Goal: Task Accomplishment & Management: Complete application form

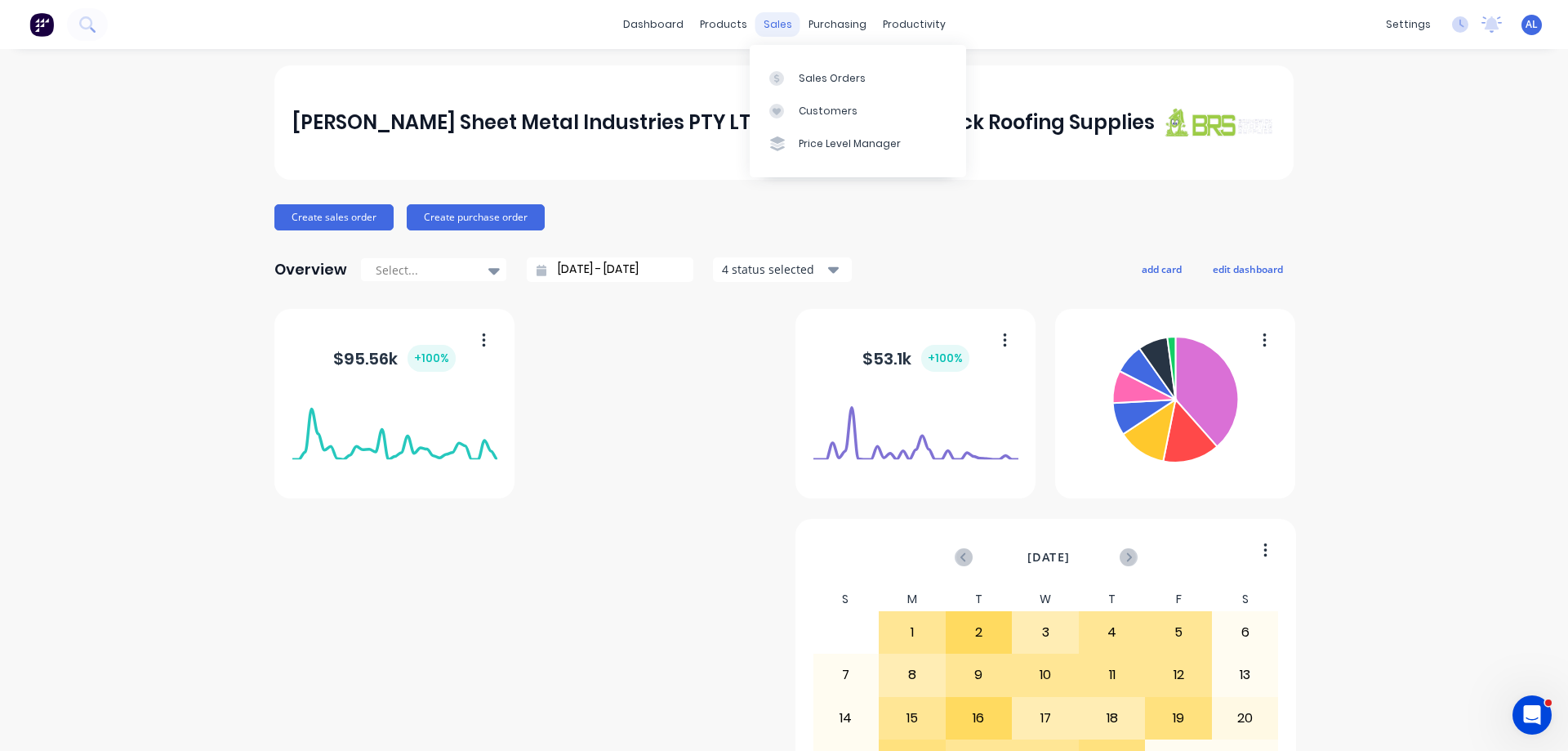
click at [765, 24] on div "sales" at bounding box center [778, 24] width 45 height 25
click at [819, 72] on div "Sales Orders" at bounding box center [831, 78] width 67 height 15
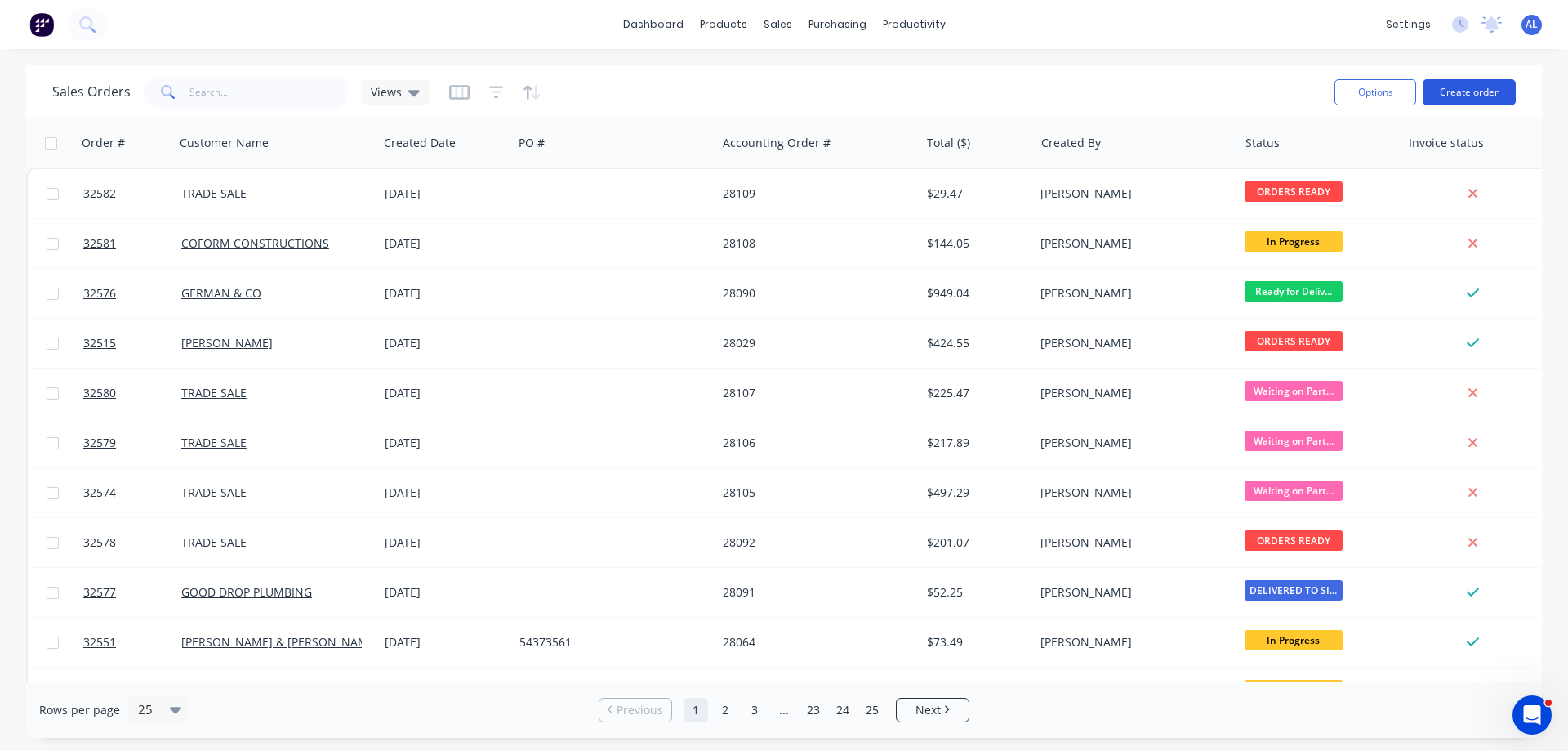
click at [1473, 95] on button "Create order" at bounding box center [1469, 92] width 93 height 26
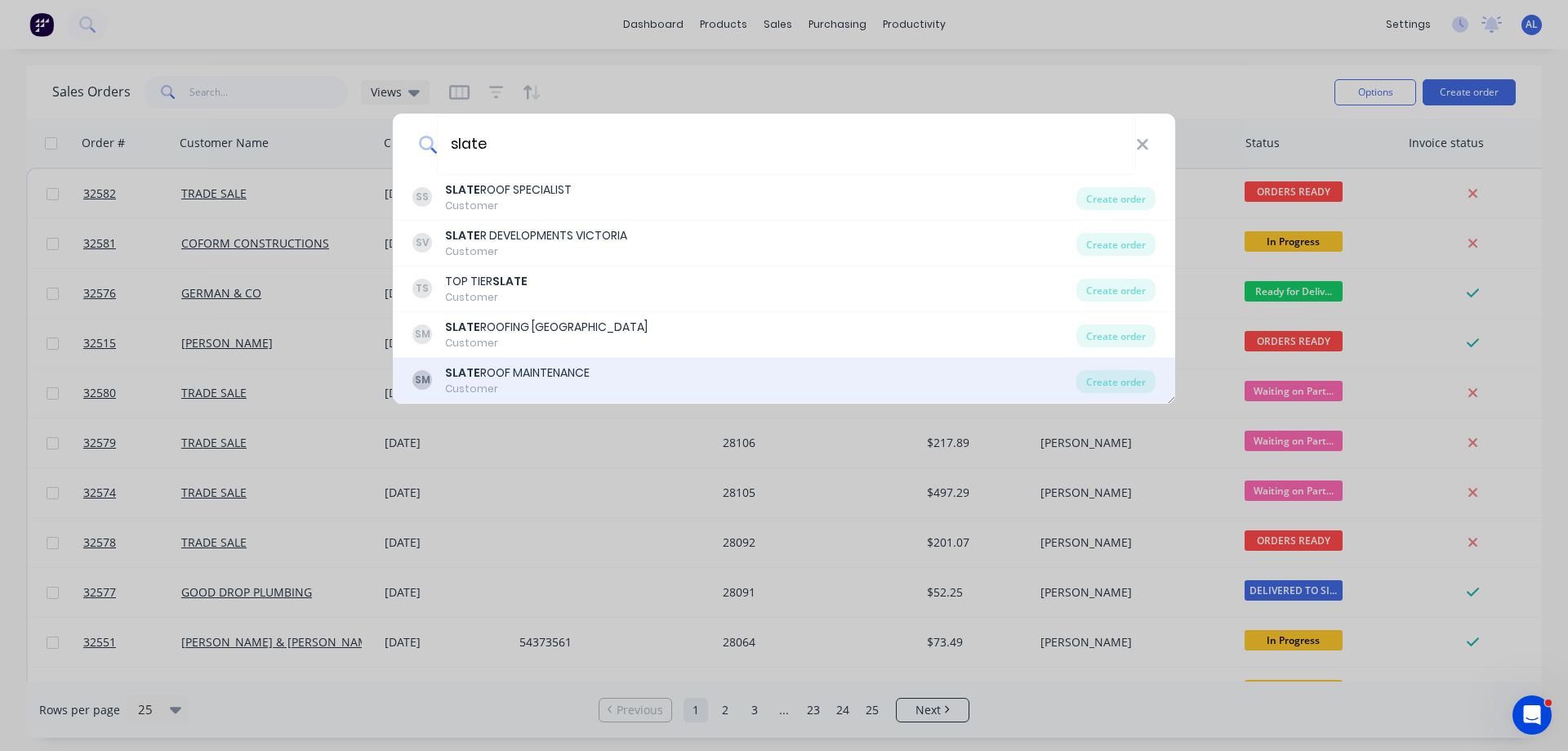
type input "slate"
click at [594, 374] on div "[PERSON_NAME] ROOF MAINTENANCE Customer" at bounding box center [744, 380] width 663 height 32
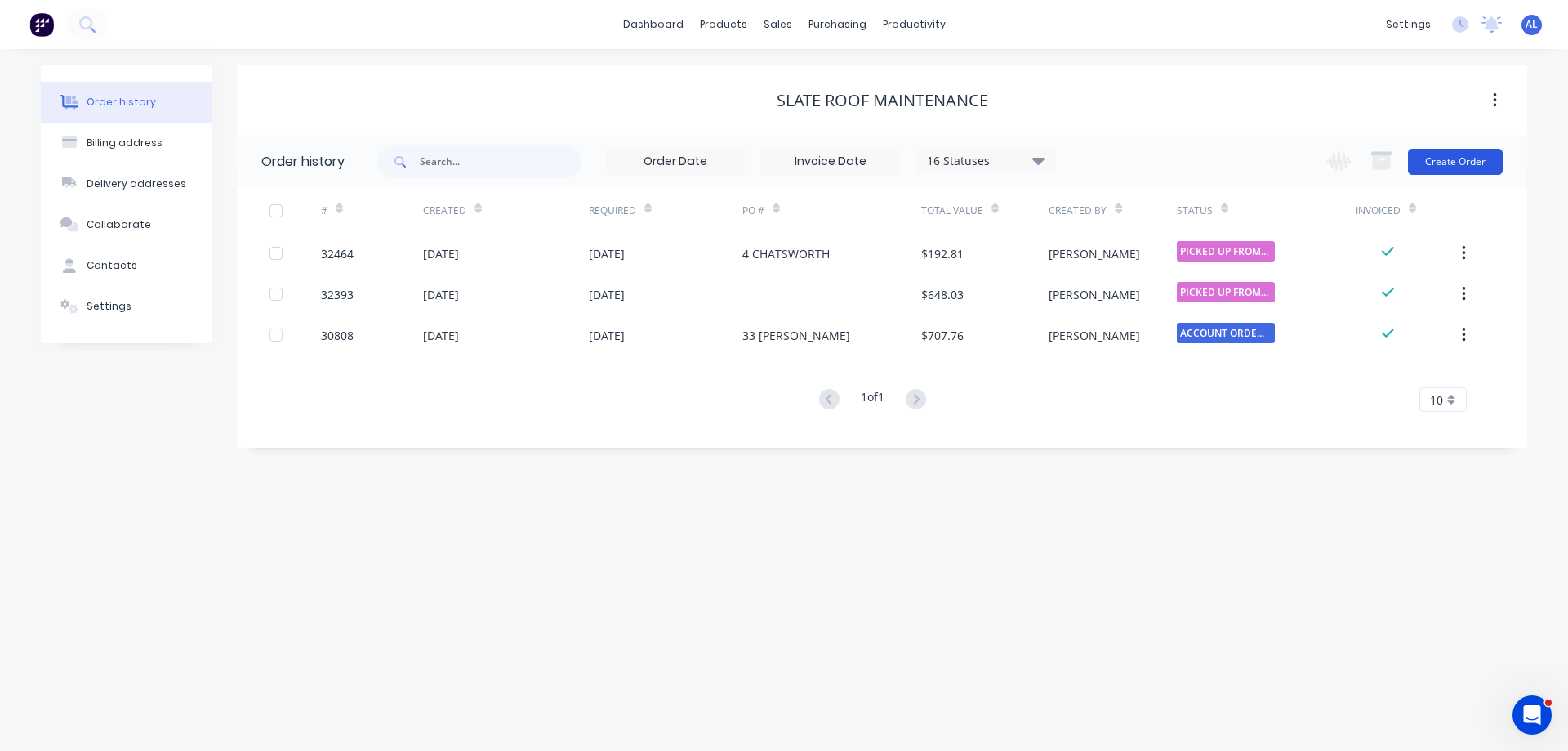
click at [1460, 163] on button "Create Order" at bounding box center [1454, 162] width 94 height 26
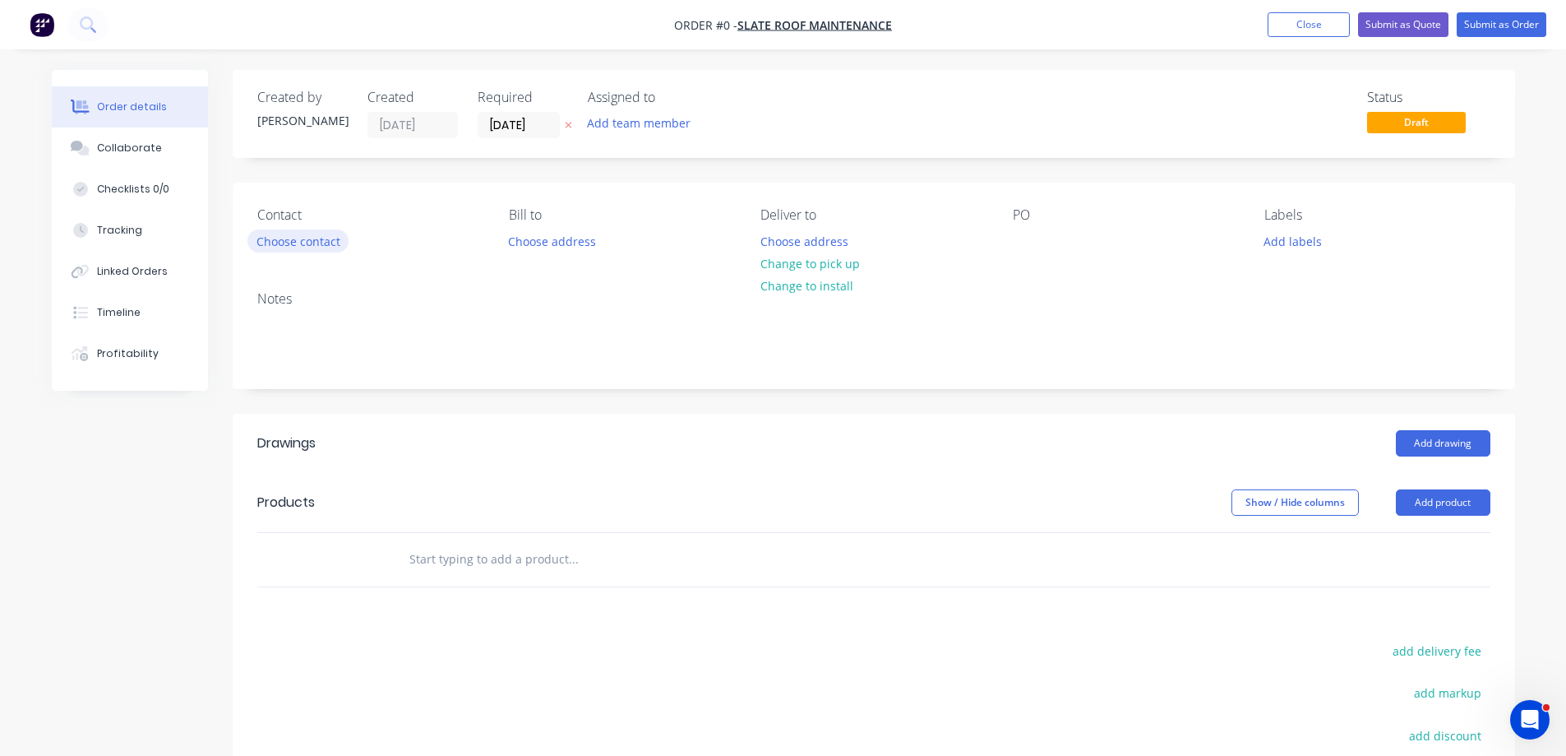
click at [329, 239] on button "Choose contact" at bounding box center [297, 240] width 101 height 22
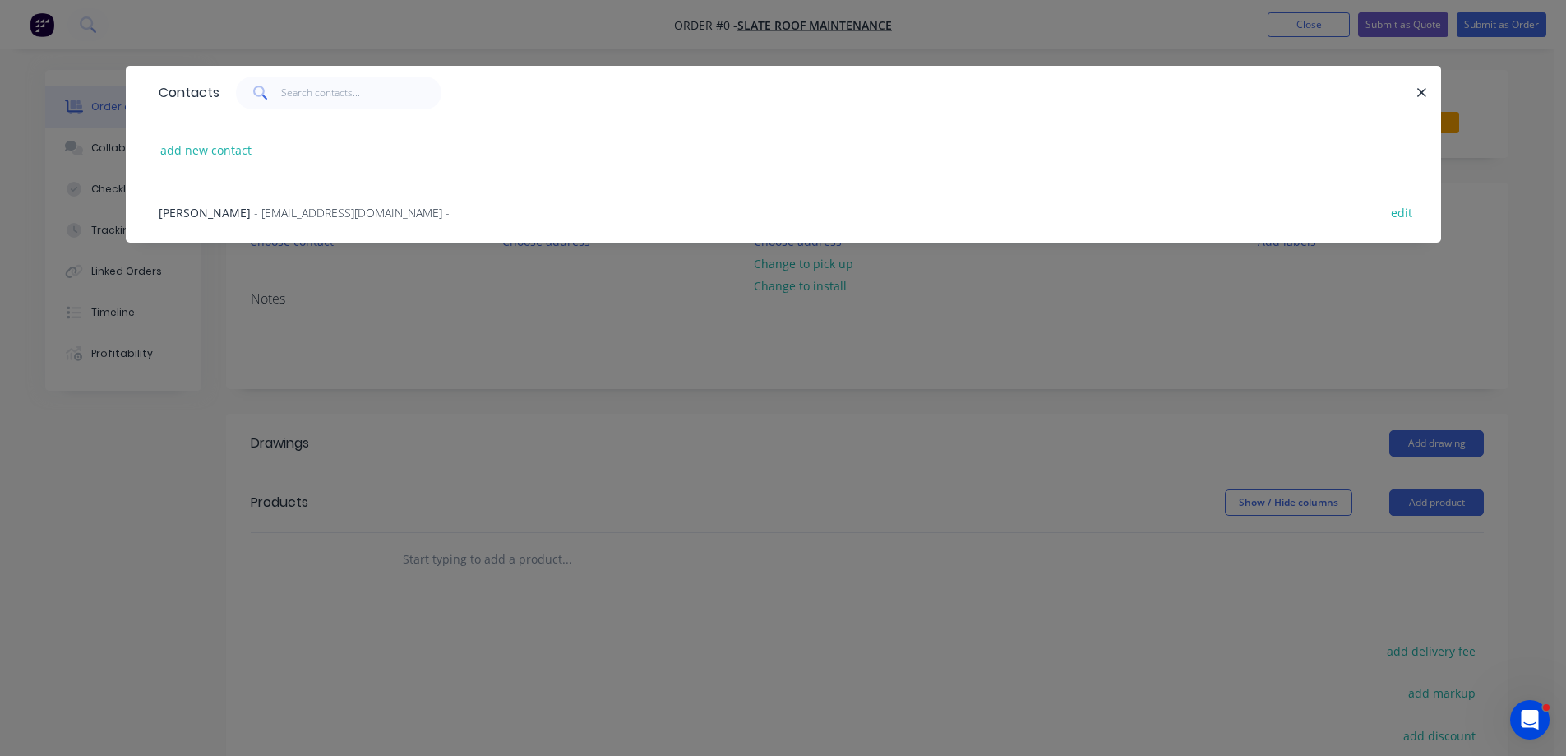
click at [268, 215] on span "- [EMAIL_ADDRESS][DOMAIN_NAME] -" at bounding box center [352, 213] width 196 height 16
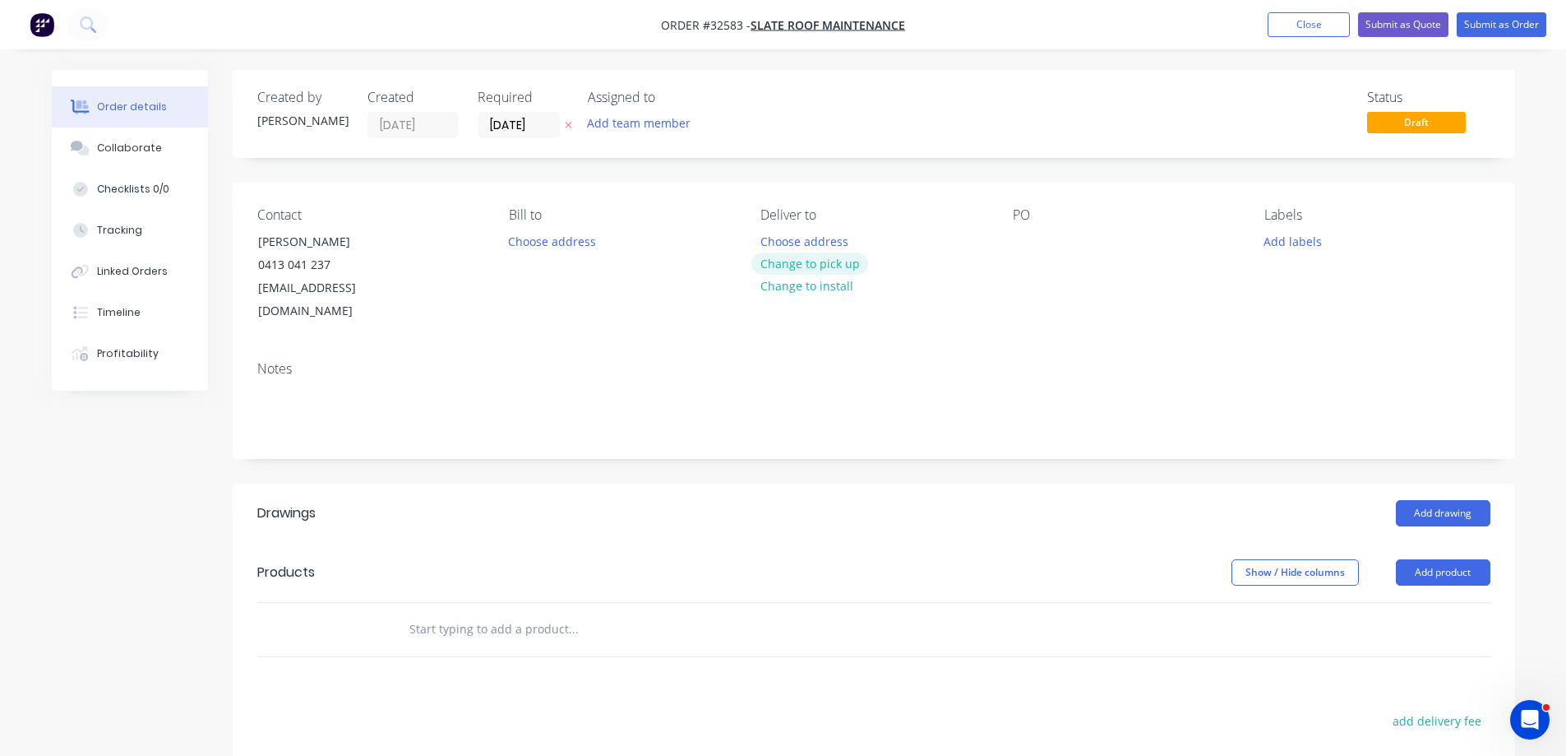
click at [801, 263] on button "Change to pick up" at bounding box center [809, 263] width 117 height 22
click at [1449, 500] on button "Add drawing" at bounding box center [1443, 513] width 95 height 26
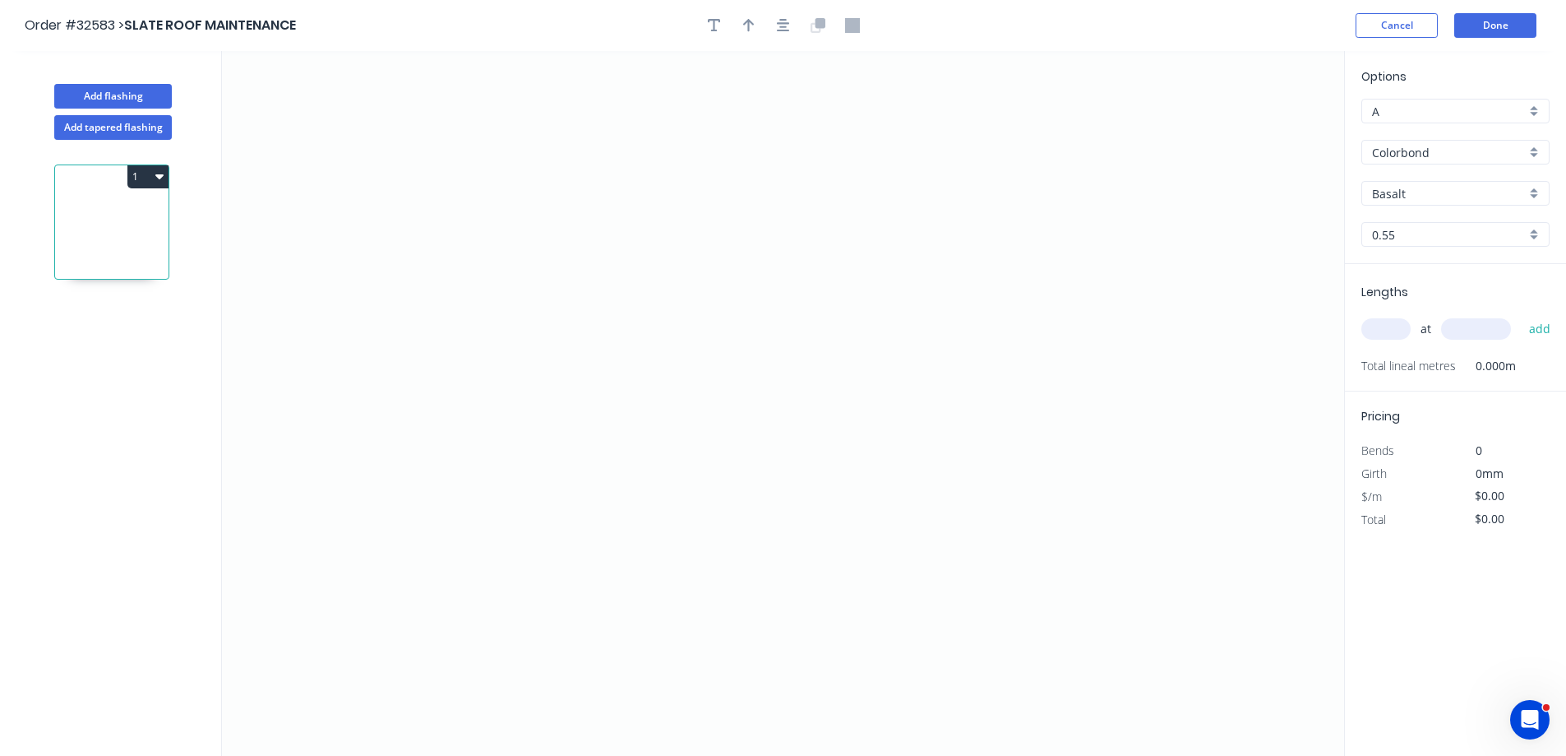
click at [1539, 196] on div "Basalt" at bounding box center [1456, 193] width 188 height 25
click at [1449, 292] on div "Monument" at bounding box center [1455, 298] width 187 height 29
drag, startPoint x: 114, startPoint y: 128, endPoint x: 178, endPoint y: 150, distance: 67.1
click at [114, 129] on button "Add tapered flashing" at bounding box center [113, 127] width 118 height 25
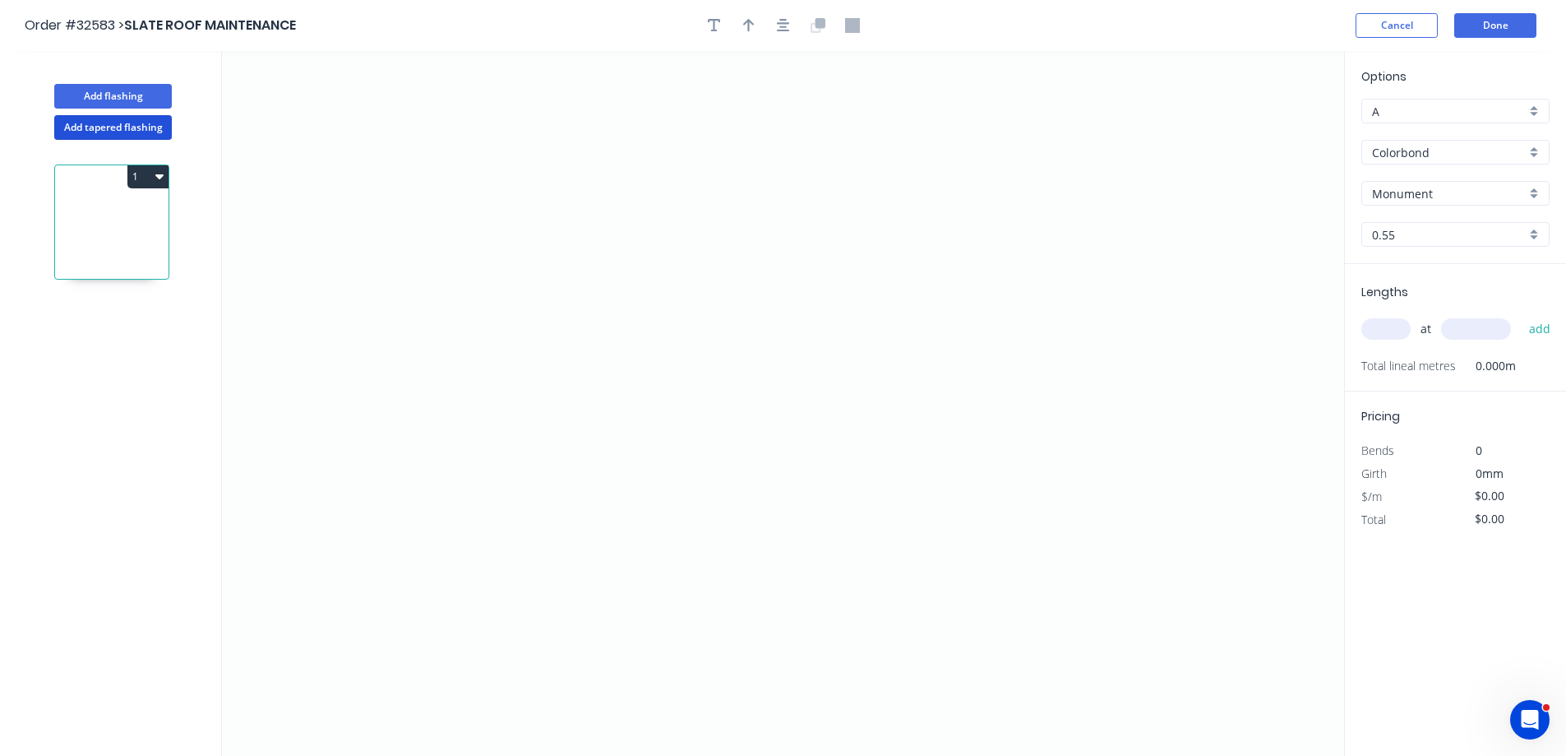
type input "Basalt"
click at [564, 173] on icon "0" at bounding box center [783, 227] width 1122 height 352
click at [676, 317] on icon "0" at bounding box center [783, 227] width 1122 height 352
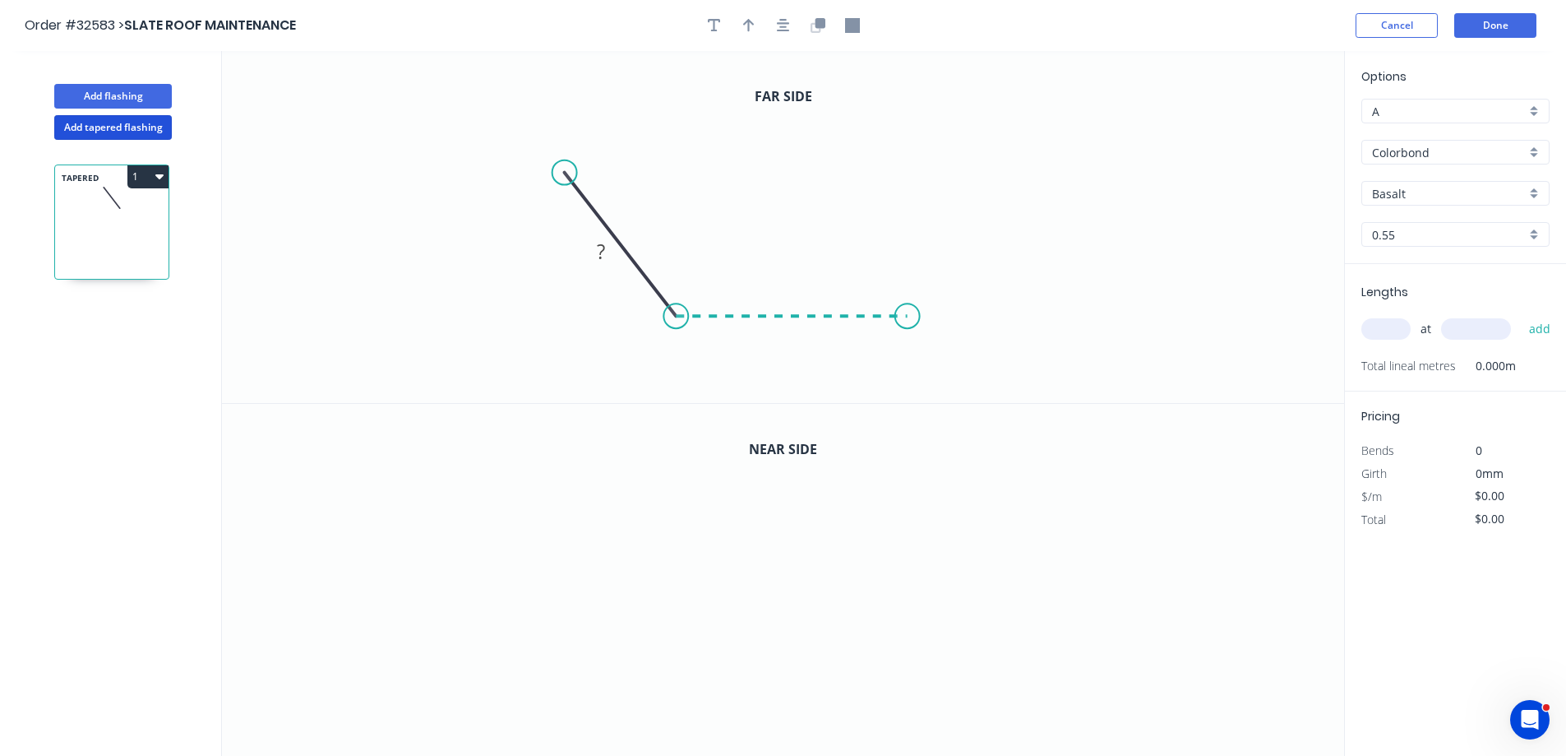
drag, startPoint x: 908, startPoint y: 316, endPoint x: 993, endPoint y: 243, distance: 112.0
click at [909, 315] on icon "0 ?" at bounding box center [783, 227] width 1122 height 352
click at [1056, 162] on icon "0 ? ? ? º" at bounding box center [783, 227] width 1122 height 352
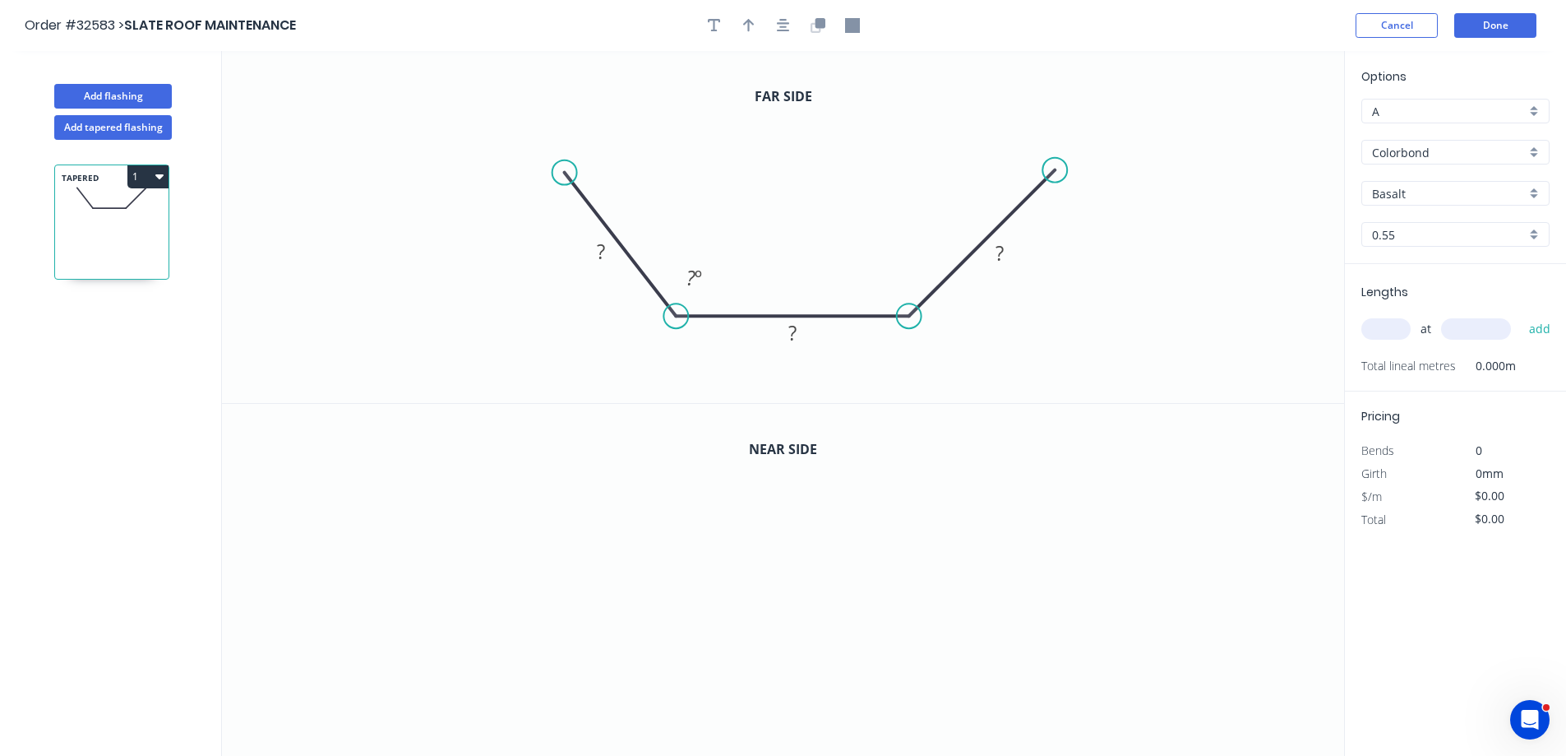
drag, startPoint x: 602, startPoint y: 243, endPoint x: 684, endPoint y: 210, distance: 88.9
click at [609, 238] on g "?" at bounding box center [600, 251] width 53 height 34
click at [780, 25] on icon "button" at bounding box center [783, 25] width 13 height 15
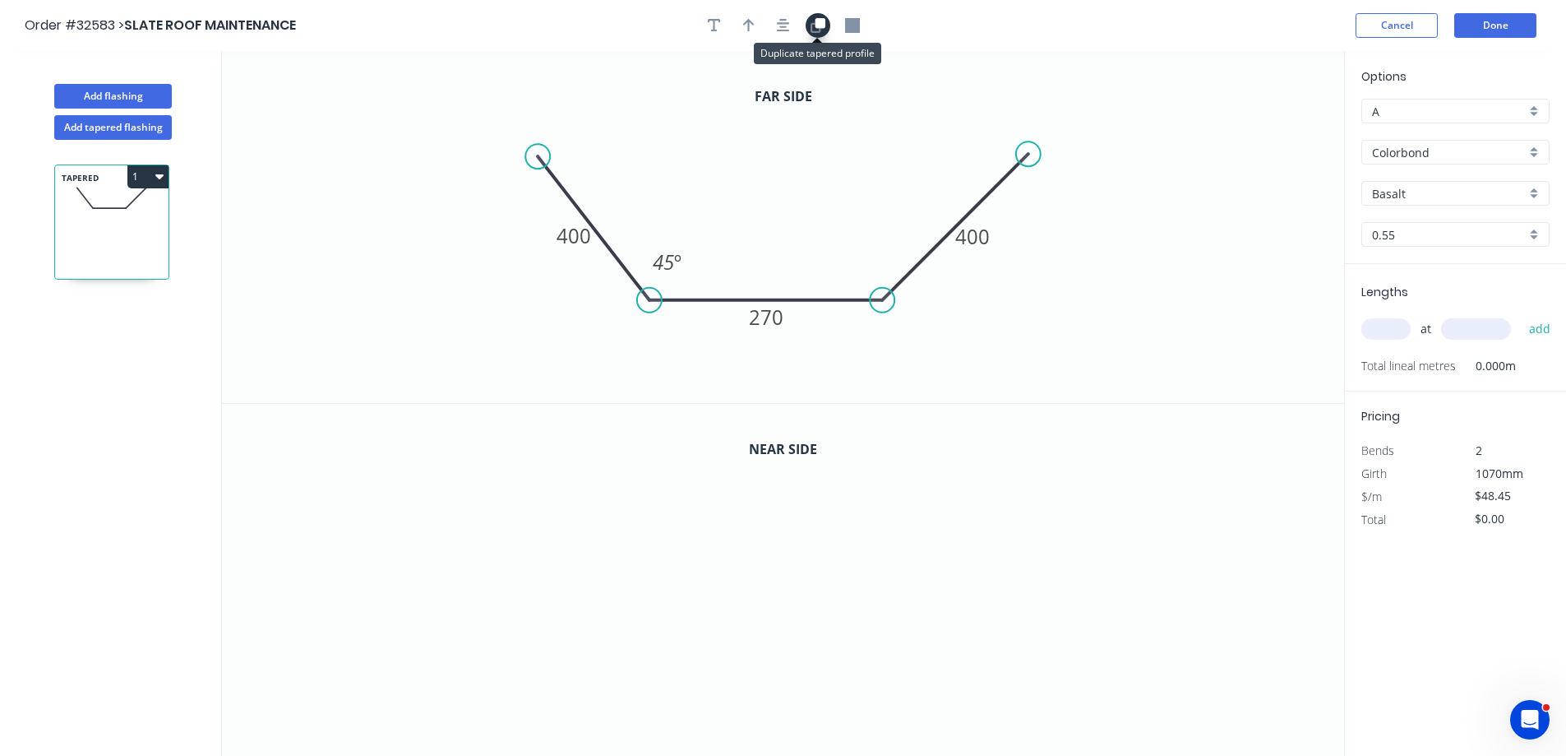
click at [821, 26] on icon "button" at bounding box center [820, 23] width 10 height 10
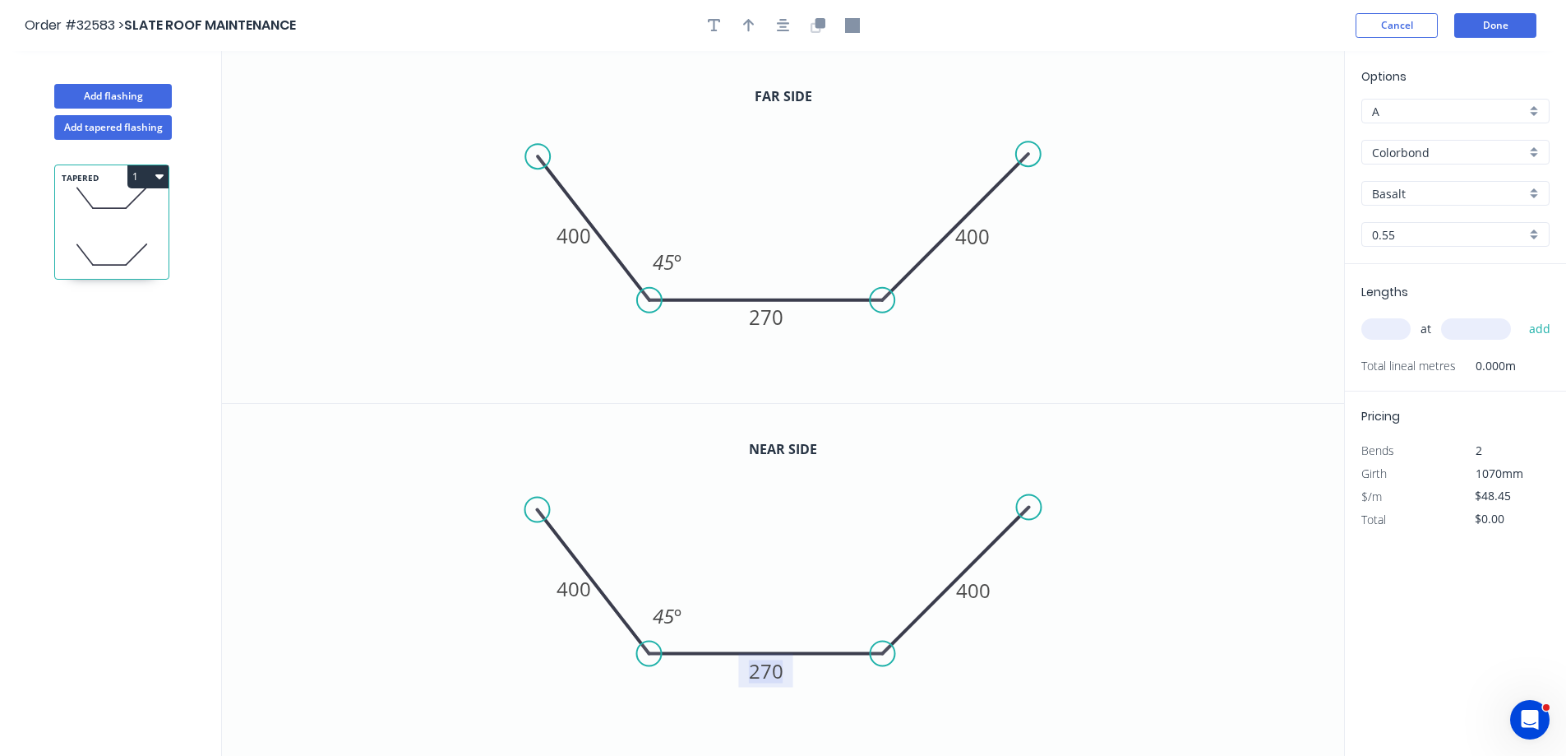
click at [781, 674] on tspan "270" at bounding box center [766, 670] width 35 height 27
click at [1134, 507] on icon "0 400 218 400 45 º" at bounding box center [783, 580] width 1122 height 353
type input "$49.45"
drag, startPoint x: 1535, startPoint y: 196, endPoint x: 1513, endPoint y: 205, distance: 24.0
click at [1534, 196] on div "Basalt" at bounding box center [1456, 193] width 188 height 25
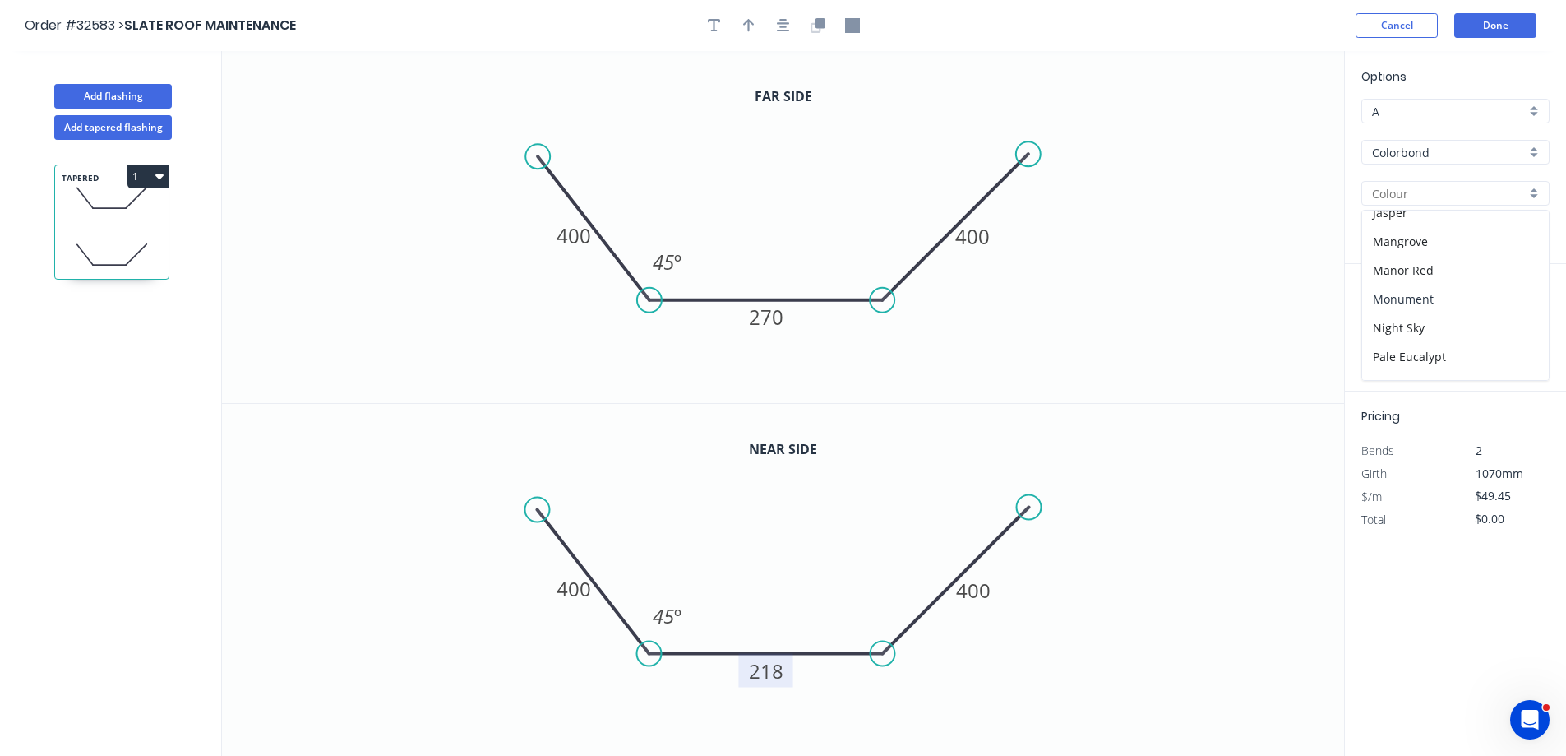
click at [1443, 295] on div "Monument" at bounding box center [1455, 298] width 187 height 29
type input "Monument"
click at [1371, 317] on div "at add" at bounding box center [1458, 329] width 192 height 28
drag, startPoint x: 1370, startPoint y: 342, endPoint x: 1377, endPoint y: 328, distance: 15.8
click at [1372, 339] on div "at add" at bounding box center [1458, 329] width 192 height 28
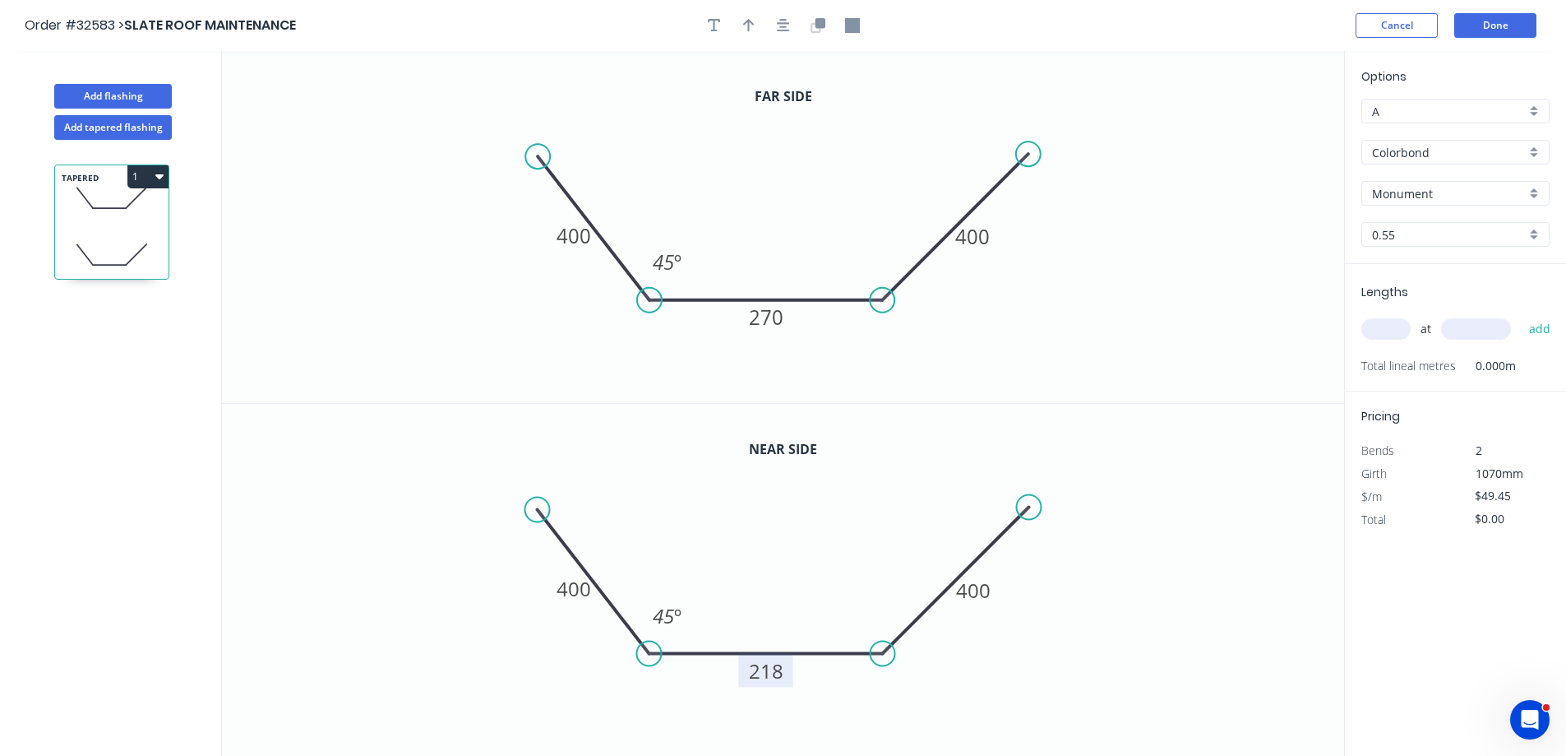
click at [1378, 327] on input "text" at bounding box center [1386, 328] width 49 height 21
type input "1"
type input "3700"
click at [1521, 315] on button "add" at bounding box center [1540, 329] width 39 height 28
type input "$182.97"
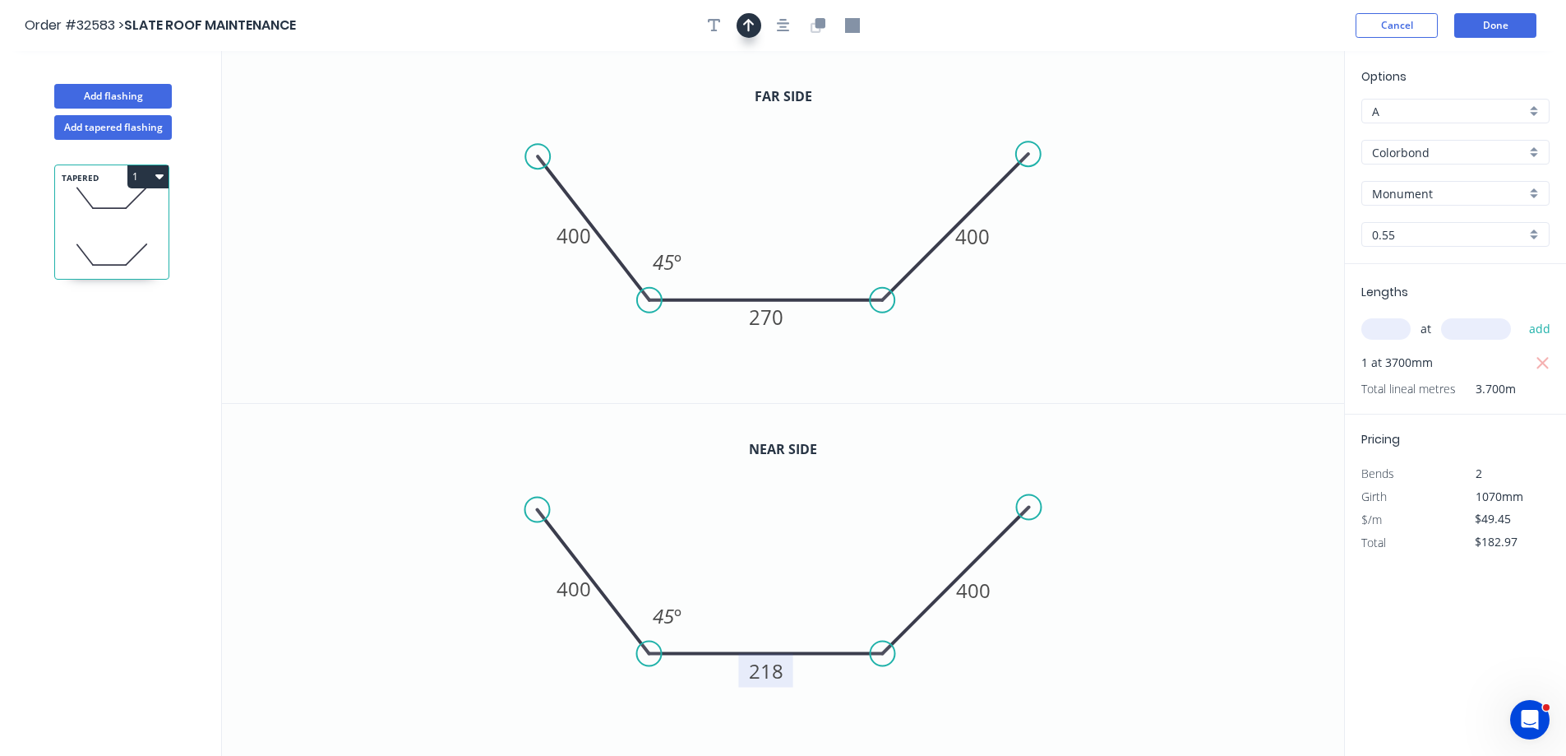
click at [745, 16] on button "button" at bounding box center [749, 25] width 25 height 25
drag, startPoint x: 1262, startPoint y: 132, endPoint x: 841, endPoint y: 196, distance: 425.7
click at [841, 196] on icon at bounding box center [841, 176] width 15 height 53
click at [1518, 29] on button "Done" at bounding box center [1495, 25] width 82 height 25
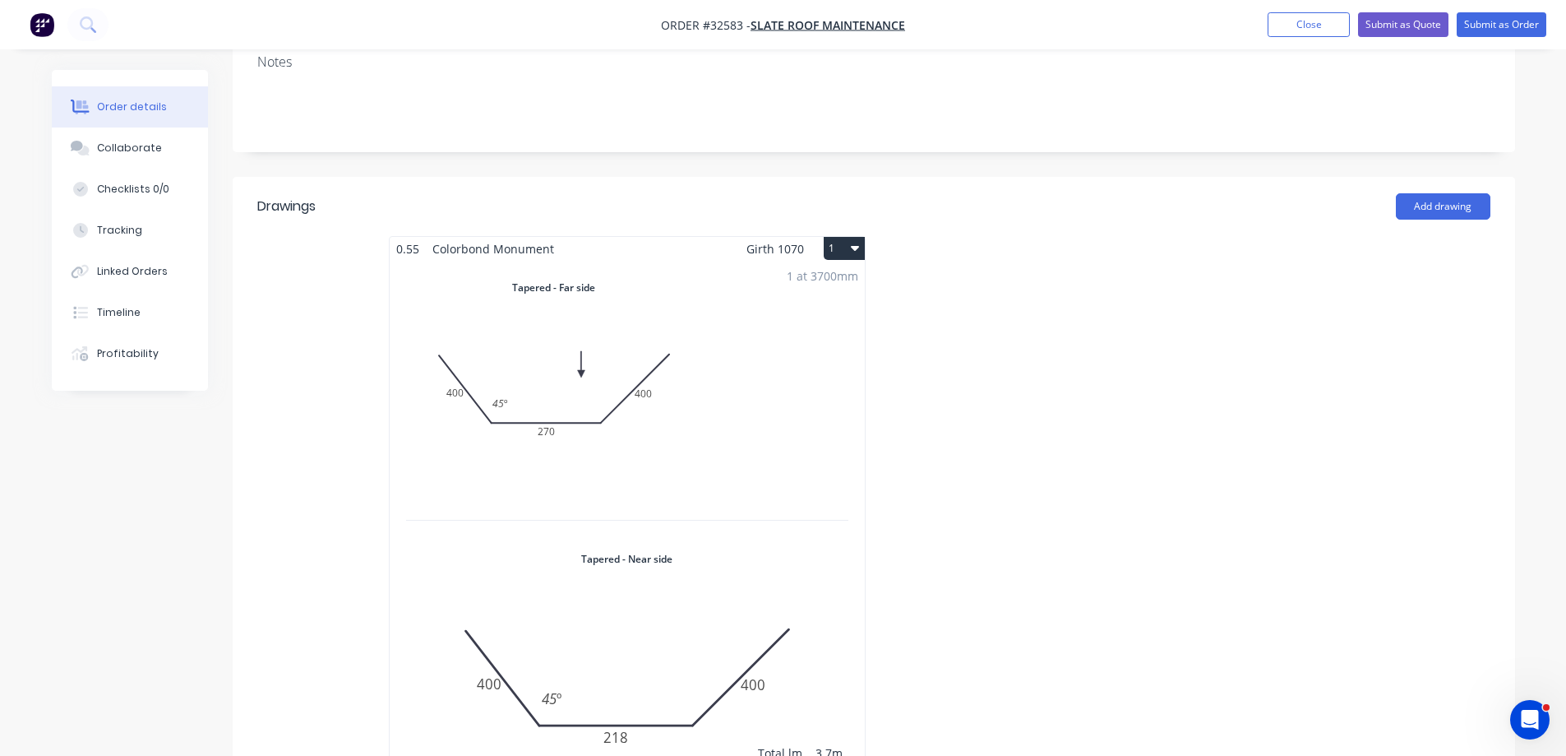
scroll to position [164, 0]
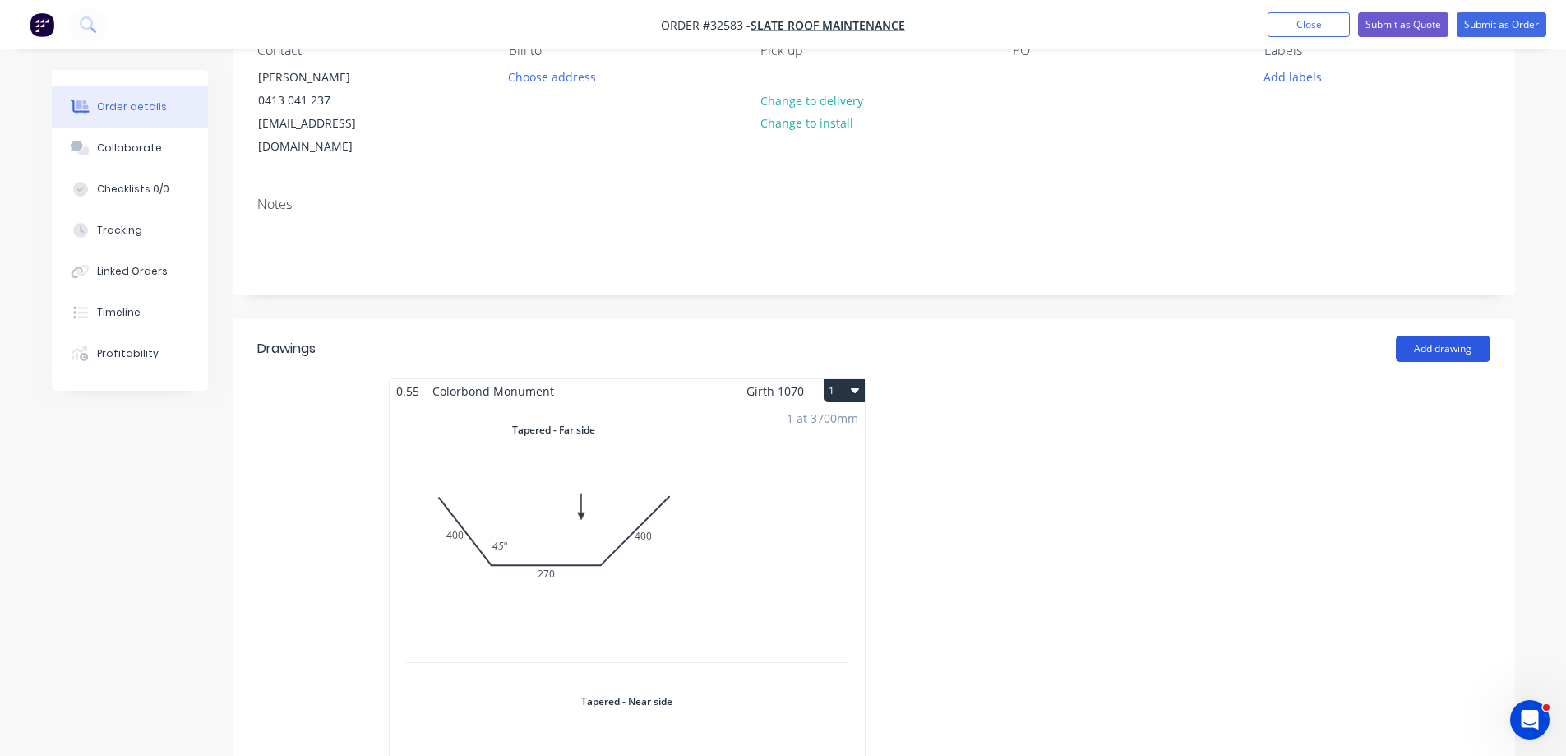
click at [1440, 335] on button "Add drawing" at bounding box center [1443, 348] width 95 height 26
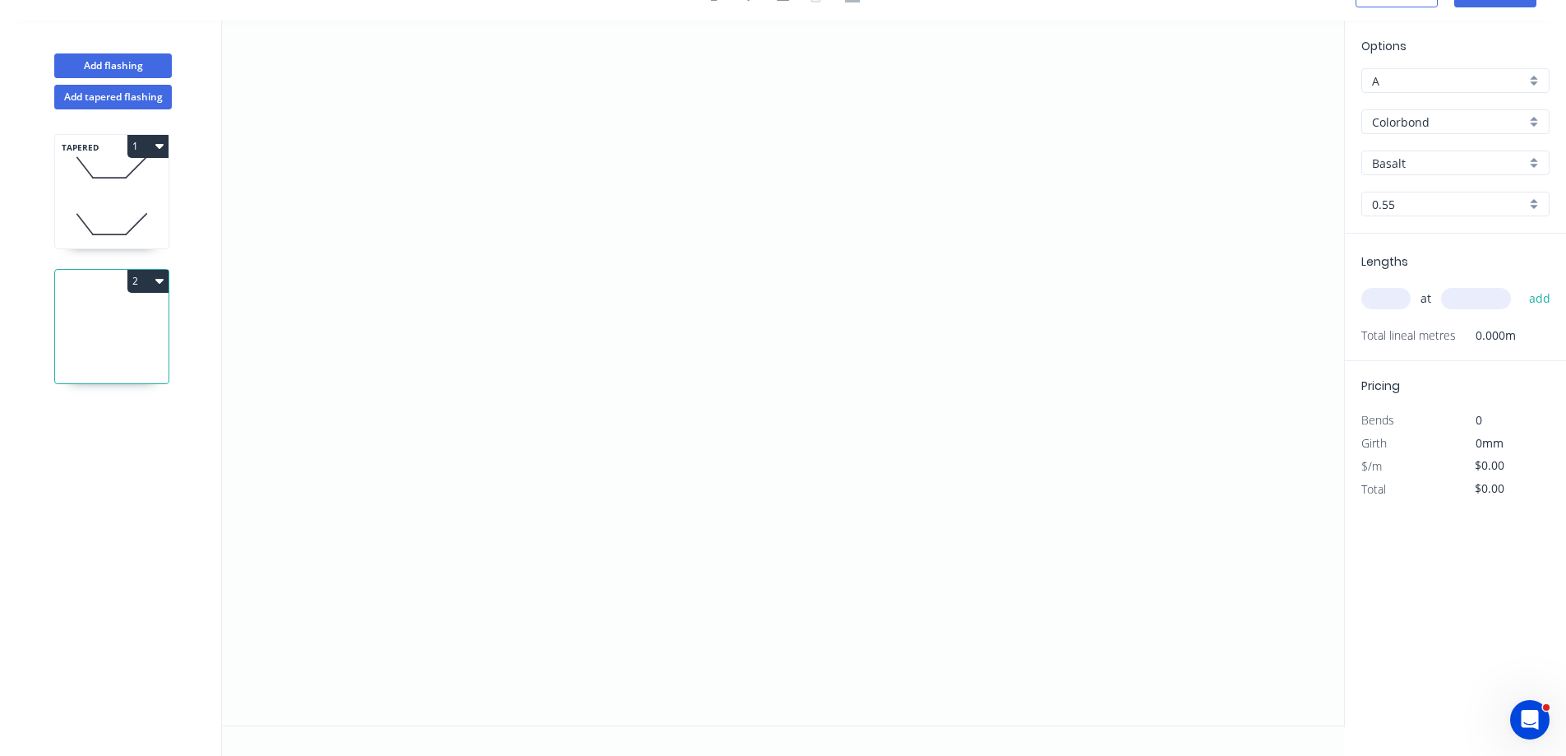
scroll to position [30, 0]
click at [97, 100] on button "Add tapered flashing" at bounding box center [113, 97] width 118 height 25
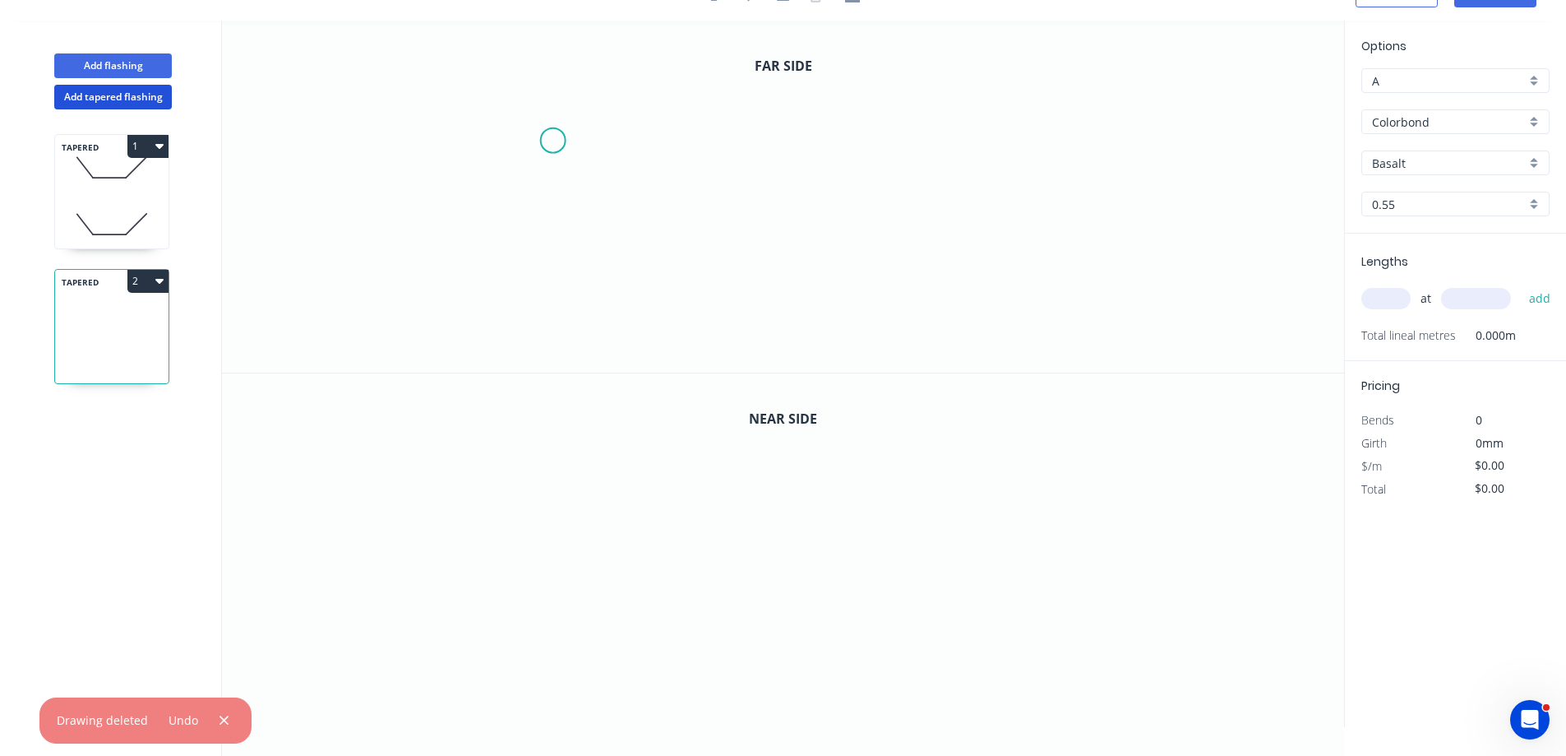
click at [553, 143] on icon "0" at bounding box center [783, 197] width 1122 height 352
drag, startPoint x: 647, startPoint y: 275, endPoint x: 885, endPoint y: 421, distance: 278.6
click at [651, 281] on icon "0" at bounding box center [783, 197] width 1122 height 352
click at [653, 275] on circle at bounding box center [651, 280] width 25 height 25
click at [910, 273] on icon "0 ?" at bounding box center [783, 197] width 1122 height 352
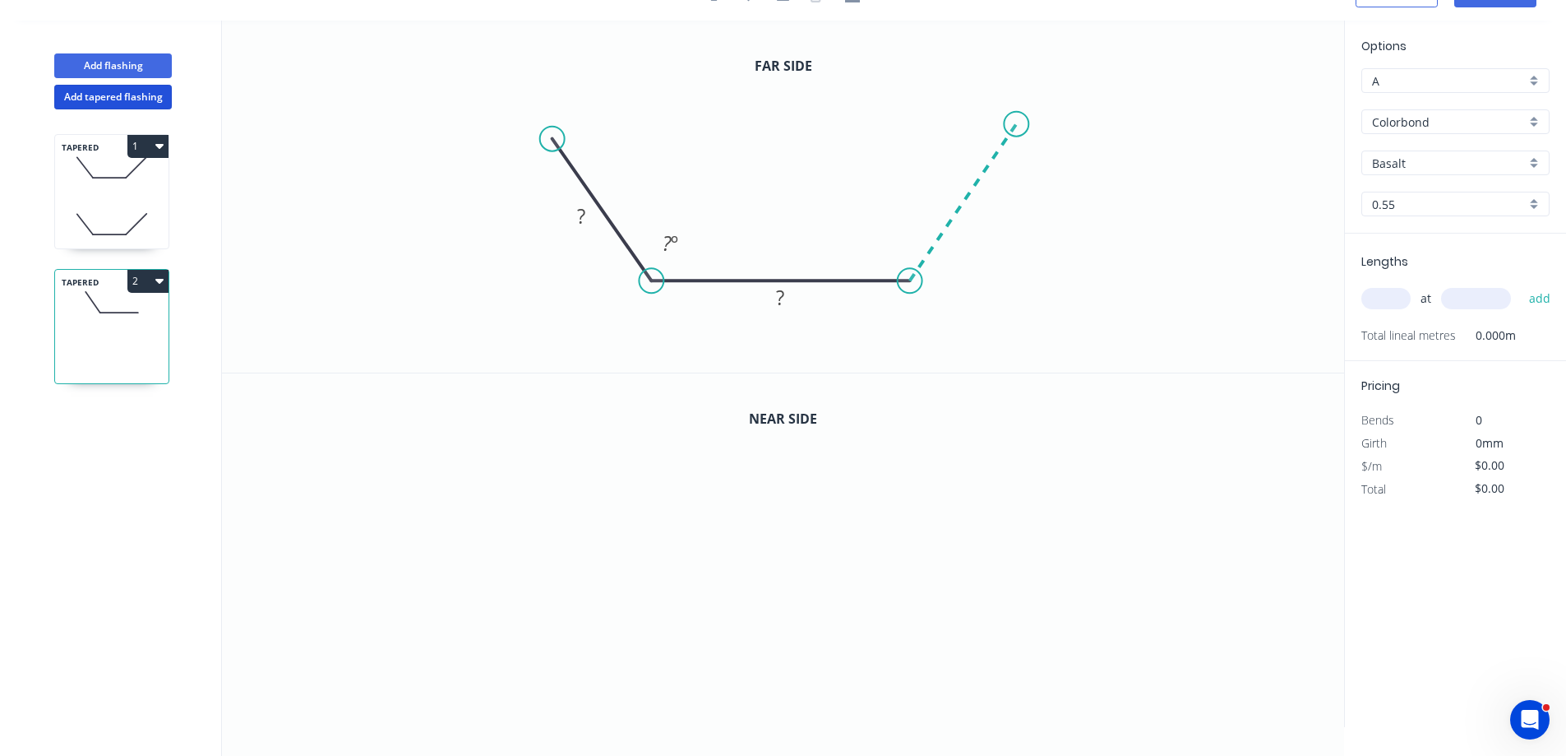
click at [1017, 123] on icon "0 ? ? ? º" at bounding box center [783, 197] width 1122 height 352
drag, startPoint x: 584, startPoint y: 215, endPoint x: 718, endPoint y: 138, distance: 154.7
click at [602, 201] on g "?" at bounding box center [581, 216] width 53 height 34
drag, startPoint x: 1191, startPoint y: 240, endPoint x: 1164, endPoint y: 245, distance: 27.6
click at [1190, 241] on icon "0 400 218 400 45 º ? º" at bounding box center [783, 197] width 1122 height 352
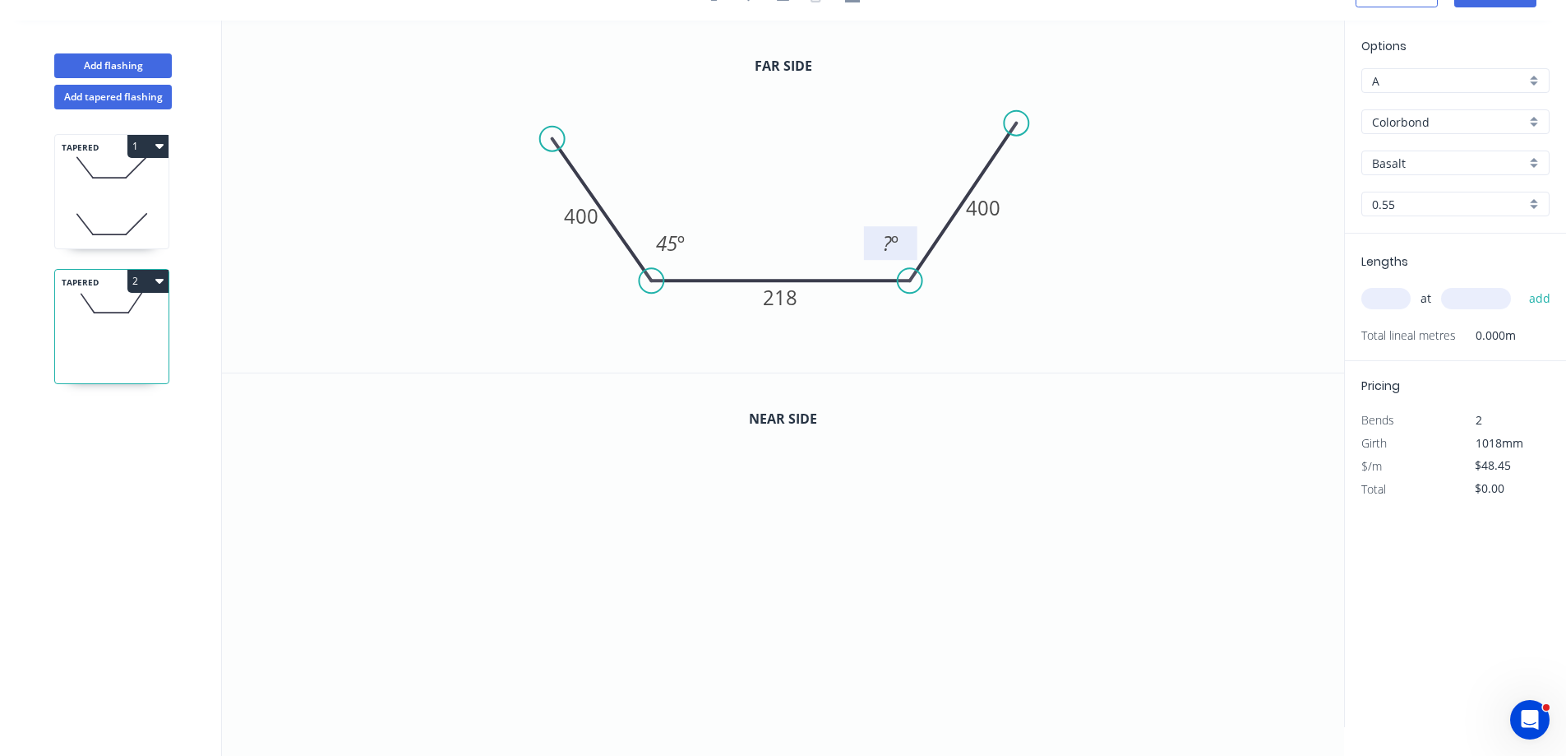
click at [901, 239] on rect at bounding box center [890, 244] width 33 height 23
drag, startPoint x: 1014, startPoint y: 125, endPoint x: 1023, endPoint y: 140, distance: 17.3
click at [1023, 140] on circle at bounding box center [1022, 139] width 25 height 25
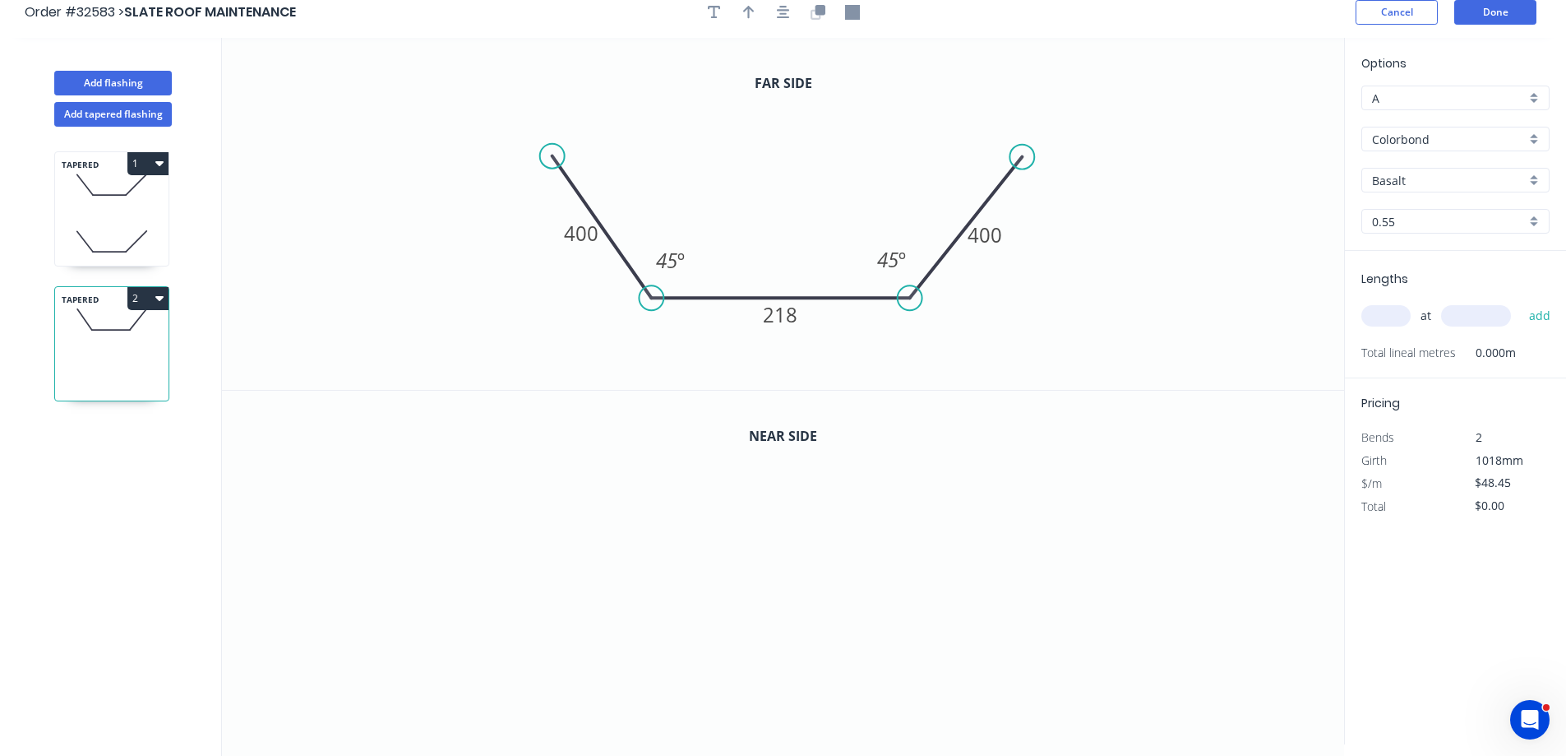
scroll to position [0, 0]
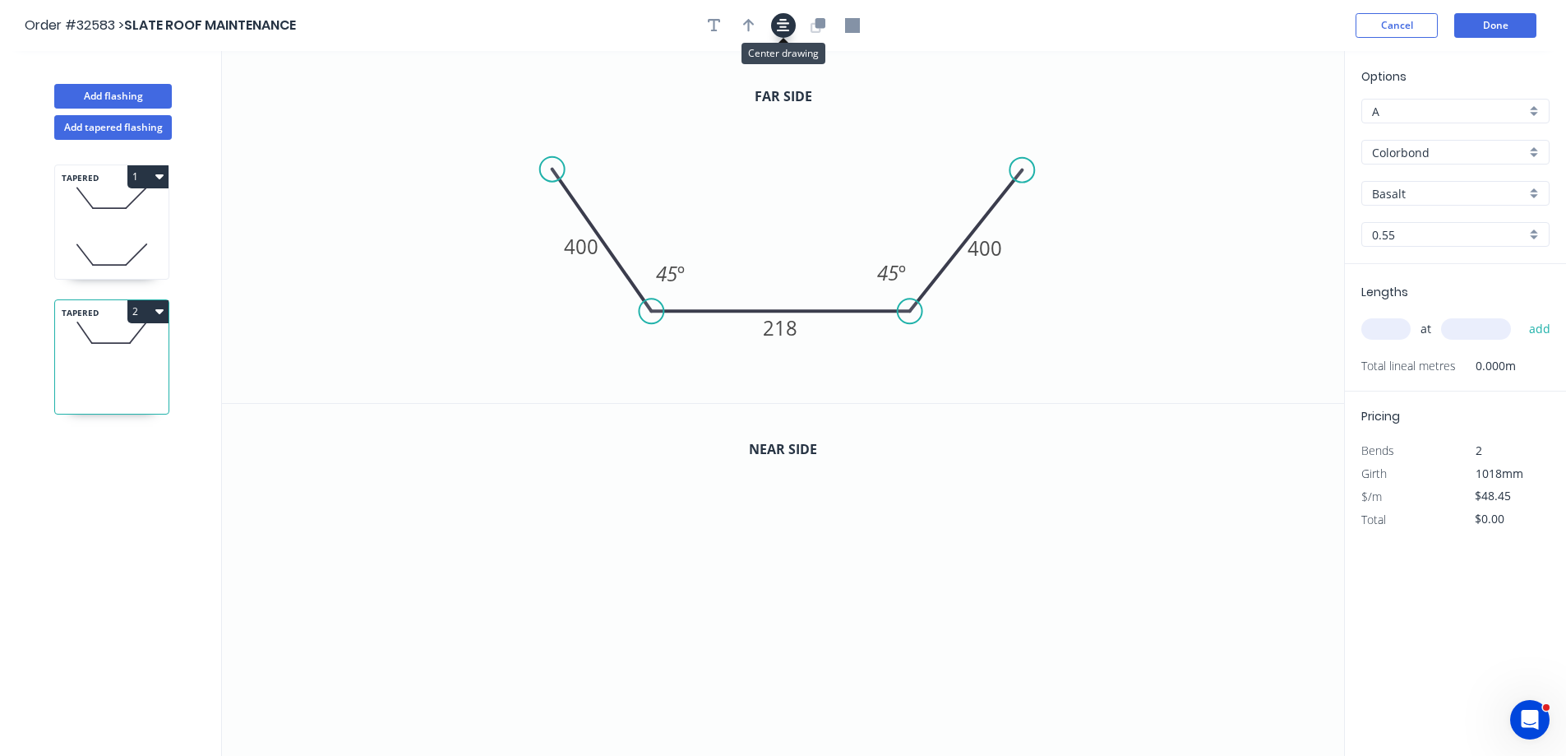
click at [789, 28] on icon "button" at bounding box center [783, 25] width 13 height 15
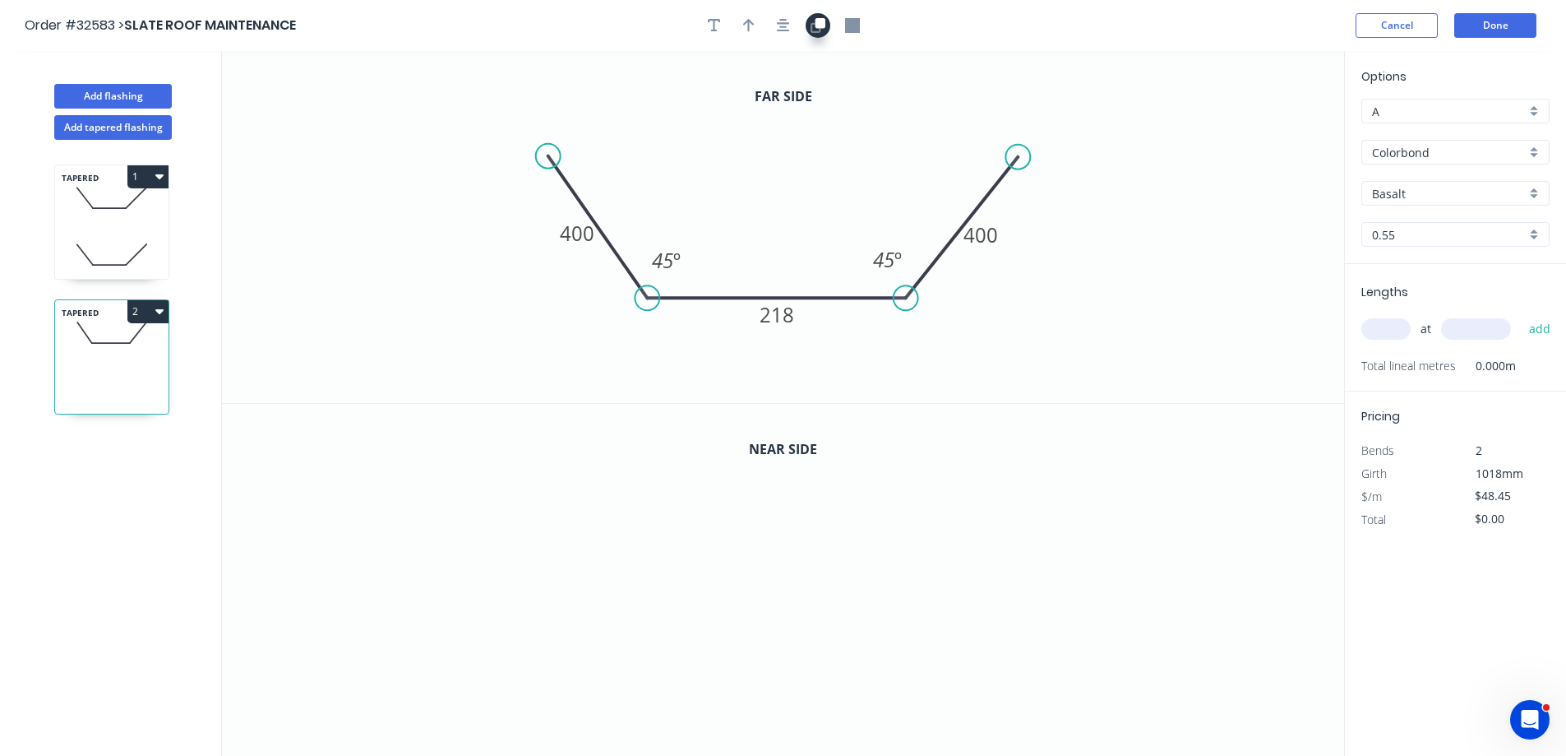
drag, startPoint x: 811, startPoint y: 25, endPoint x: 816, endPoint y: 33, distance: 8.9
click at [816, 33] on button "button" at bounding box center [818, 25] width 25 height 25
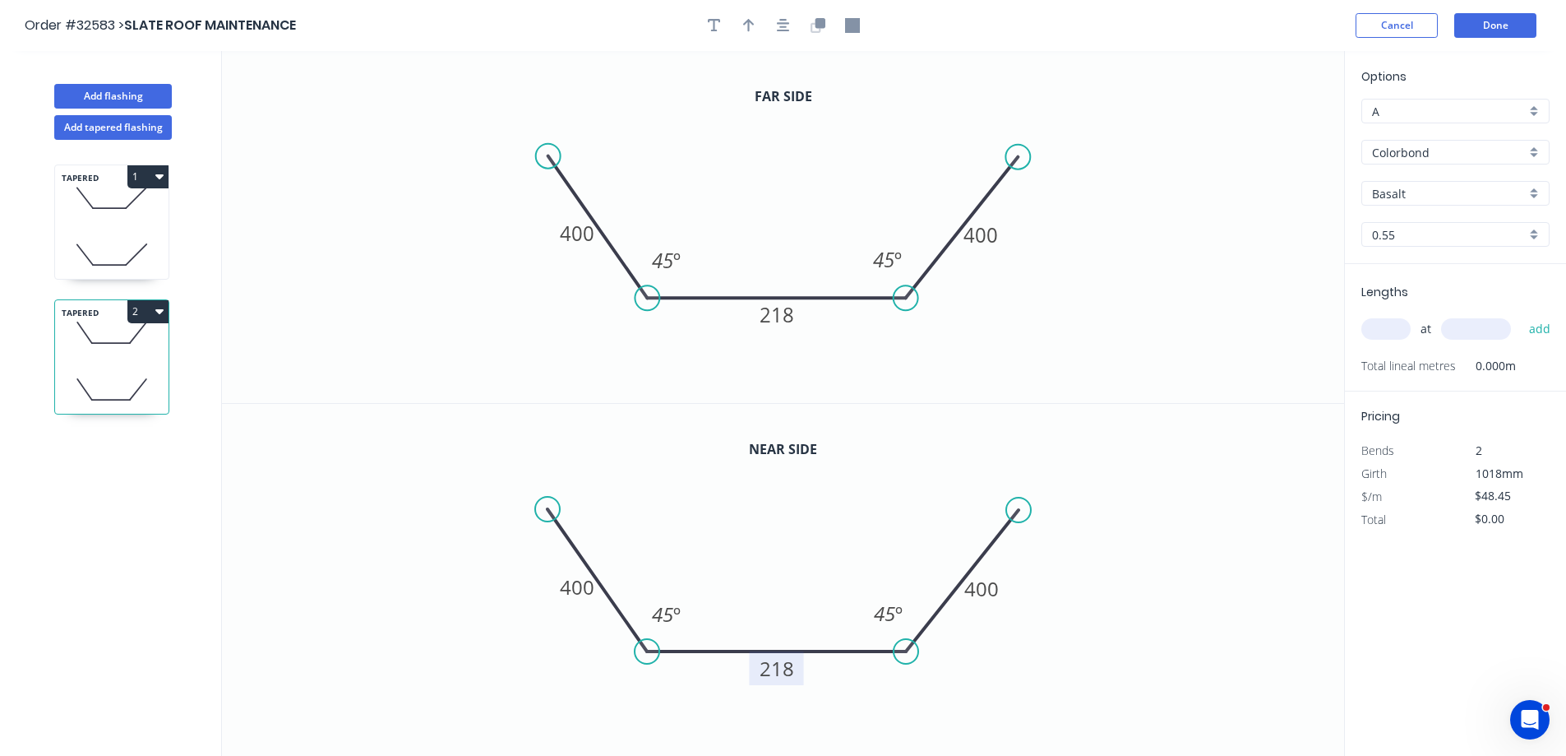
click at [784, 660] on tspan "218" at bounding box center [777, 667] width 35 height 27
type input "$49.45"
click at [737, 17] on div at bounding box center [783, 25] width 173 height 25
drag, startPoint x: 749, startPoint y: 25, endPoint x: 787, endPoint y: 35, distance: 38.9
click at [750, 25] on icon "button" at bounding box center [749, 25] width 12 height 15
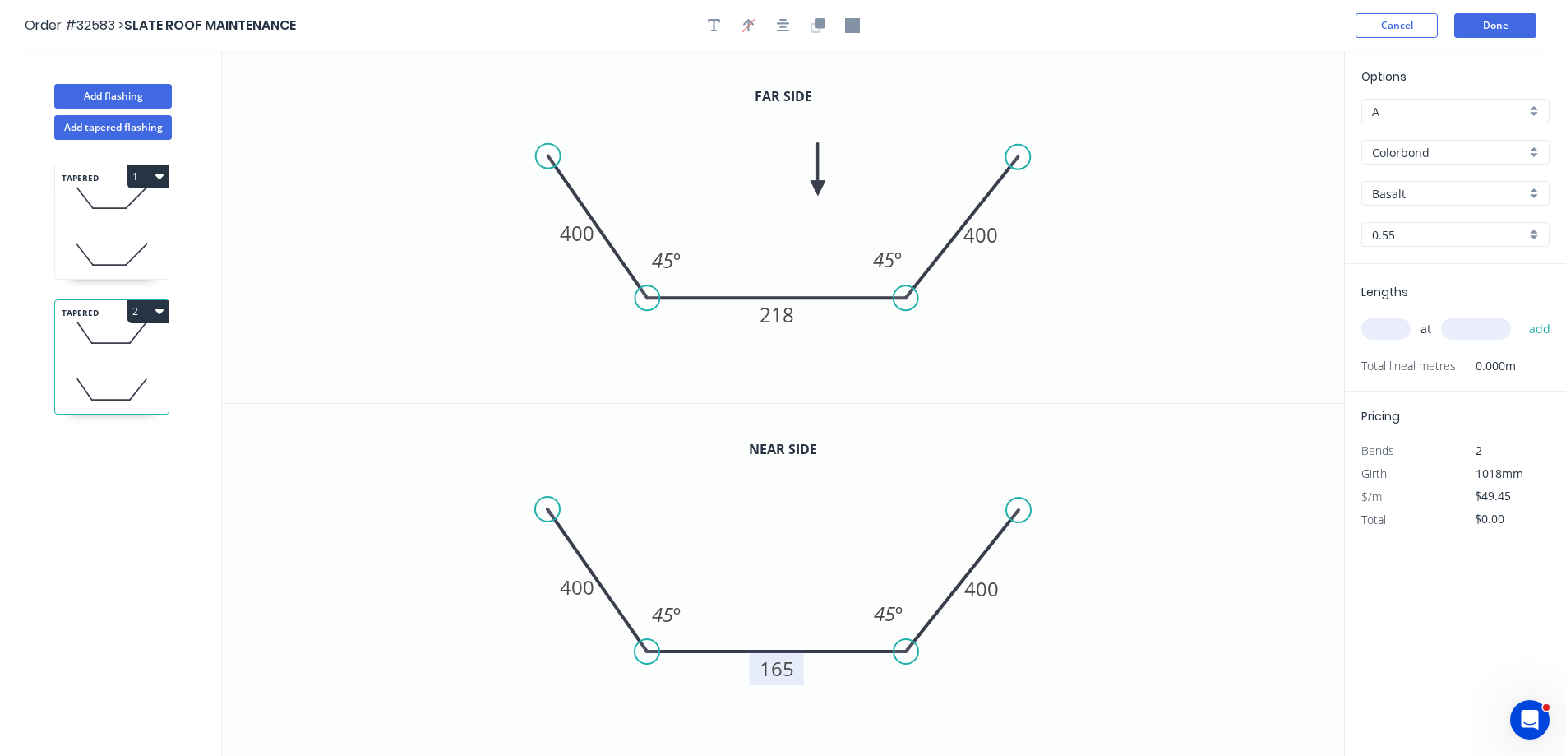
drag, startPoint x: 1259, startPoint y: 127, endPoint x: 818, endPoint y: 188, distance: 445.0
click at [818, 188] on icon at bounding box center [818, 169] width 15 height 53
click at [1527, 192] on div "Basalt" at bounding box center [1456, 193] width 188 height 25
click at [1462, 301] on div "Monument" at bounding box center [1455, 298] width 187 height 29
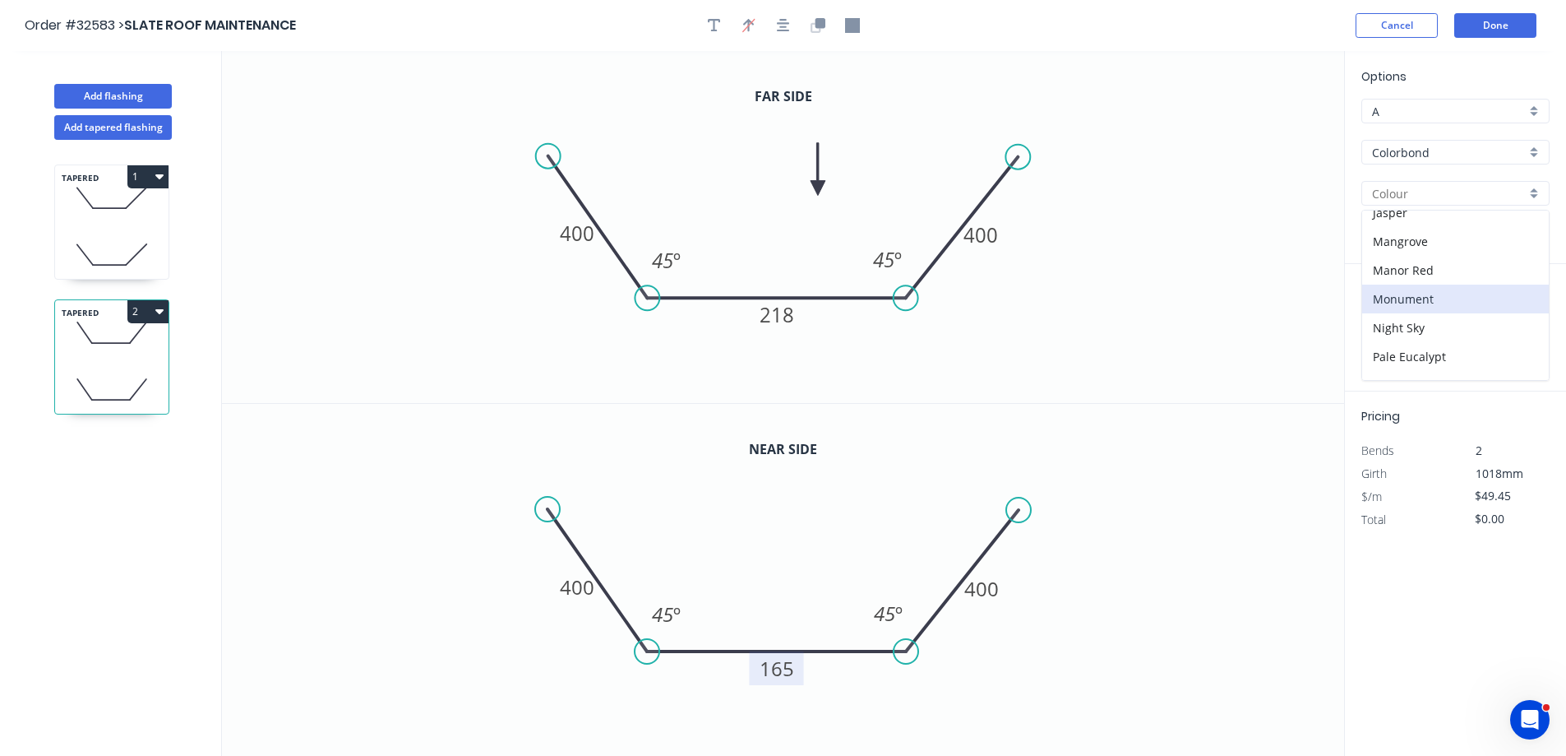
type input "Monument"
click at [1391, 338] on input "text" at bounding box center [1386, 328] width 49 height 21
type input "1"
type input "3700"
click at [1521, 315] on button "add" at bounding box center [1540, 329] width 39 height 28
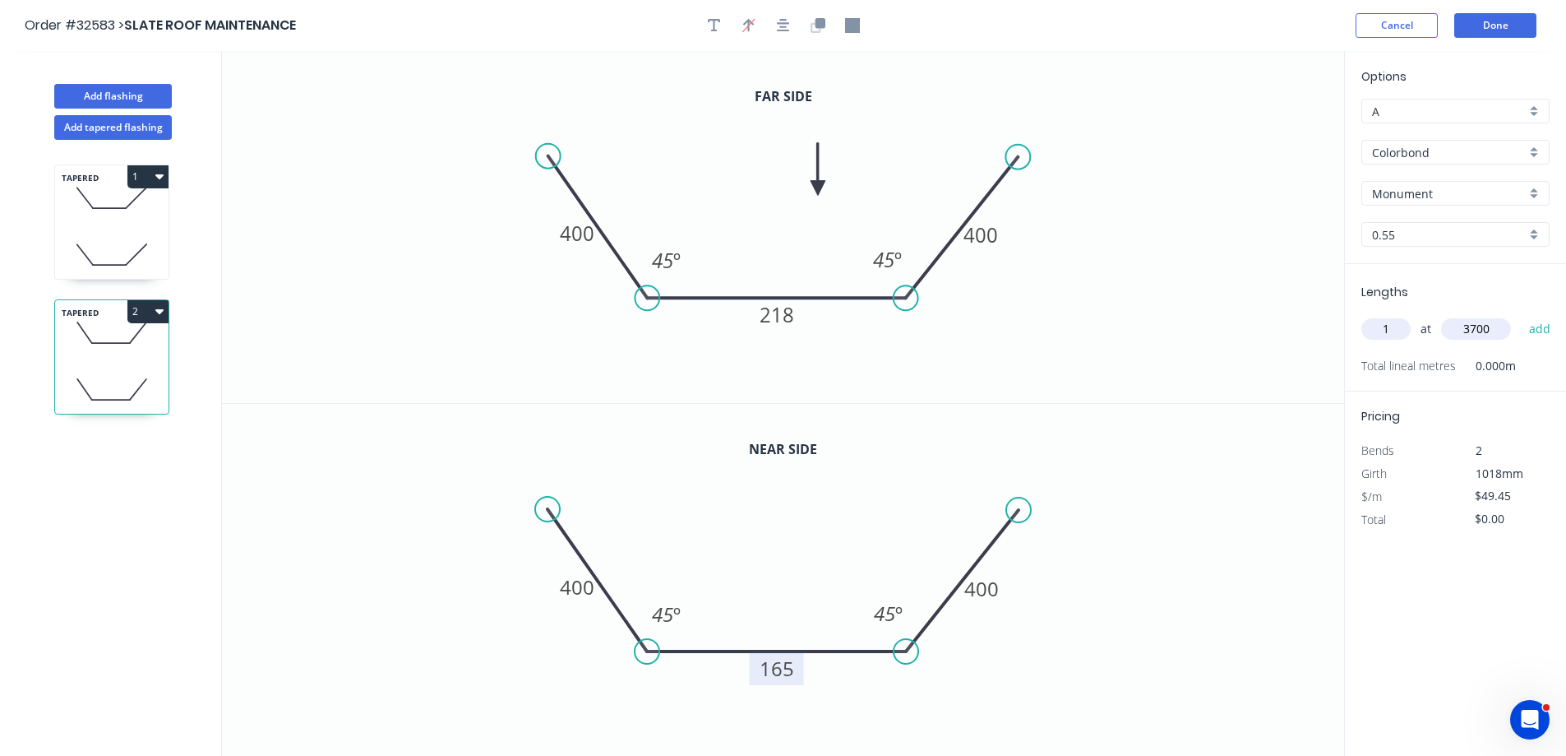
type input "$182.97"
click at [1478, 28] on button "Done" at bounding box center [1495, 25] width 82 height 25
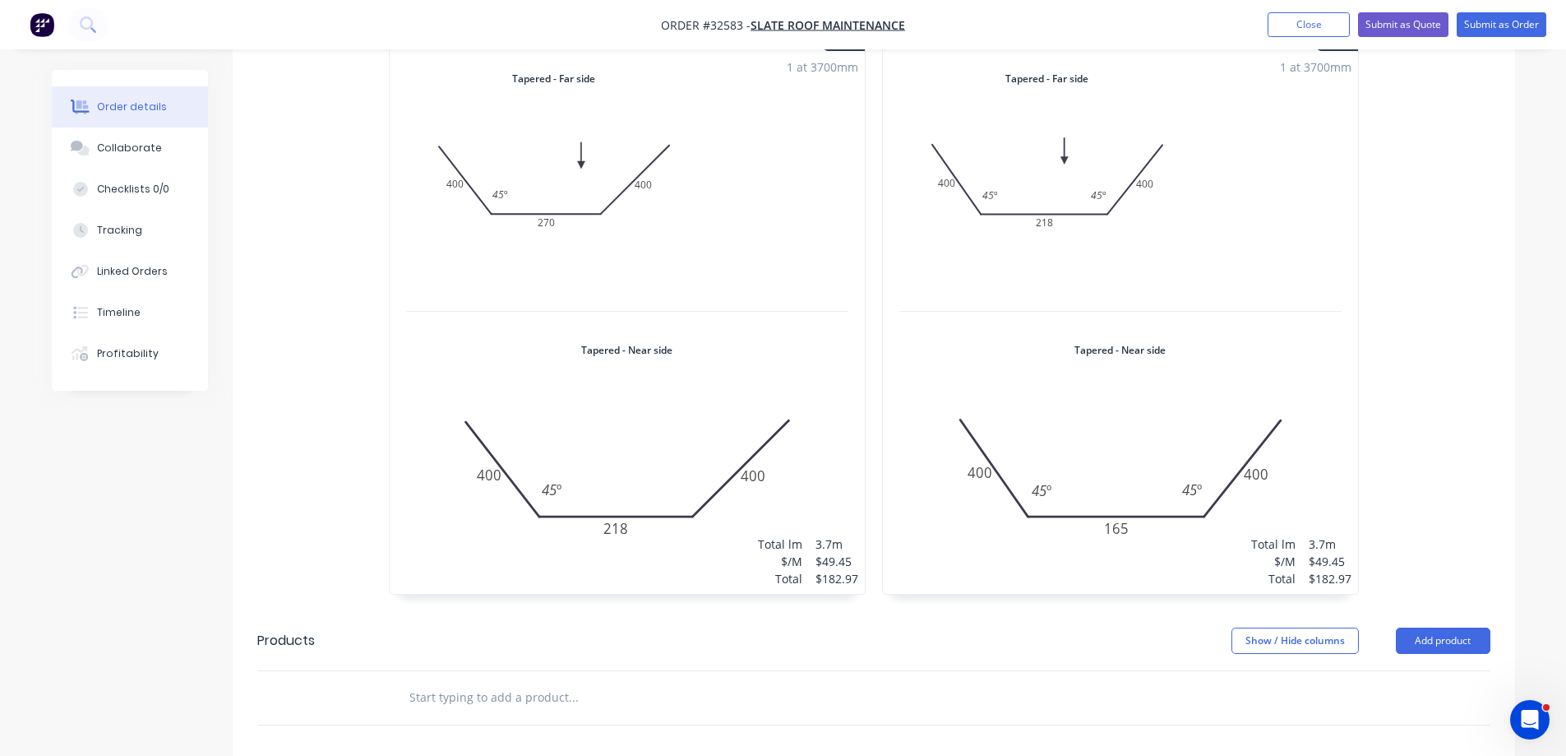
scroll to position [247, 0]
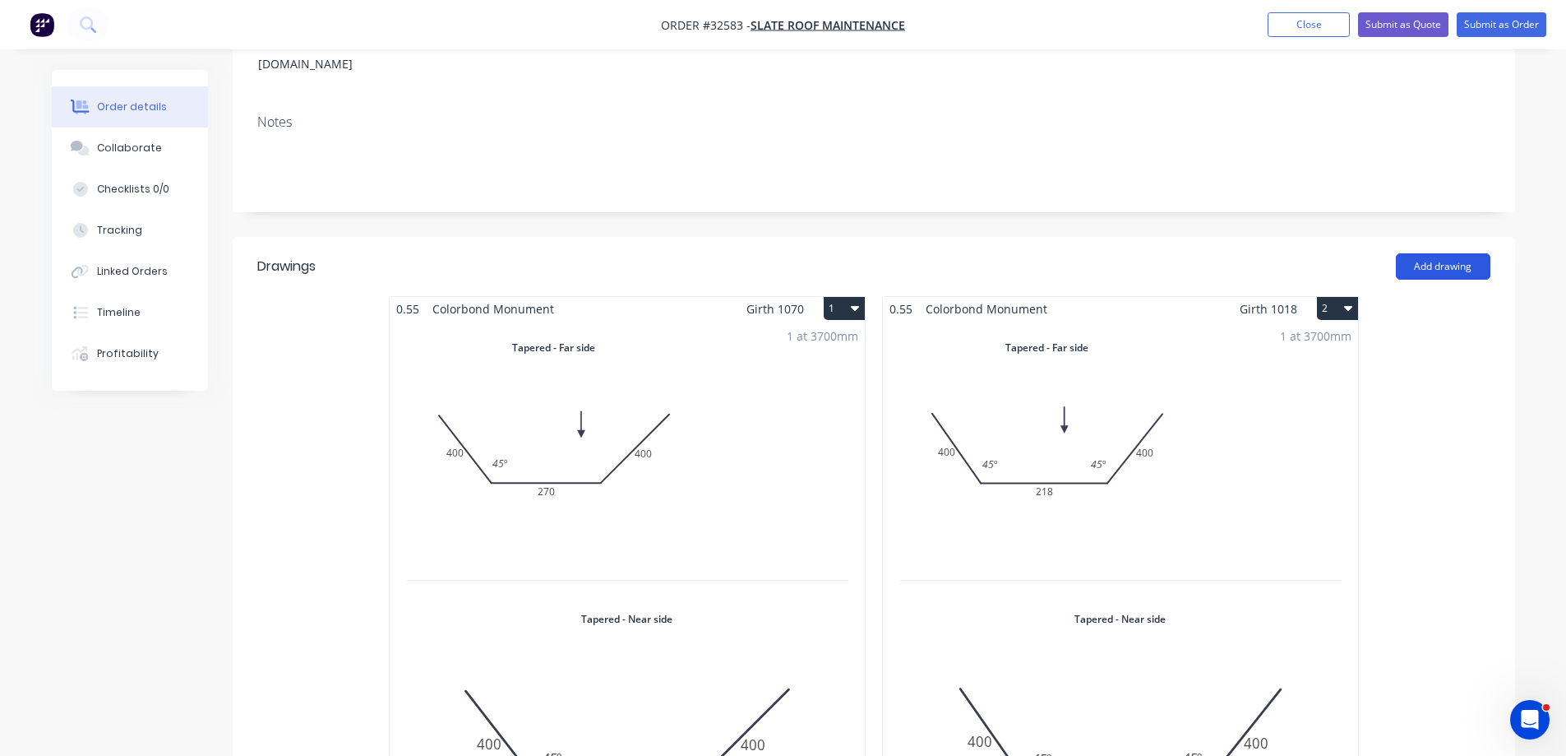
click at [1433, 253] on button "Add drawing" at bounding box center [1443, 266] width 95 height 26
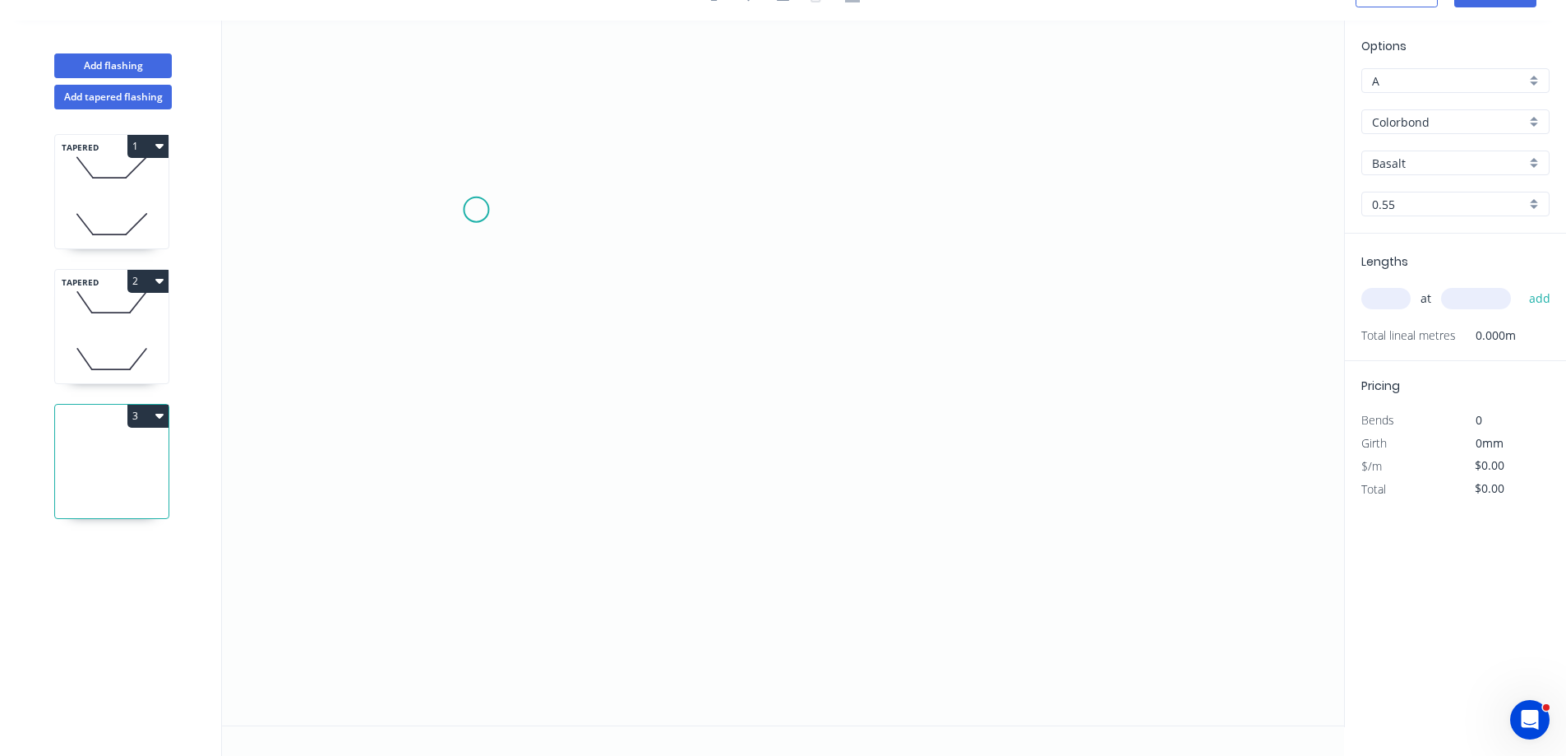
click at [476, 209] on icon "0" at bounding box center [783, 373] width 1122 height 705
click at [734, 374] on icon "0" at bounding box center [783, 373] width 1122 height 705
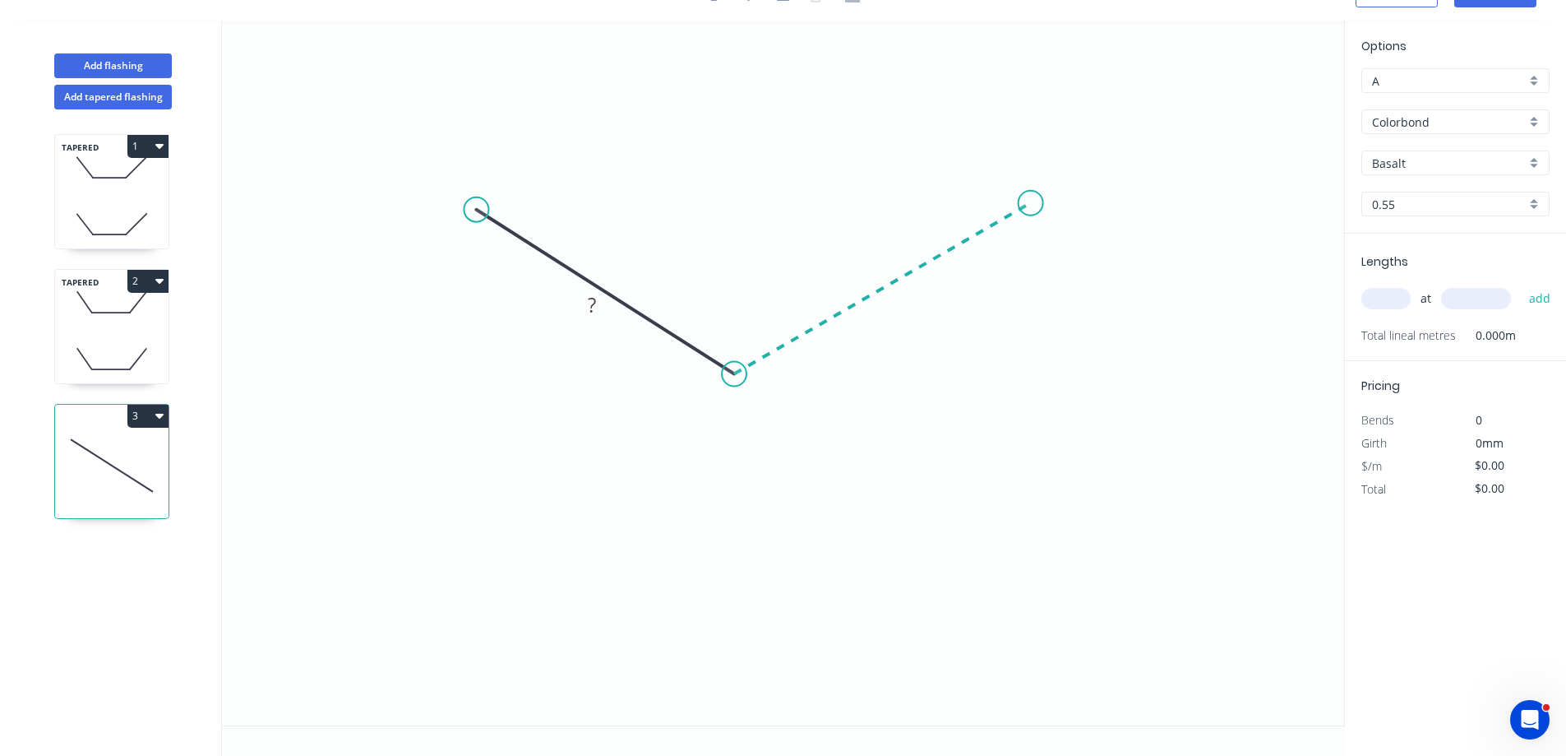
click at [1031, 203] on icon "0 ?" at bounding box center [783, 373] width 1122 height 705
click at [465, 206] on circle at bounding box center [465, 206] width 25 height 25
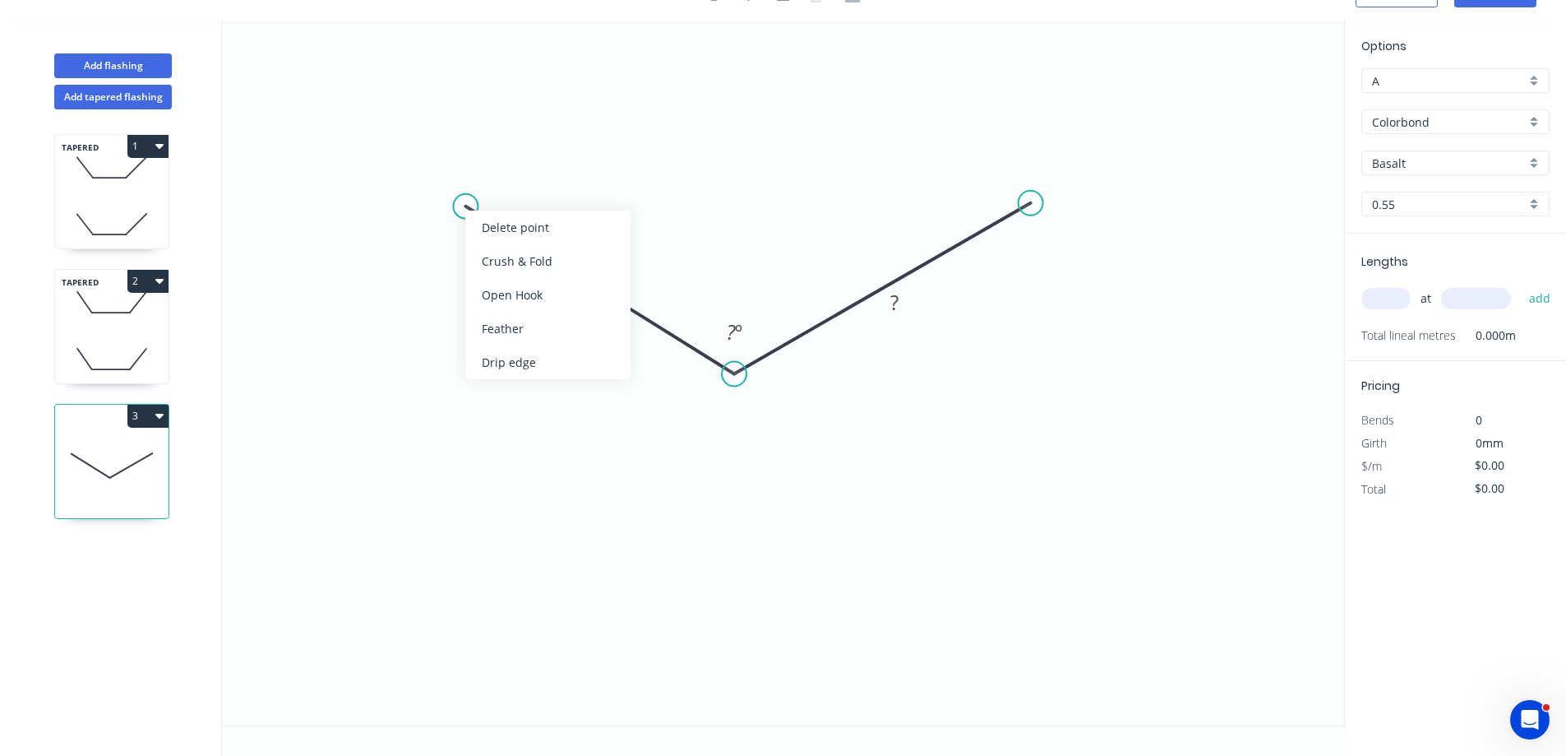
drag, startPoint x: 553, startPoint y: 360, endPoint x: 471, endPoint y: 239, distance: 146.2
click at [553, 358] on div "Drip edge" at bounding box center [547, 362] width 165 height 34
drag, startPoint x: 542, startPoint y: 248, endPoint x: 649, endPoint y: 213, distance: 112.6
click at [543, 244] on div "Flip bend" at bounding box center [550, 251] width 165 height 34
drag, startPoint x: 1136, startPoint y: 356, endPoint x: 1074, endPoint y: 359, distance: 62.6
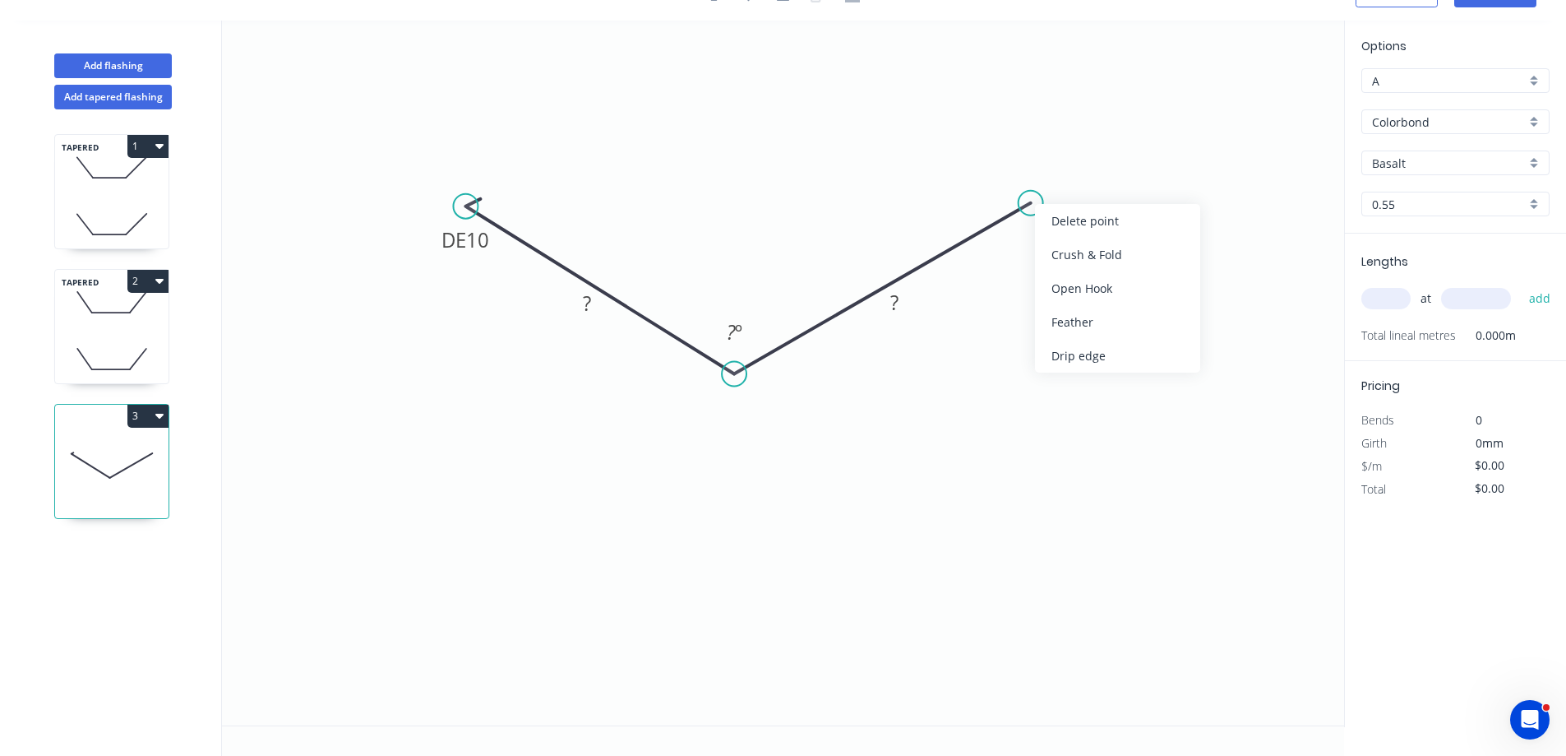
click at [1136, 355] on div "Drip edge" at bounding box center [1117, 356] width 165 height 34
click at [591, 304] on tspan "?" at bounding box center [587, 302] width 8 height 27
type input "$20.90"
click at [742, 334] on tspan "º" at bounding box center [738, 331] width 7 height 27
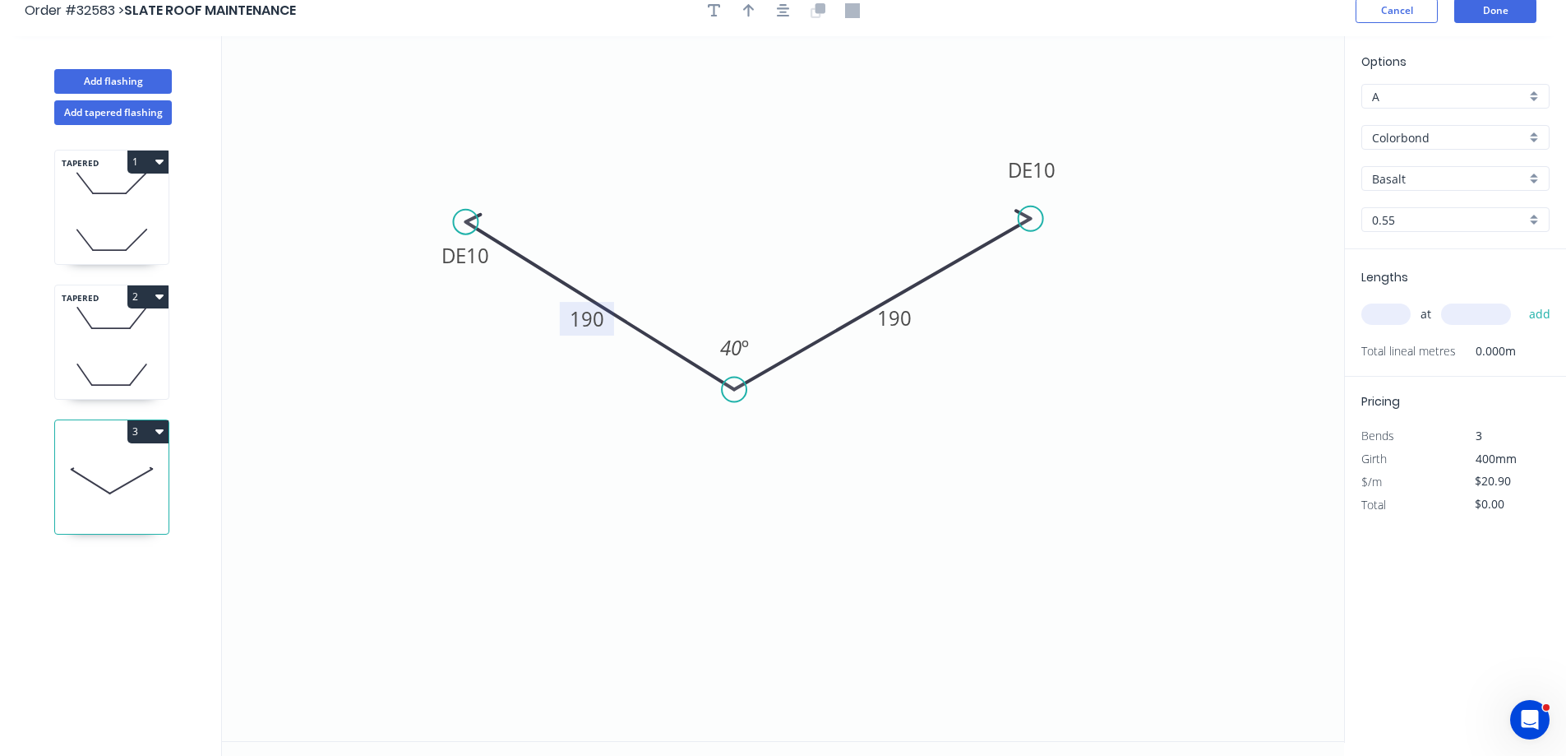
scroll to position [0, 0]
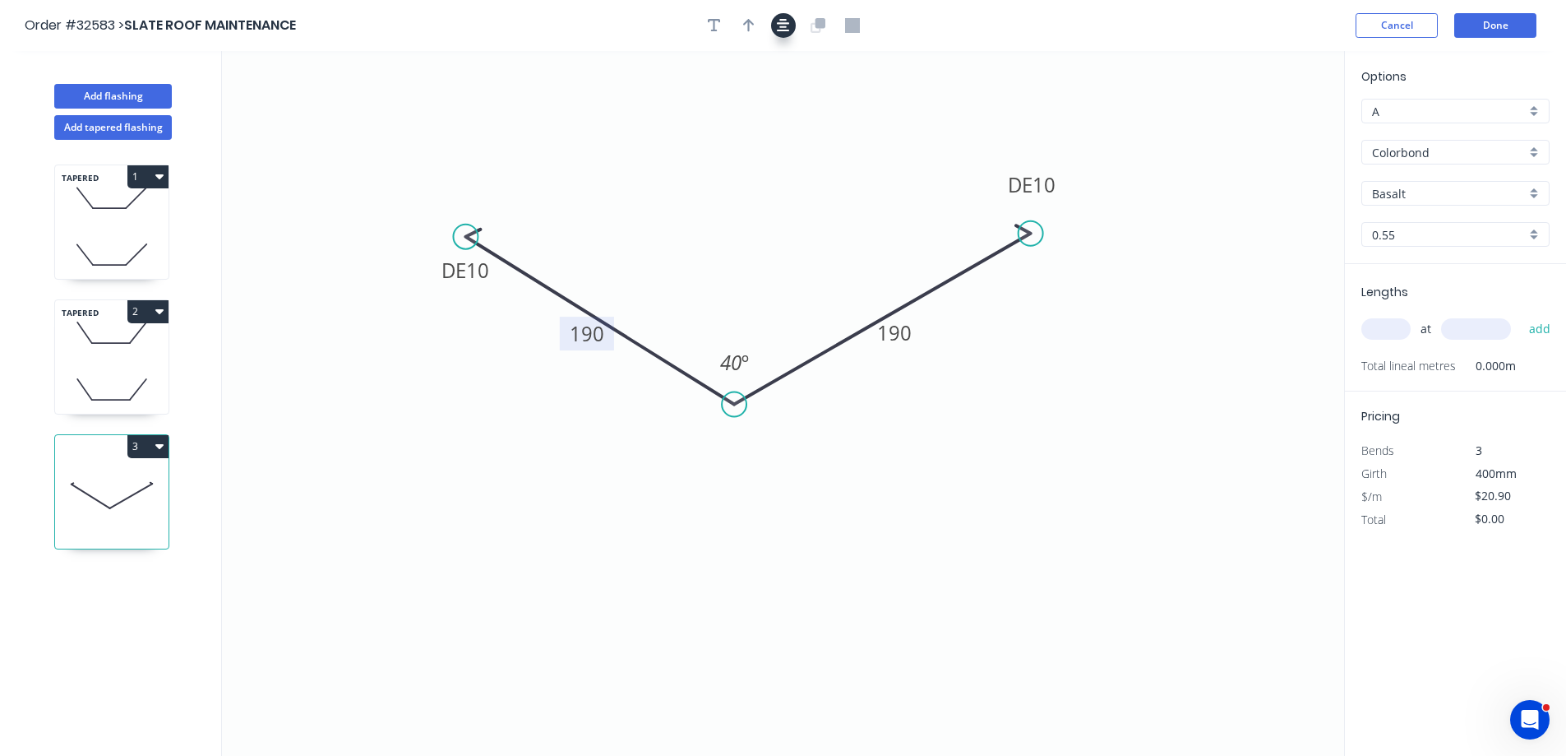
click at [784, 27] on icon "button" at bounding box center [783, 25] width 13 height 13
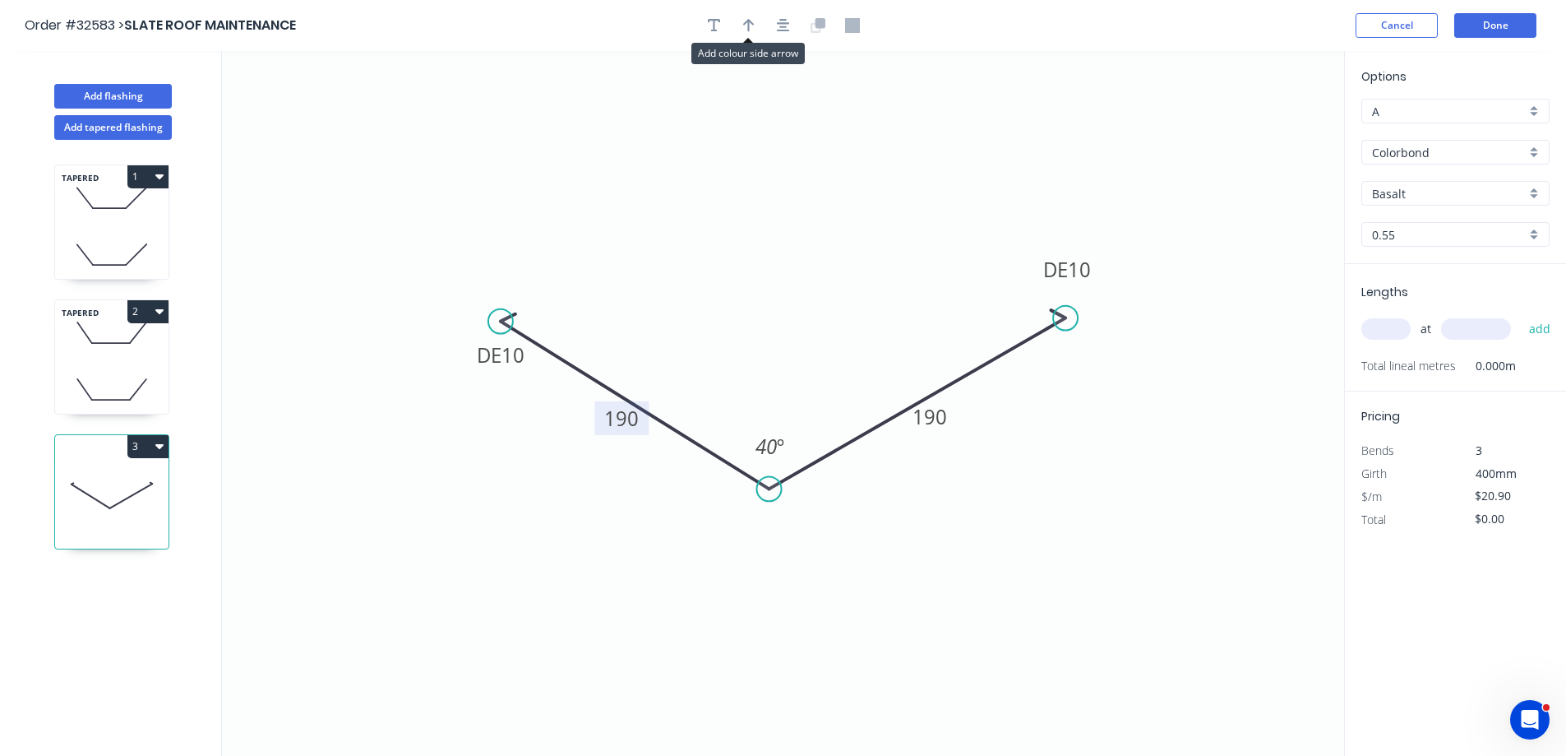
click at [753, 24] on icon "button" at bounding box center [749, 25] width 12 height 13
drag, startPoint x: 1260, startPoint y: 127, endPoint x: 765, endPoint y: 365, distance: 549.4
click at [761, 367] on icon at bounding box center [754, 340] width 15 height 53
click at [1392, 324] on input "text" at bounding box center [1386, 328] width 49 height 21
type input "1"
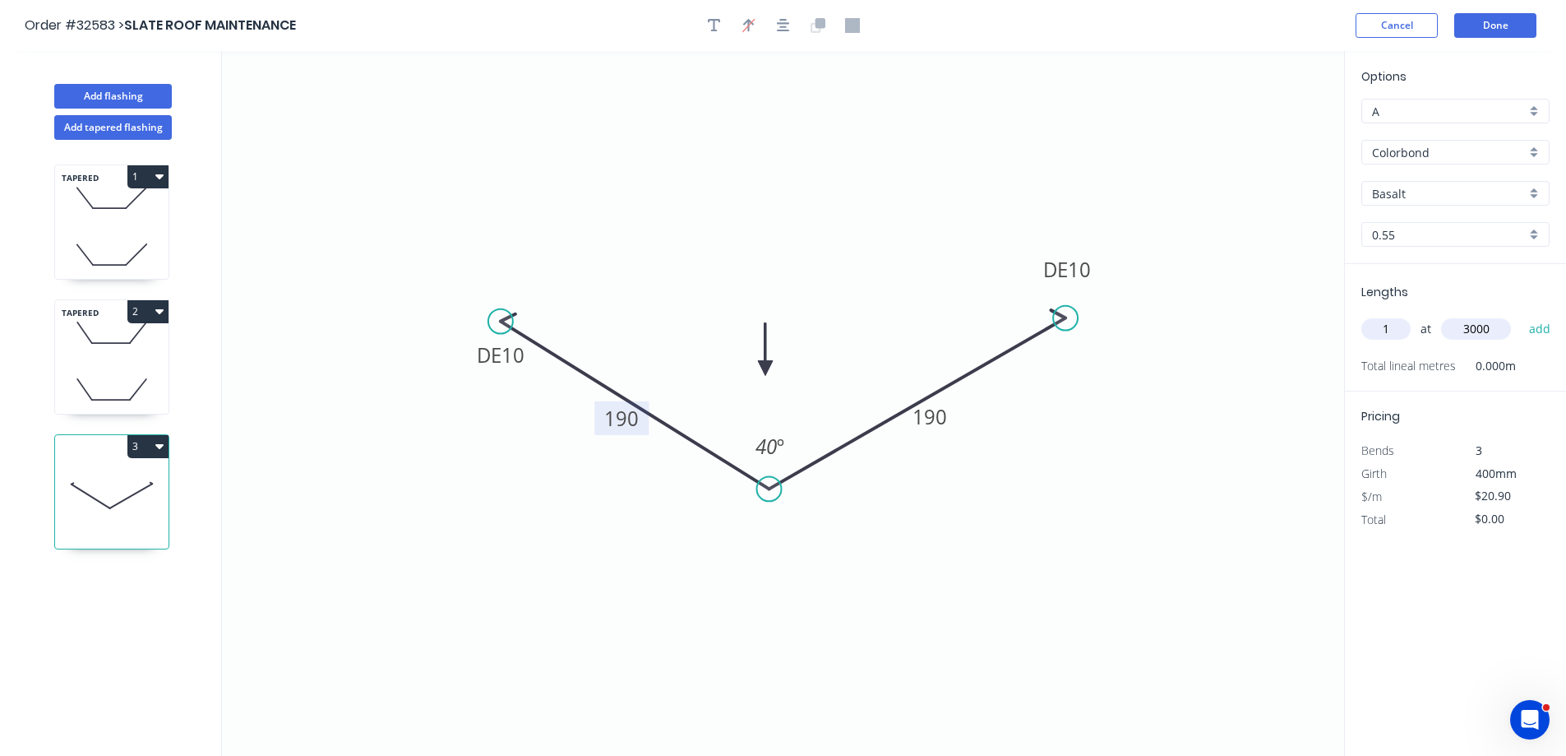
type input "3000"
click at [1521, 315] on button "add" at bounding box center [1540, 329] width 39 height 28
type input "$62.70"
click at [627, 419] on tspan "190" at bounding box center [621, 418] width 35 height 27
type input "$23.95"
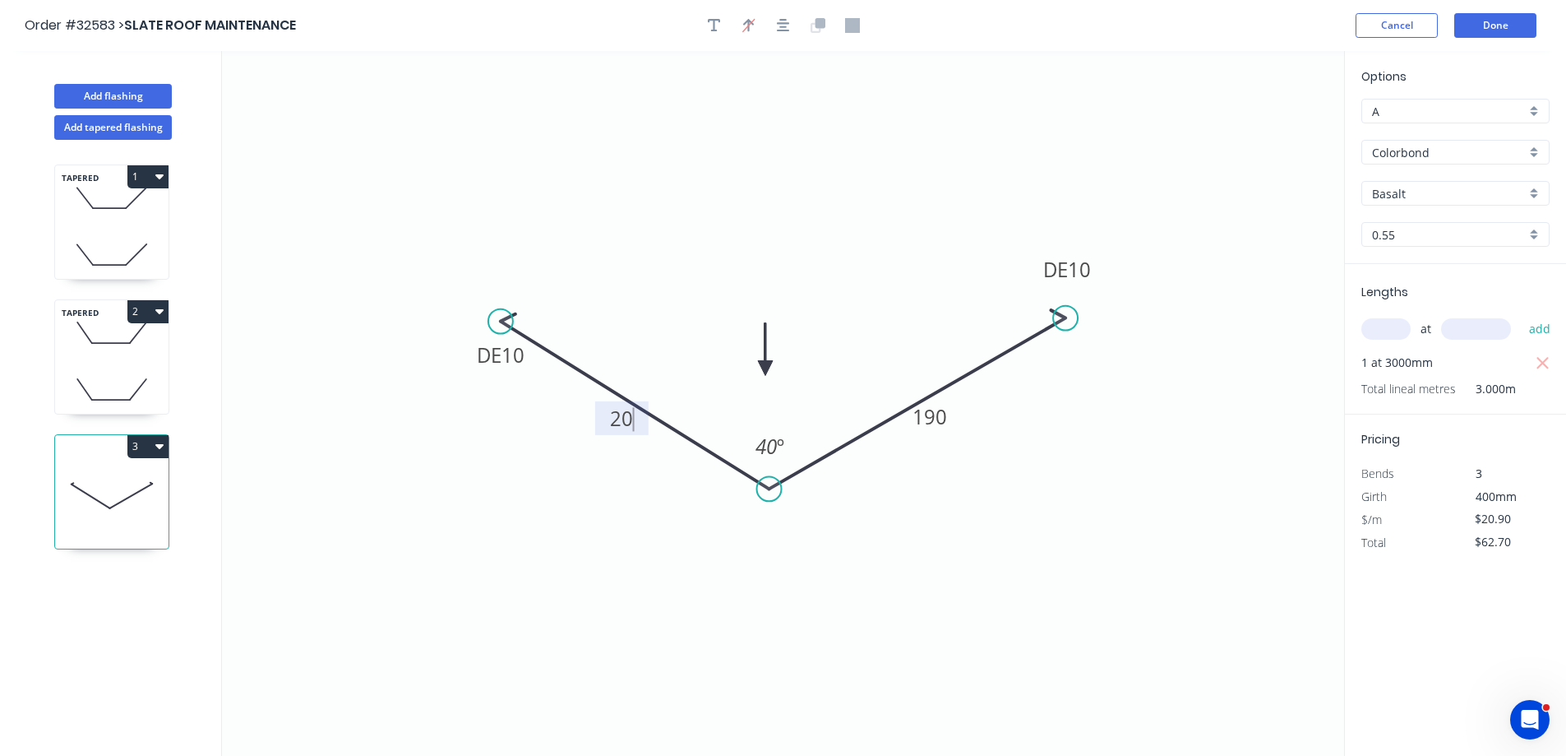
type input "$71.85"
click at [1494, 27] on button "Done" at bounding box center [1495, 25] width 82 height 25
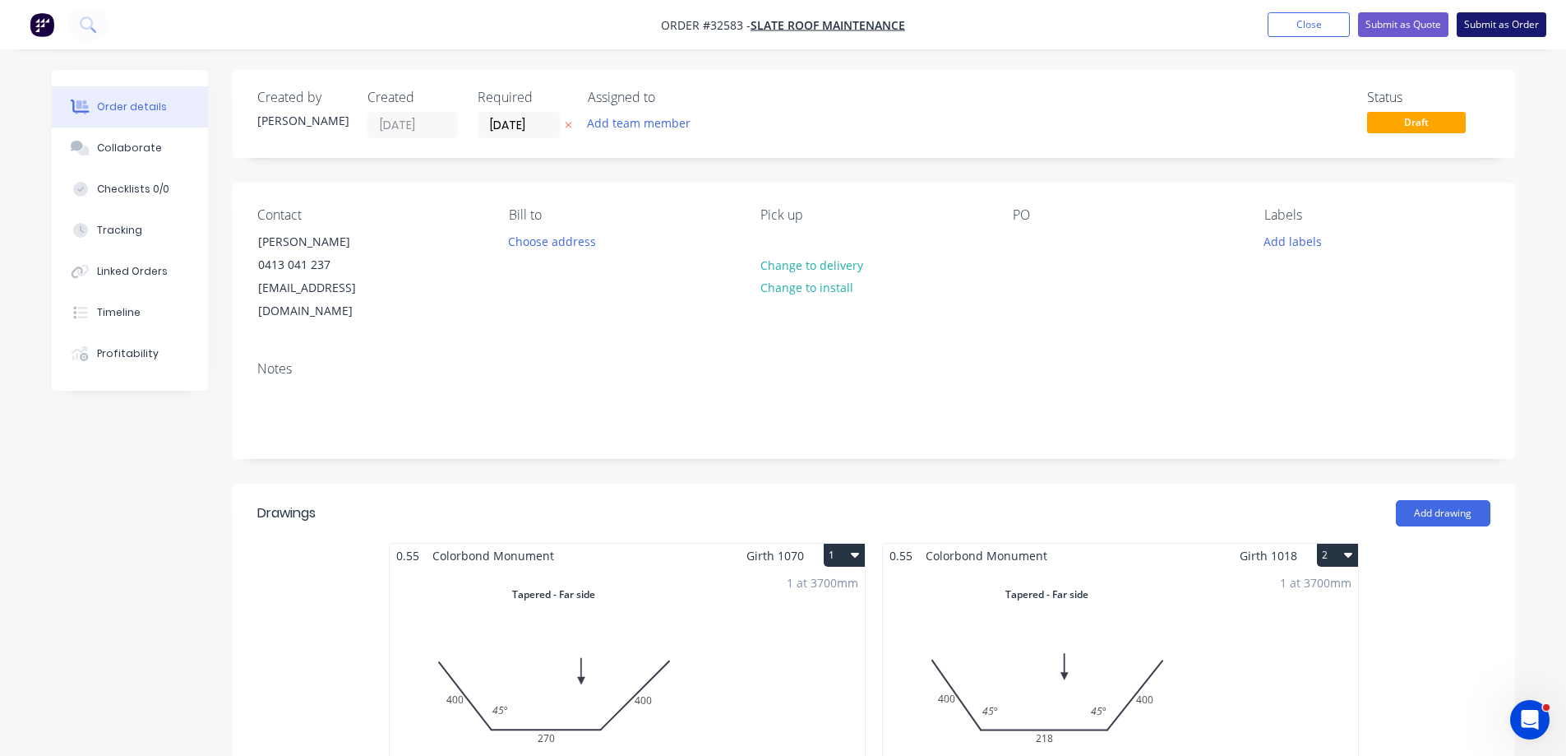
click at [1516, 26] on button "Submit as Order" at bounding box center [1502, 24] width 90 height 25
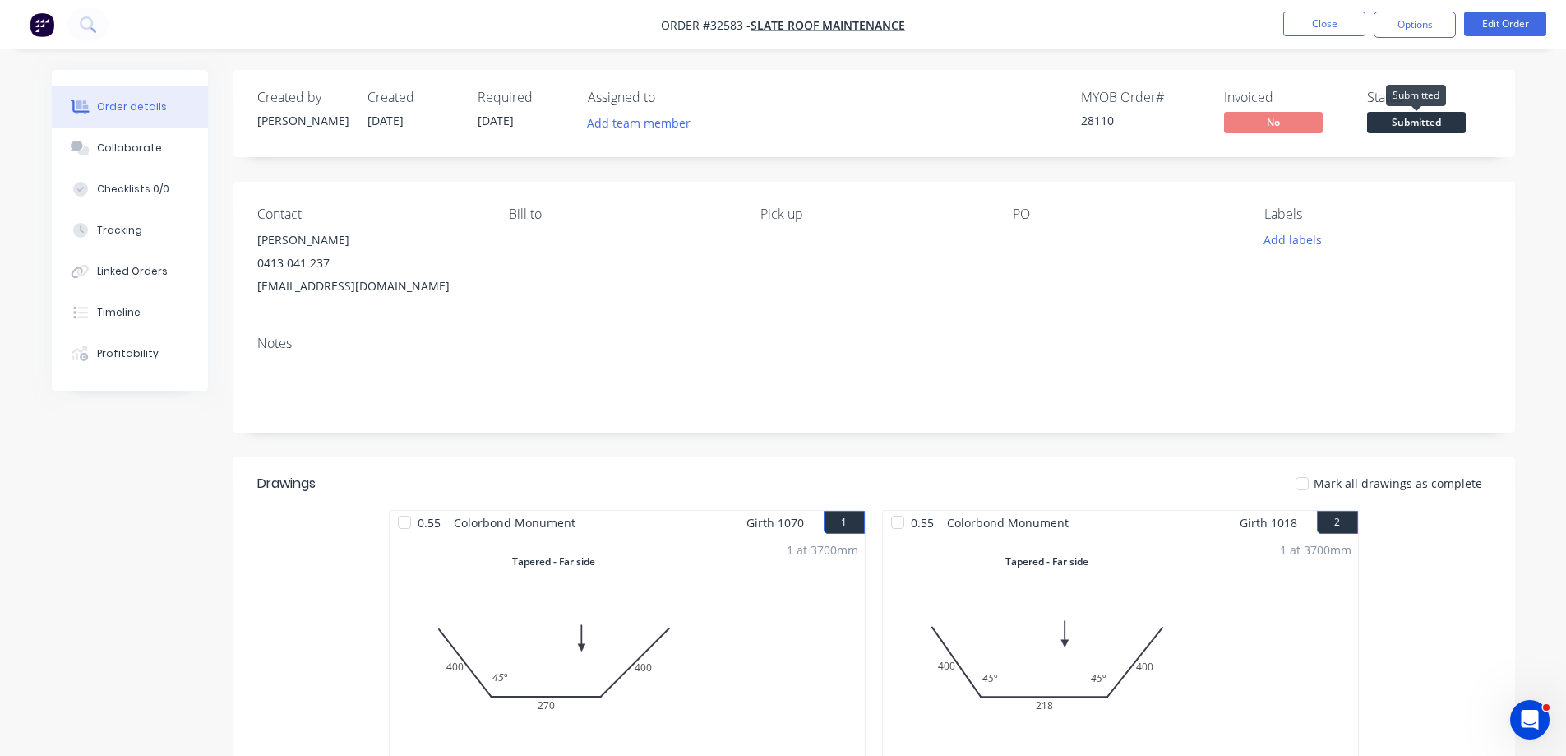
click at [1388, 127] on span "Submitted" at bounding box center [1416, 122] width 99 height 21
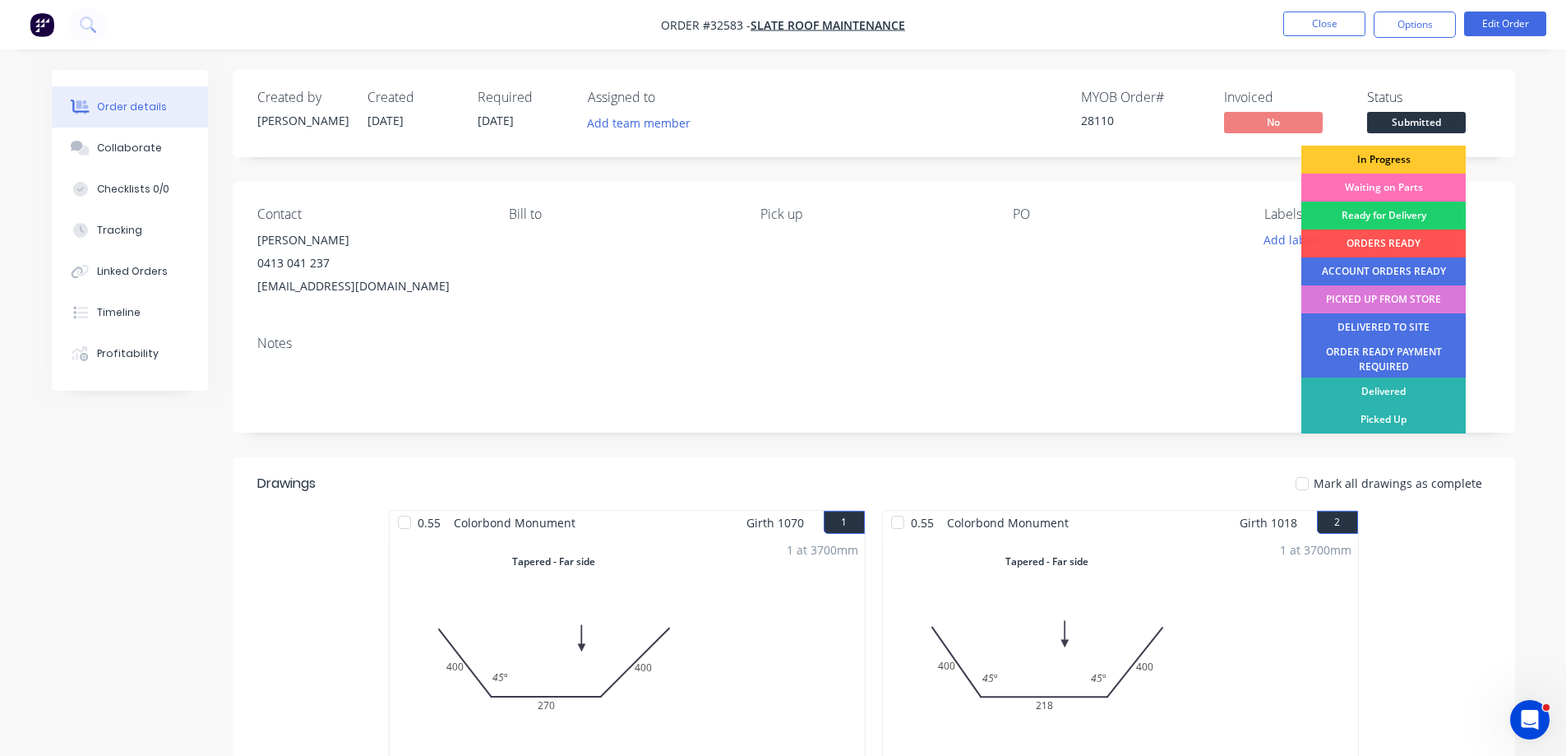
click at [1369, 155] on div "In Progress" at bounding box center [1384, 160] width 164 height 28
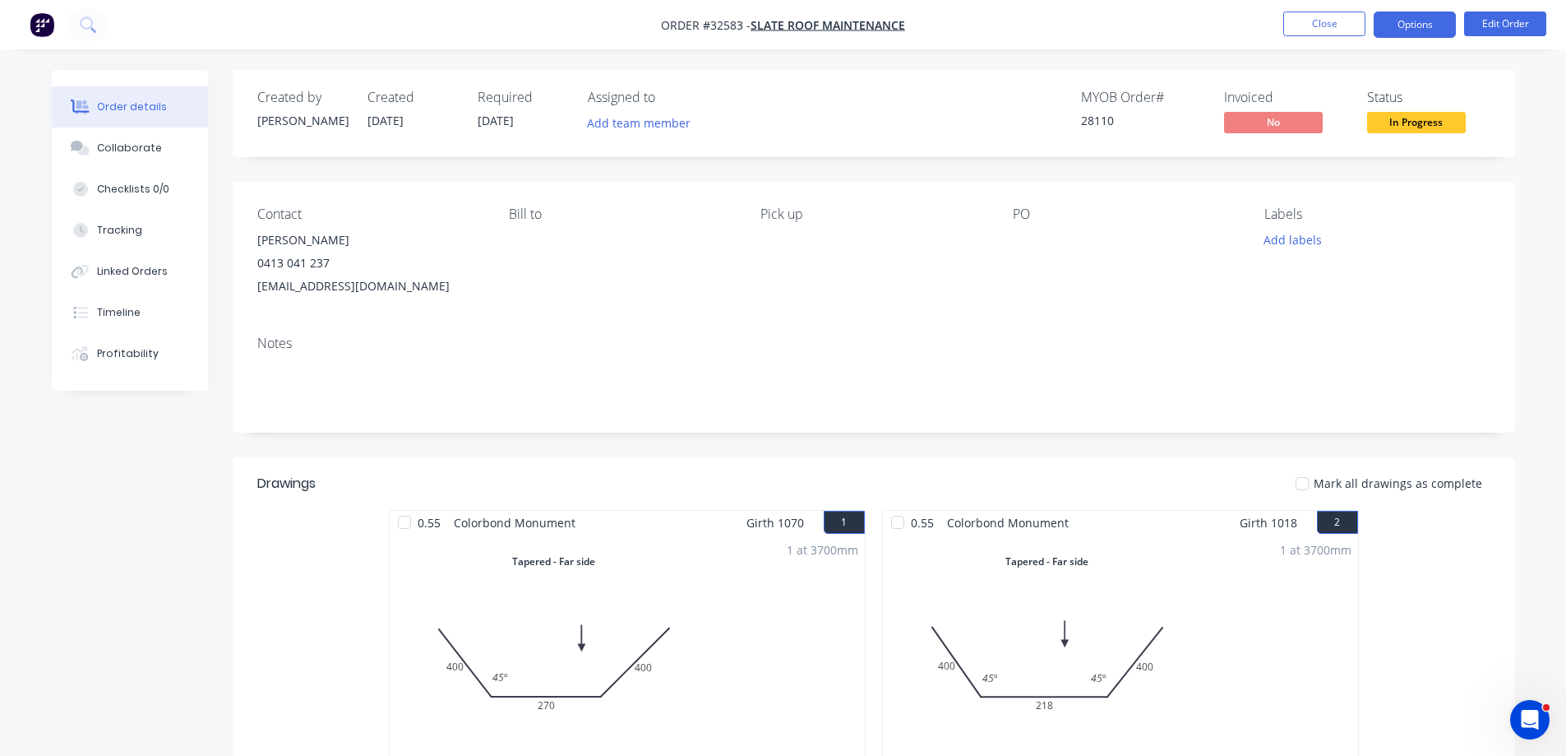
click at [1413, 24] on button "Options" at bounding box center [1415, 25] width 82 height 26
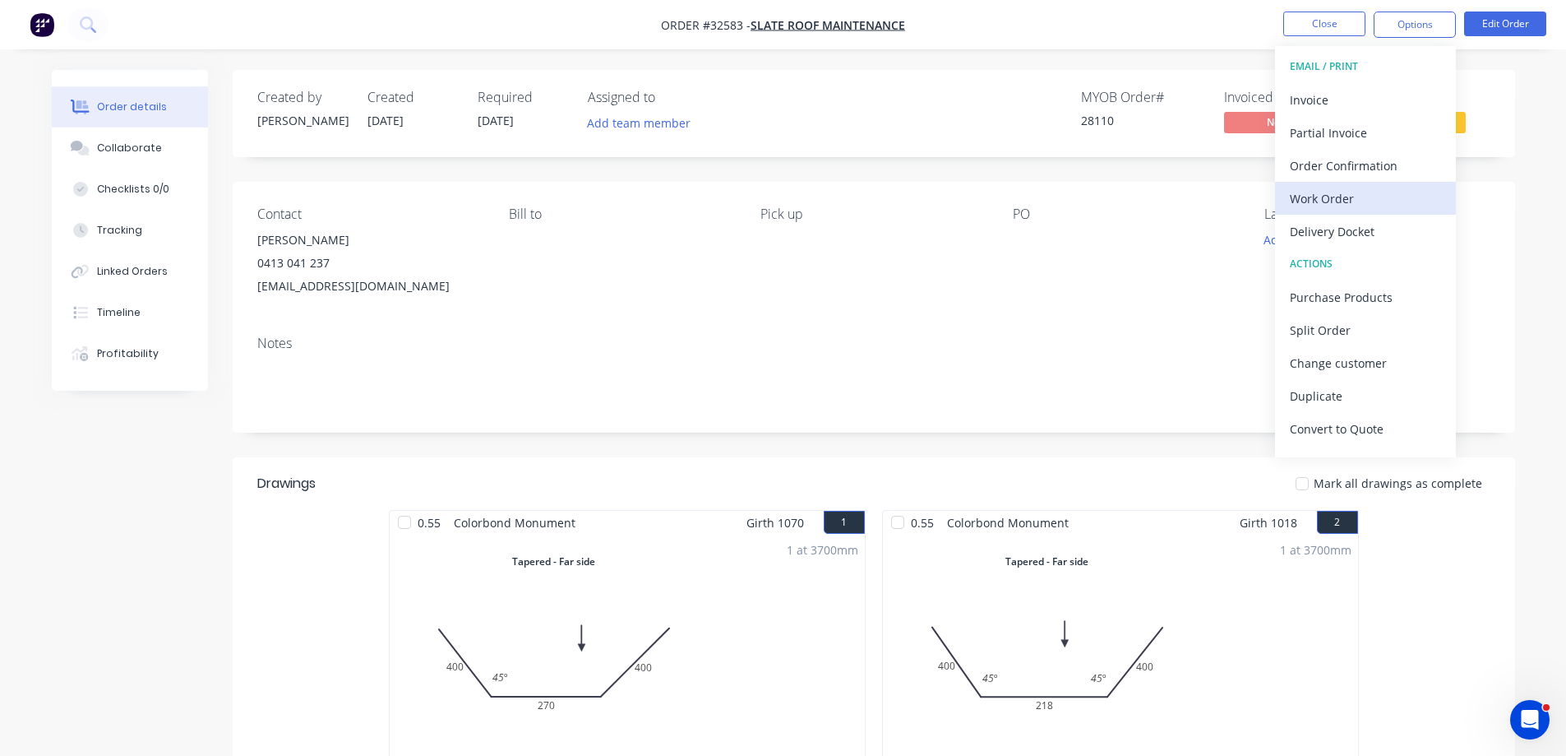
click at [1363, 197] on div "Work Order" at bounding box center [1365, 199] width 151 height 24
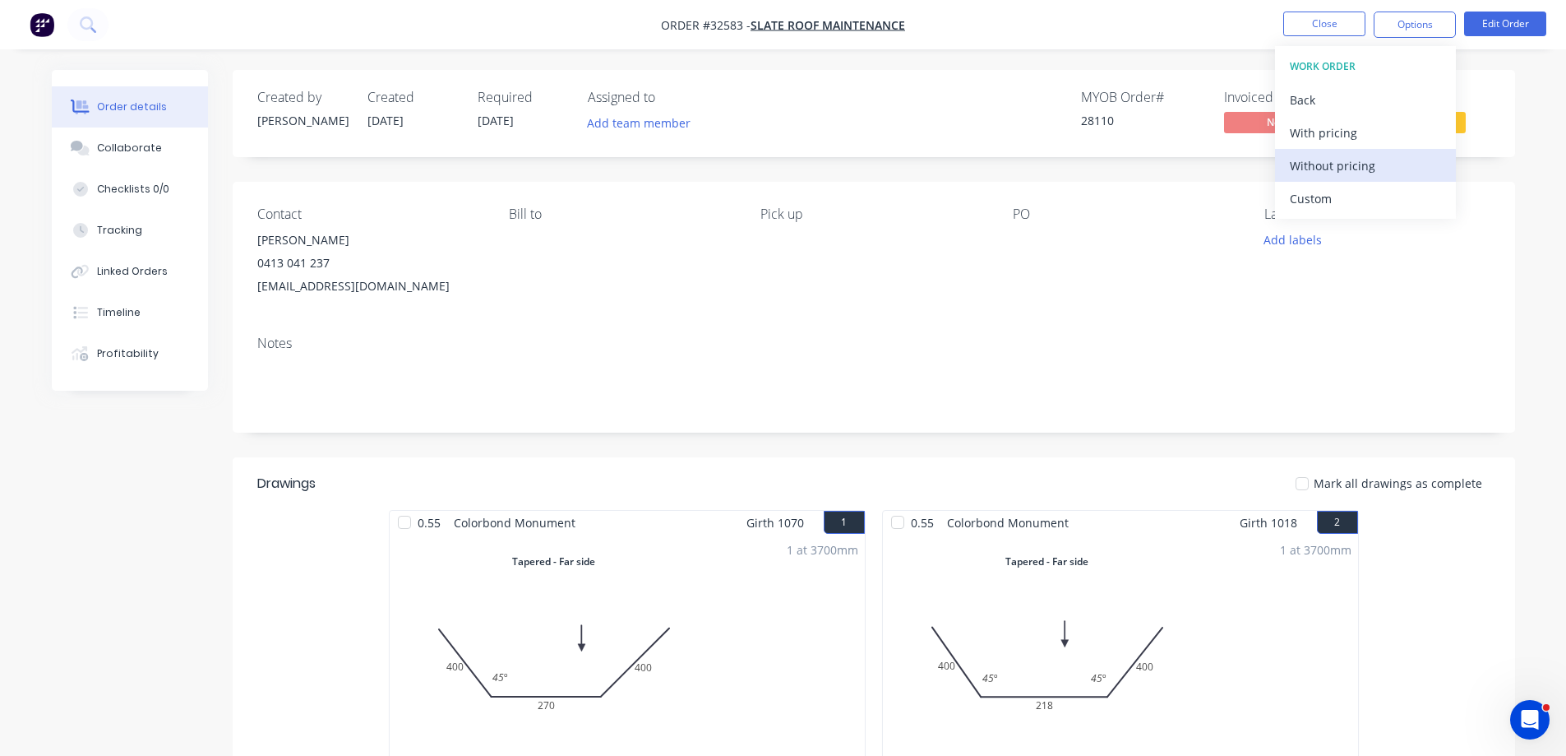
click at [1376, 171] on div "Without pricing" at bounding box center [1365, 166] width 151 height 24
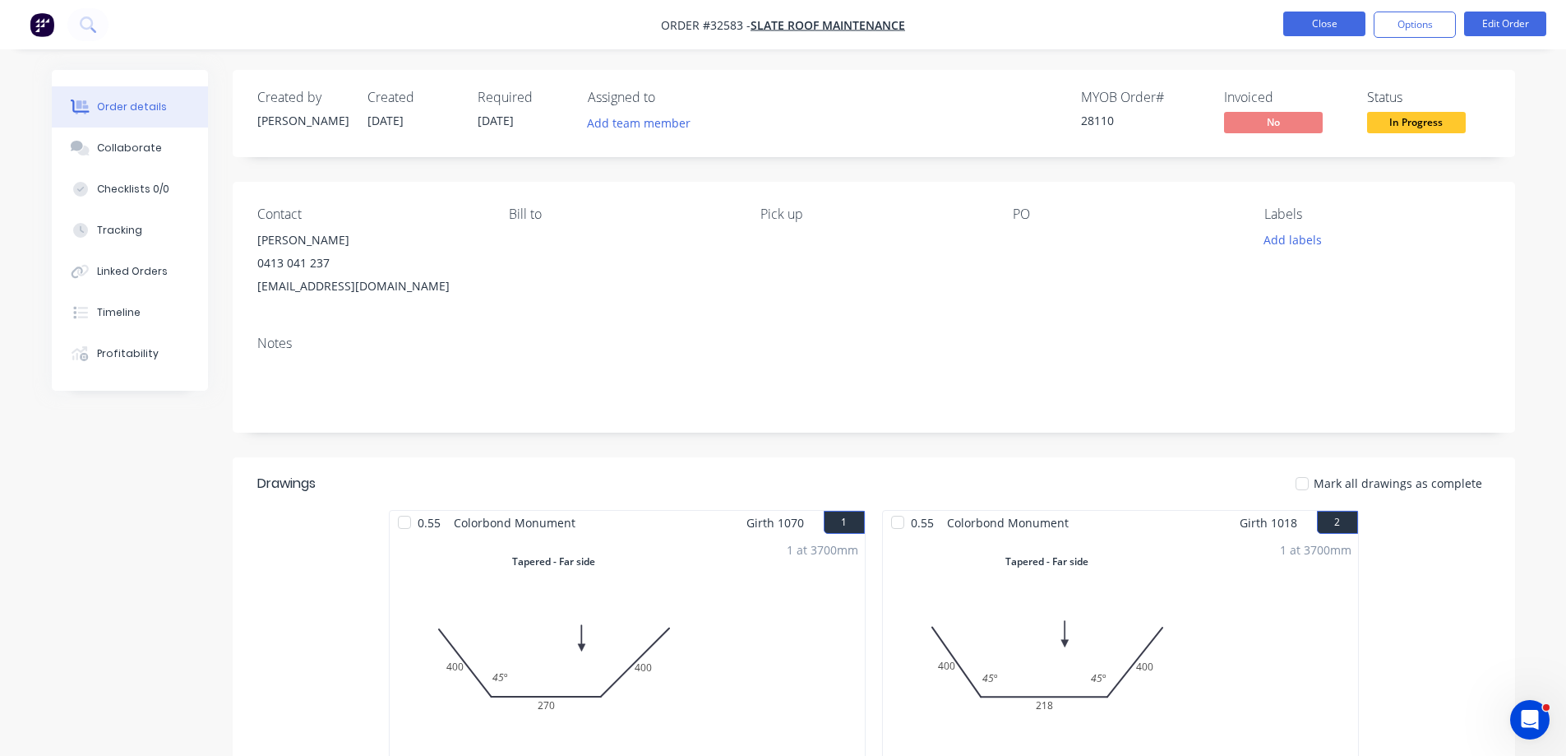
click at [1334, 22] on button "Close" at bounding box center [1324, 24] width 82 height 25
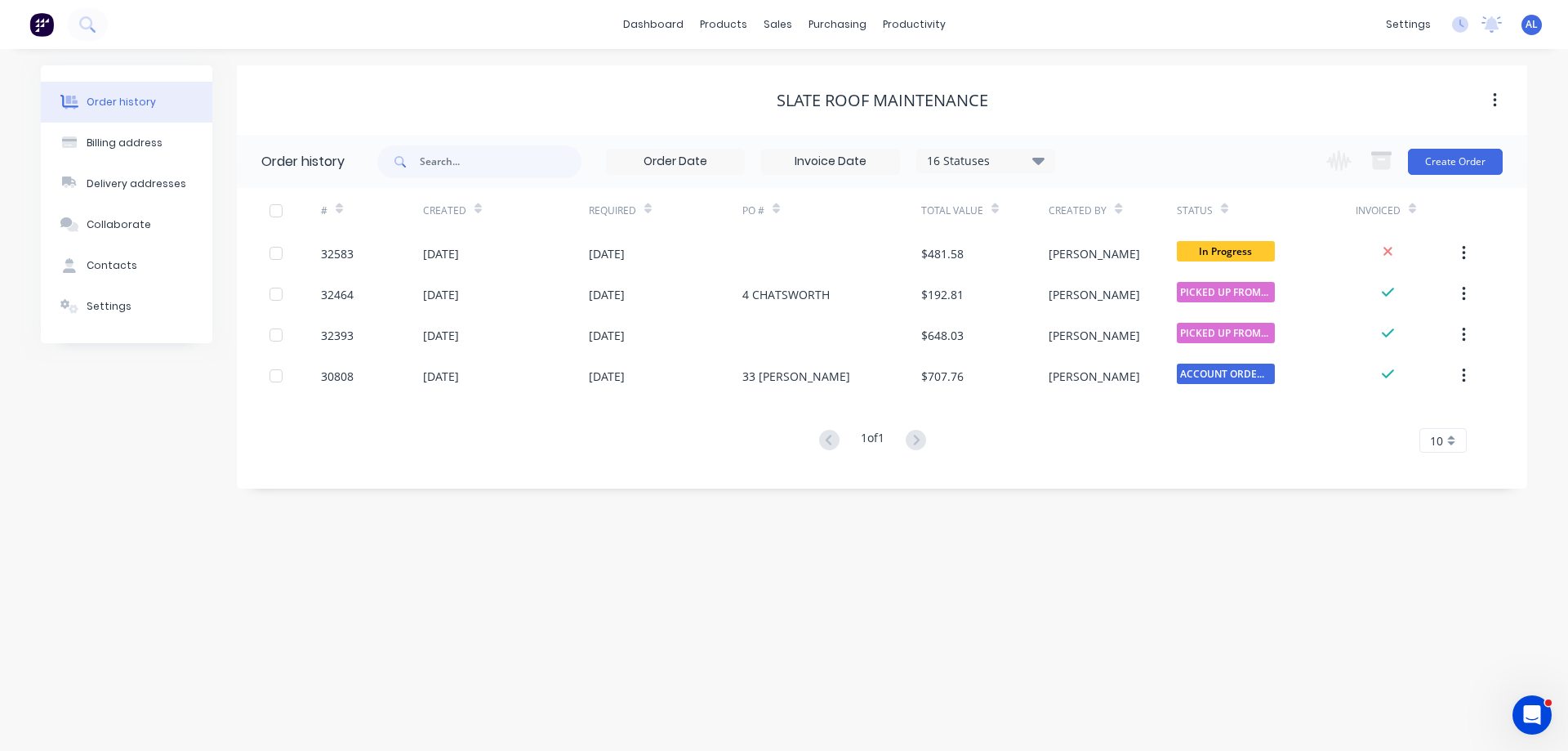
click at [39, 23] on img at bounding box center [42, 24] width 25 height 25
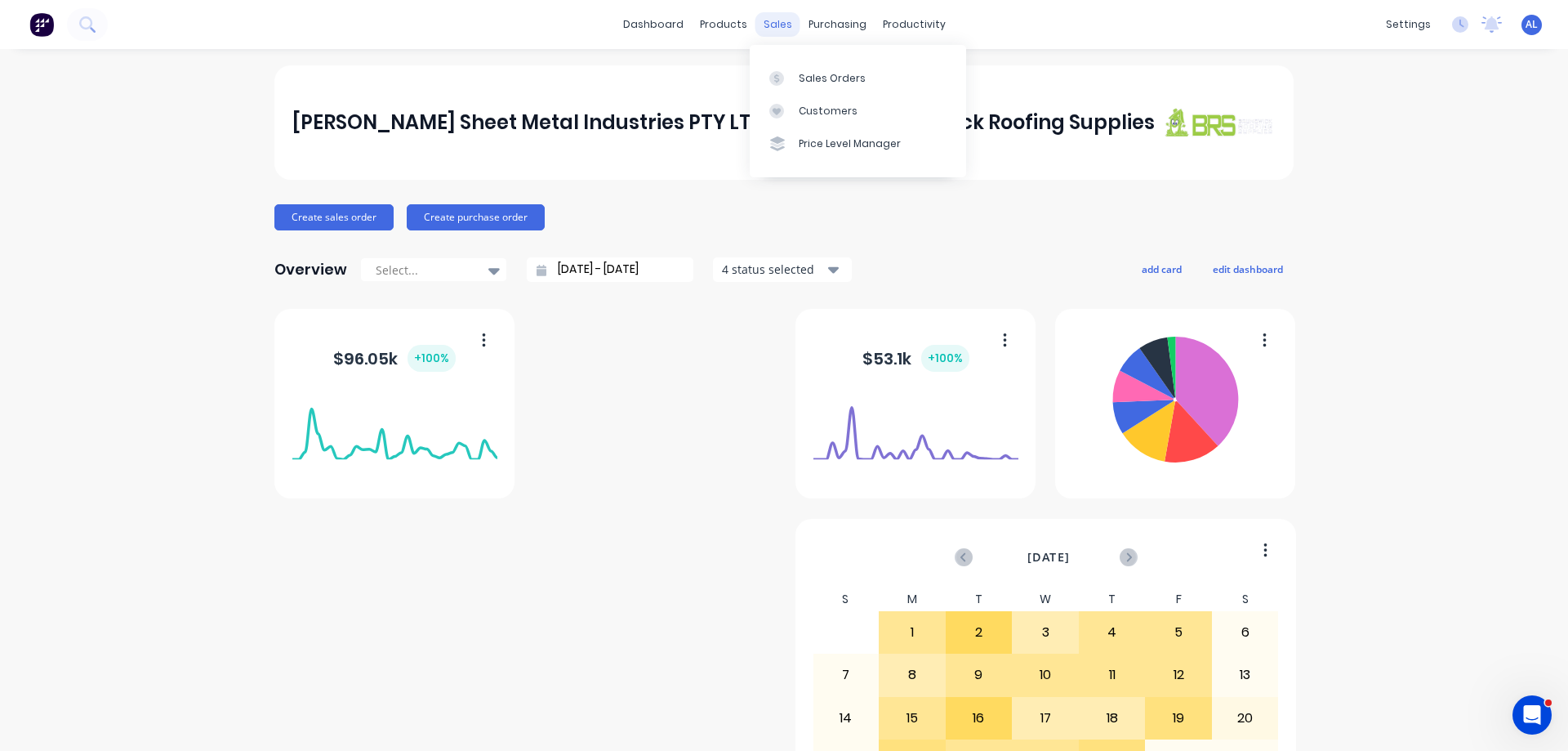
click at [772, 22] on div "sales" at bounding box center [778, 24] width 45 height 25
click at [819, 72] on div "Sales Orders" at bounding box center [831, 78] width 67 height 15
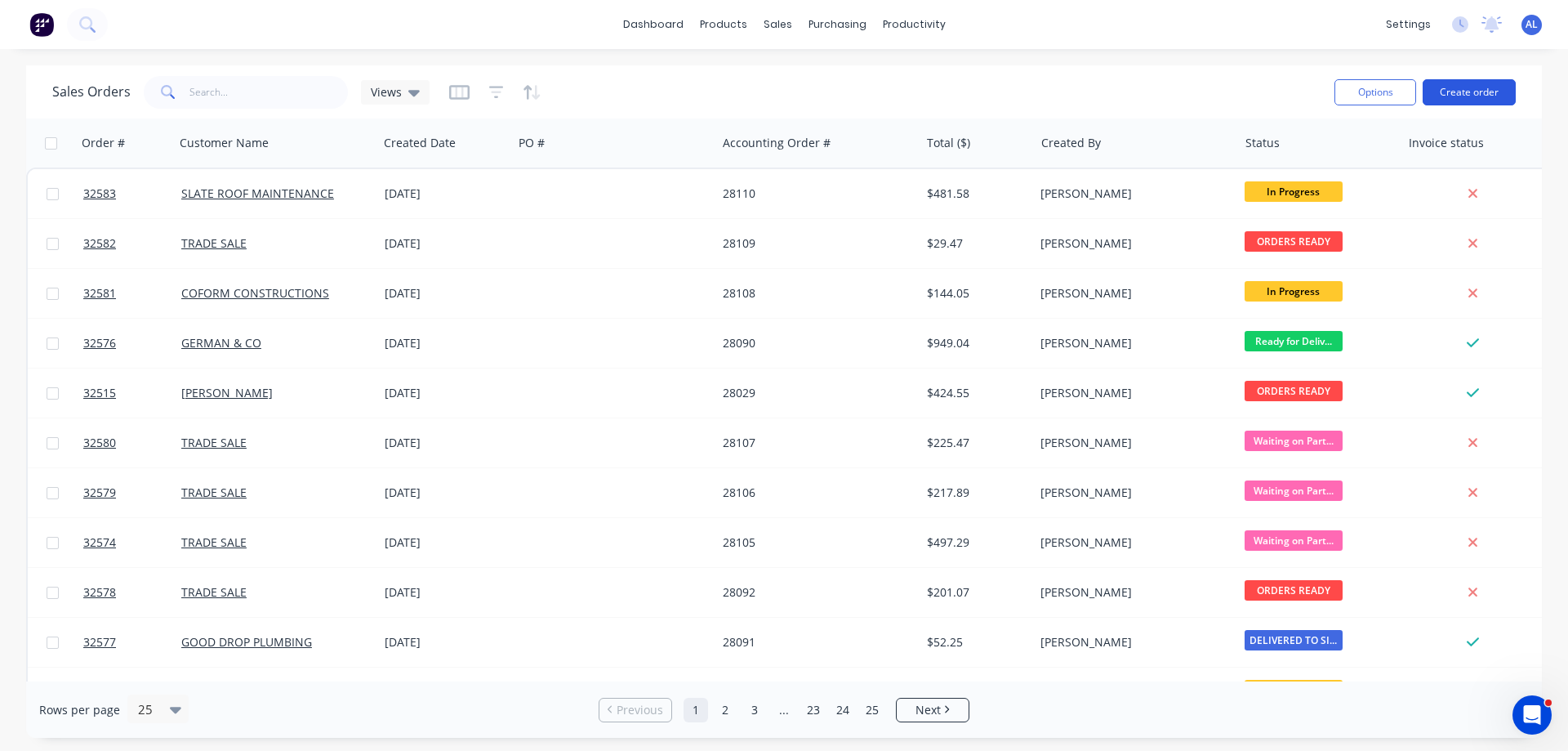
click at [1481, 88] on button "Create order" at bounding box center [1469, 92] width 93 height 26
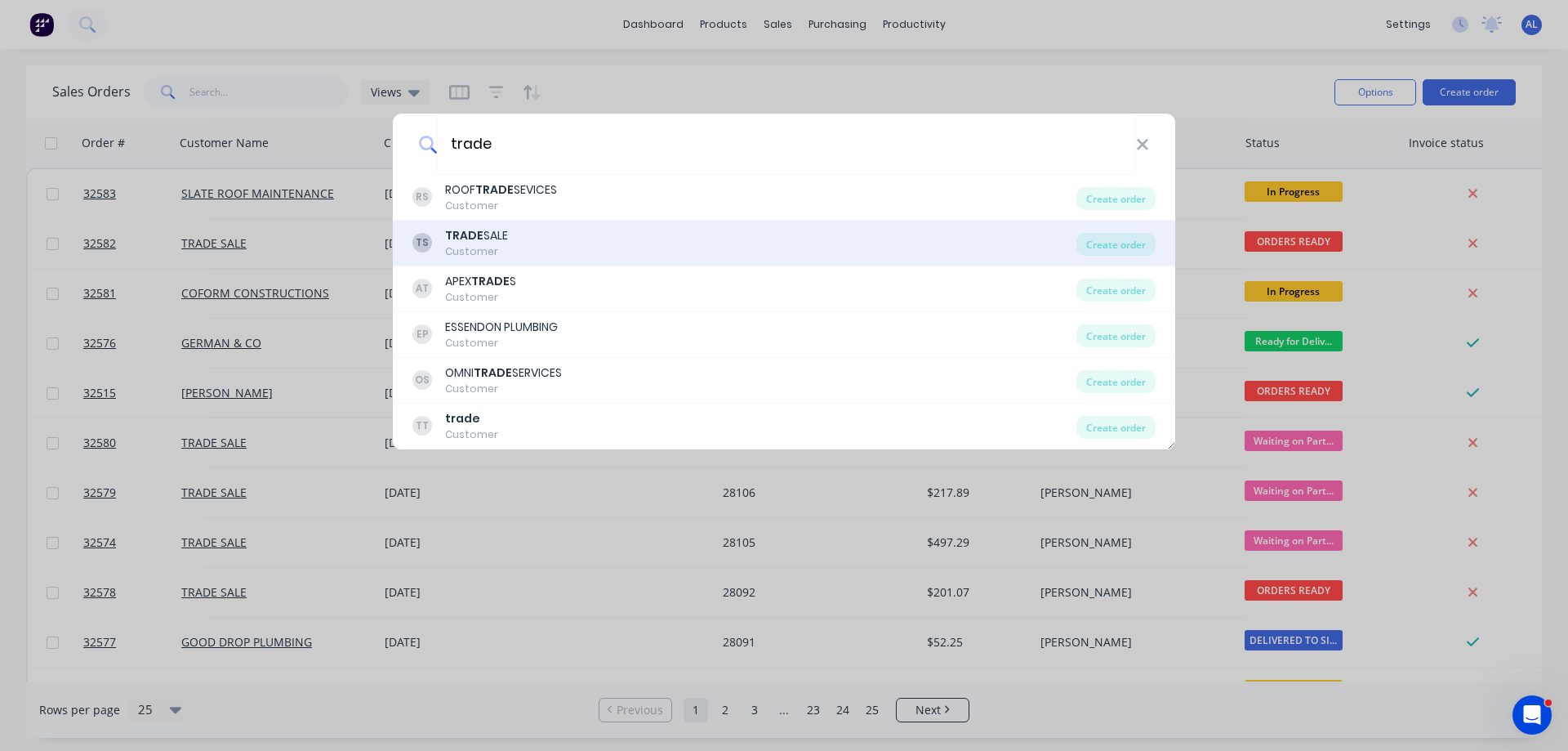
type input "trade"
click at [581, 241] on div "TS TRADE SALE Customer" at bounding box center [744, 243] width 663 height 32
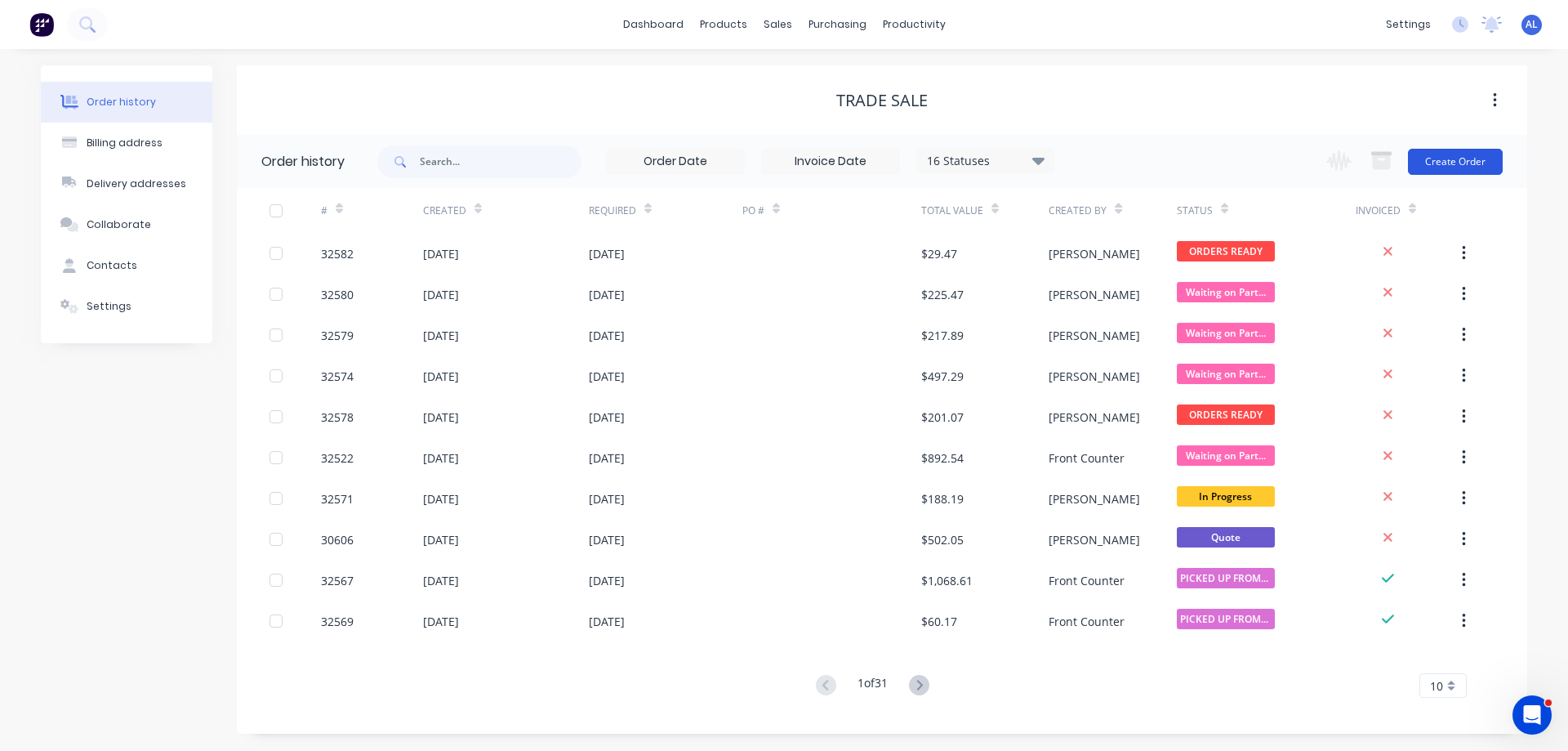
click at [1447, 166] on button "Create Order" at bounding box center [1454, 162] width 94 height 26
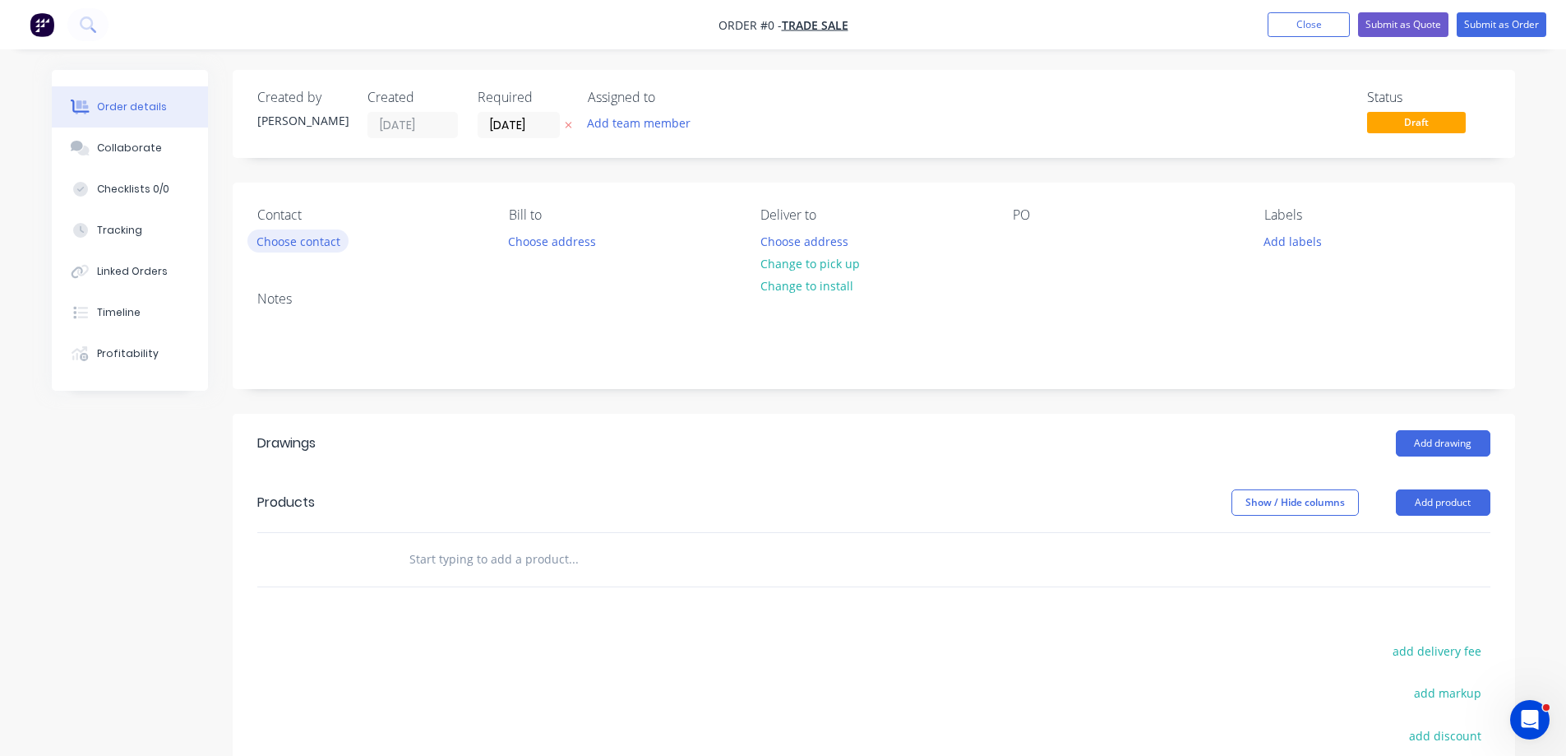
click at [340, 230] on button "Choose contact" at bounding box center [297, 240] width 101 height 22
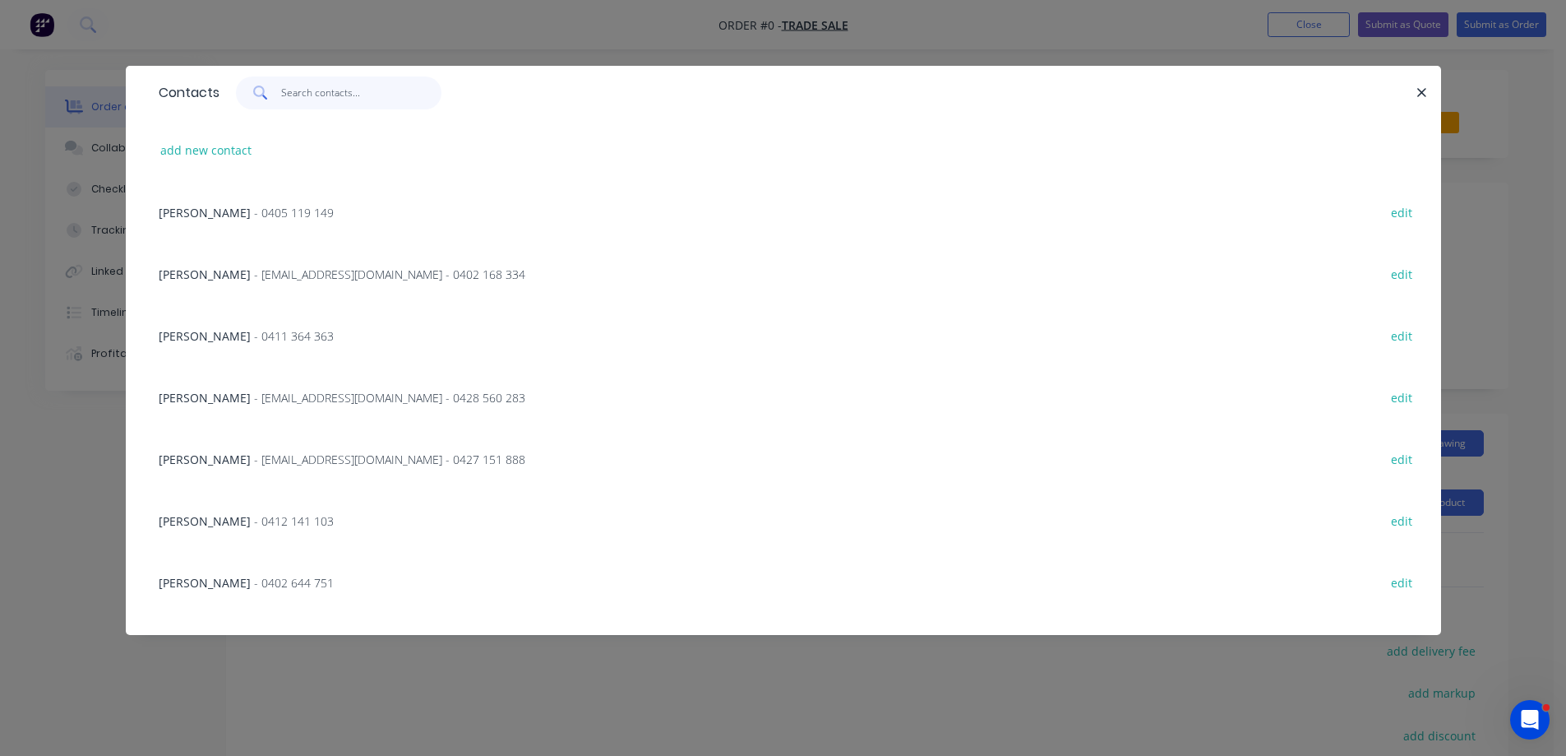
click at [337, 88] on input "text" at bounding box center [361, 92] width 160 height 33
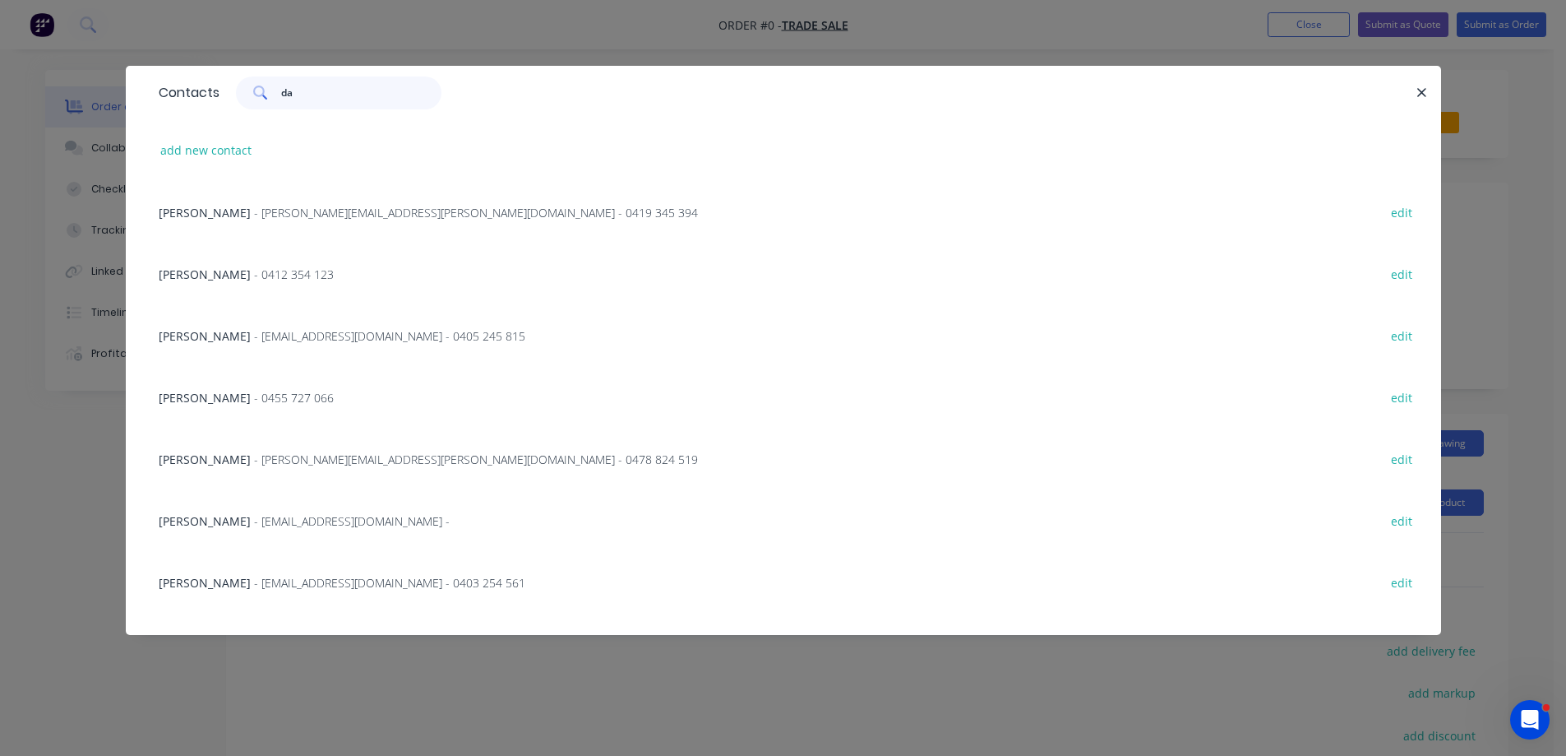
type input "d"
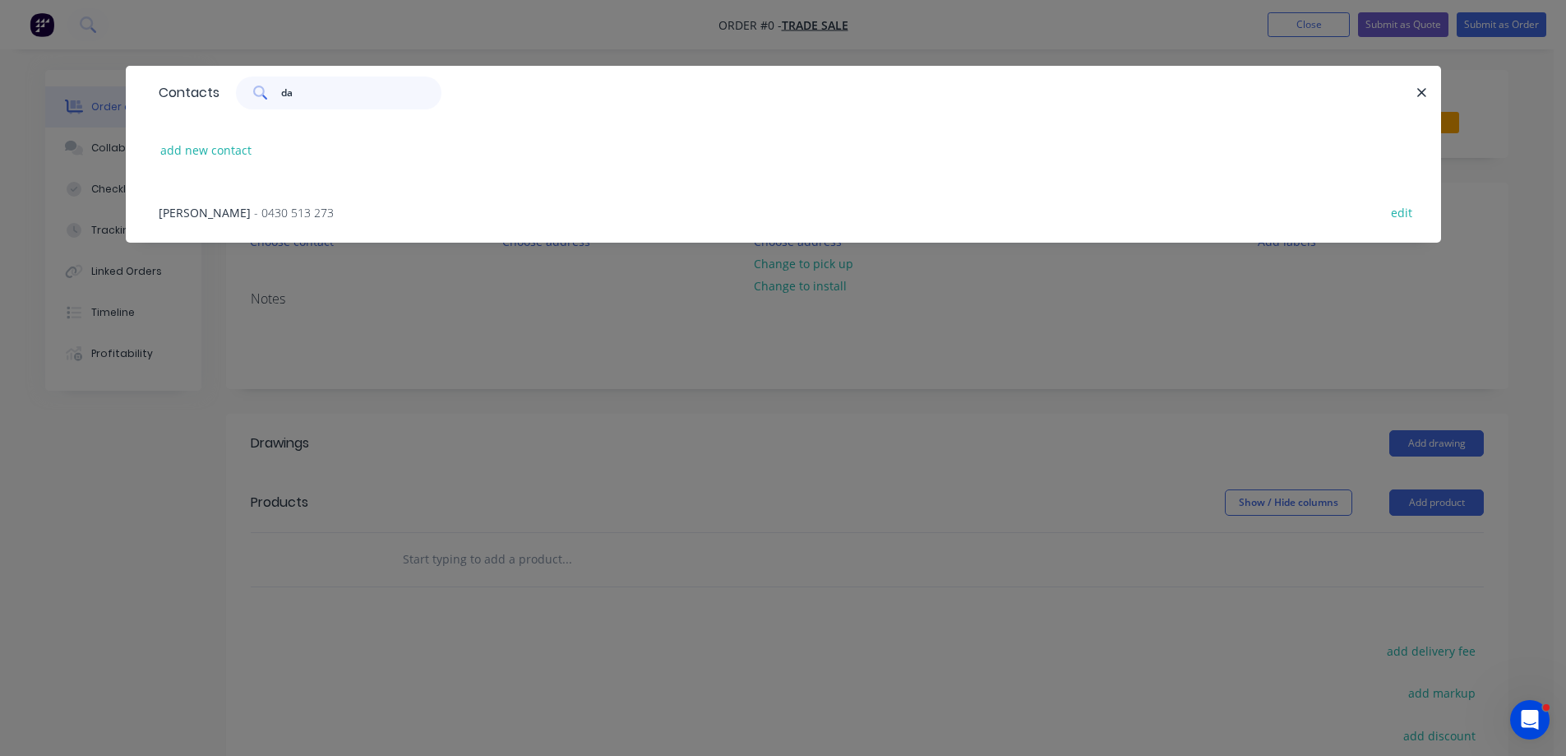
type input "d"
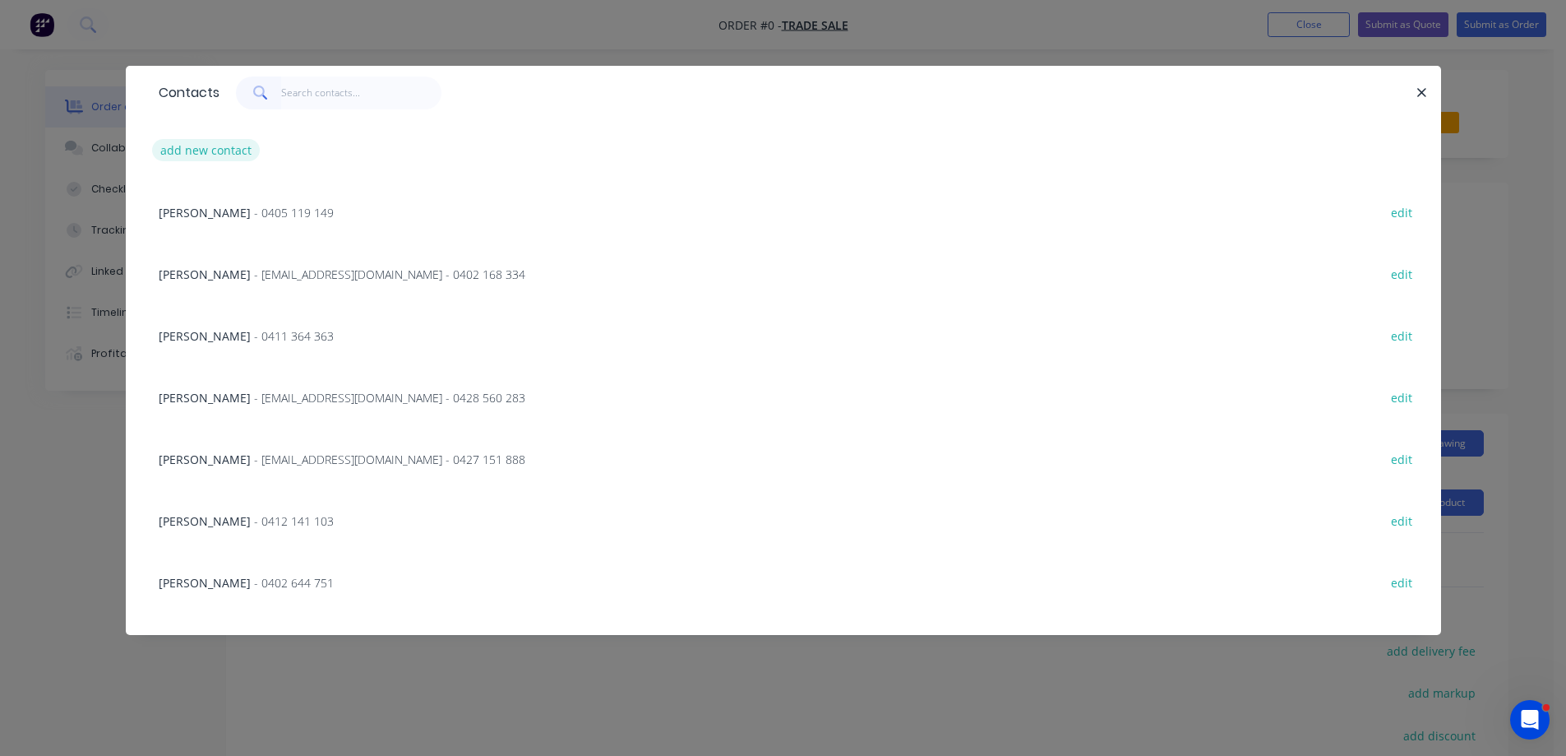
click at [210, 150] on button "add new contact" at bounding box center [206, 150] width 109 height 22
select select "AU"
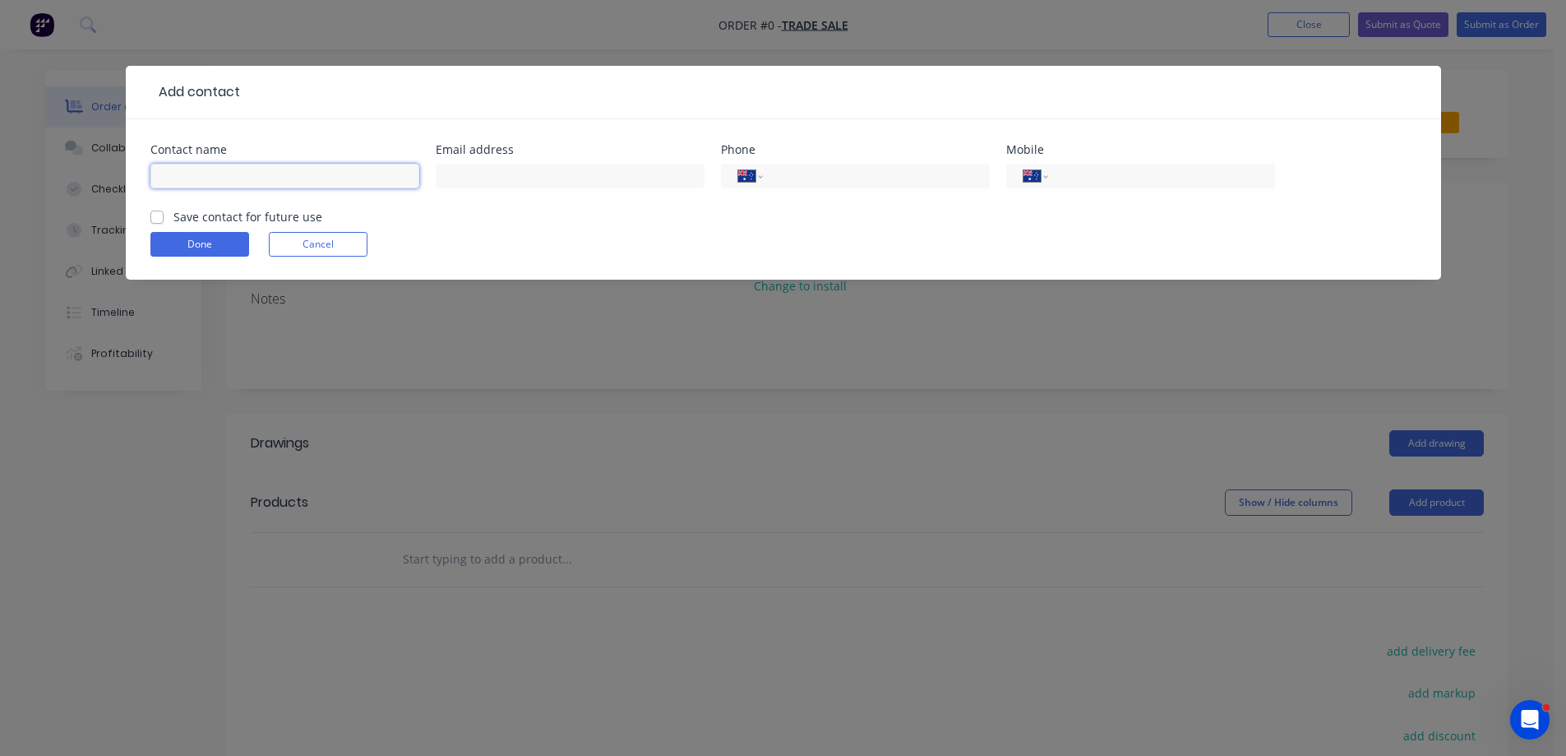
click at [232, 176] on input "text" at bounding box center [284, 176] width 269 height 25
type input "[PERSON_NAME]"
click at [1097, 178] on input "tel" at bounding box center [1158, 176] width 197 height 19
type input "0417 007 943"
click at [173, 215] on label "Save contact for future use" at bounding box center [247, 216] width 149 height 17
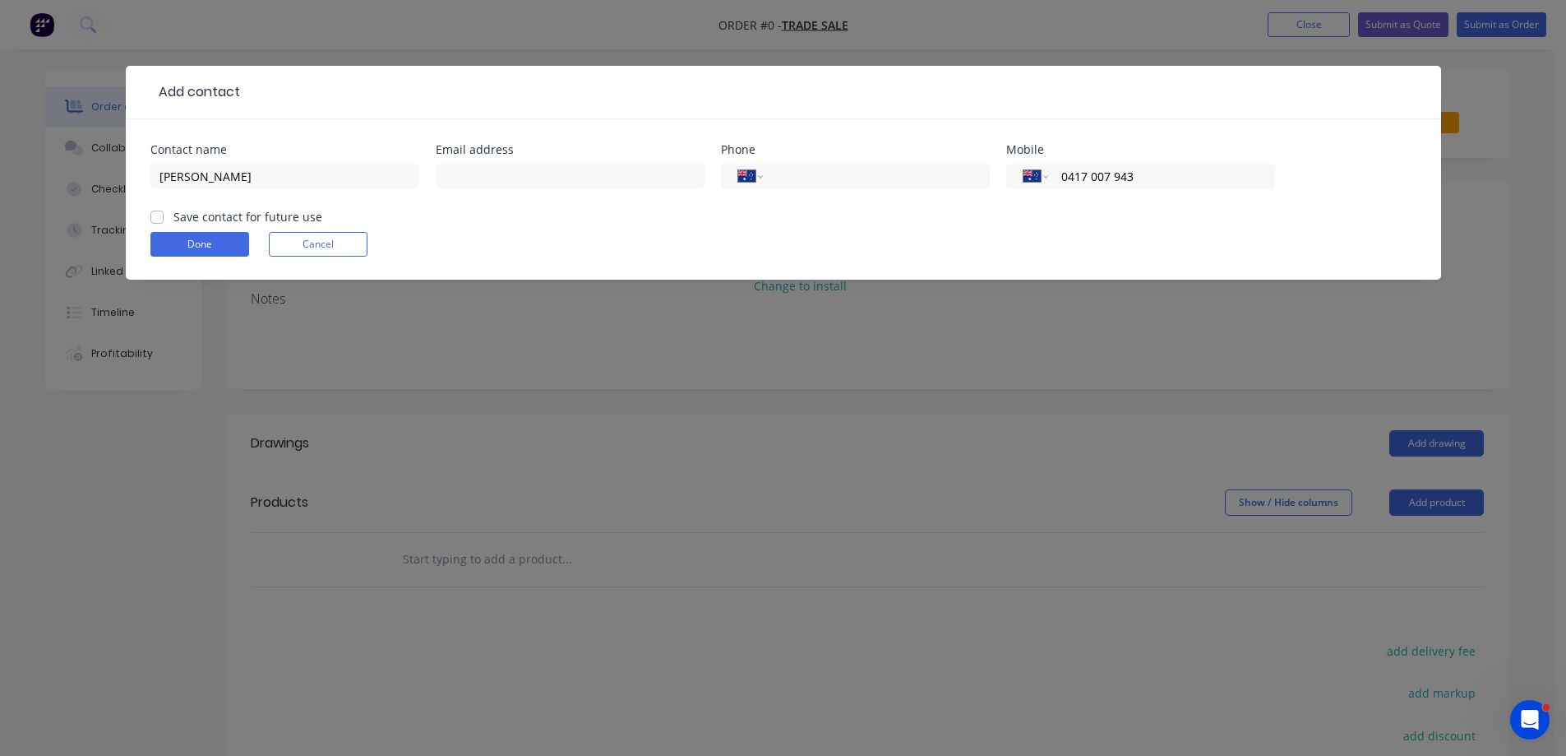
click at [158, 215] on input "Save contact for future use" at bounding box center [156, 216] width 13 height 16
checkbox input "true"
click at [216, 245] on button "Done" at bounding box center [199, 244] width 99 height 25
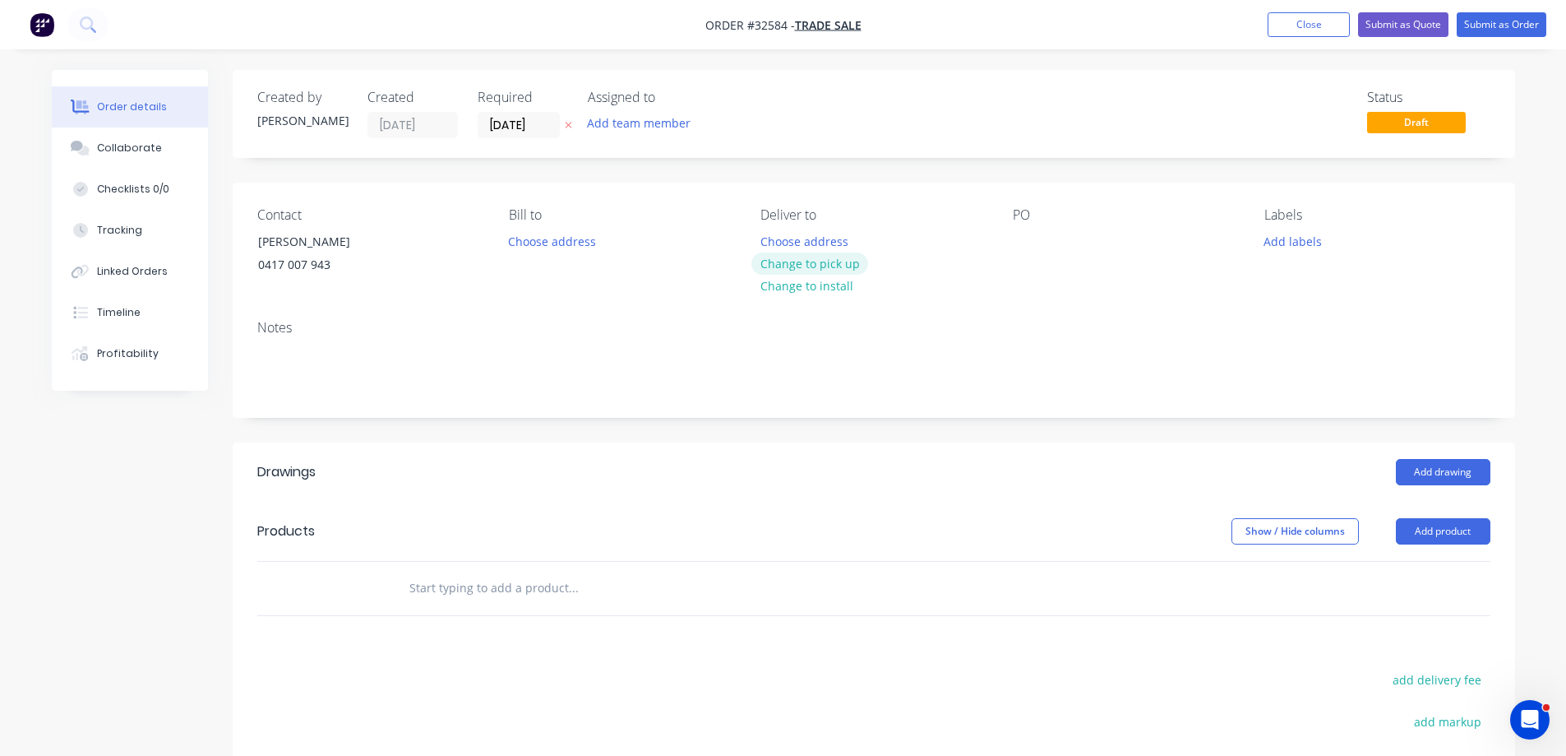
click at [818, 261] on button "Change to pick up" at bounding box center [809, 263] width 117 height 22
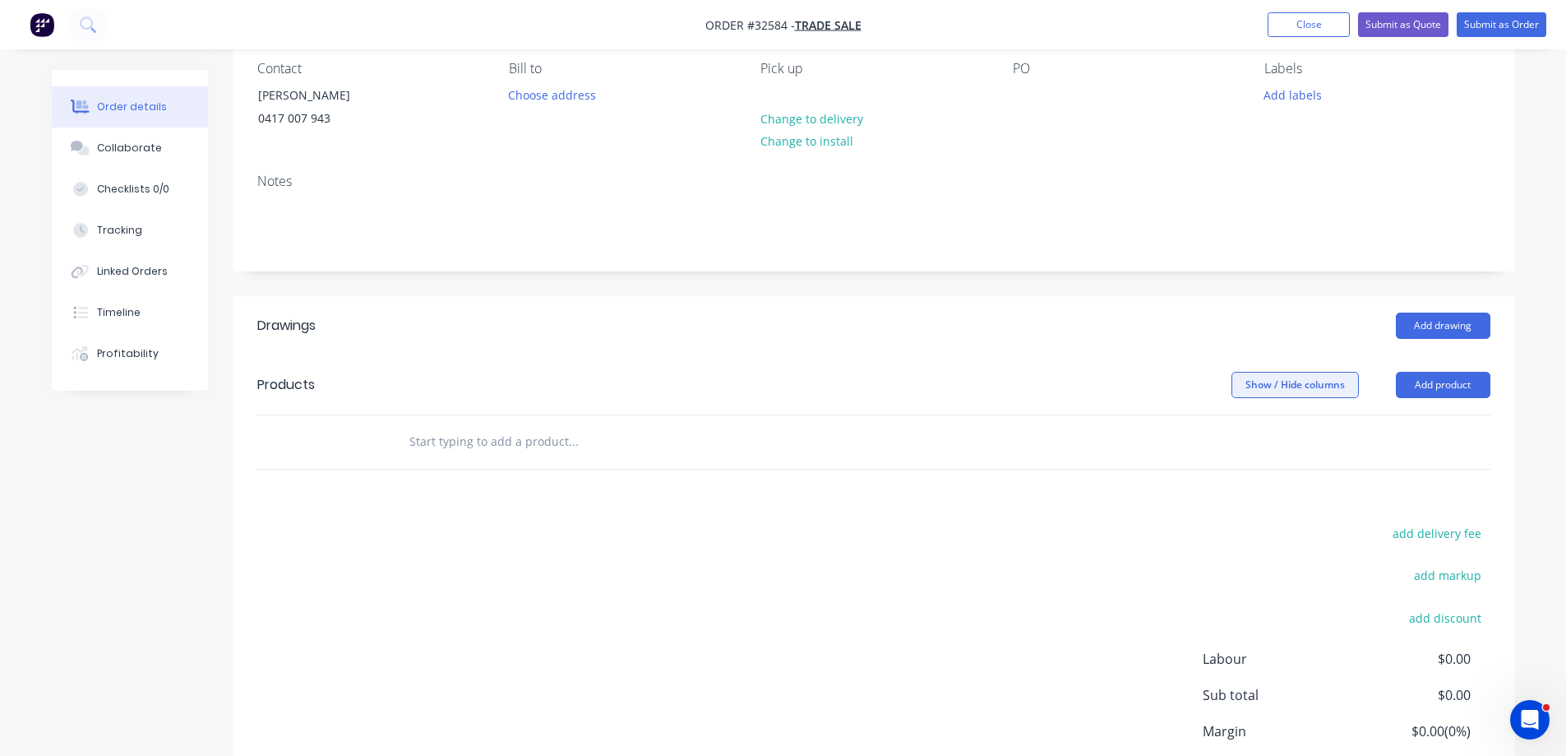
scroll to position [280, 0]
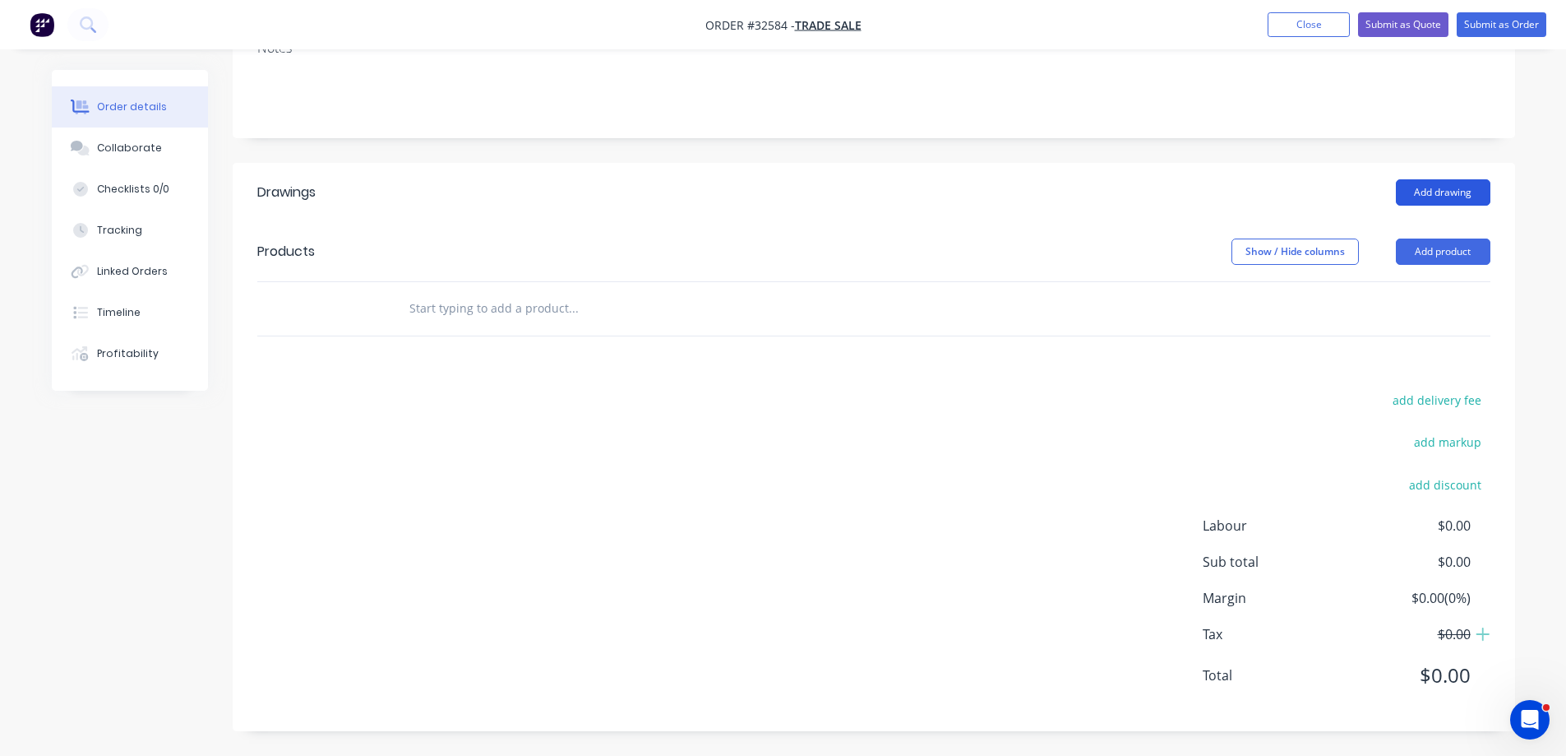
click at [1456, 197] on button "Add drawing" at bounding box center [1443, 192] width 95 height 26
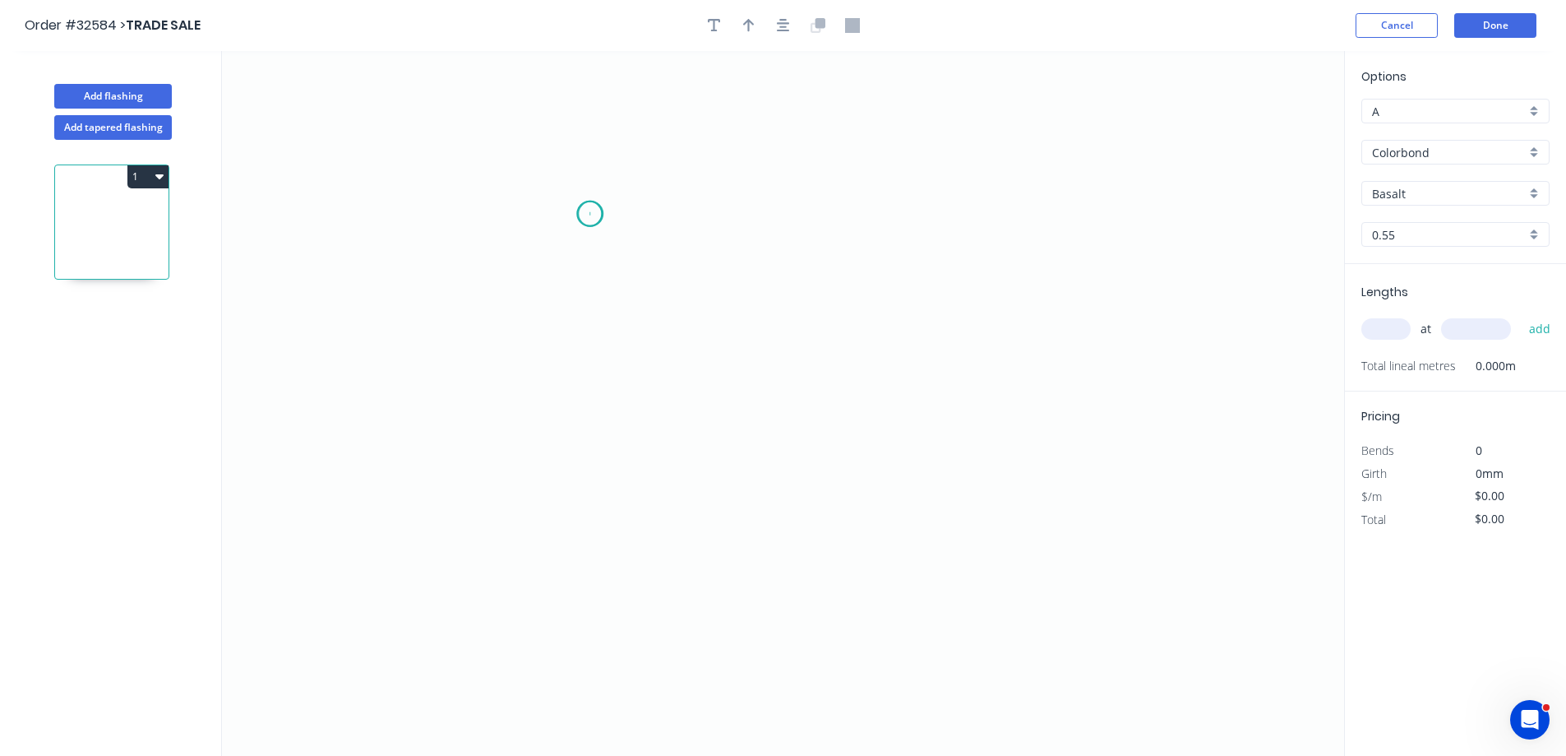
click at [590, 214] on icon "0" at bounding box center [783, 403] width 1122 height 705
drag, startPoint x: 749, startPoint y: 371, endPoint x: 760, endPoint y: 395, distance: 26.9
click at [748, 371] on icon "0" at bounding box center [783, 403] width 1122 height 705
click at [872, 366] on icon "0 ?" at bounding box center [783, 403] width 1122 height 705
click at [660, 310] on rect at bounding box center [651, 303] width 33 height 23
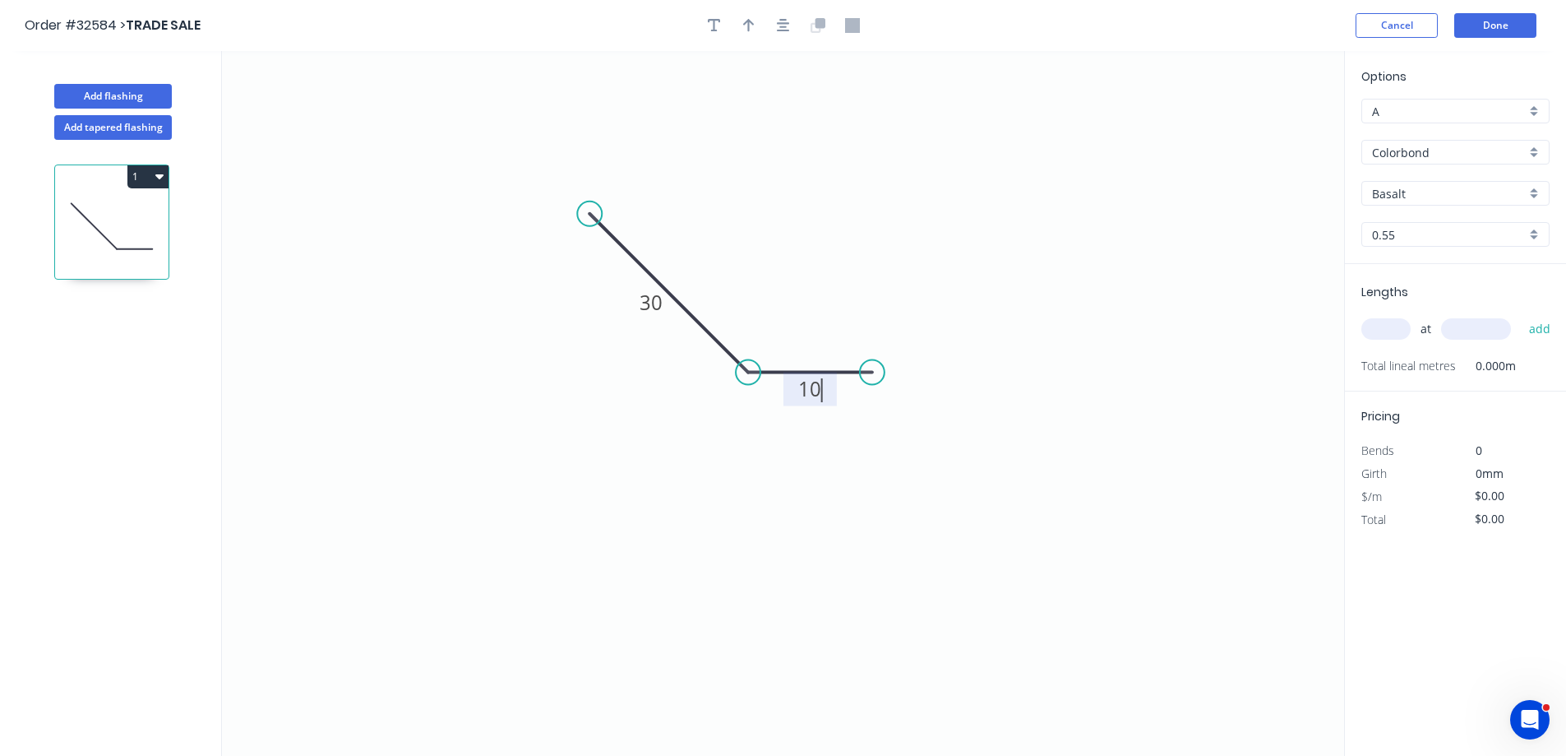
type input "$6.26"
click at [833, 428] on div "Show angle" at bounding box center [829, 431] width 165 height 34
drag, startPoint x: 592, startPoint y: 212, endPoint x: 542, endPoint y: 161, distance: 71.5
click at [542, 161] on circle at bounding box center [549, 173] width 25 height 25
drag, startPoint x: 870, startPoint y: 370, endPoint x: 927, endPoint y: 380, distance: 57.6
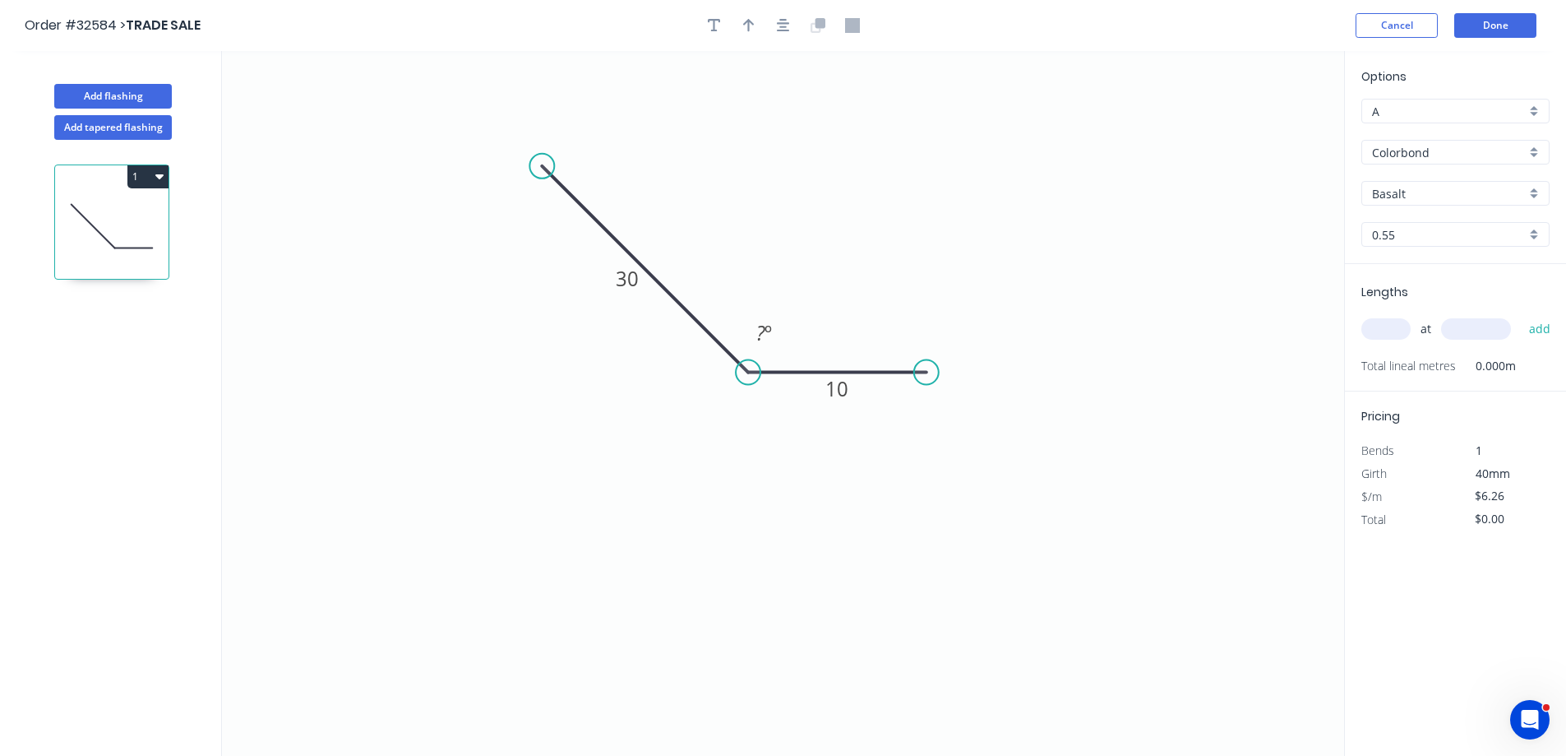
click at [927, 380] on circle at bounding box center [926, 372] width 25 height 25
click at [765, 330] on tspan "º" at bounding box center [768, 332] width 7 height 27
click at [779, 29] on icon "button" at bounding box center [783, 25] width 13 height 15
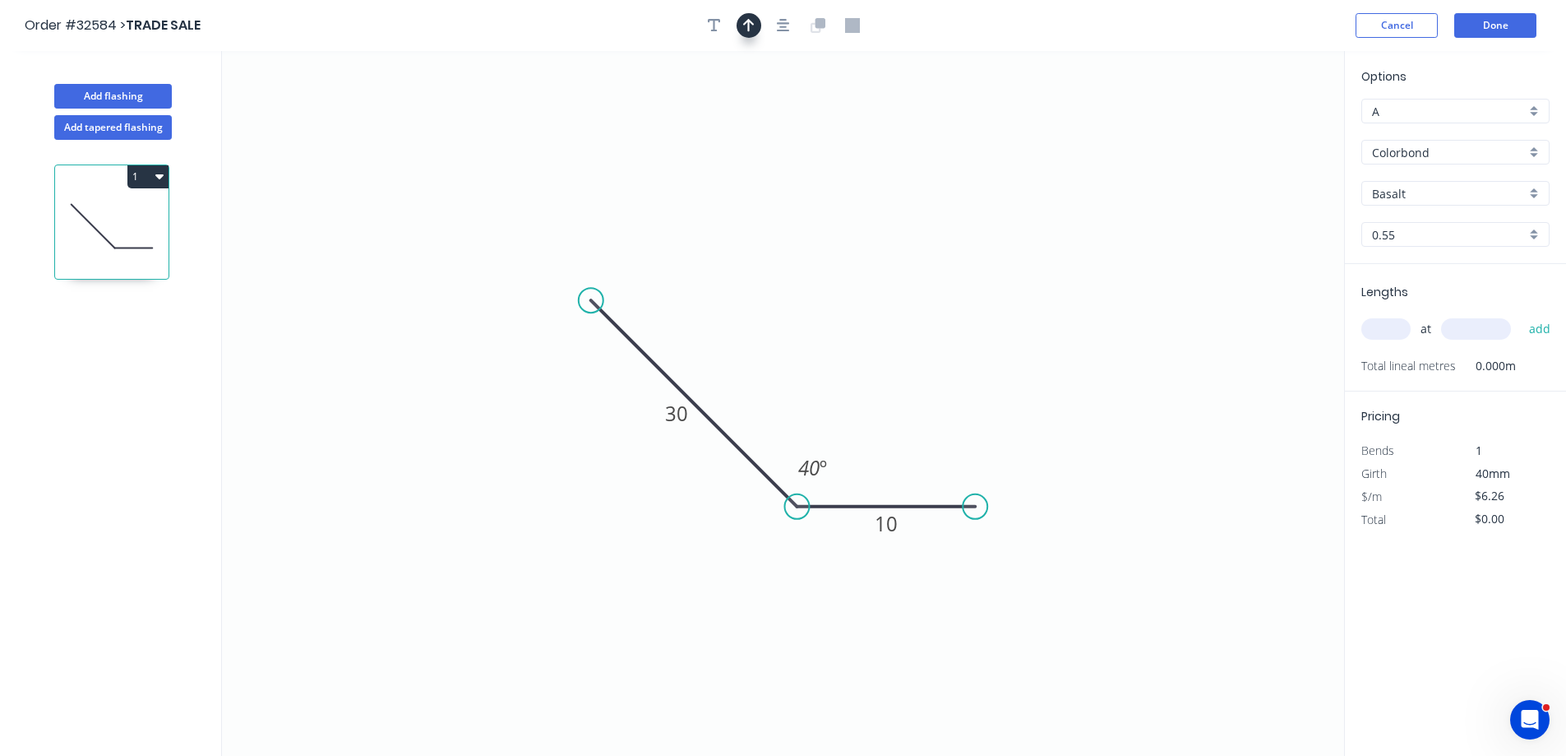
click at [751, 29] on icon "button" at bounding box center [749, 25] width 12 height 15
drag, startPoint x: 1259, startPoint y: 132, endPoint x: 1036, endPoint y: 409, distance: 355.5
click at [865, 424] on icon at bounding box center [866, 406] width 15 height 53
click at [1537, 186] on div "Basalt" at bounding box center [1456, 193] width 188 height 25
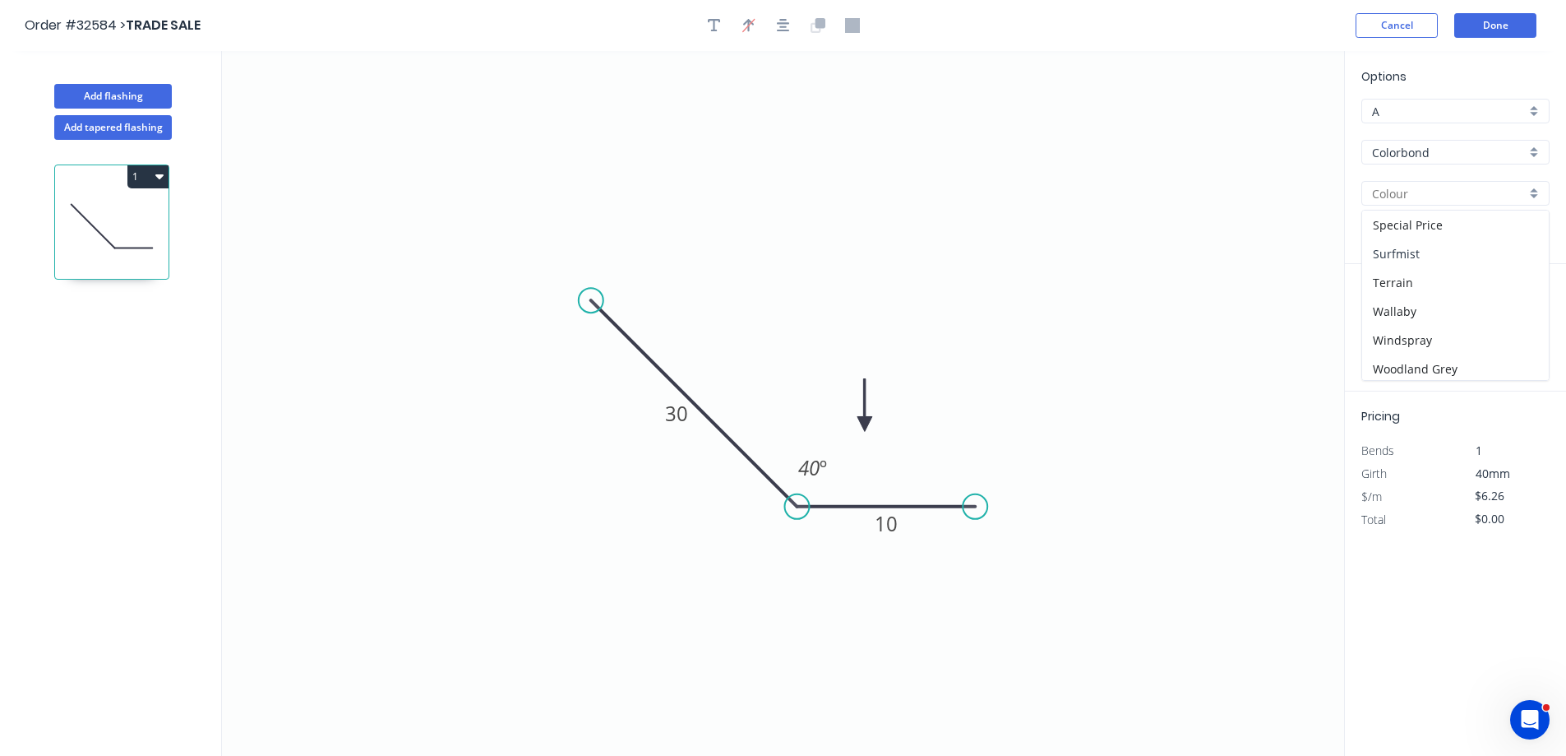
click at [1453, 257] on div "Surfmist" at bounding box center [1455, 253] width 187 height 29
type input "Surfmist"
click at [1399, 324] on input "text" at bounding box center [1386, 328] width 49 height 21
type input "6"
type input "2000"
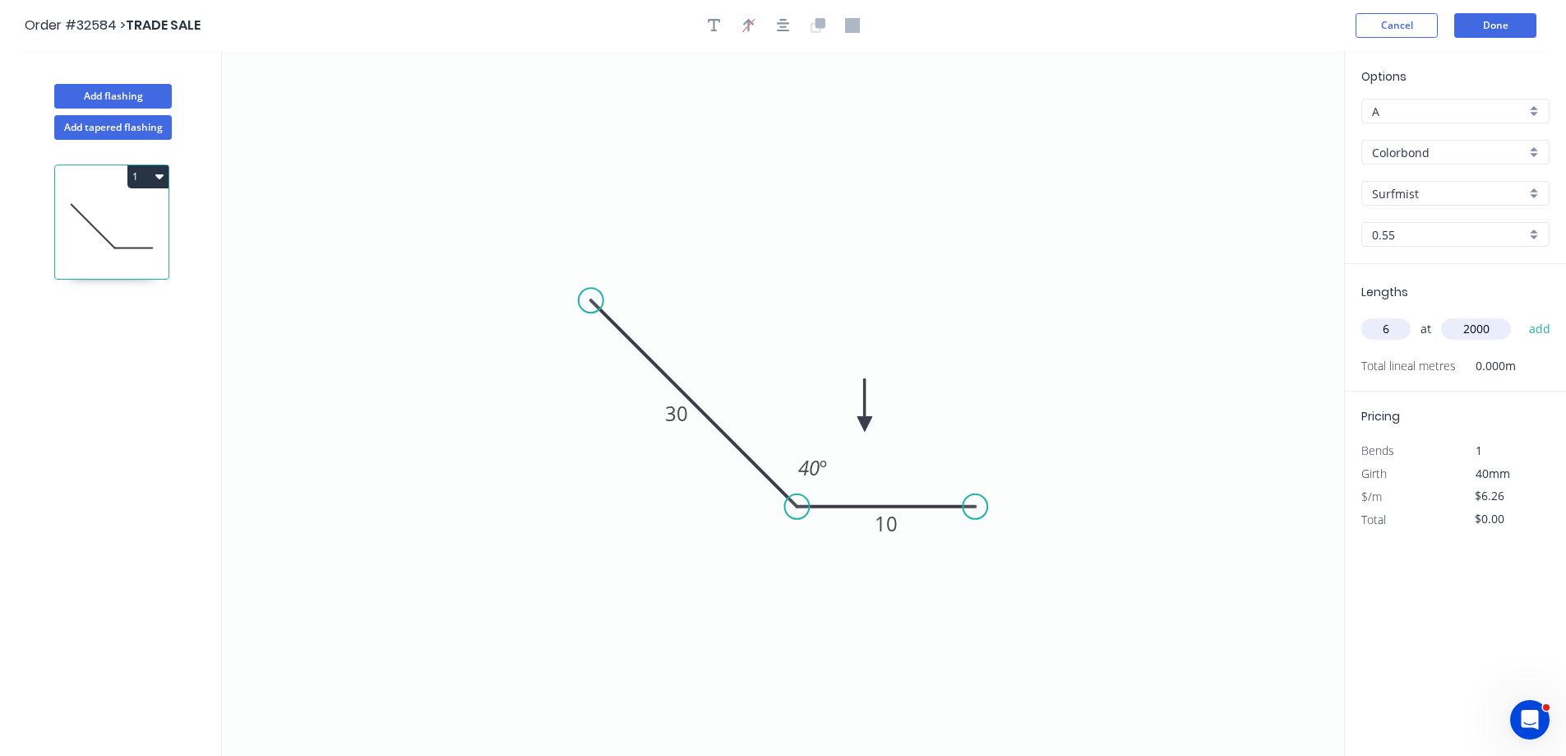
click at [1521, 315] on button "add" at bounding box center [1540, 329] width 39 height 28
type input "$75.12"
click at [1473, 25] on button "Done" at bounding box center [1495, 25] width 82 height 25
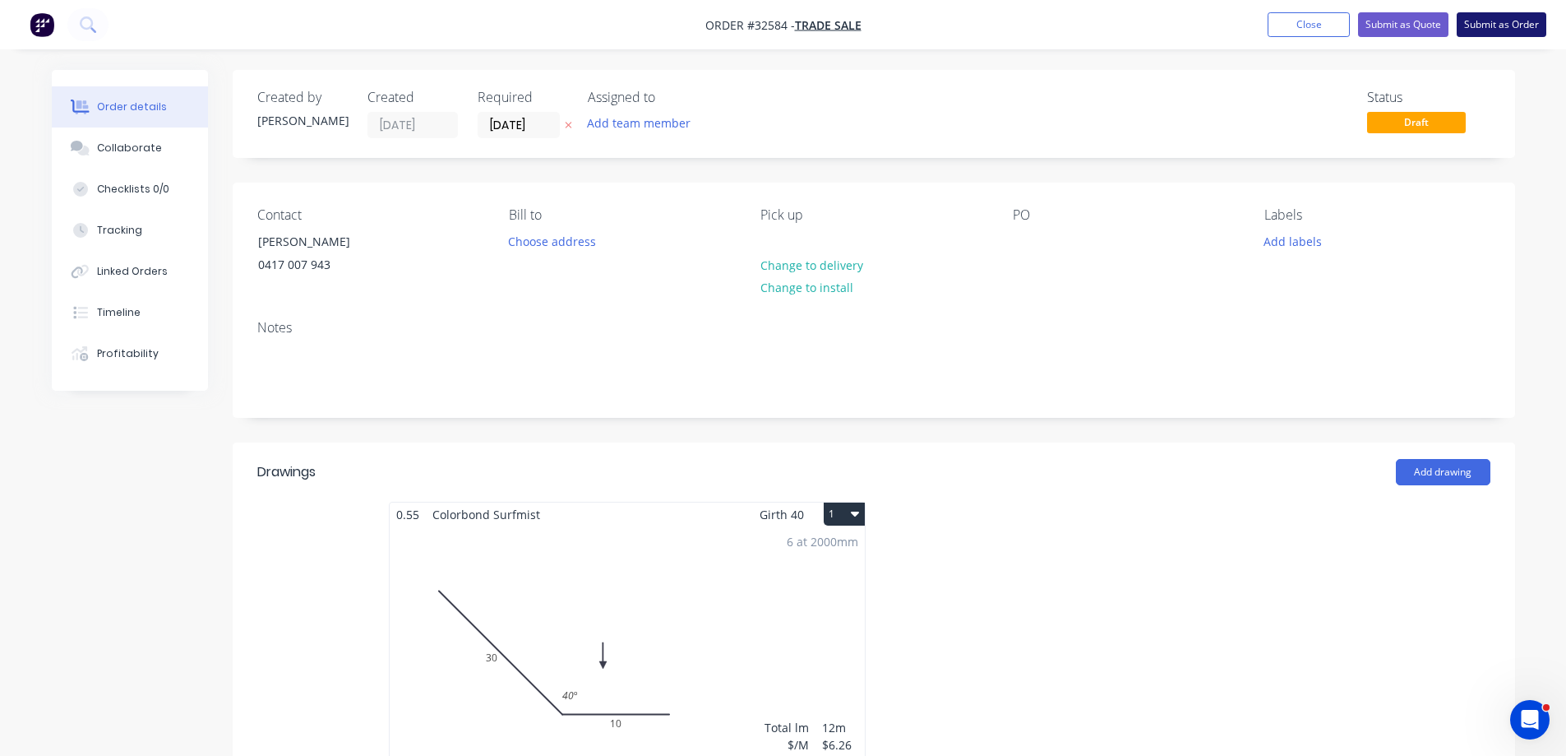
click at [1490, 27] on button "Submit as Order" at bounding box center [1502, 24] width 90 height 25
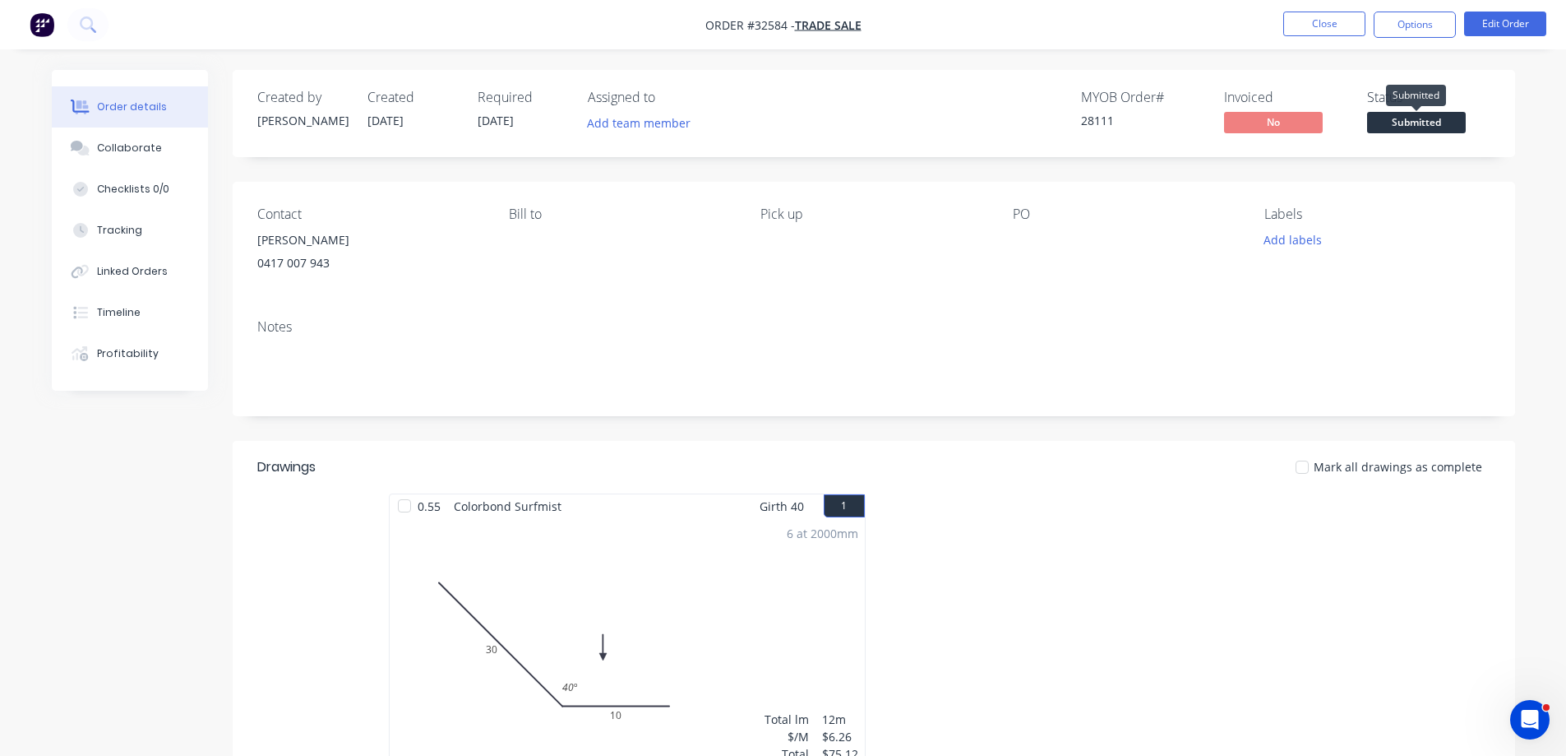
click at [1447, 127] on span "Submitted" at bounding box center [1416, 122] width 99 height 21
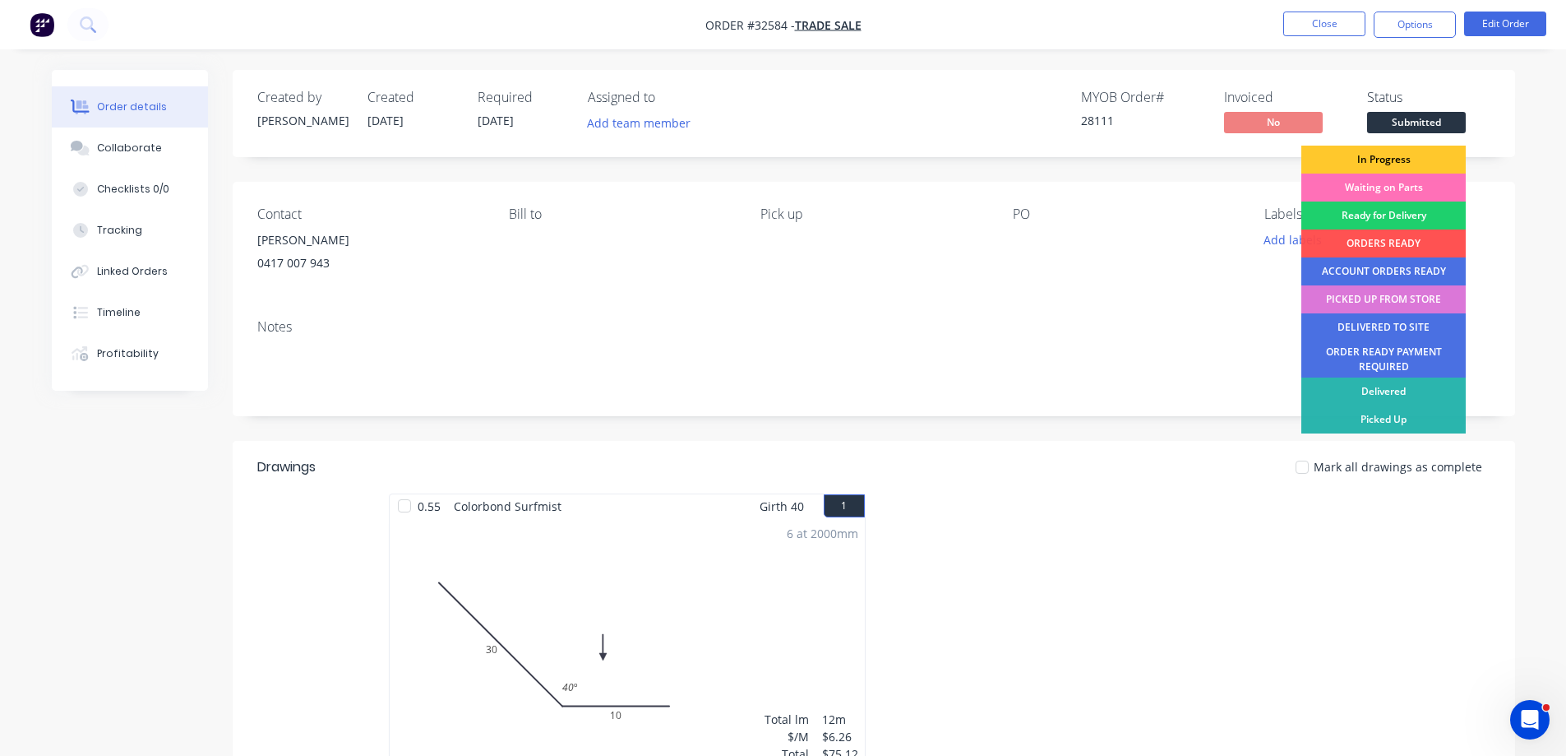
click at [1379, 163] on div "In Progress" at bounding box center [1384, 160] width 164 height 28
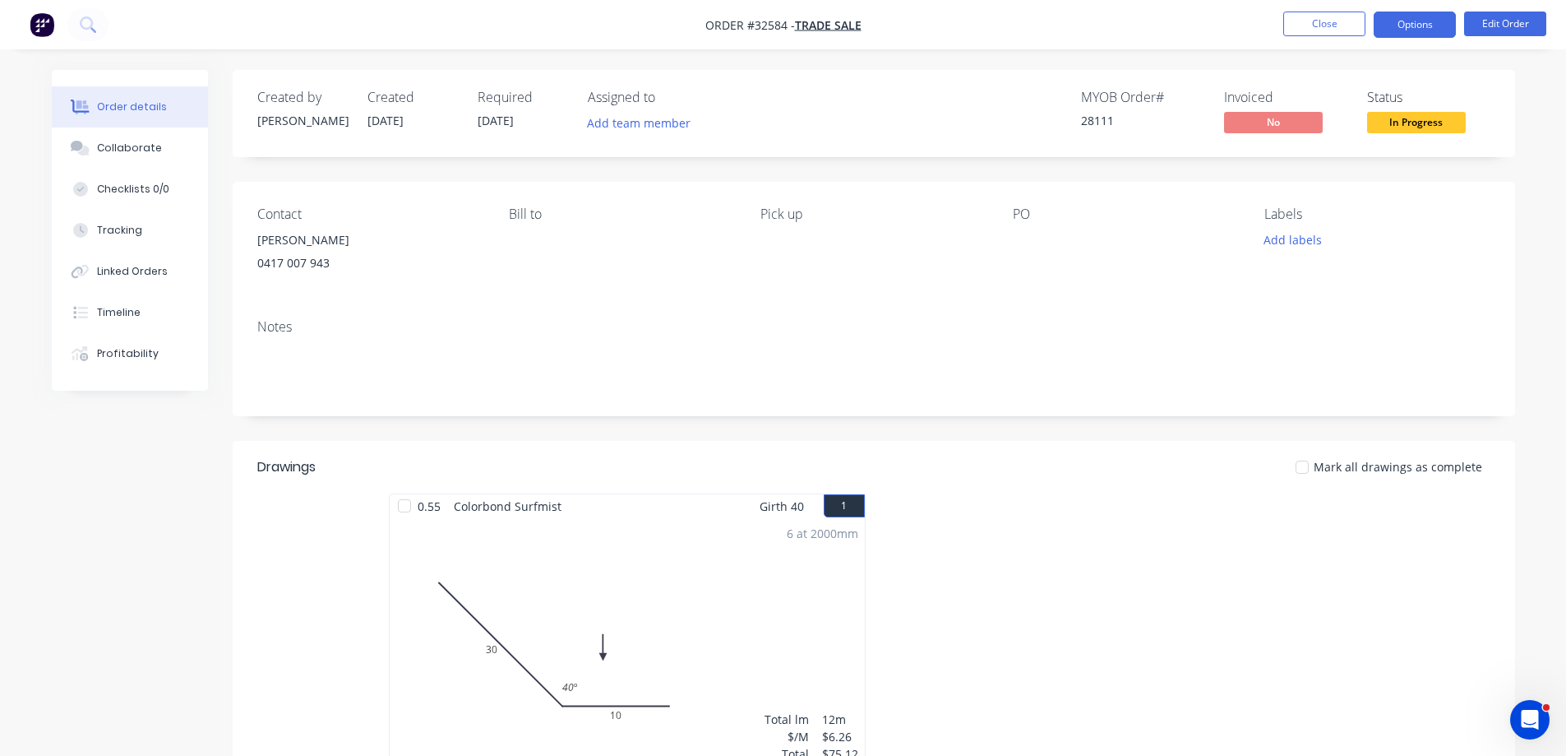
click at [1421, 26] on button "Options" at bounding box center [1415, 25] width 82 height 26
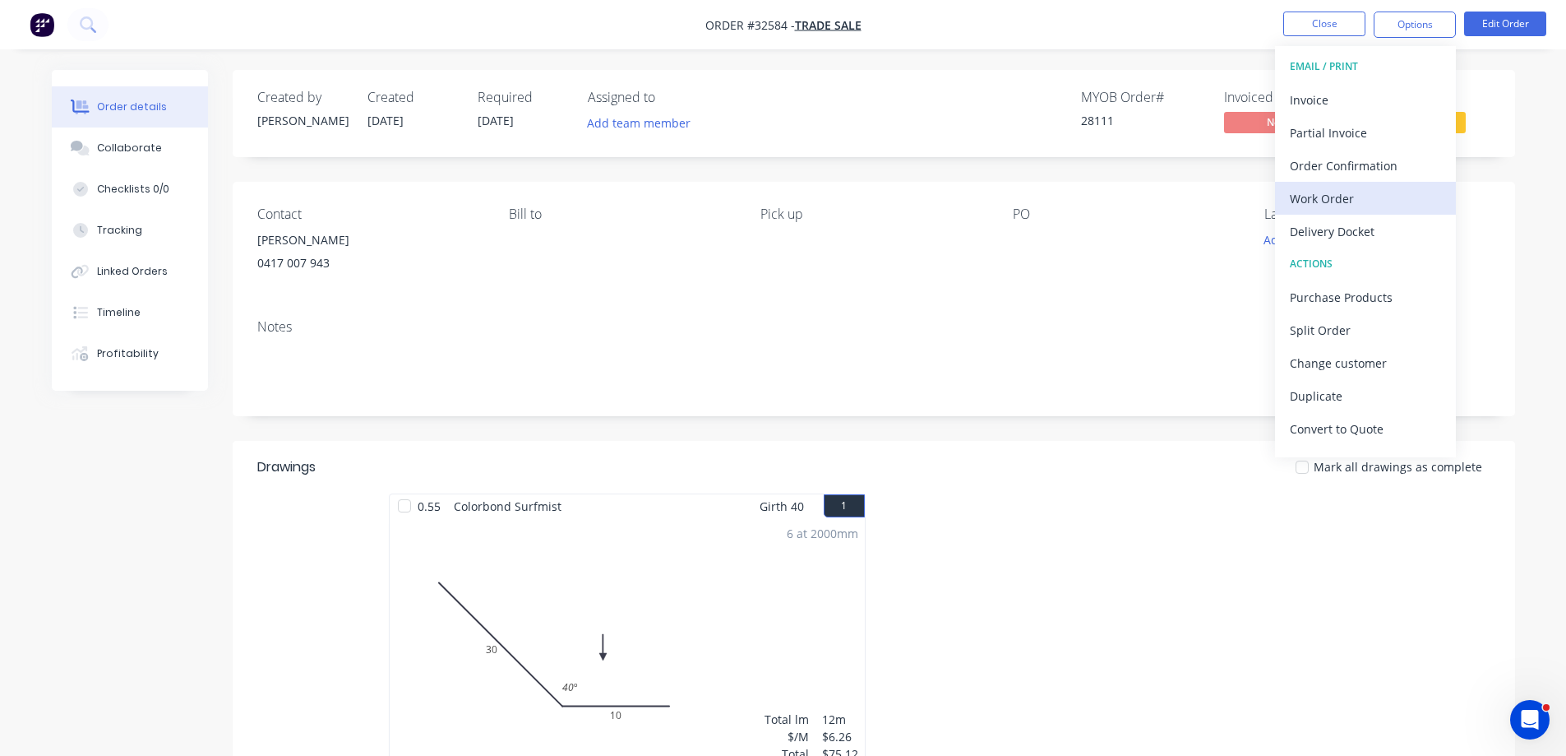
click at [1359, 198] on div "Work Order" at bounding box center [1365, 199] width 151 height 24
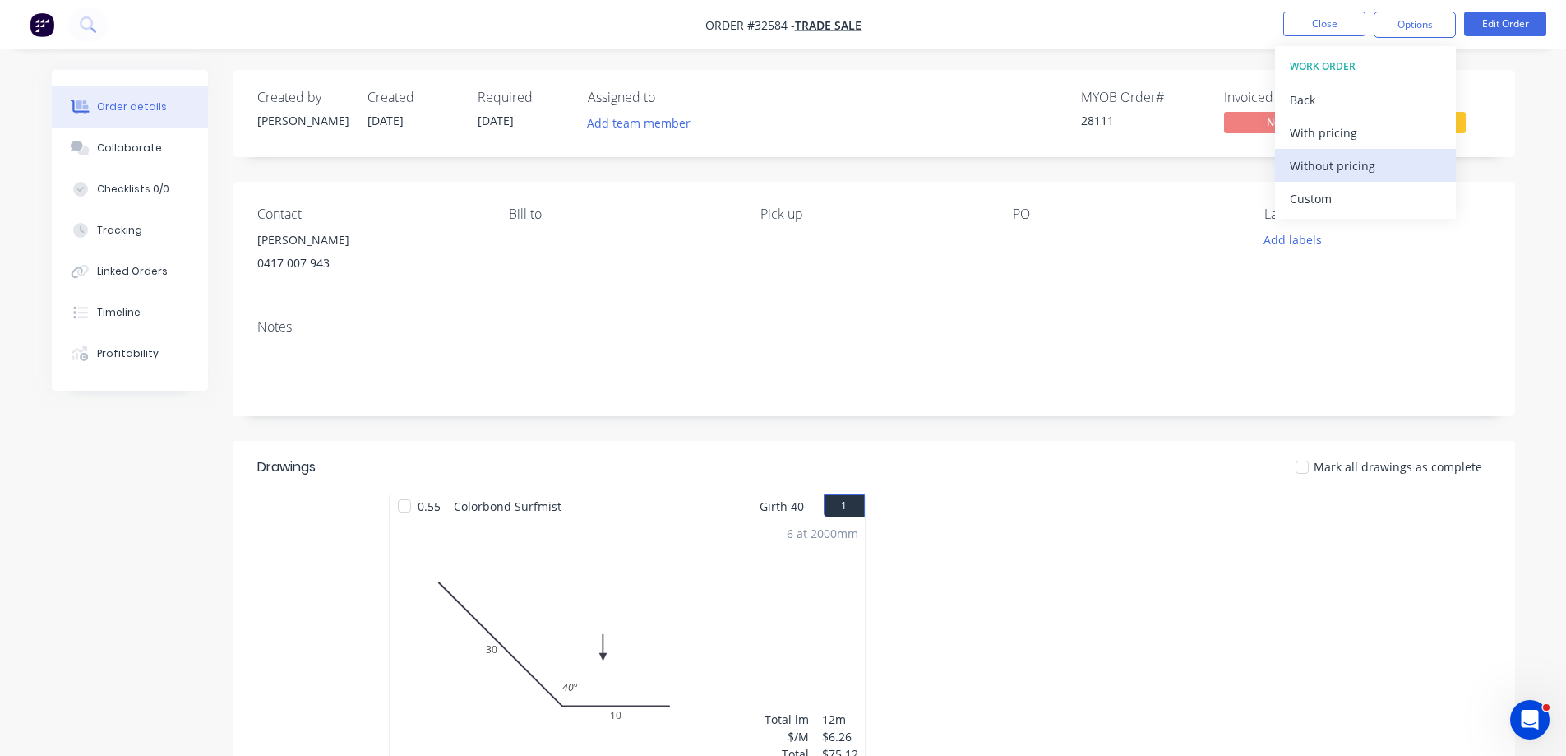
click at [1363, 175] on div "Without pricing" at bounding box center [1365, 166] width 151 height 24
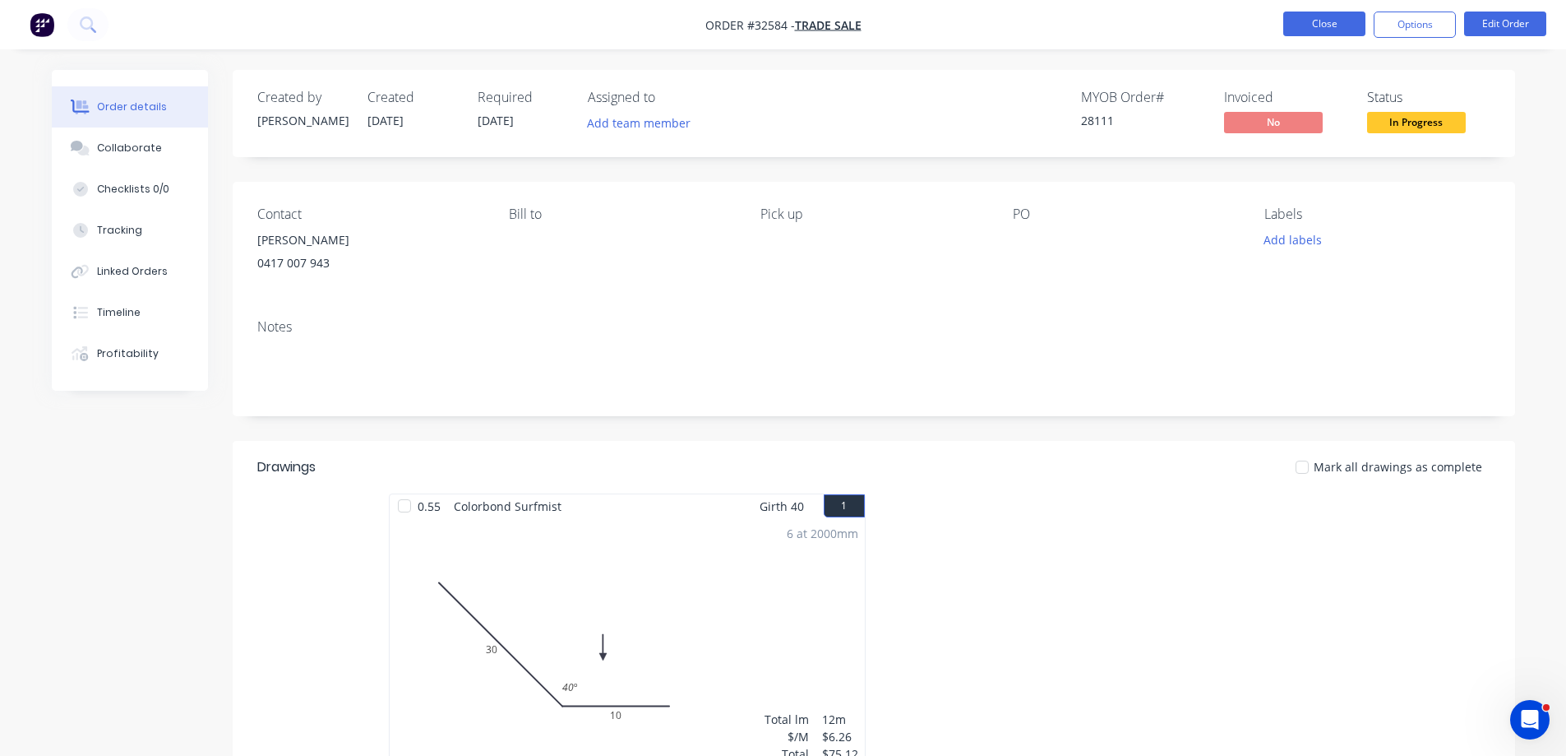
click at [1316, 16] on button "Close" at bounding box center [1324, 24] width 82 height 25
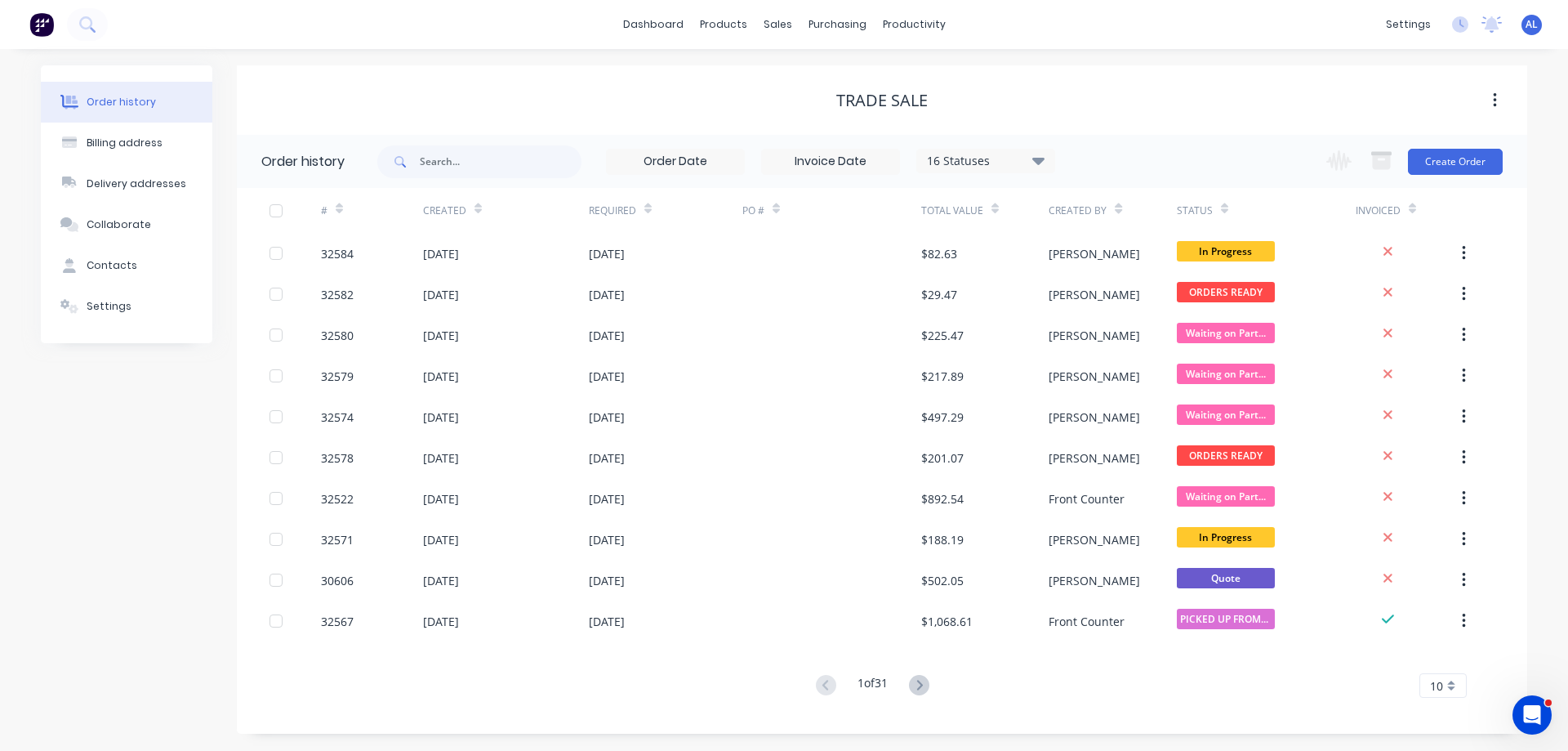
click at [45, 26] on img at bounding box center [42, 24] width 25 height 25
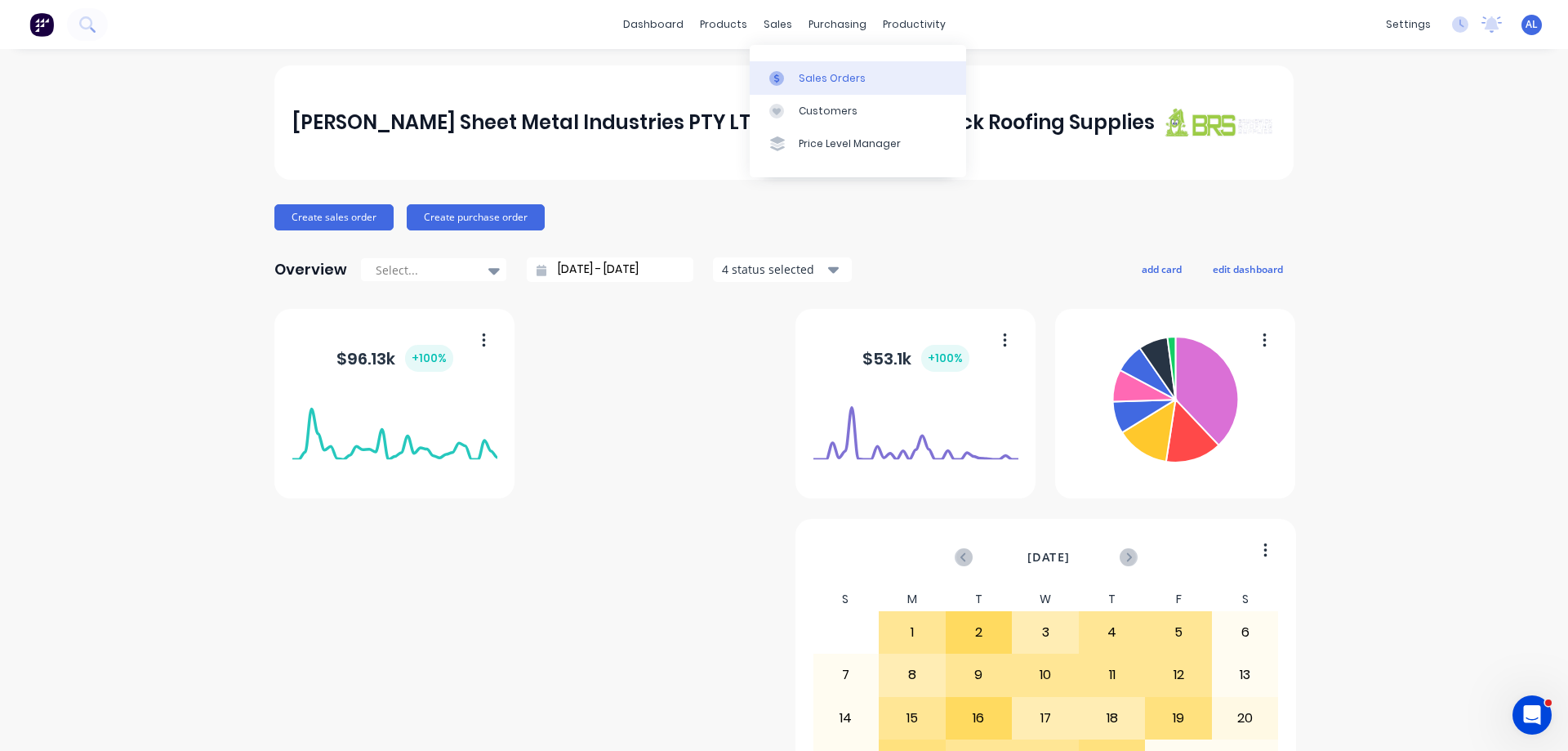
click at [842, 80] on div "Sales Orders" at bounding box center [831, 78] width 67 height 15
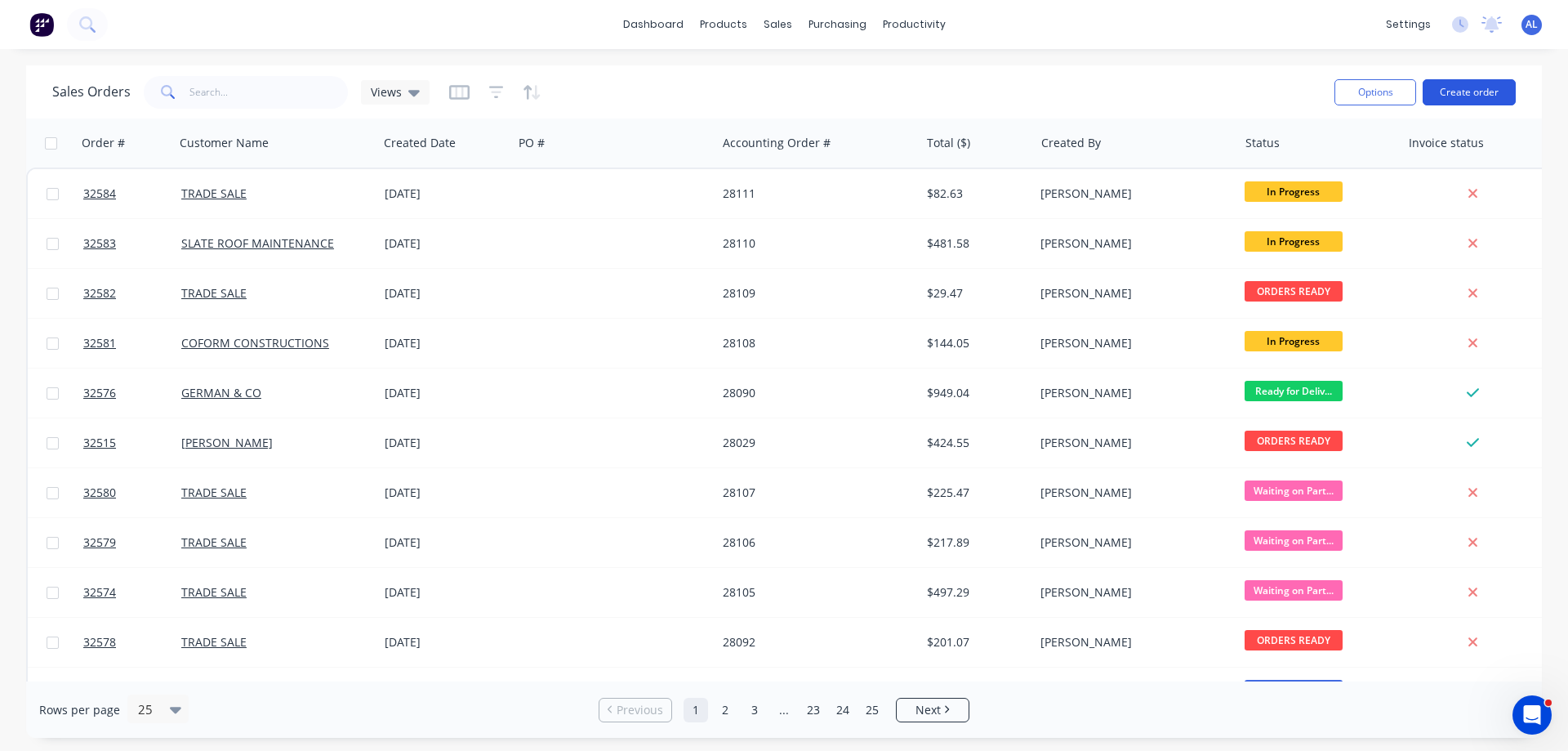
click at [1461, 90] on button "Create order" at bounding box center [1469, 92] width 93 height 26
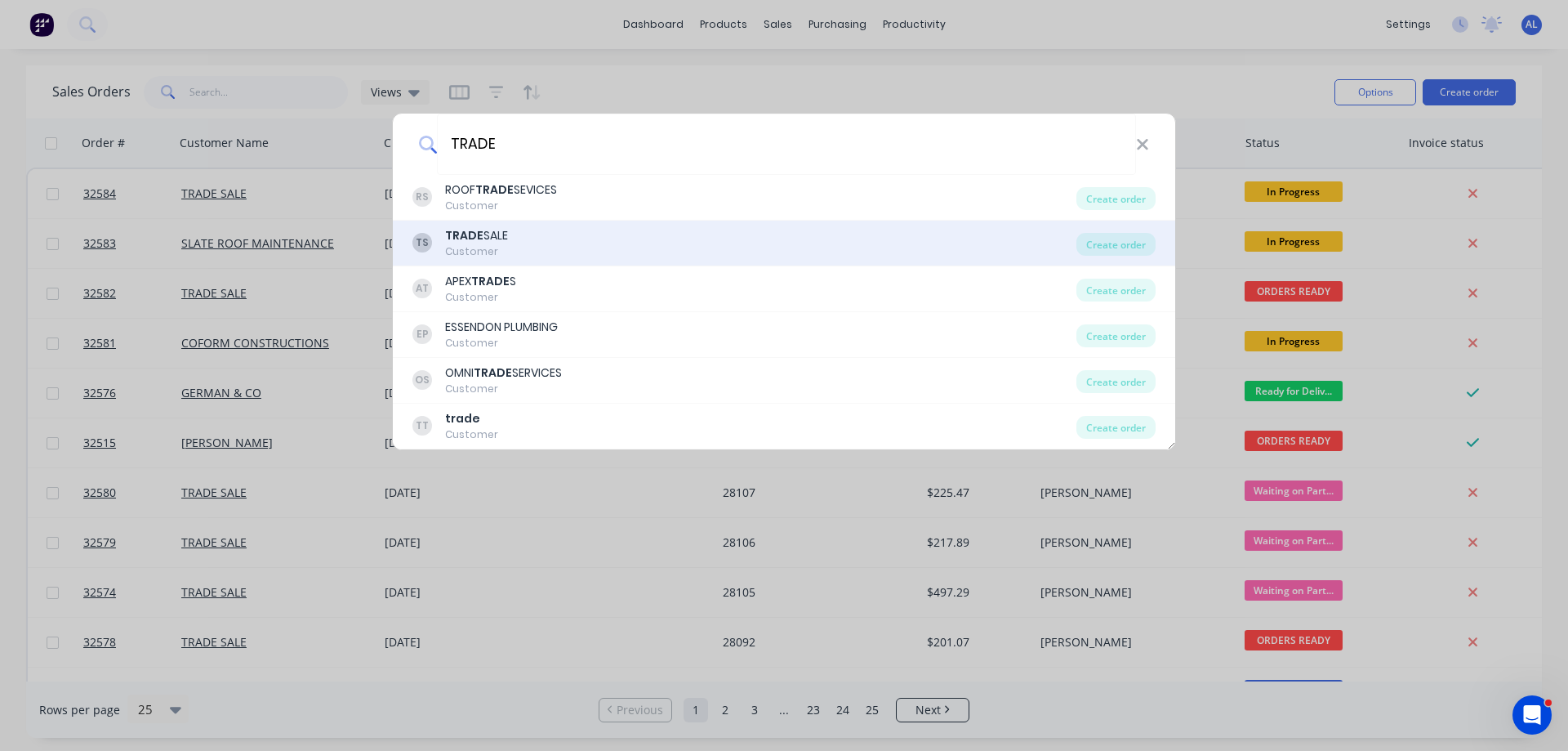
type input "TRADE"
click at [555, 237] on div "TS TRADE SALE Customer" at bounding box center [744, 243] width 663 height 32
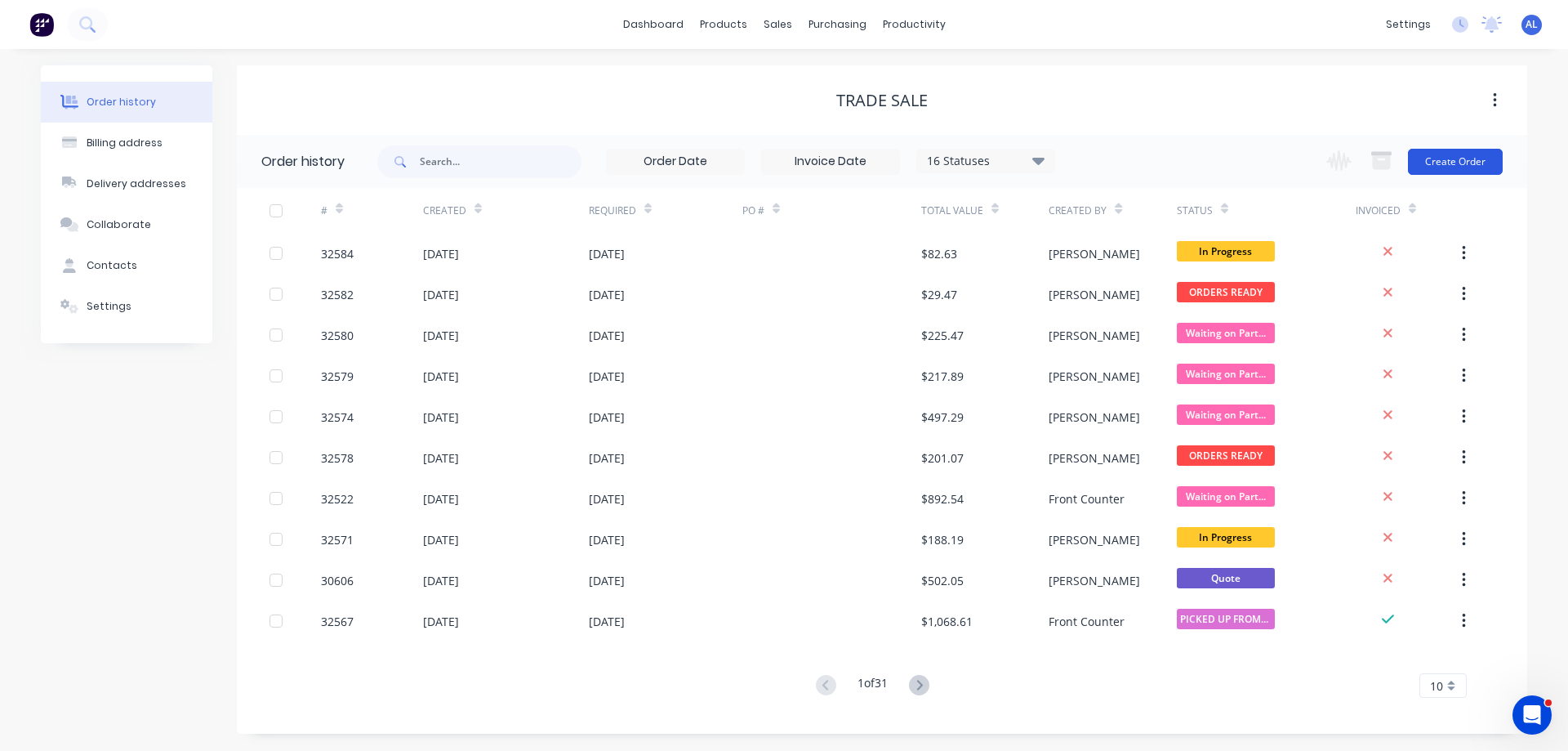
click at [1455, 164] on button "Create Order" at bounding box center [1454, 162] width 94 height 26
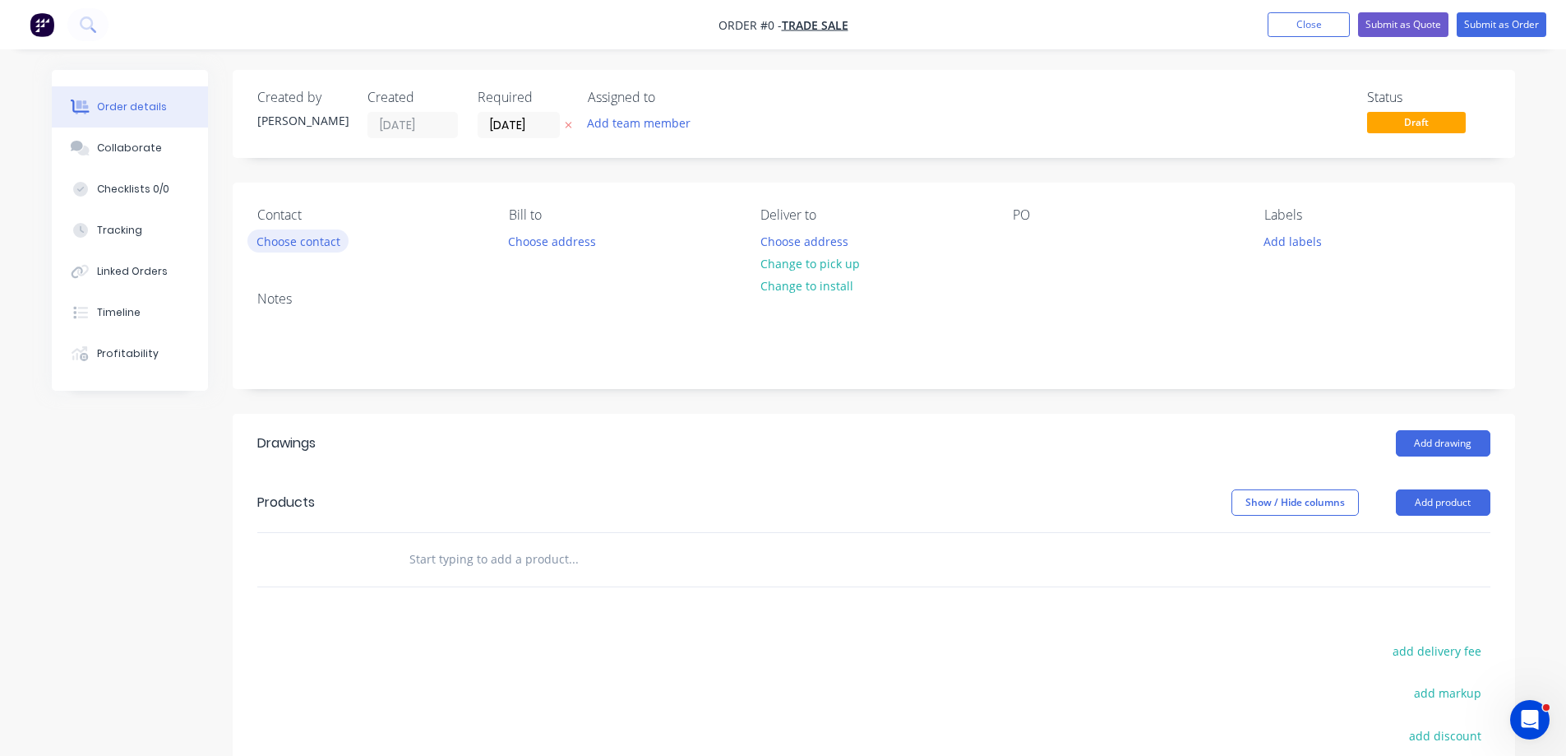
click at [310, 238] on button "Choose contact" at bounding box center [297, 240] width 101 height 22
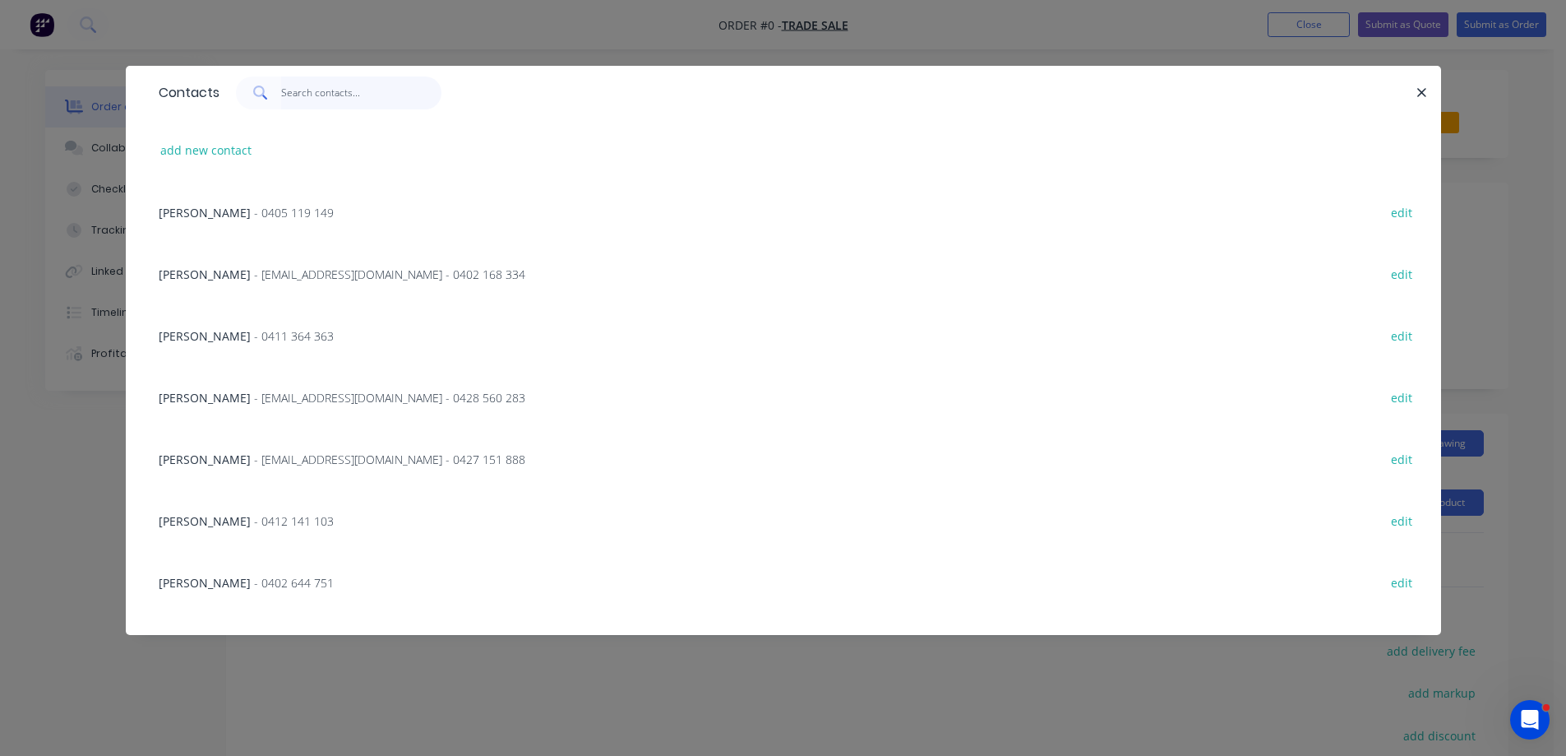
click at [299, 94] on input "text" at bounding box center [361, 92] width 160 height 33
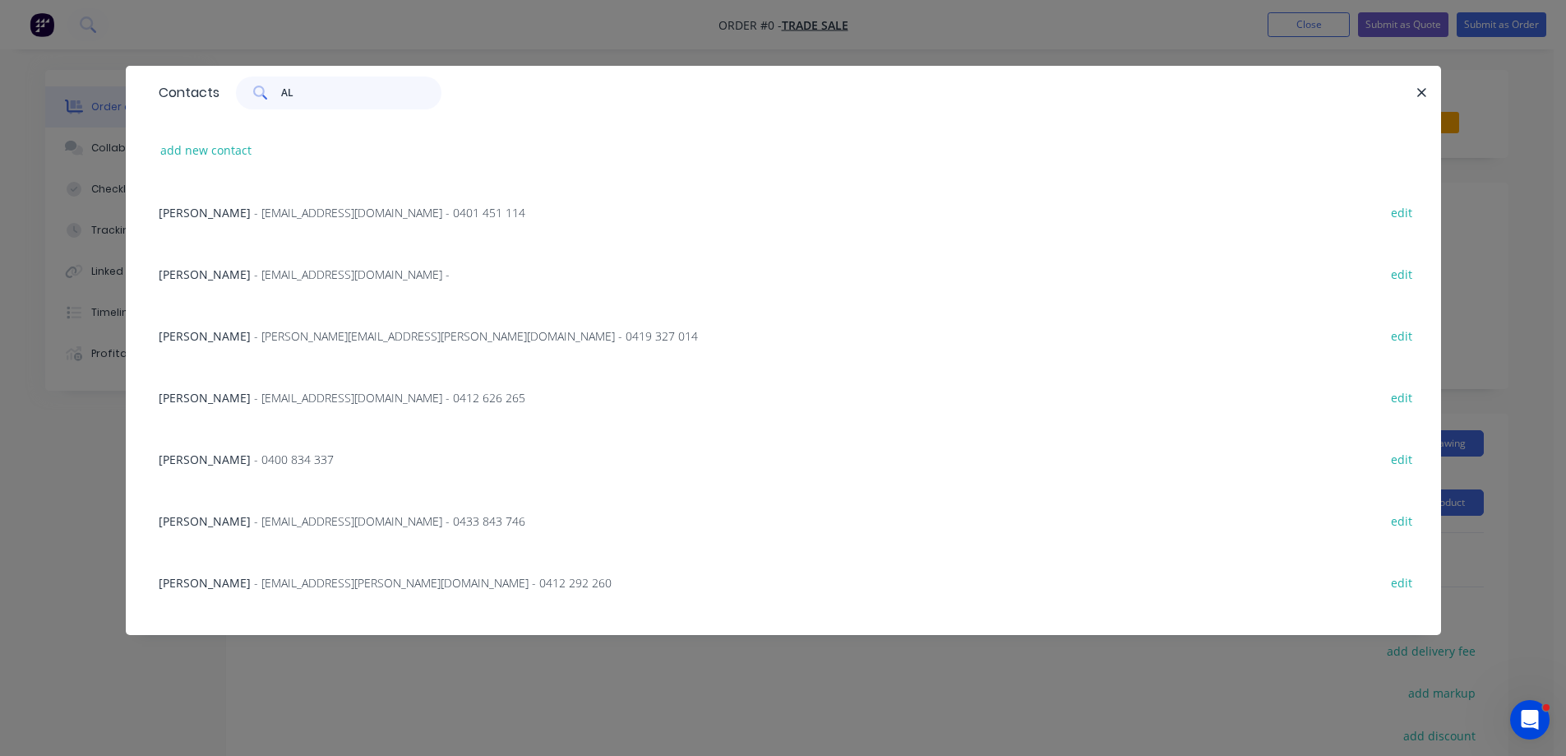
type input "A"
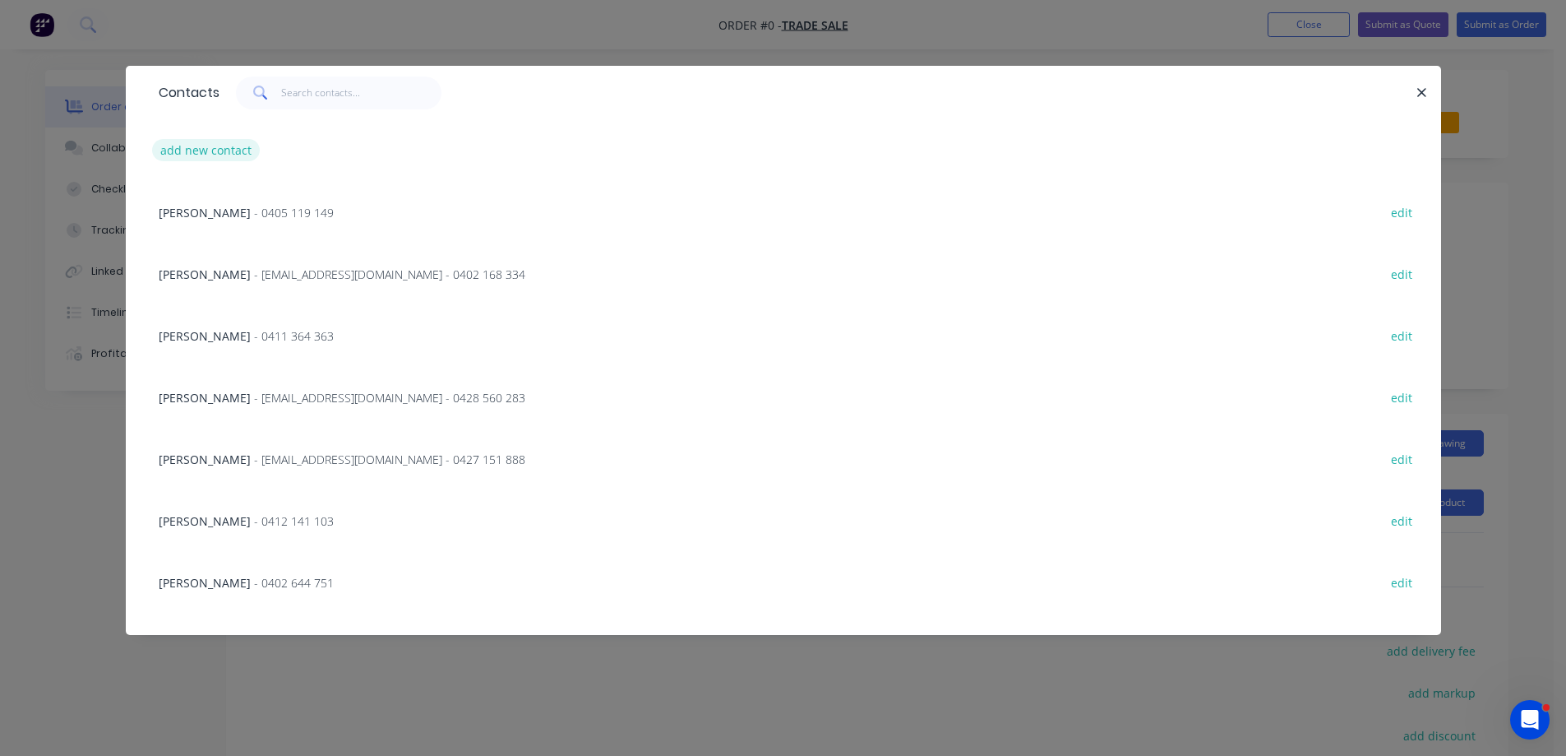
click at [228, 156] on button "add new contact" at bounding box center [206, 150] width 109 height 22
select select "AU"
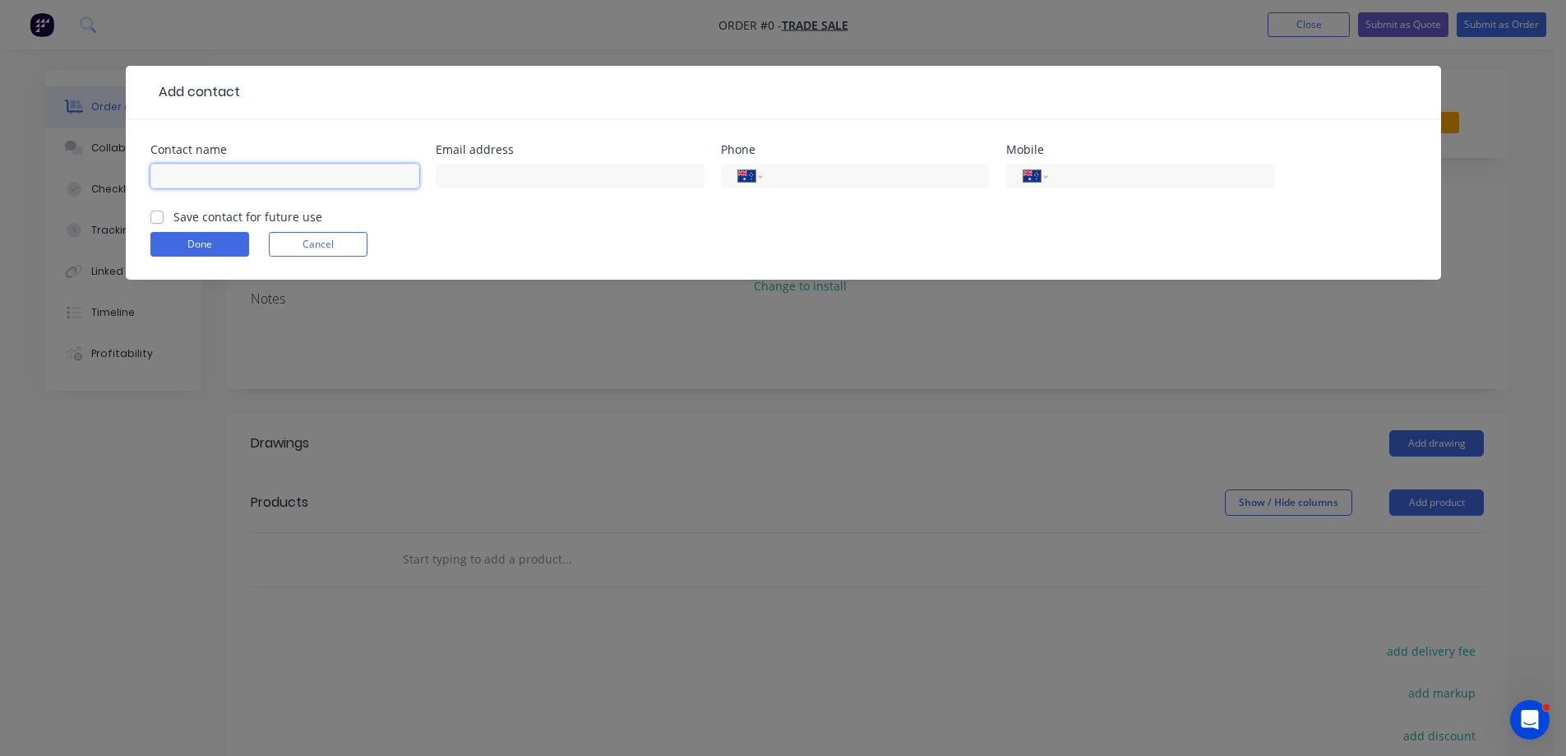
click at [238, 167] on input "text" at bounding box center [284, 176] width 269 height 25
type input "[PERSON_NAME]"
click at [1135, 178] on input "tel" at bounding box center [1158, 176] width 197 height 19
type input "0415 503 947"
click at [173, 217] on label "Save contact for future use" at bounding box center [247, 216] width 149 height 17
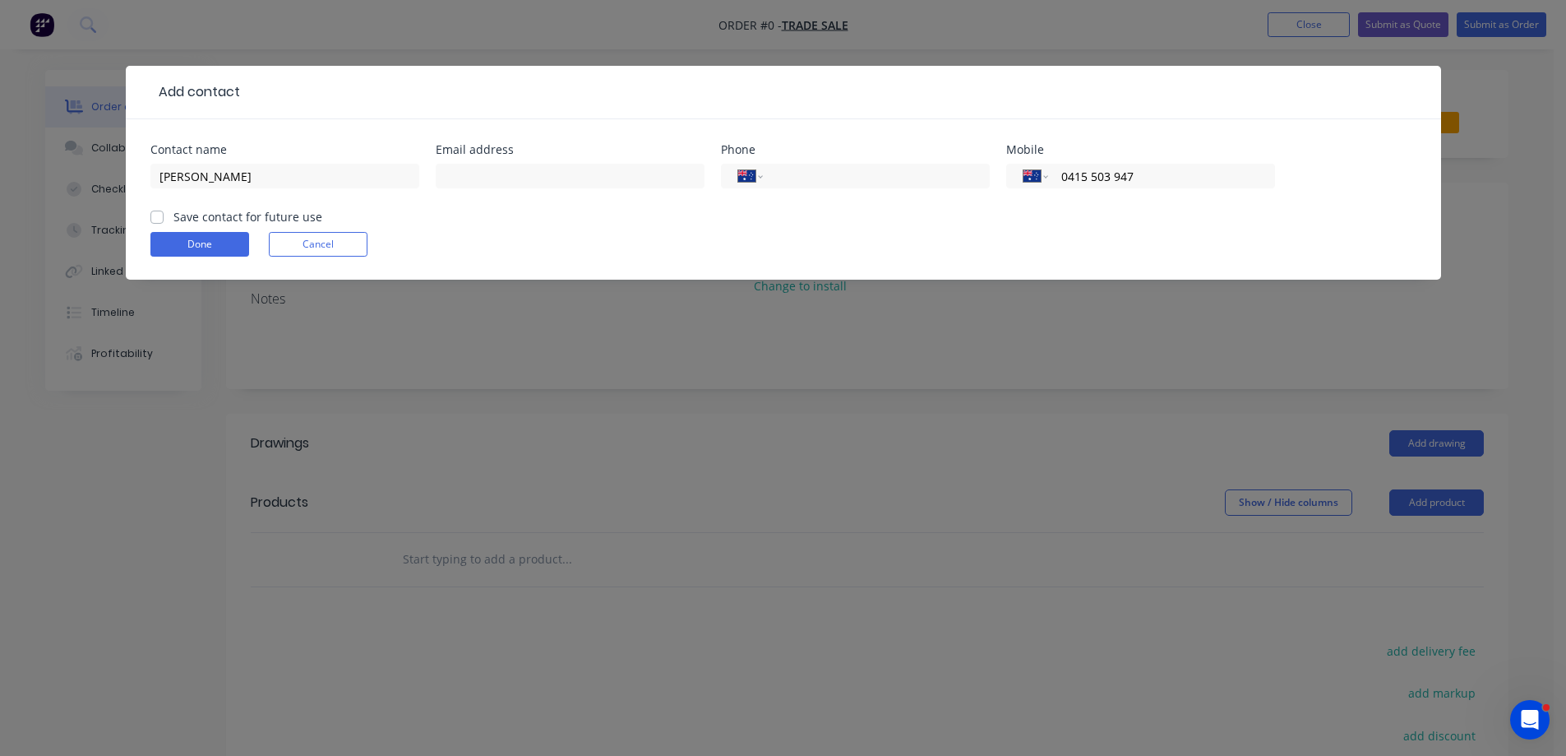
click at [156, 217] on input "Save contact for future use" at bounding box center [156, 216] width 13 height 16
checkbox input "true"
click at [214, 242] on button "Done" at bounding box center [199, 244] width 99 height 25
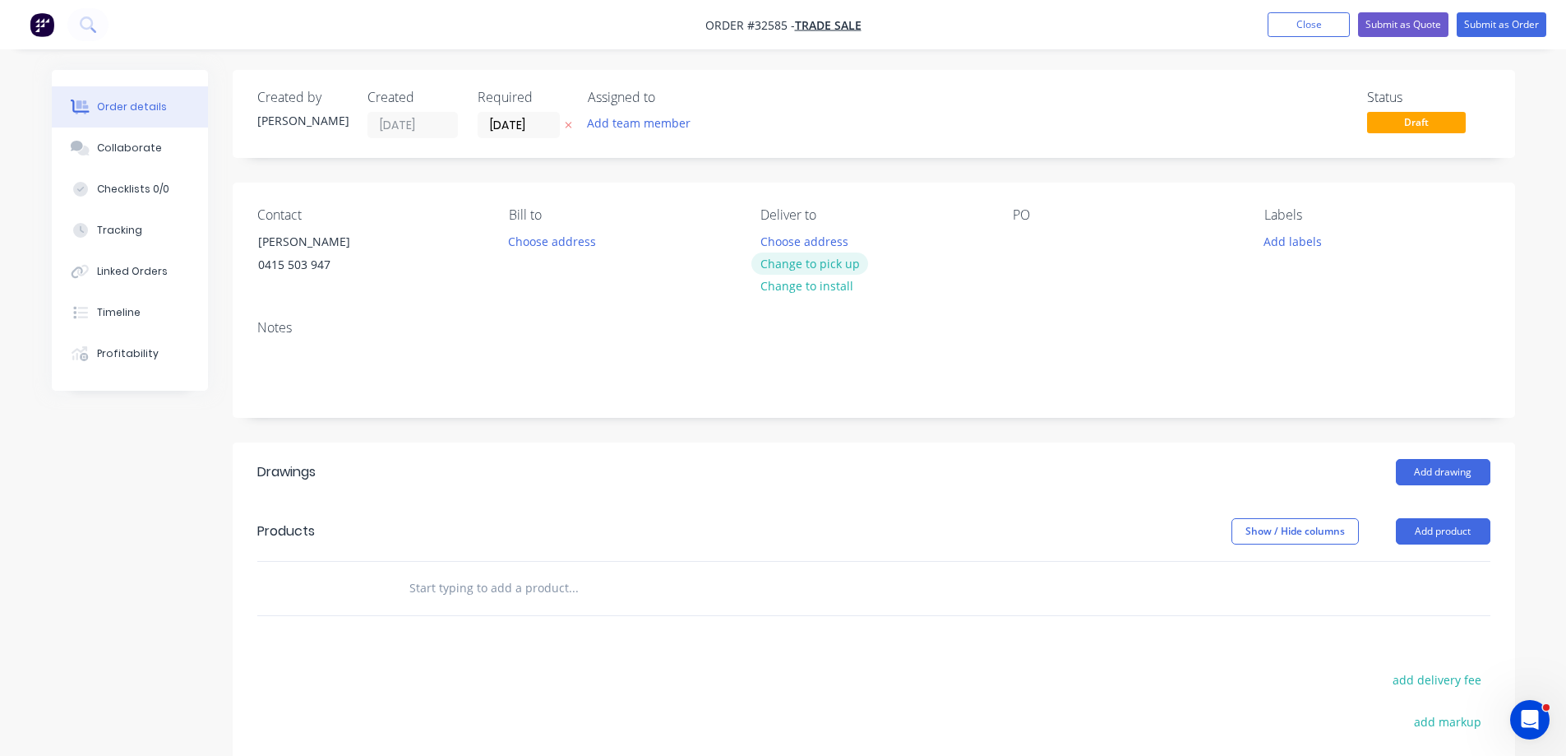
click at [836, 261] on button "Change to pick up" at bounding box center [809, 263] width 117 height 22
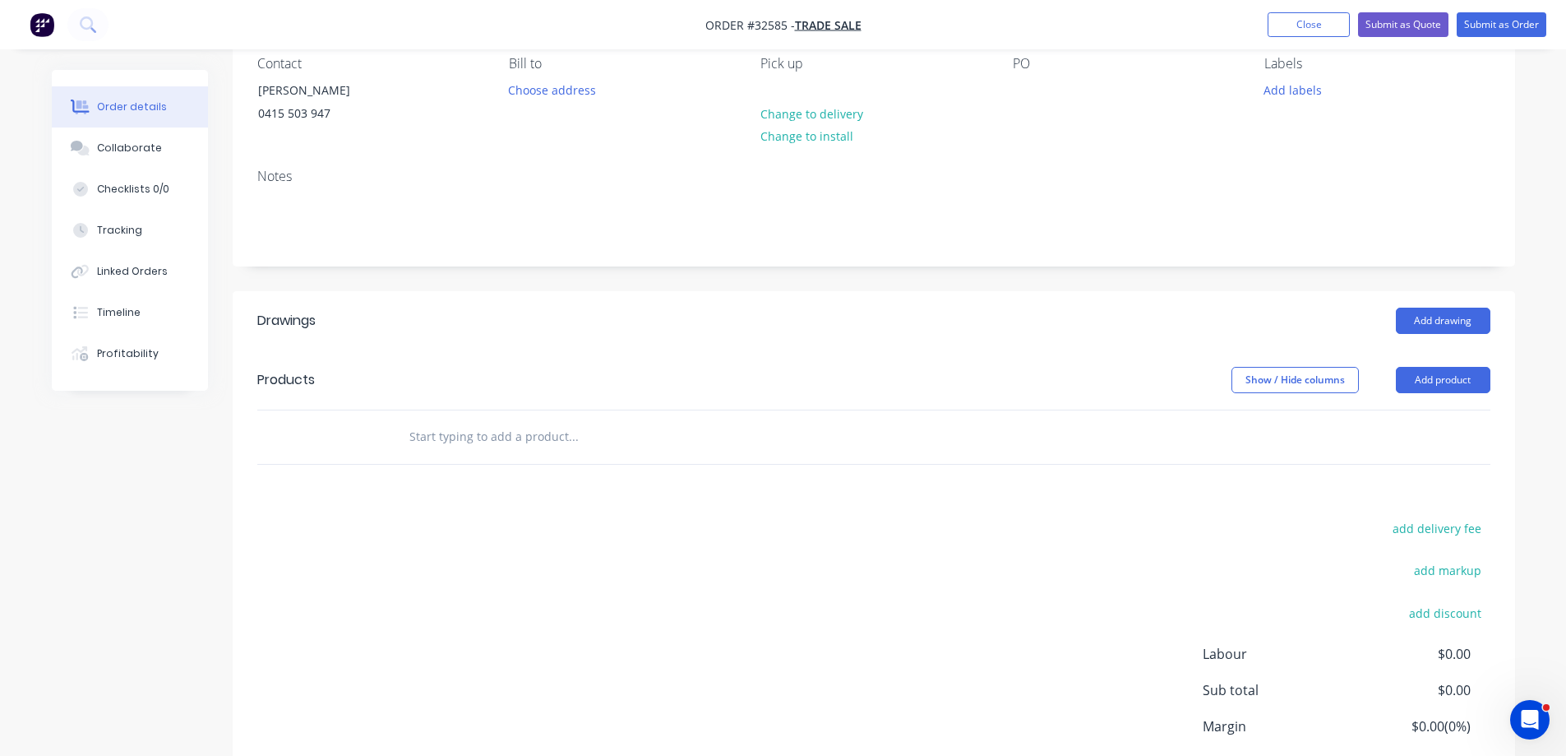
scroll to position [280, 0]
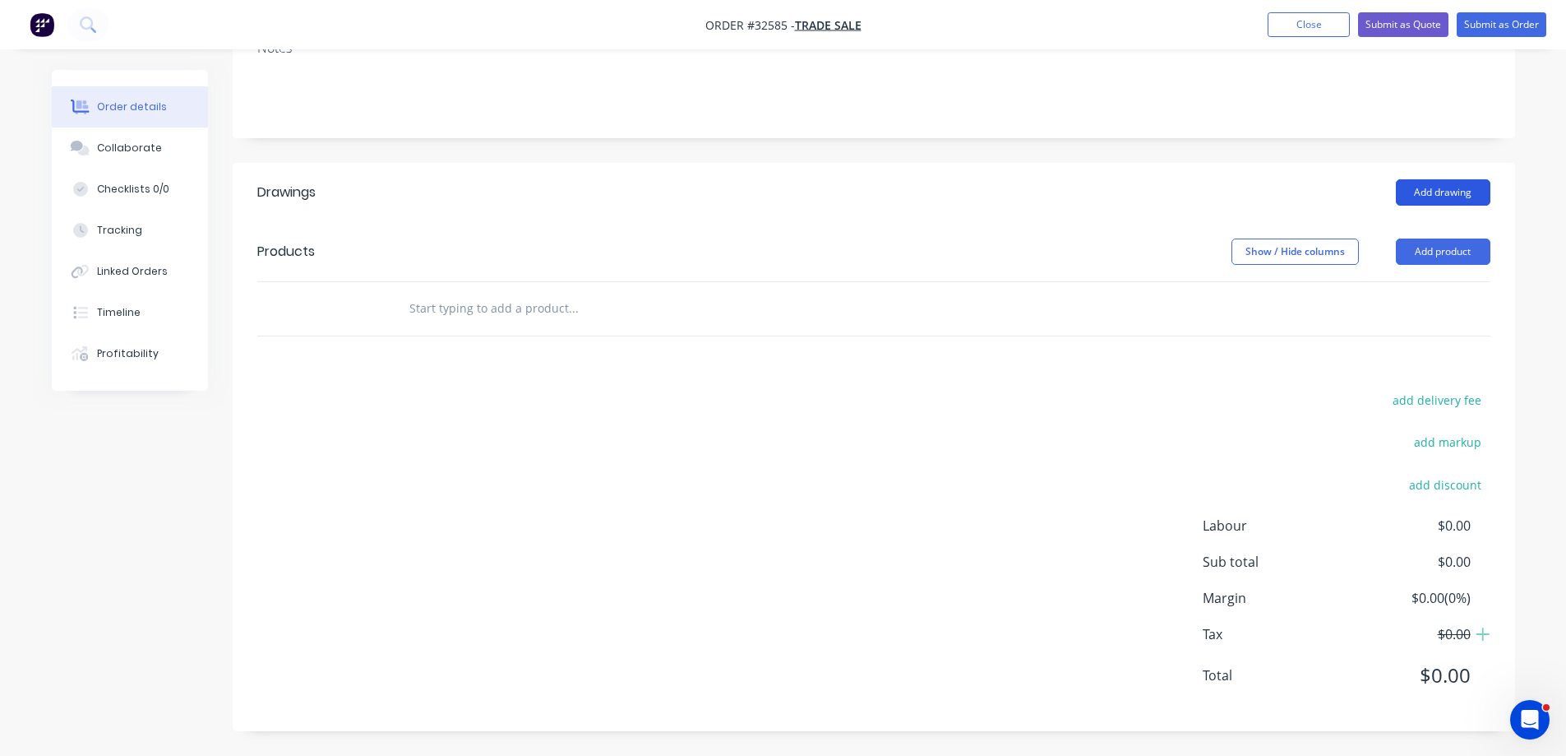
click at [1438, 197] on button "Add drawing" at bounding box center [1443, 192] width 95 height 26
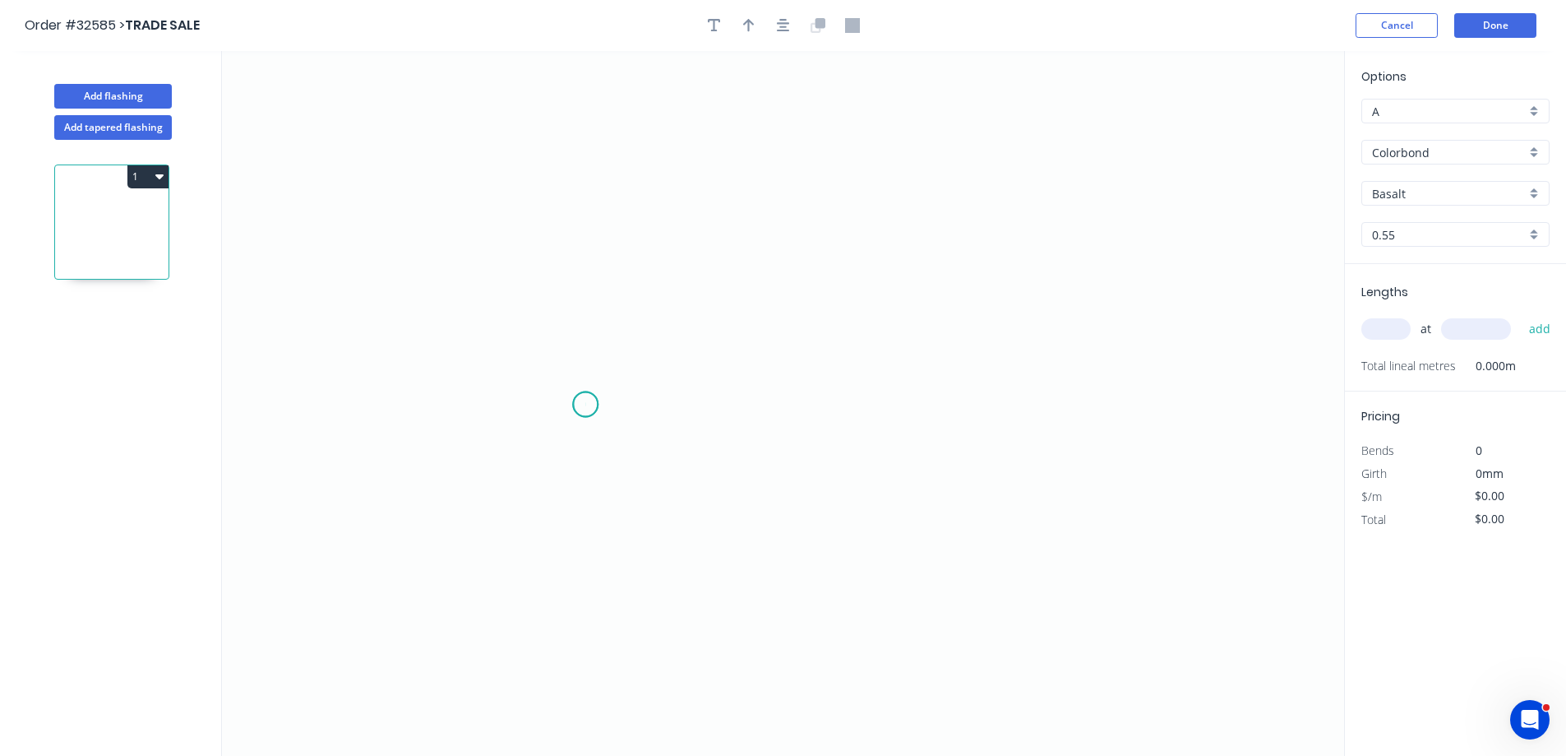
click at [585, 405] on icon "0" at bounding box center [783, 403] width 1122 height 705
click at [585, 266] on icon at bounding box center [585, 335] width 0 height 138
click at [1025, 294] on icon "0 ?" at bounding box center [783, 403] width 1122 height 705
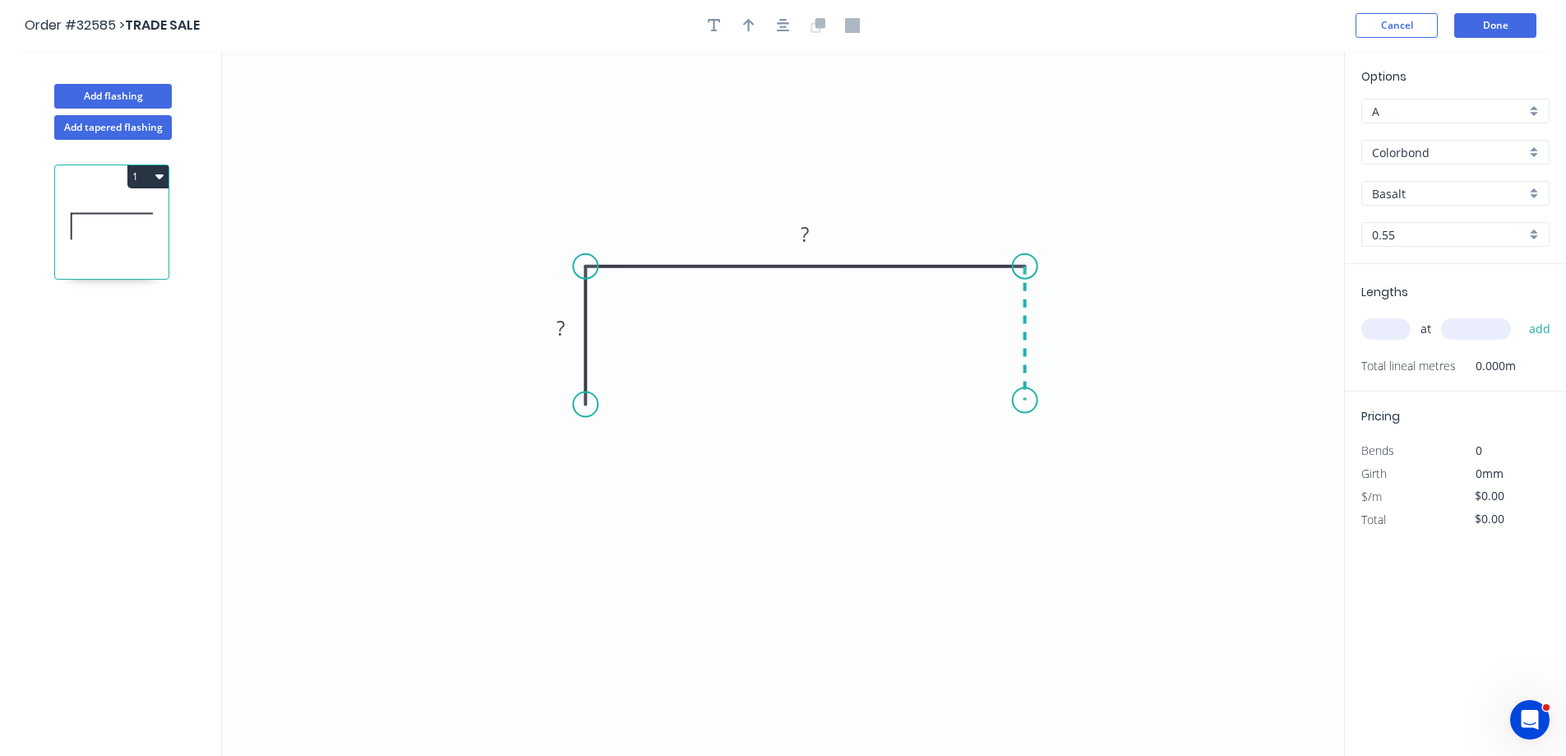
drag, startPoint x: 1024, startPoint y: 400, endPoint x: 652, endPoint y: 416, distance: 372.0
click at [993, 403] on icon "0 ? ?" at bounding box center [783, 403] width 1122 height 705
drag, startPoint x: 994, startPoint y: 401, endPoint x: 1029, endPoint y: 411, distance: 36.7
click at [1029, 411] on circle at bounding box center [1025, 411] width 25 height 25
click at [577, 330] on rect at bounding box center [560, 328] width 33 height 23
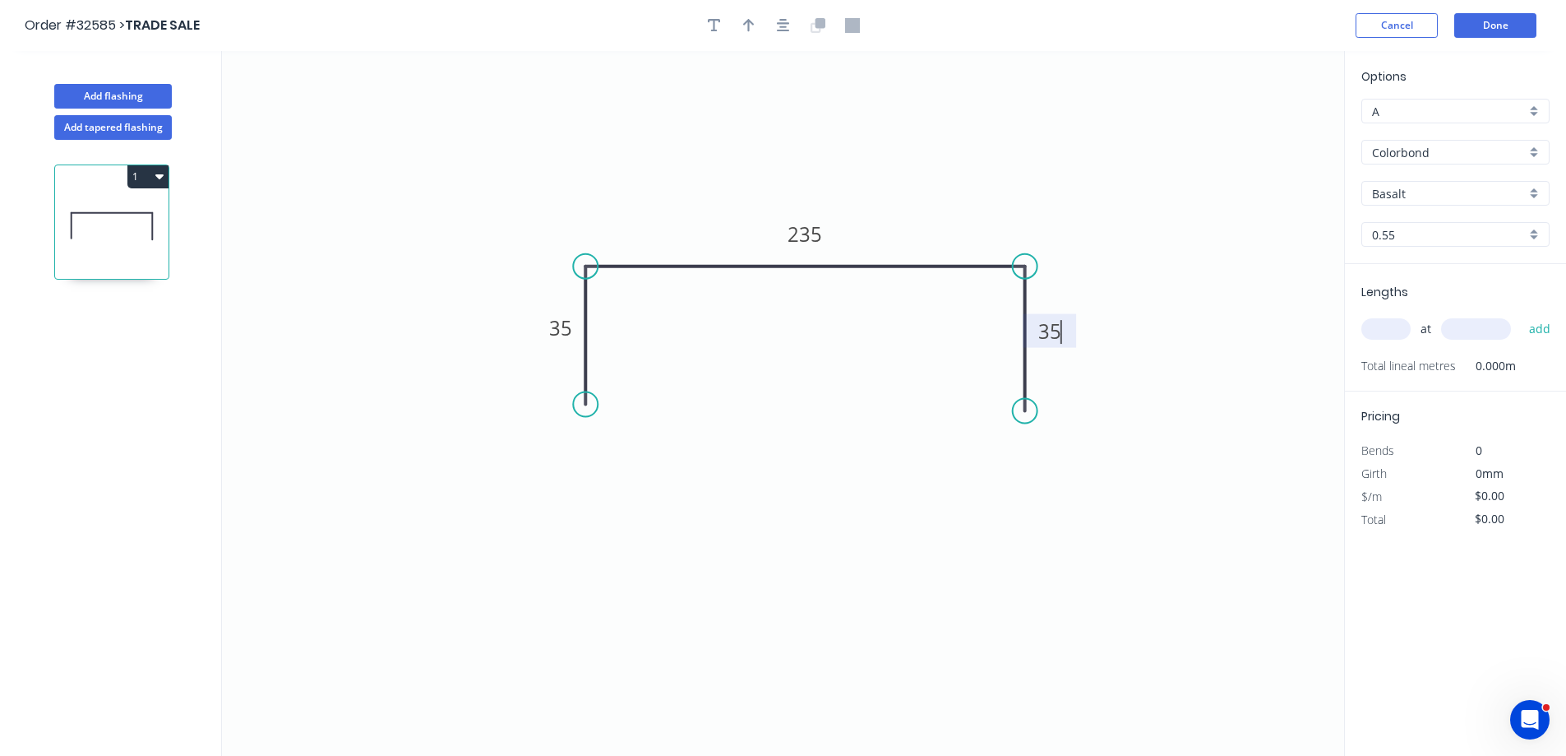
type input "$18.96"
click at [787, 19] on icon "button" at bounding box center [783, 25] width 13 height 15
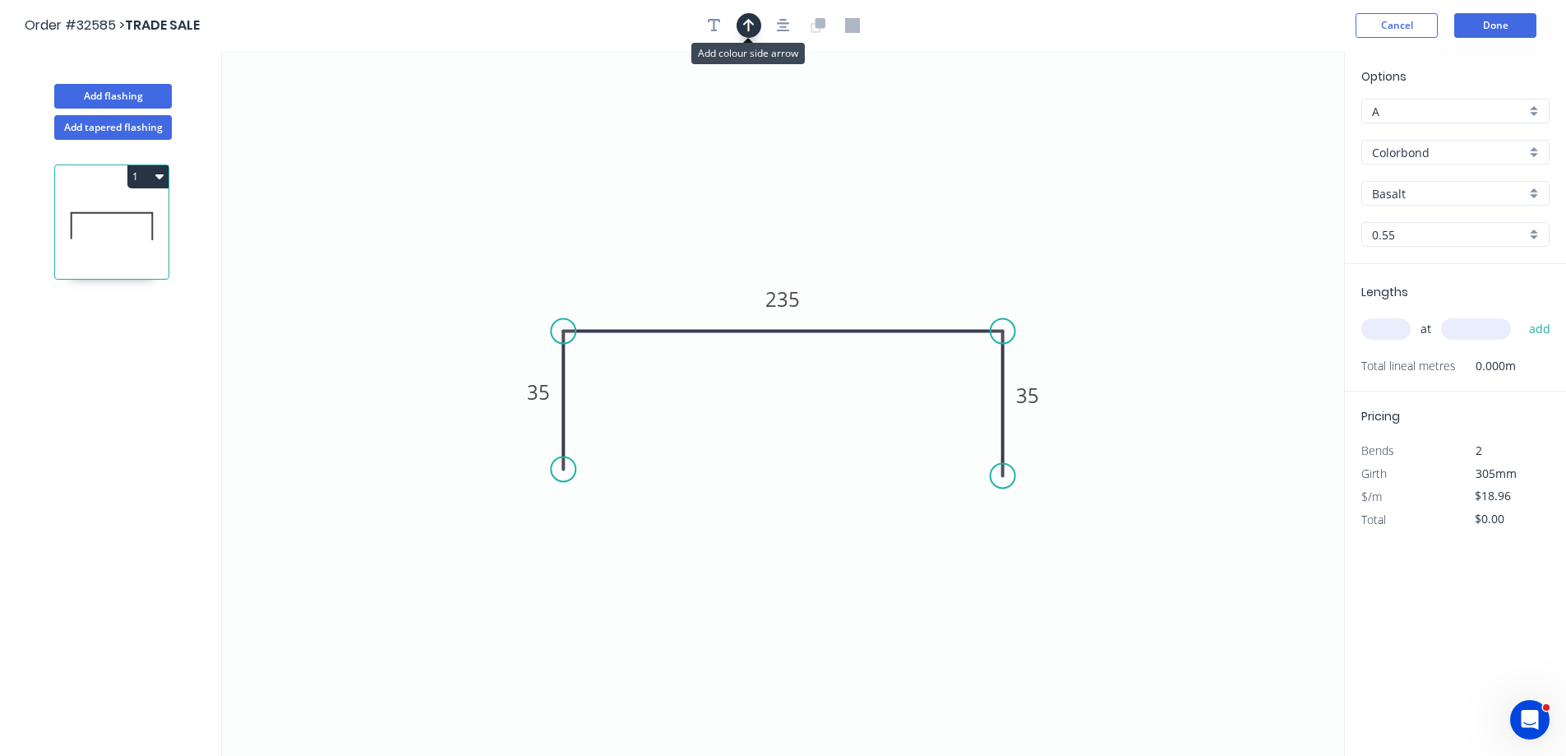
click at [751, 30] on icon "button" at bounding box center [749, 25] width 12 height 15
drag, startPoint x: 1262, startPoint y: 130, endPoint x: 924, endPoint y: 271, distance: 366.3
click at [924, 271] on icon at bounding box center [924, 252] width 15 height 53
click at [1537, 192] on div "Basalt" at bounding box center [1456, 193] width 188 height 25
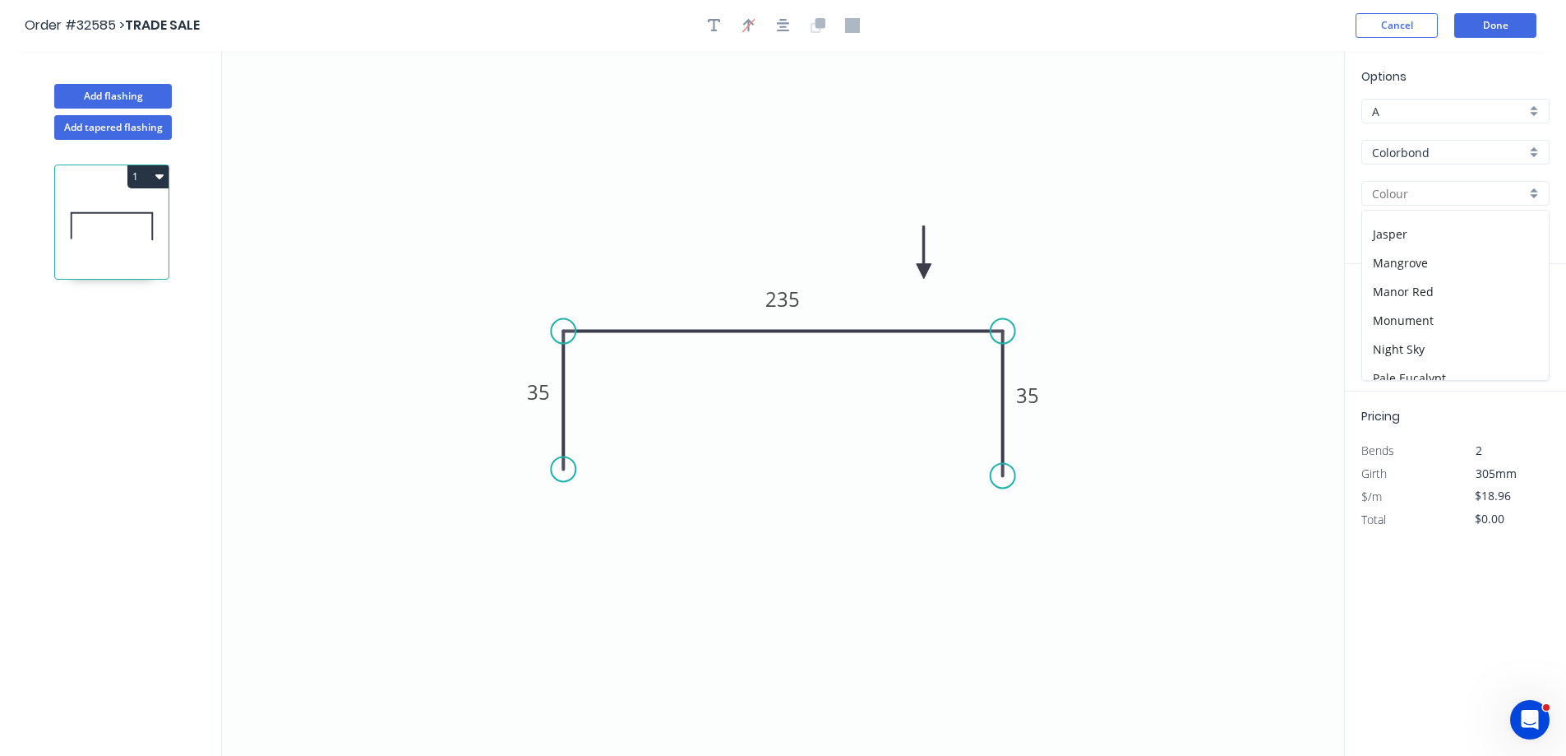
scroll to position [493, 0]
click at [1439, 216] on div "Paperbark" at bounding box center [1455, 220] width 187 height 29
type input "Paperbark"
click at [1379, 329] on input "text" at bounding box center [1386, 328] width 49 height 21
type input "1"
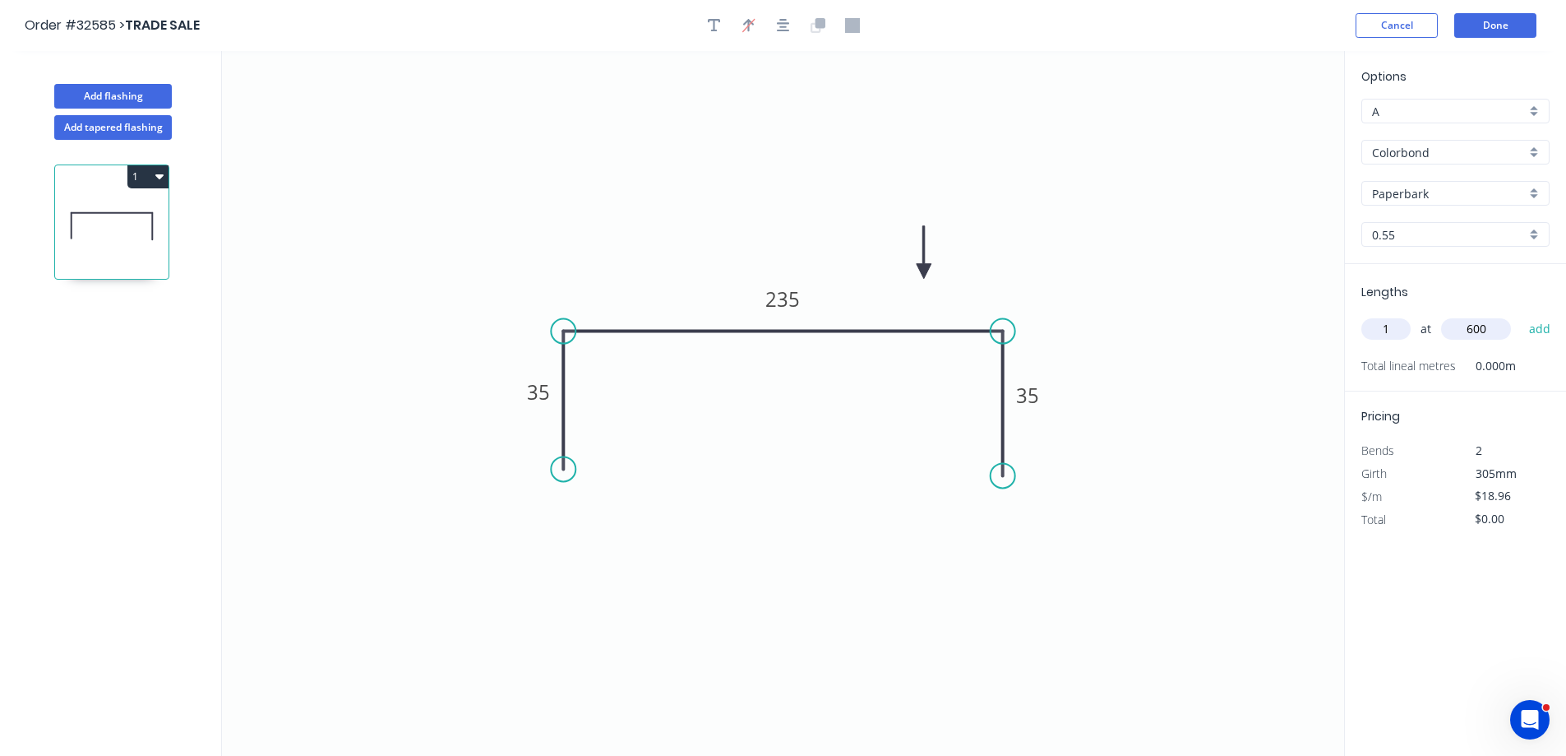
type input "600"
click at [1521, 315] on button "add" at bounding box center [1540, 329] width 39 height 28
type input "$18.96"
click at [1506, 30] on button "Done" at bounding box center [1495, 25] width 82 height 25
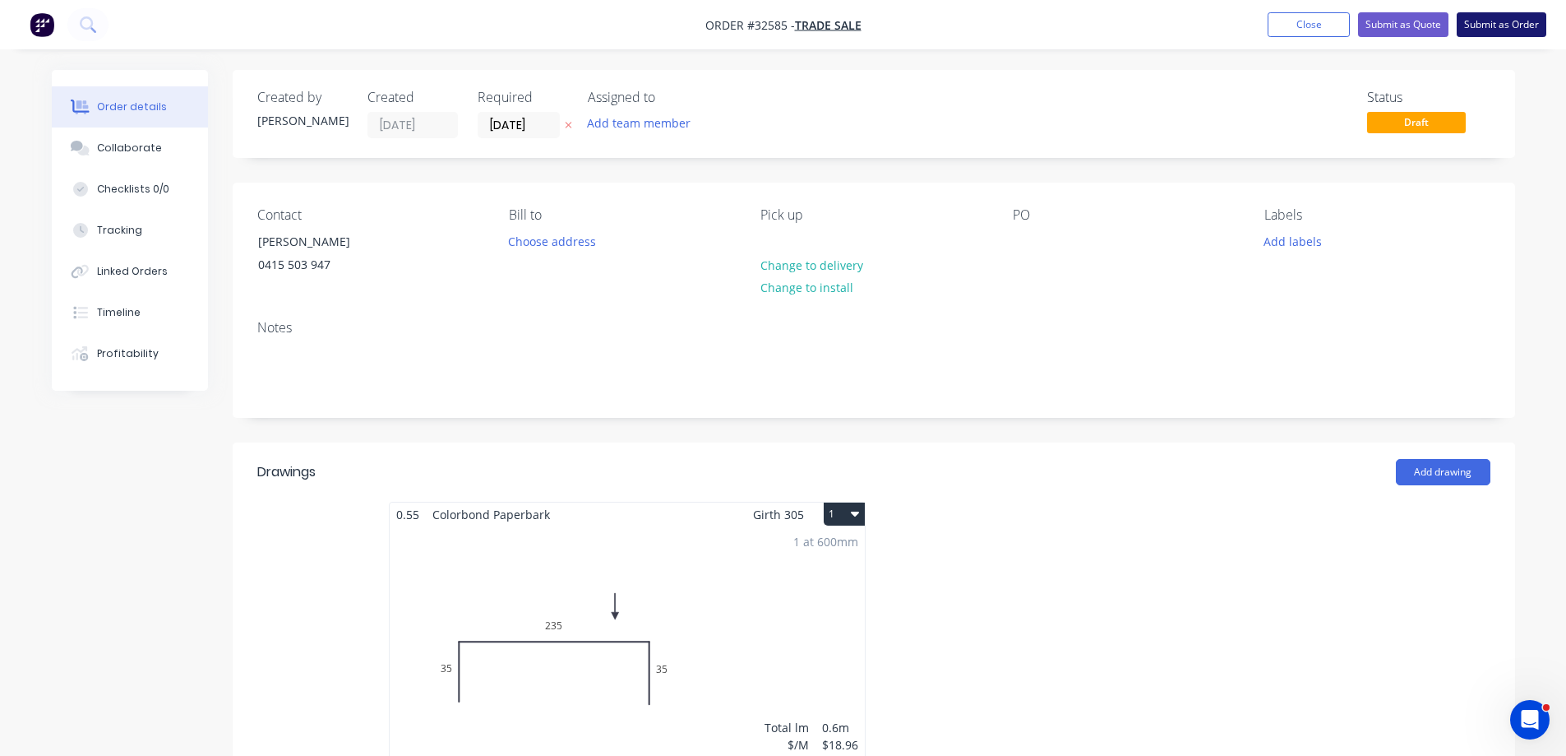
click at [1493, 25] on button "Submit as Order" at bounding box center [1502, 24] width 90 height 25
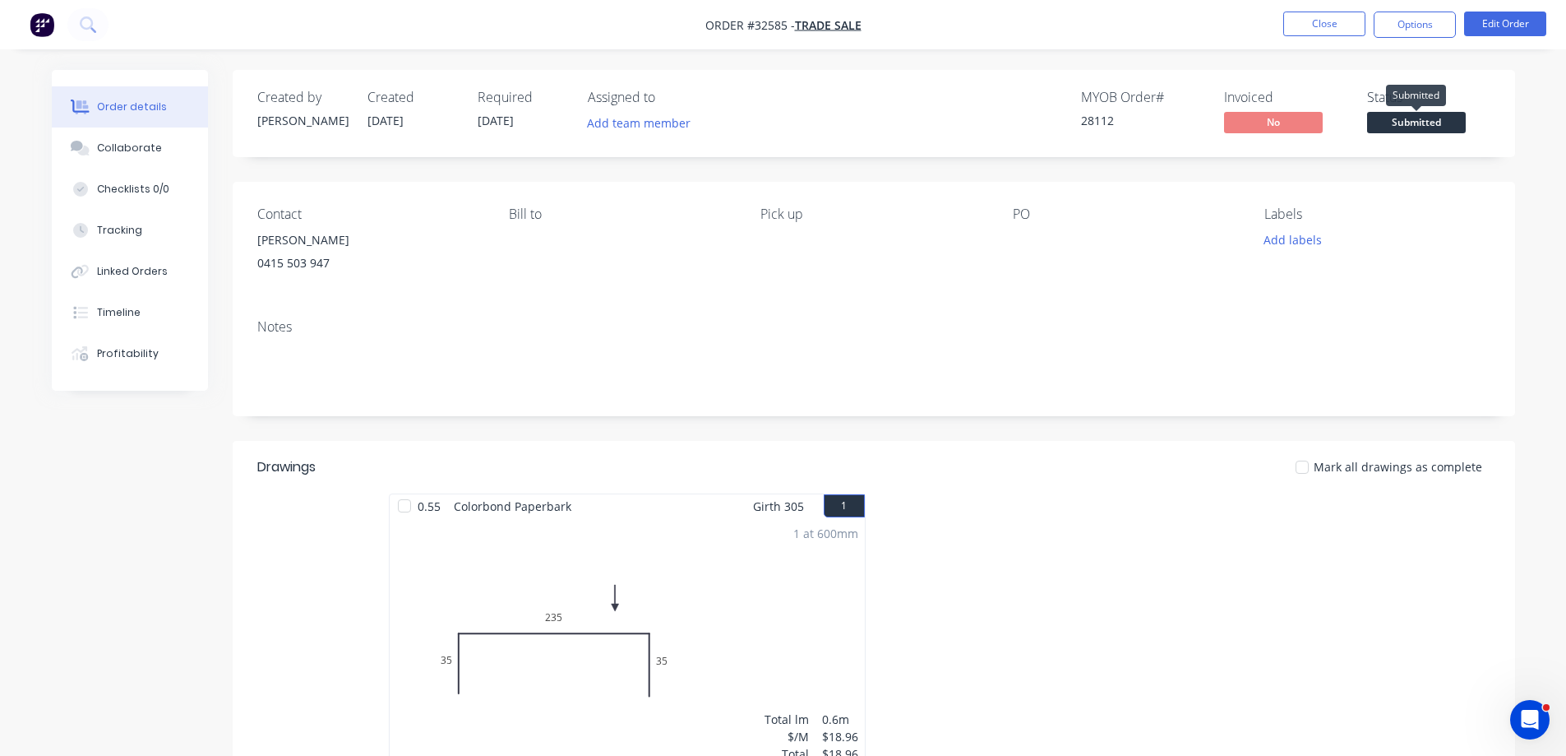
click at [1418, 124] on span "Submitted" at bounding box center [1416, 122] width 99 height 21
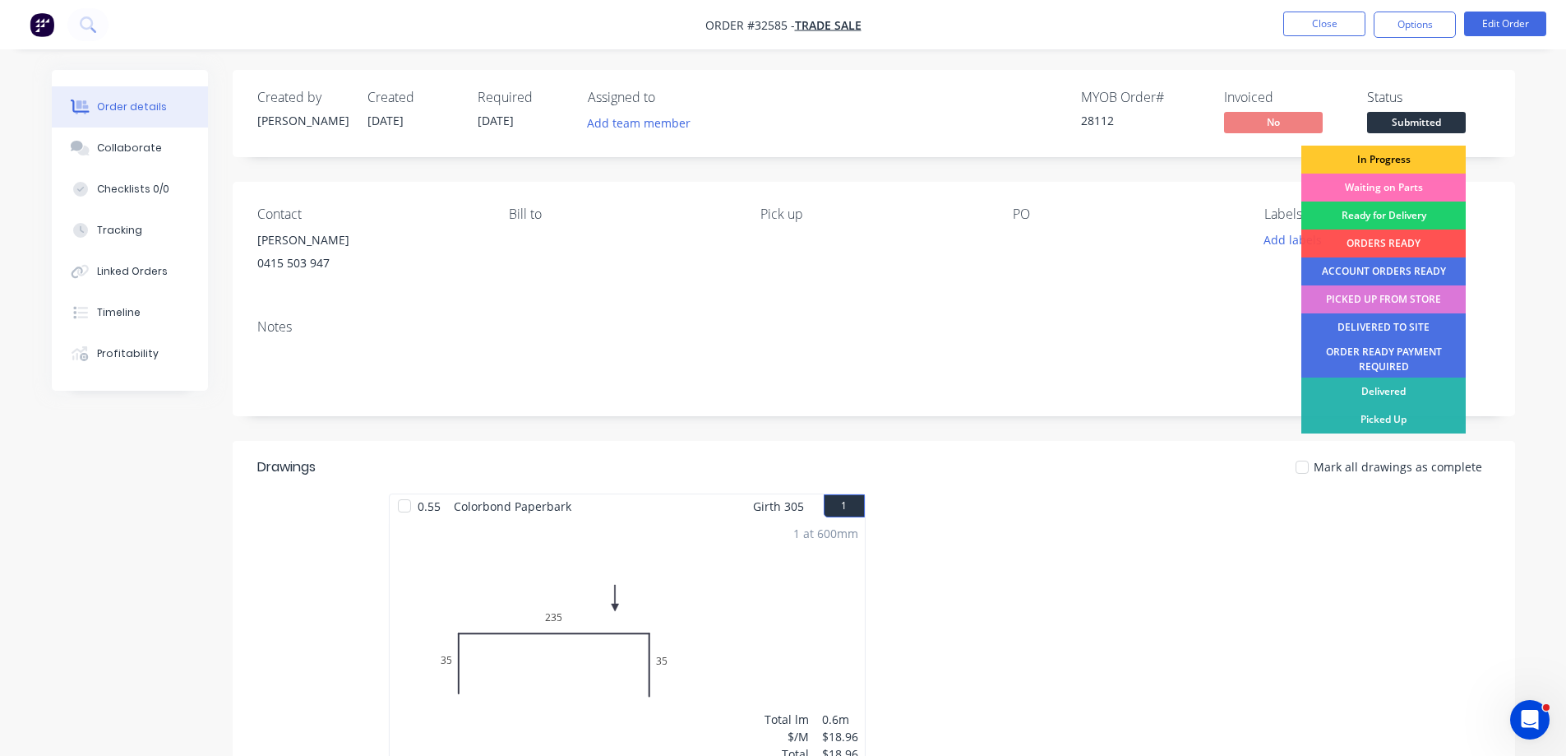
click at [1422, 161] on div "In Progress" at bounding box center [1384, 160] width 164 height 28
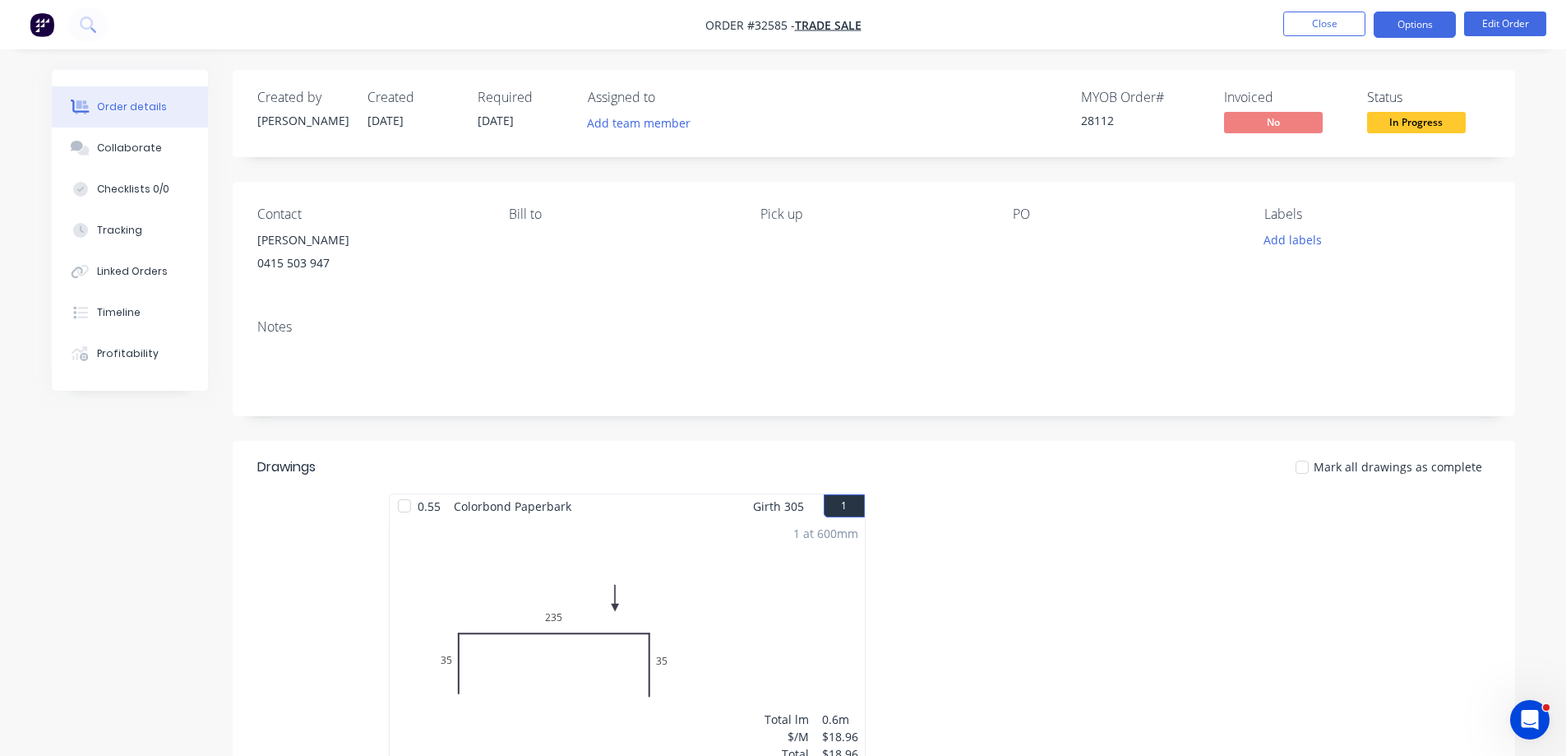
click at [1424, 23] on button "Options" at bounding box center [1415, 25] width 82 height 26
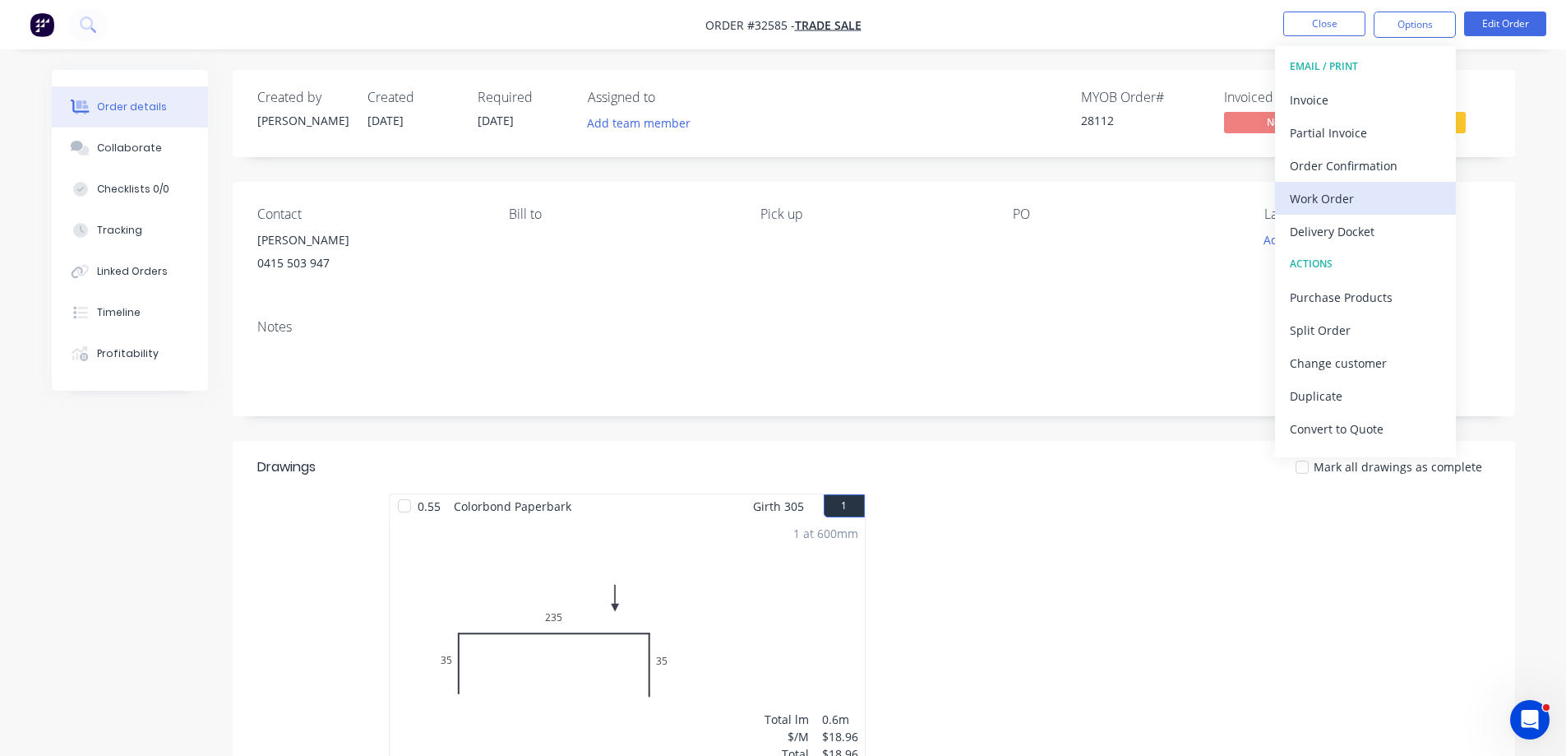
click at [1370, 196] on div "Work Order" at bounding box center [1365, 199] width 151 height 24
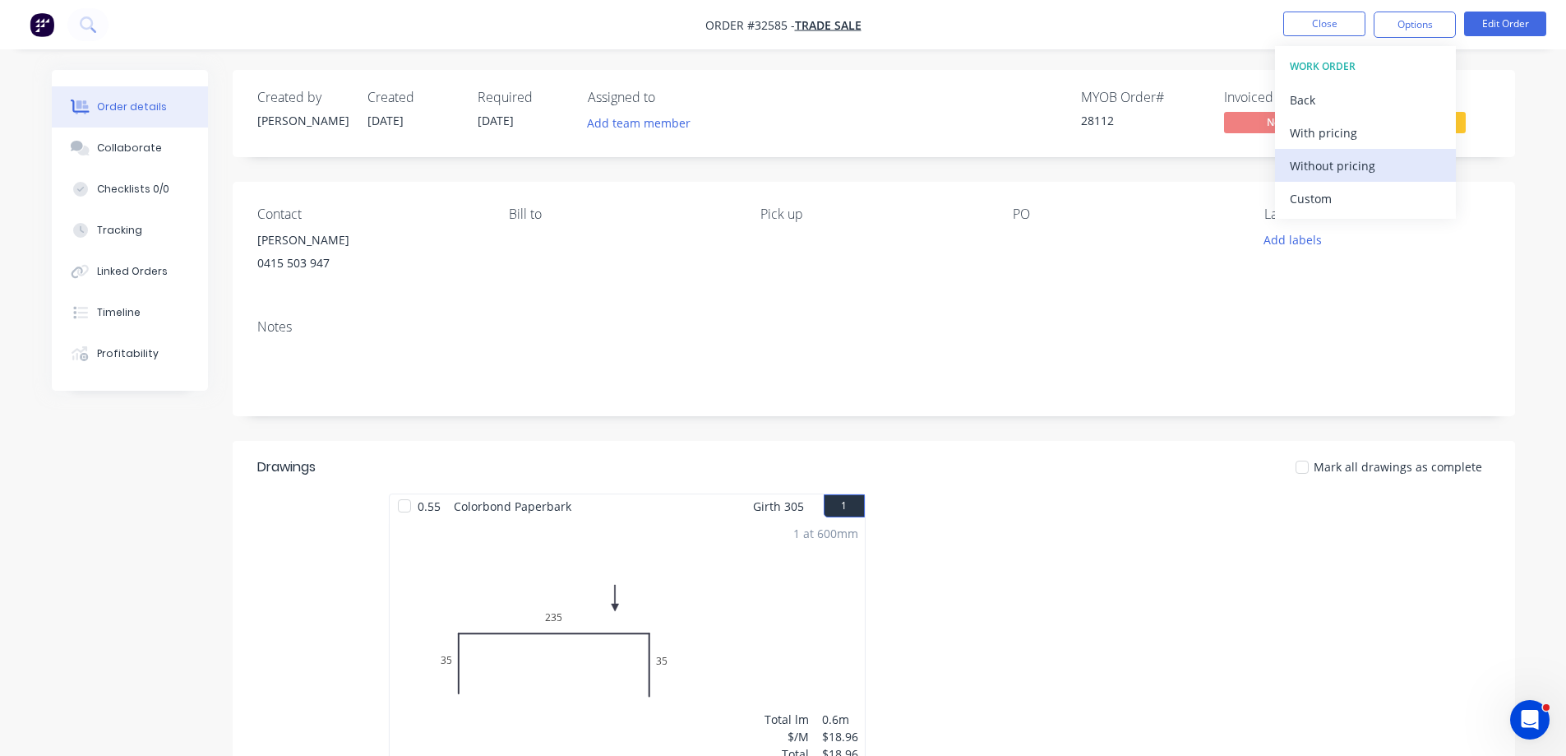
click at [1366, 166] on div "Without pricing" at bounding box center [1365, 166] width 151 height 24
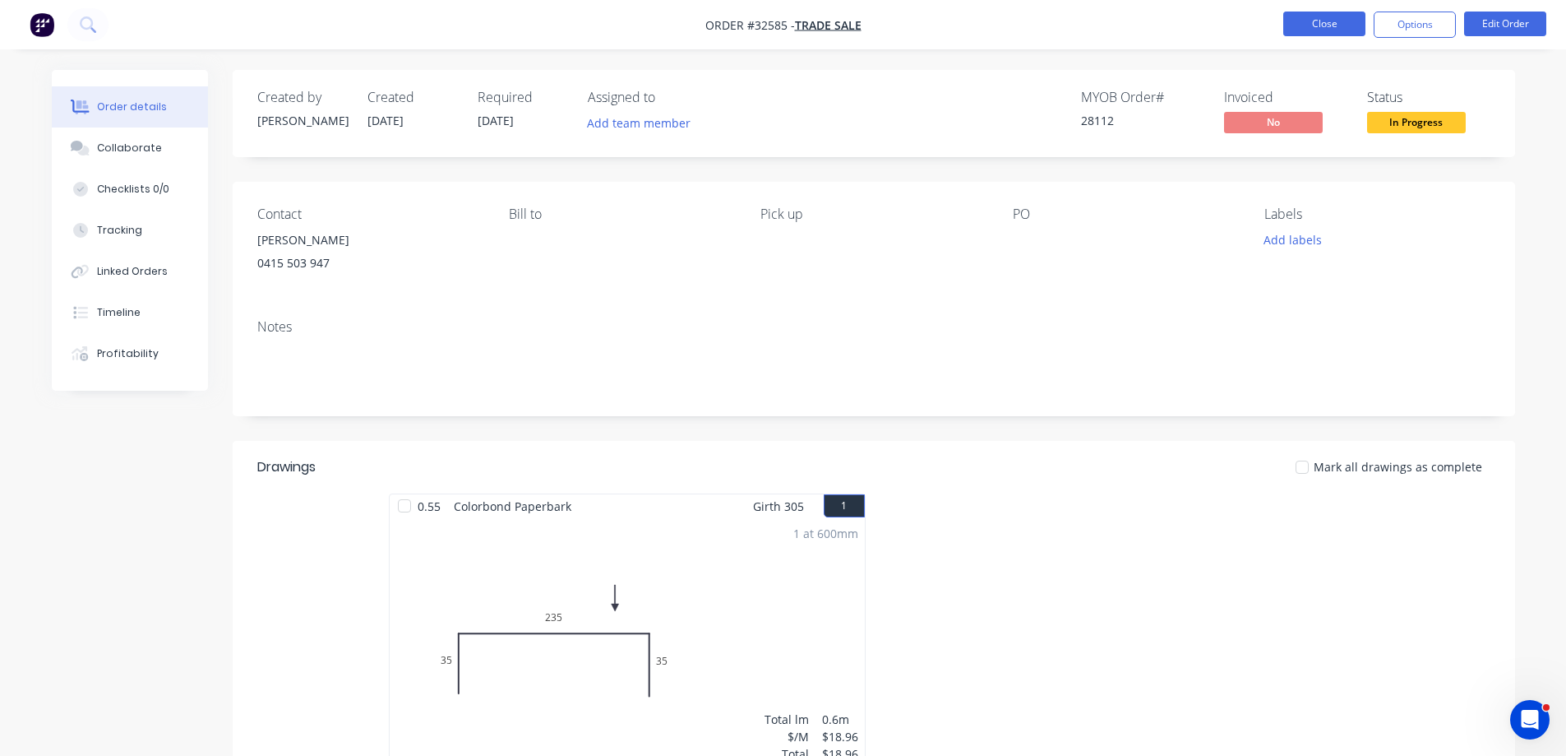
click at [1325, 26] on button "Close" at bounding box center [1324, 24] width 82 height 25
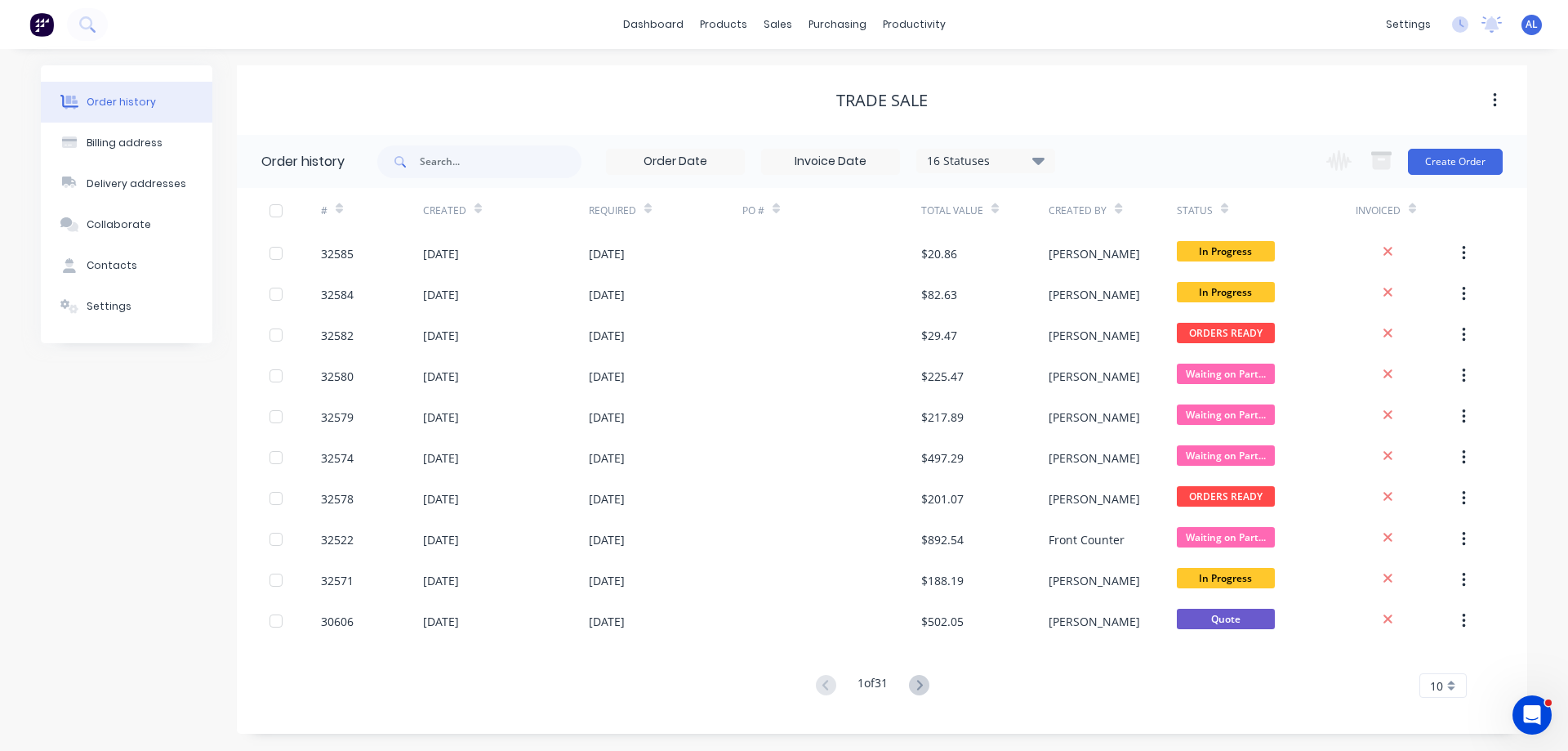
click at [45, 30] on img at bounding box center [42, 24] width 25 height 25
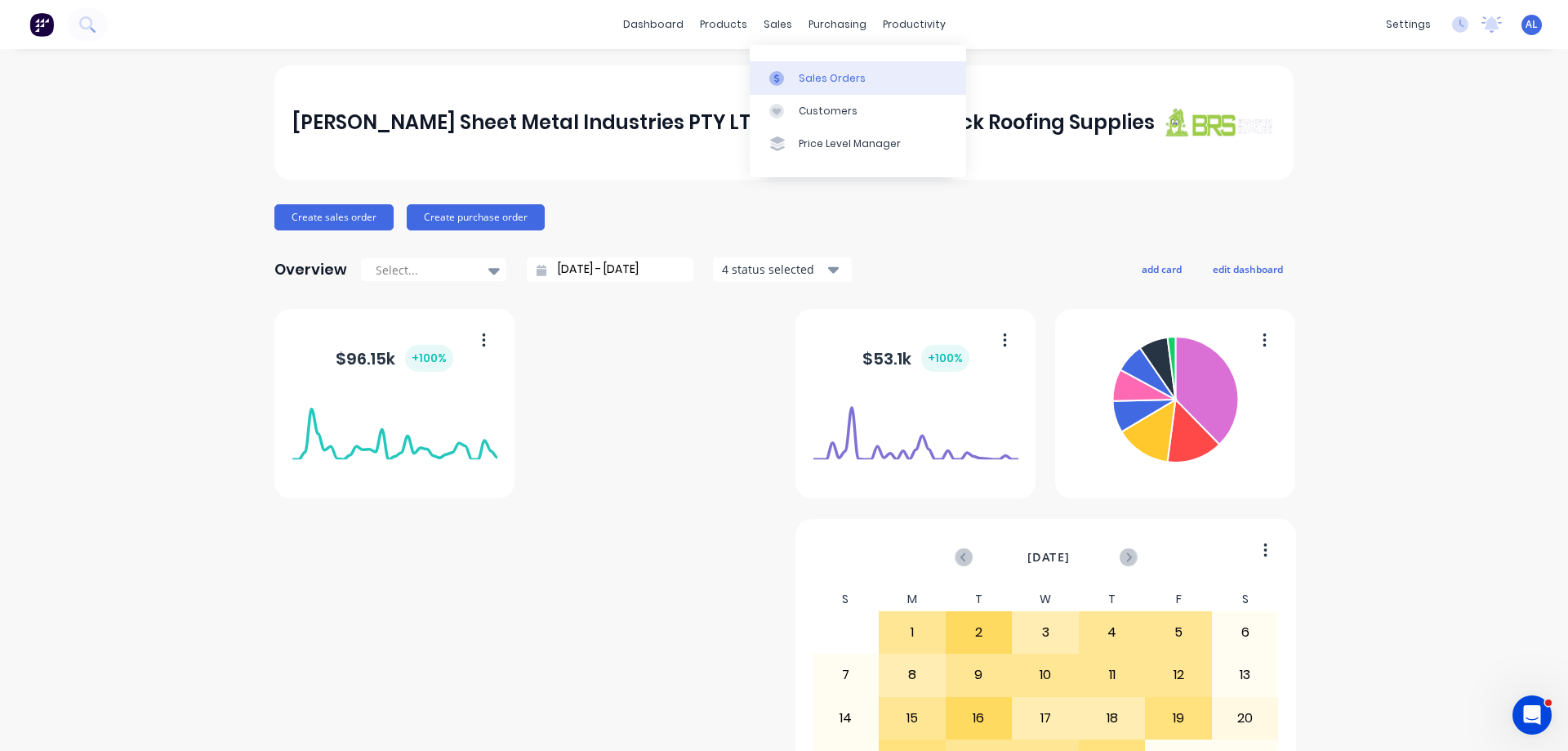
click at [829, 72] on div "Sales Orders" at bounding box center [831, 78] width 67 height 15
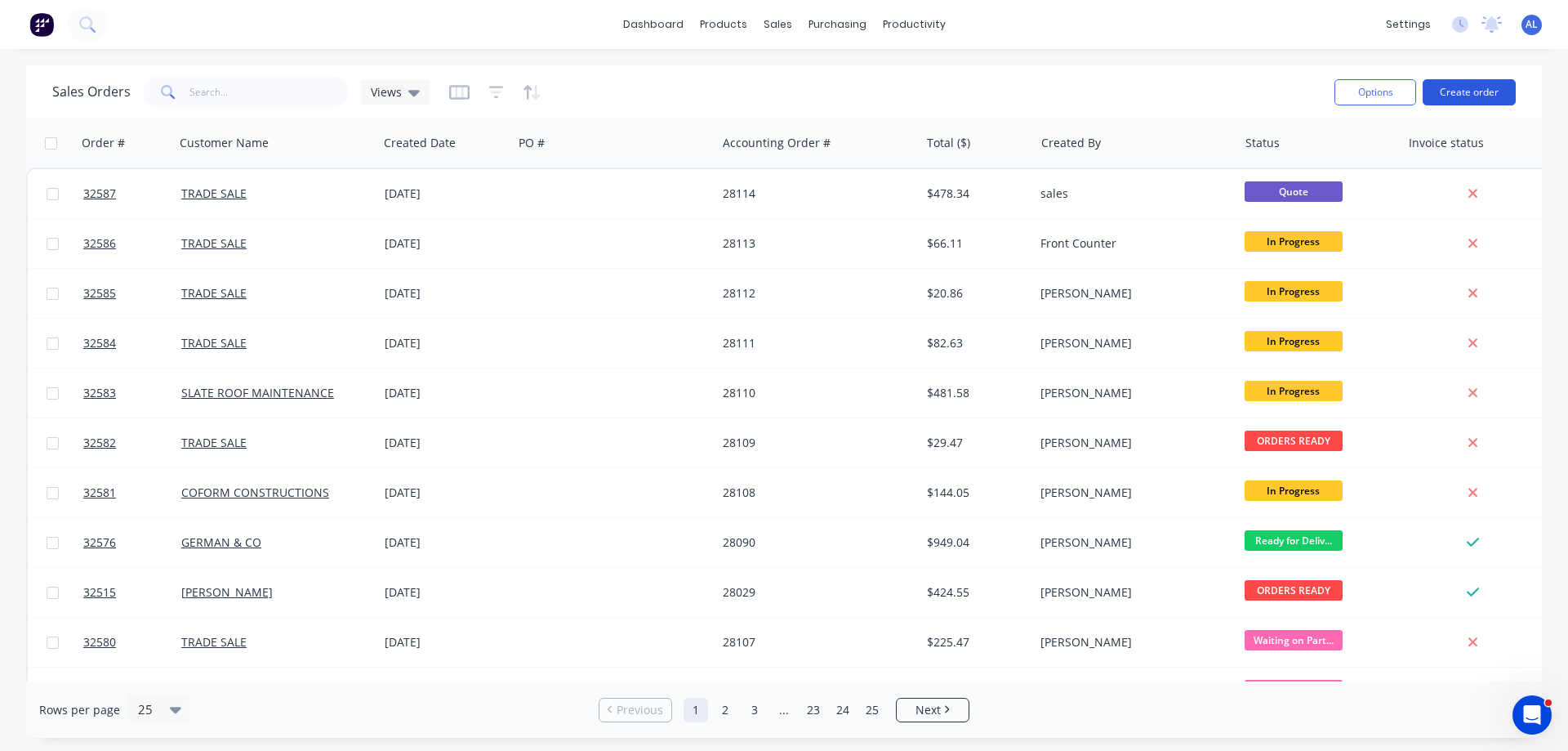
click at [1463, 90] on button "Create order" at bounding box center [1469, 92] width 93 height 26
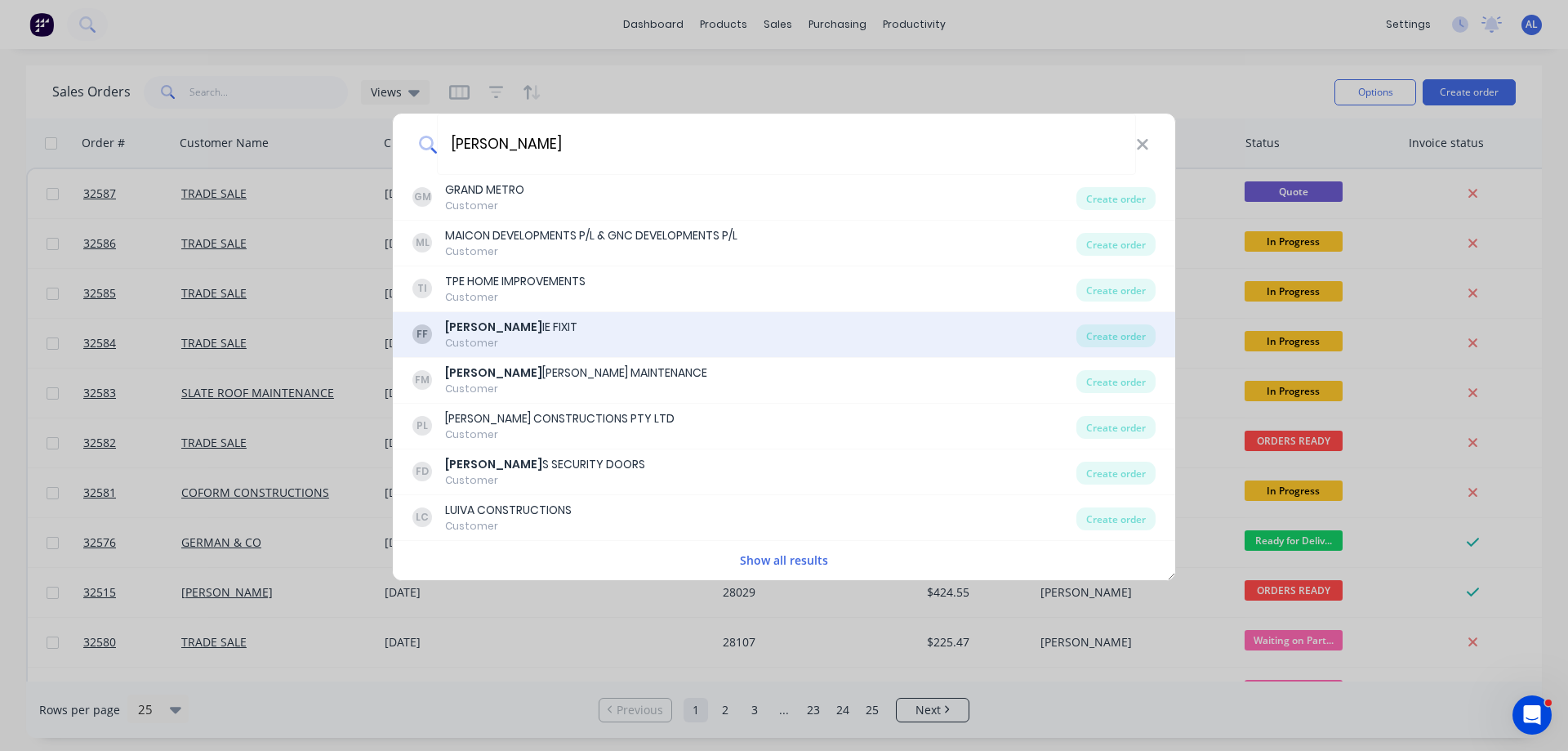
type input "[PERSON_NAME]"
click at [604, 324] on div "FF [PERSON_NAME] IE FIXIT Customer" at bounding box center [744, 335] width 663 height 32
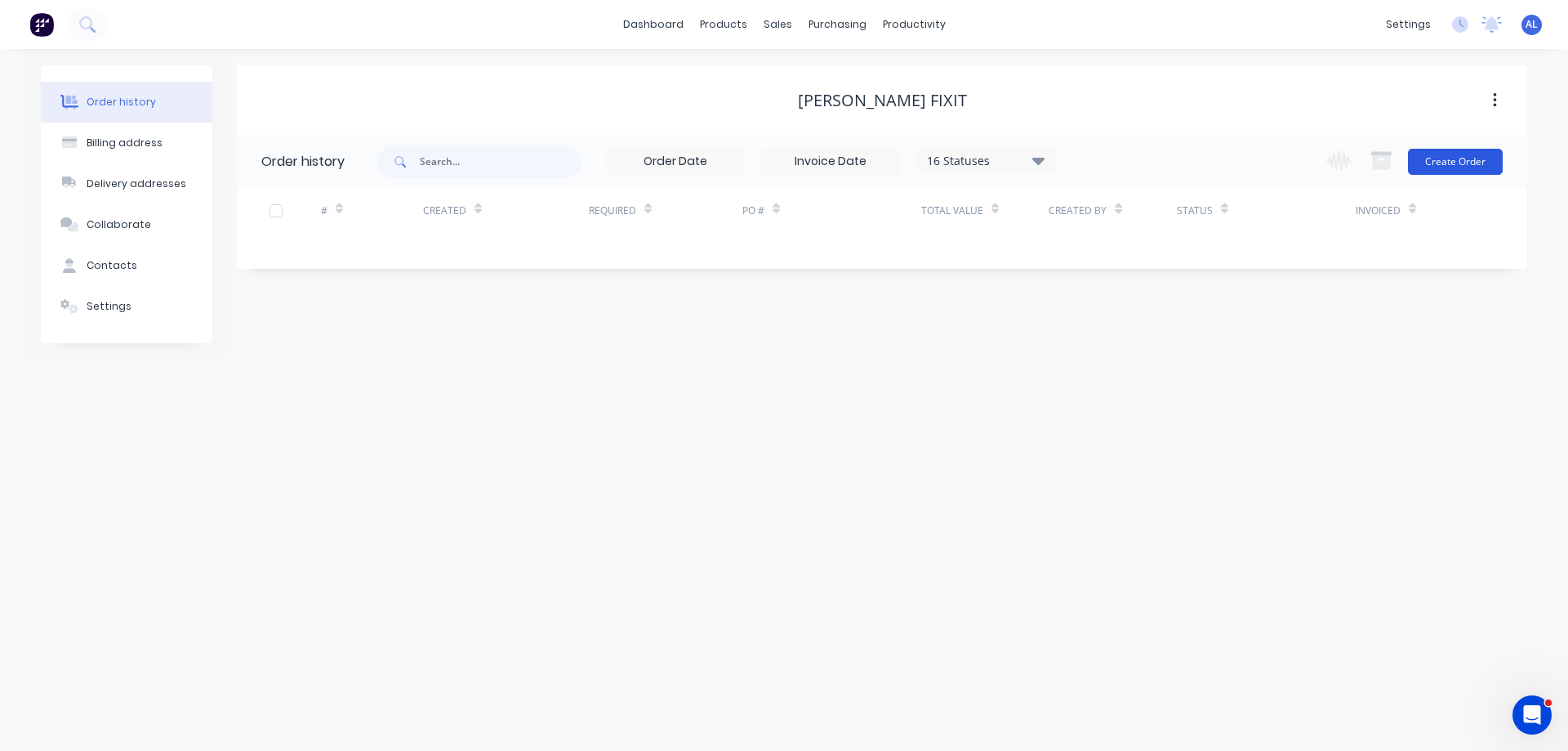
click at [1456, 163] on button "Create Order" at bounding box center [1454, 162] width 94 height 26
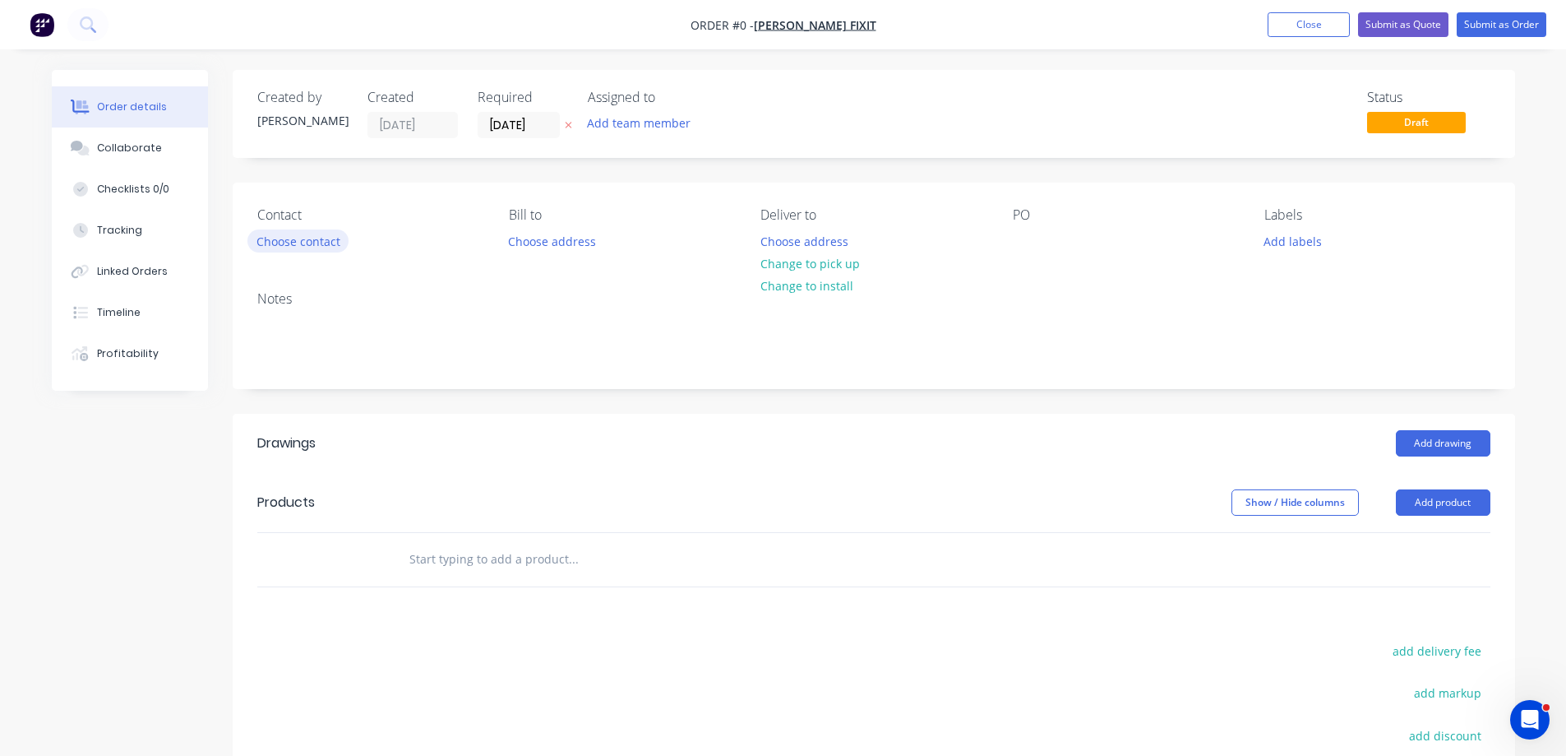
click at [307, 234] on button "Choose contact" at bounding box center [297, 240] width 101 height 22
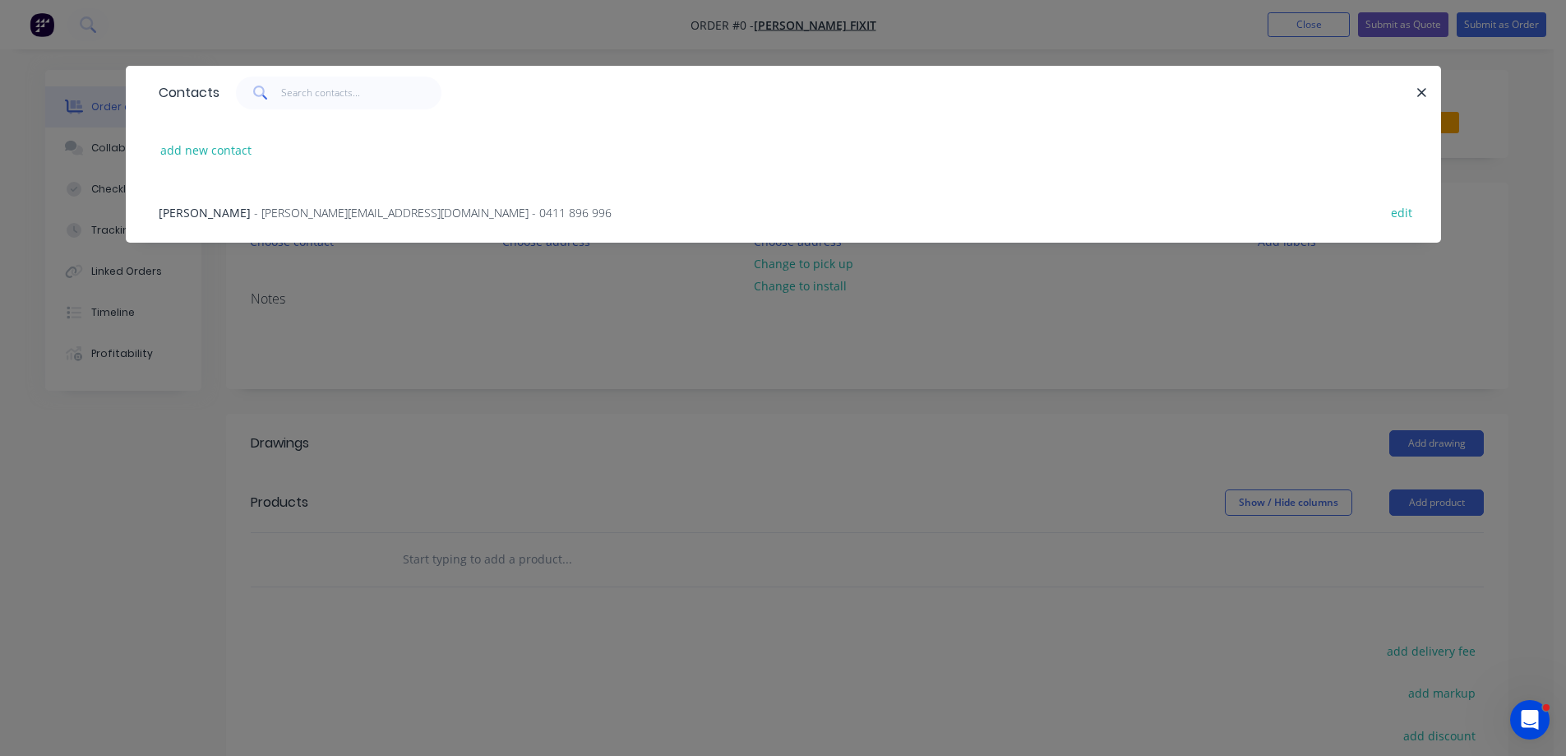
click at [306, 213] on span "- [PERSON_NAME][EMAIL_ADDRESS][DOMAIN_NAME] - 0411 896 996" at bounding box center [433, 213] width 358 height 16
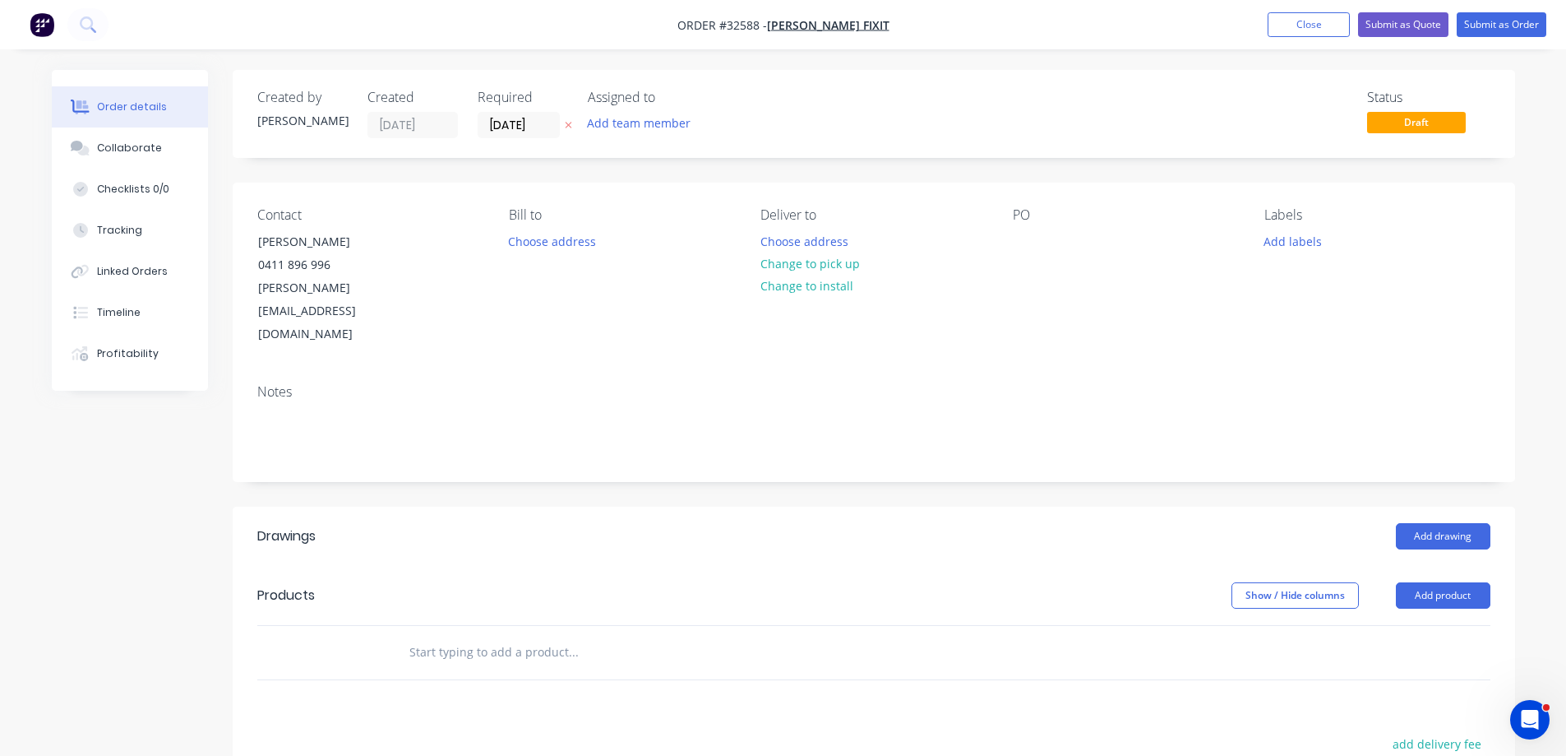
click at [459, 636] on input "text" at bounding box center [573, 652] width 329 height 33
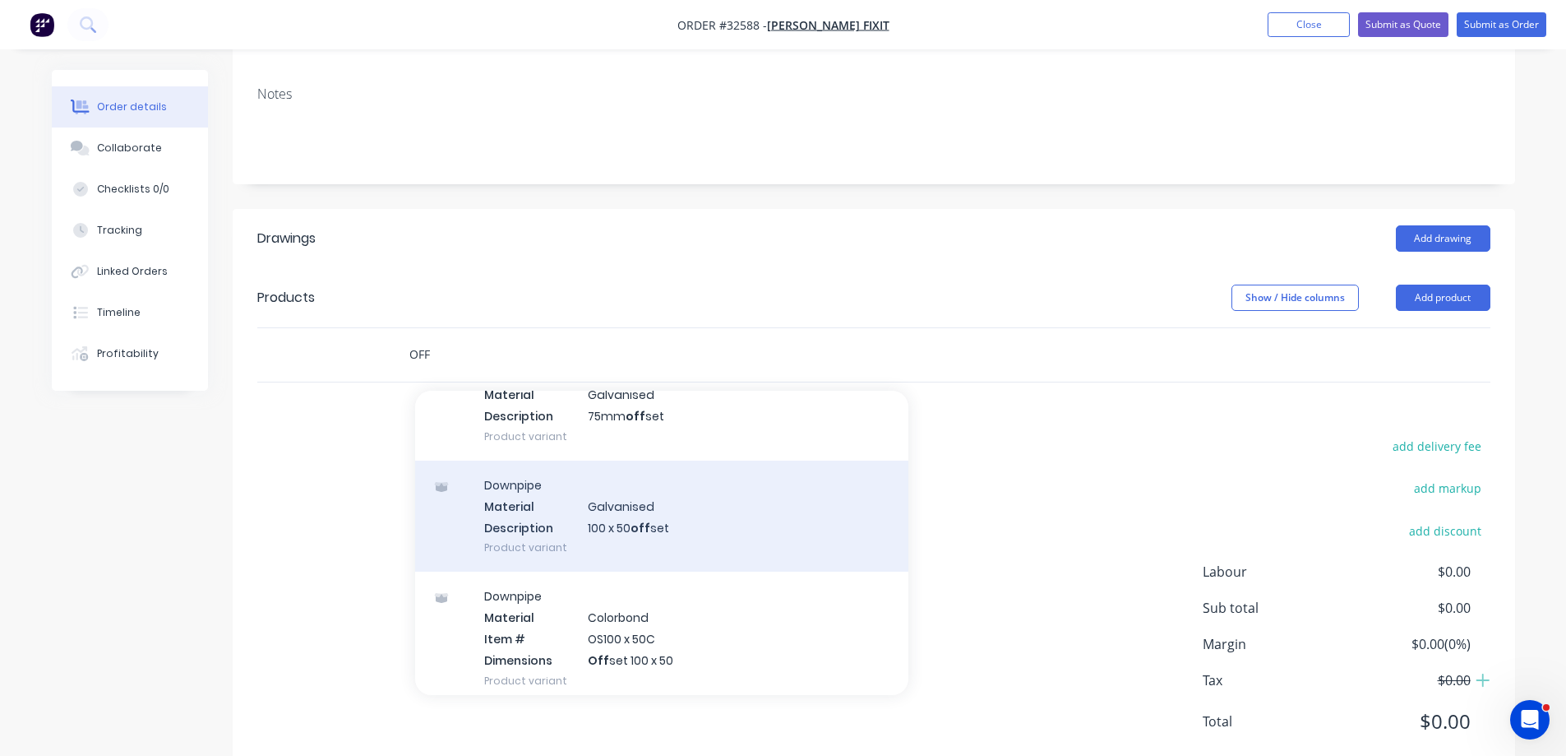
scroll to position [164, 0]
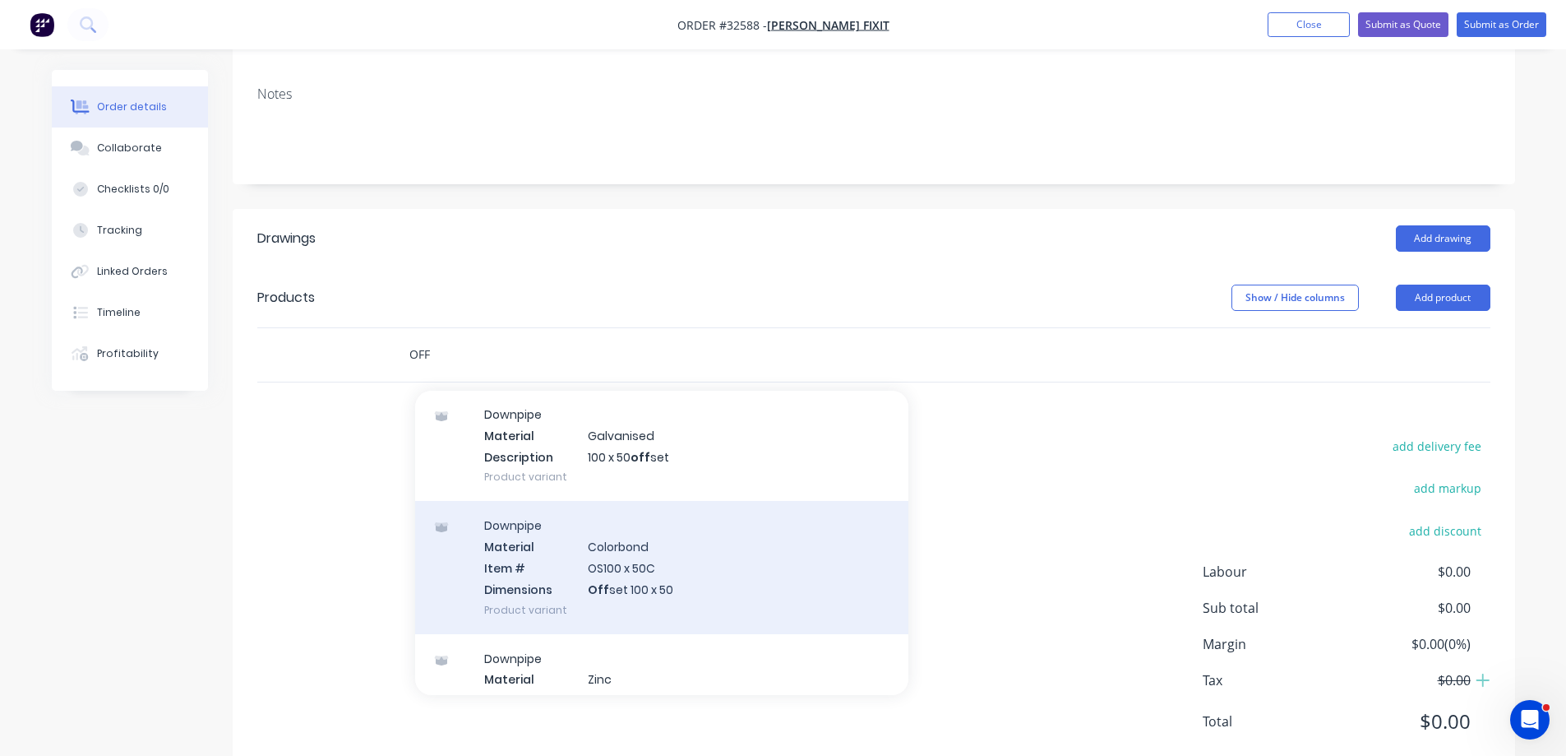
type input "OFF"
click at [683, 540] on div "Downpipe Material Colorbond Item # OS100 x 50C Dimensions Off set 100 x 50 Prod…" at bounding box center [661, 567] width 493 height 132
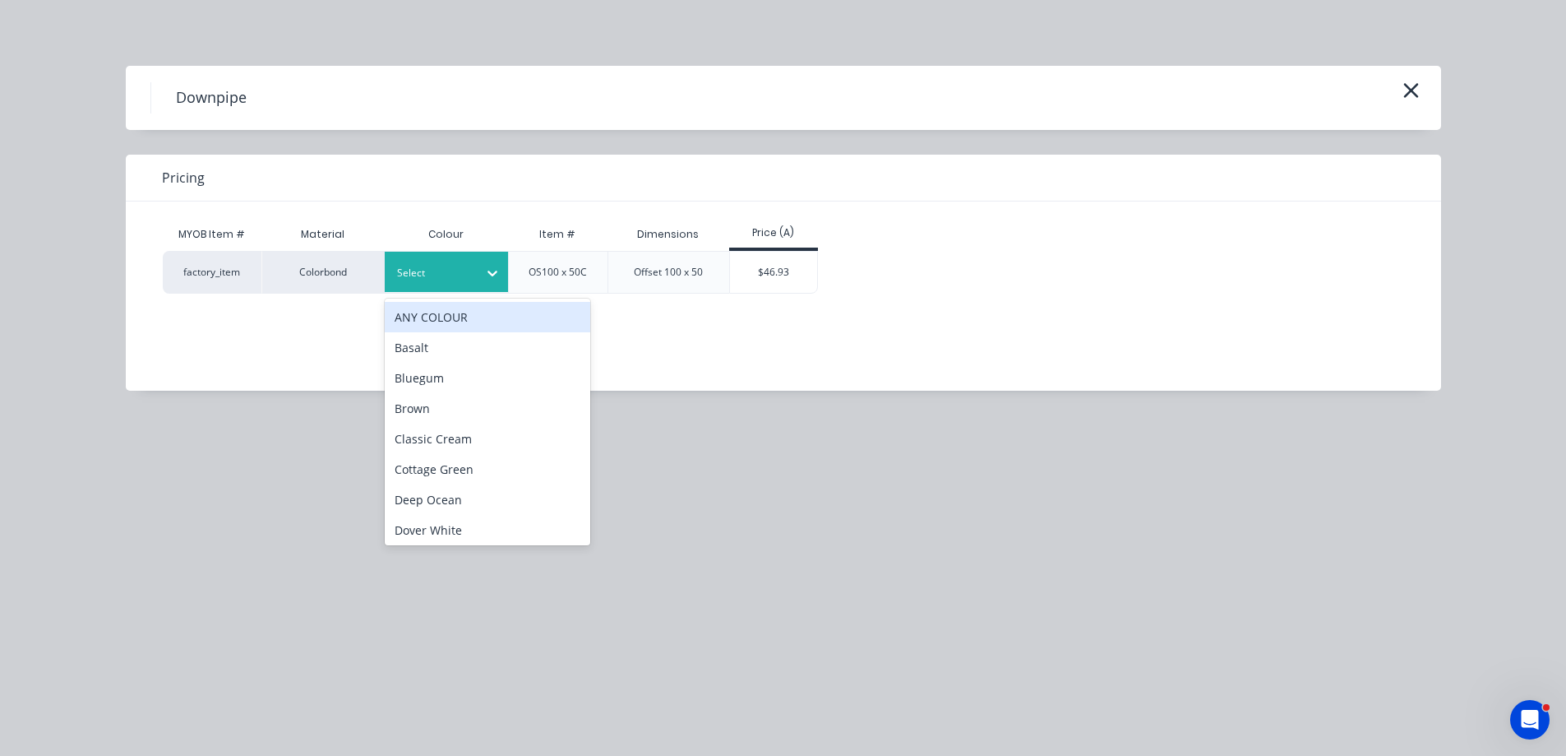
click at [483, 275] on div at bounding box center [493, 273] width 30 height 26
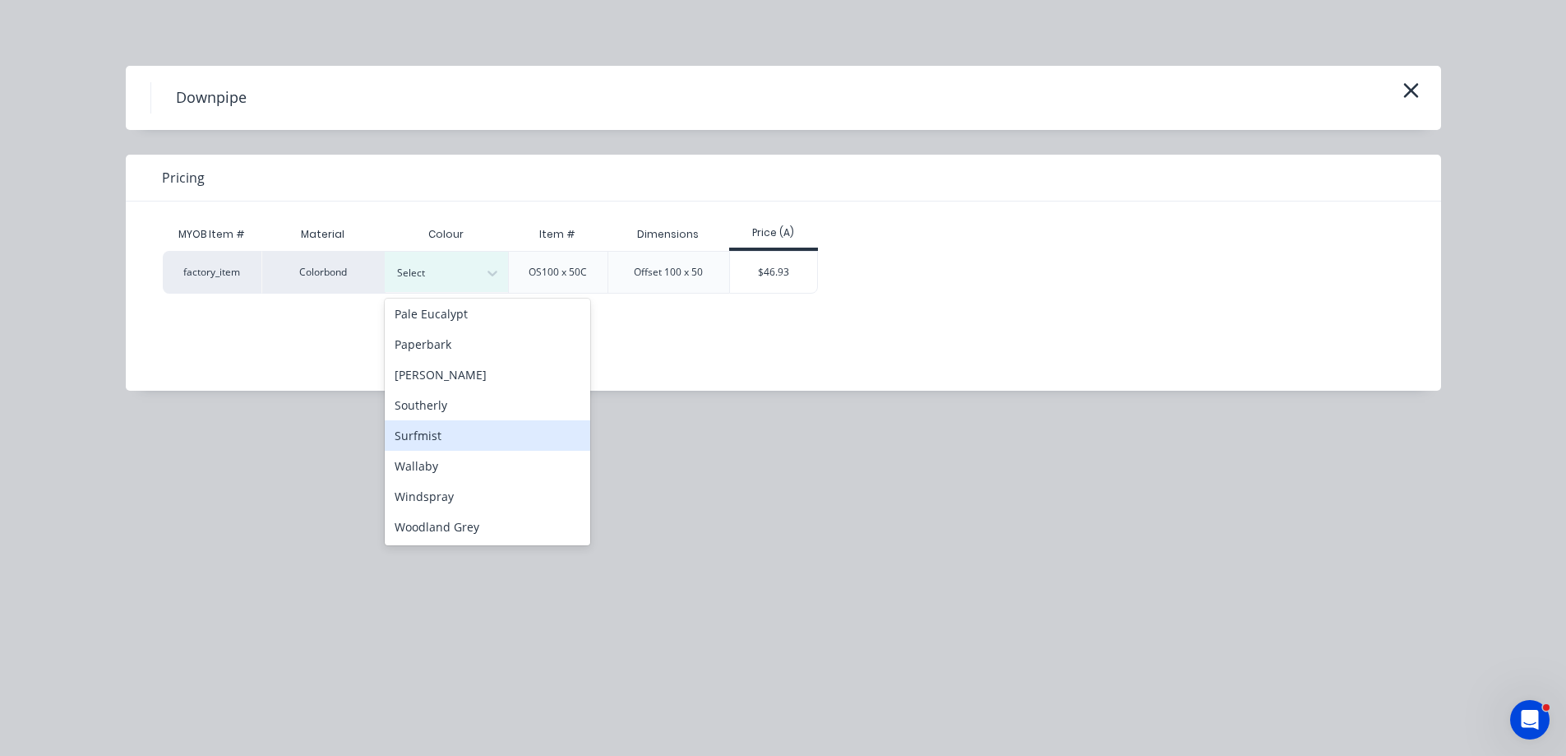
click at [455, 439] on div "Surfmist" at bounding box center [488, 435] width 206 height 30
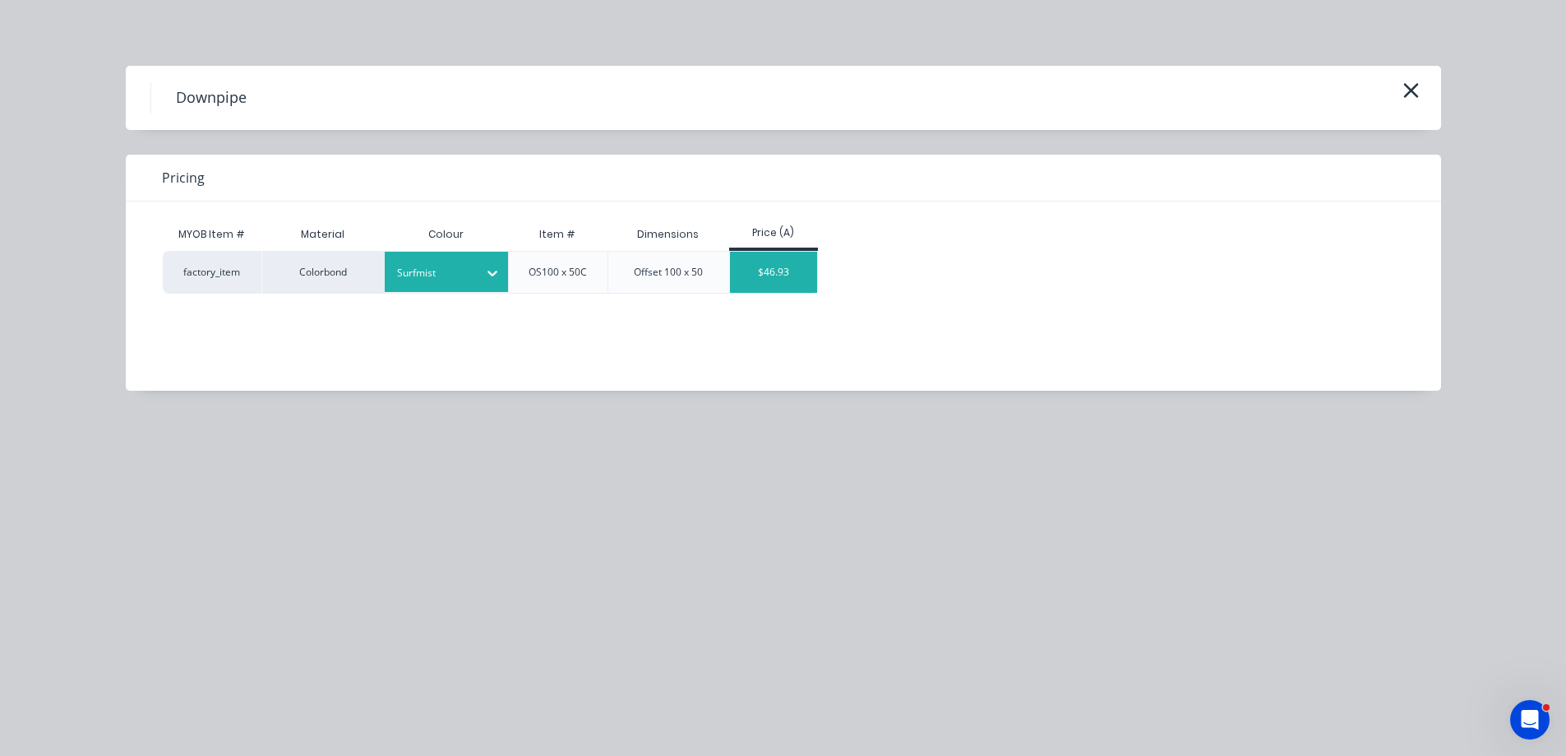
click at [761, 278] on div "$46.93" at bounding box center [774, 272] width 88 height 41
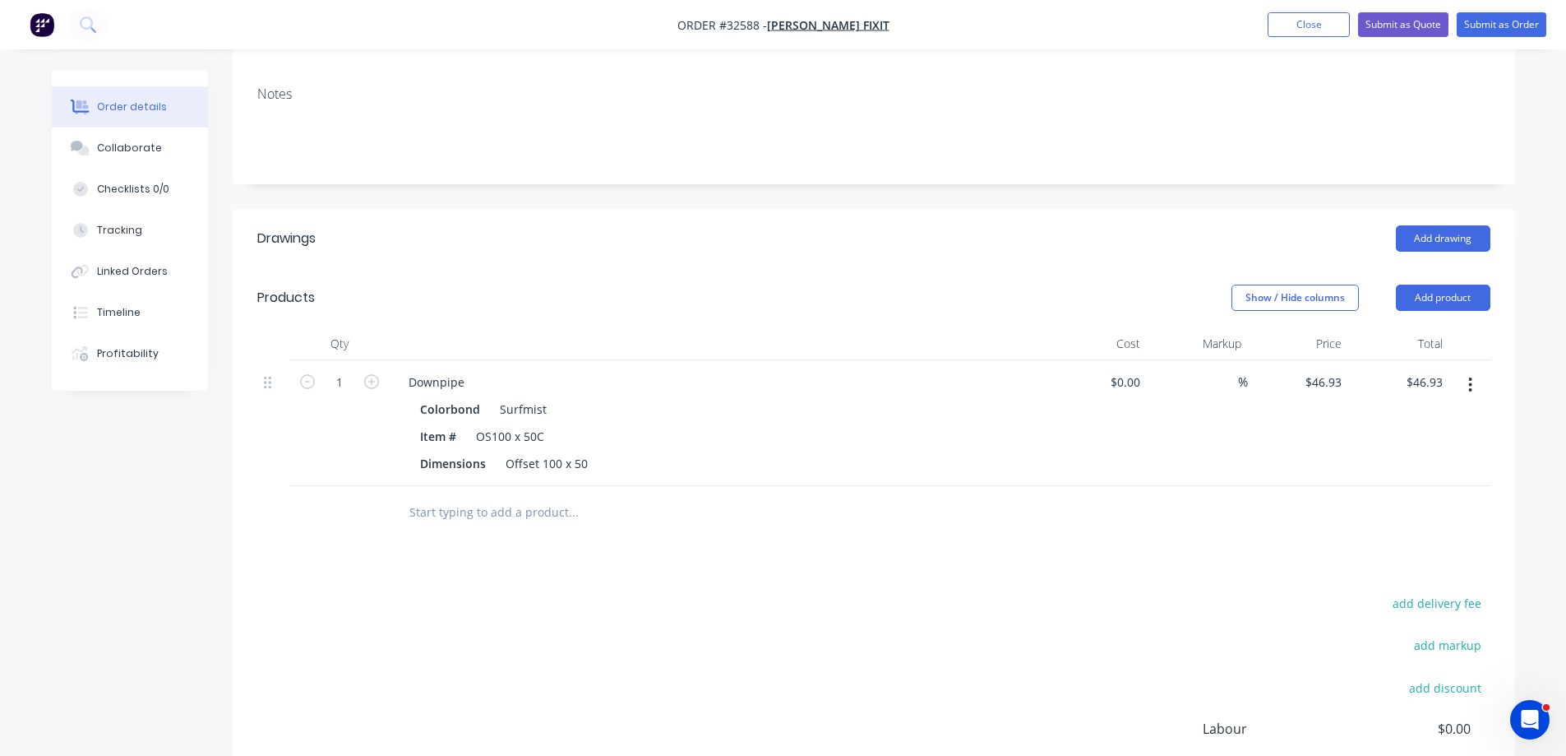
click at [503, 496] on input "text" at bounding box center [573, 512] width 329 height 33
type input "1"
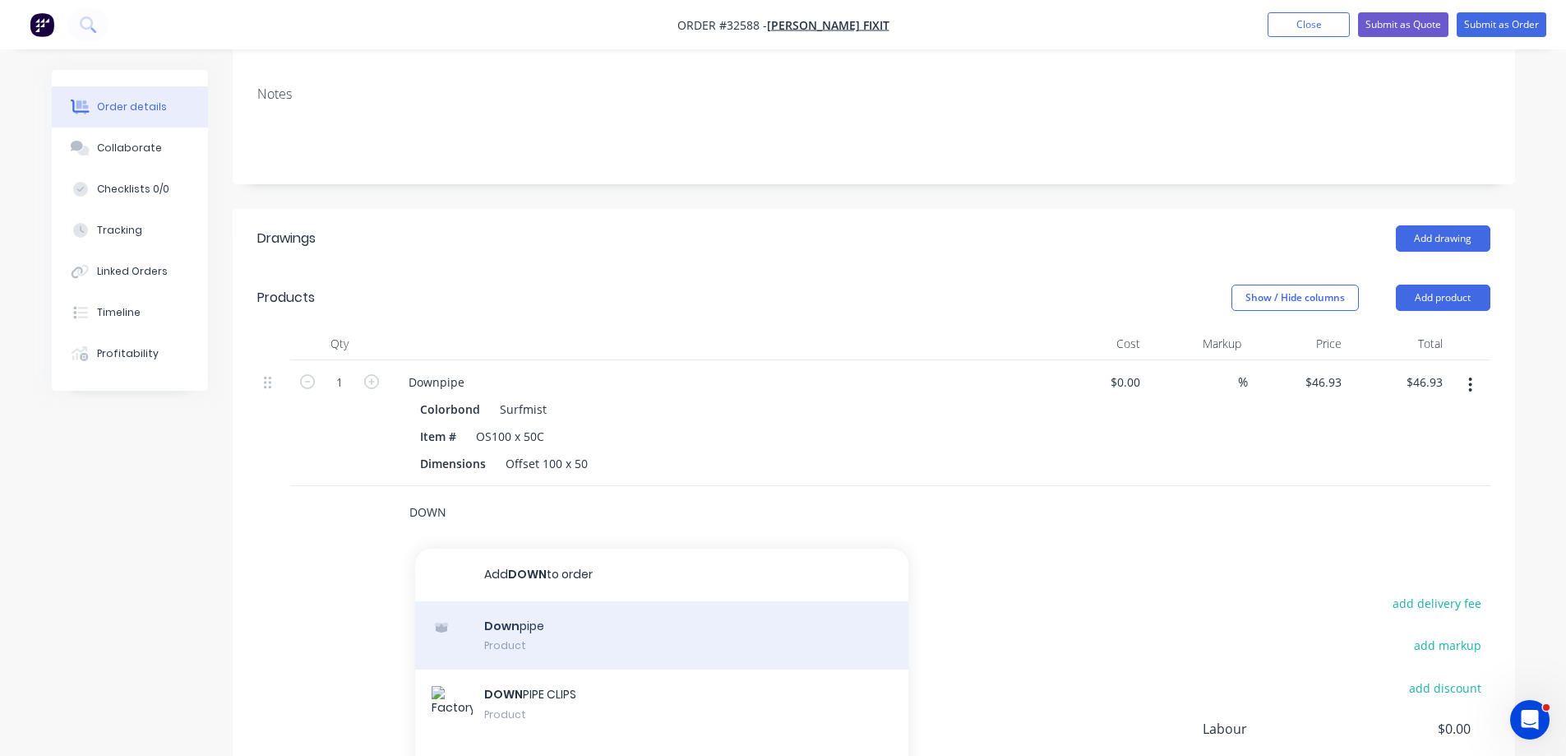
type input "DOWN"
click at [728, 601] on div "Down pipe Product" at bounding box center [661, 635] width 493 height 69
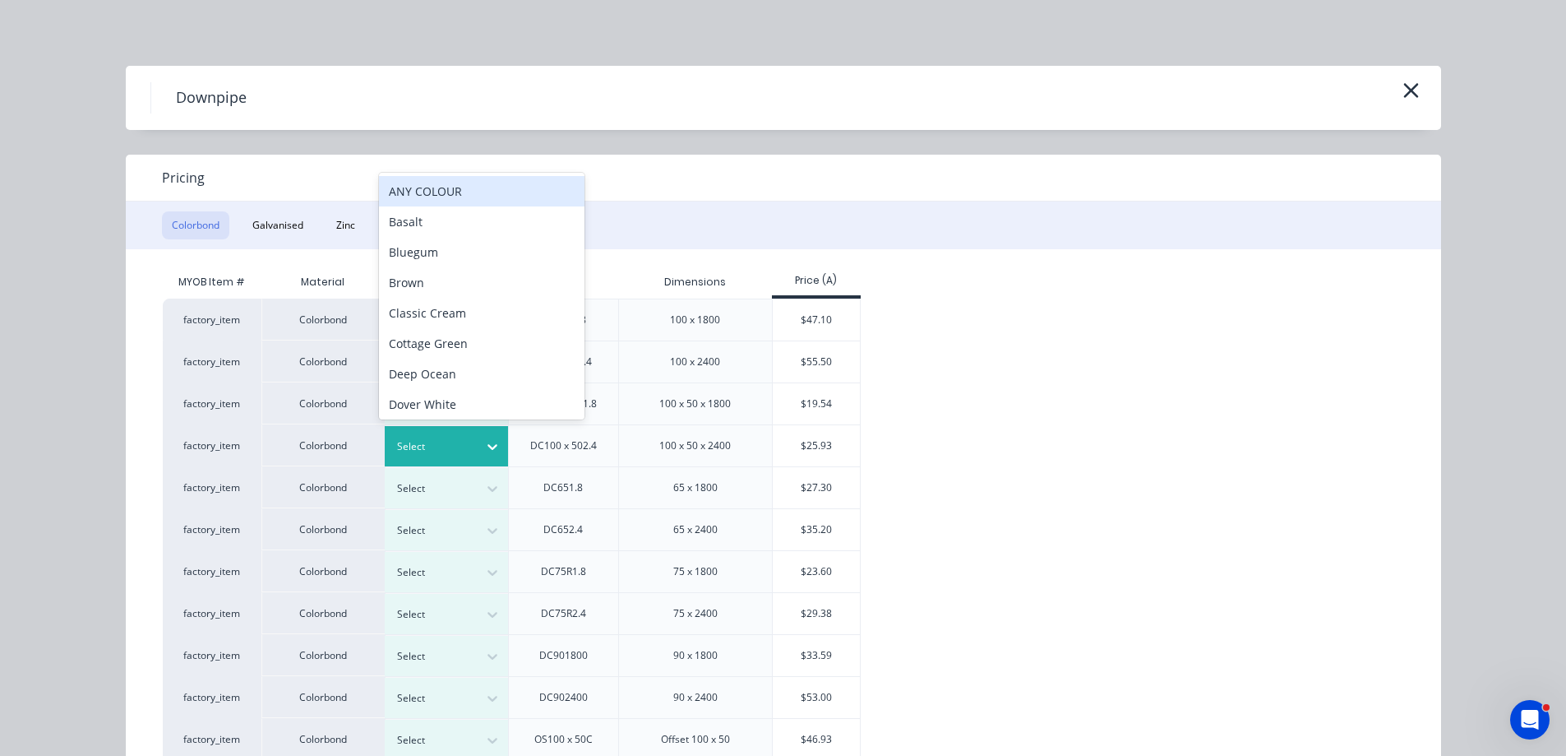
click at [484, 448] on icon at bounding box center [492, 446] width 16 height 16
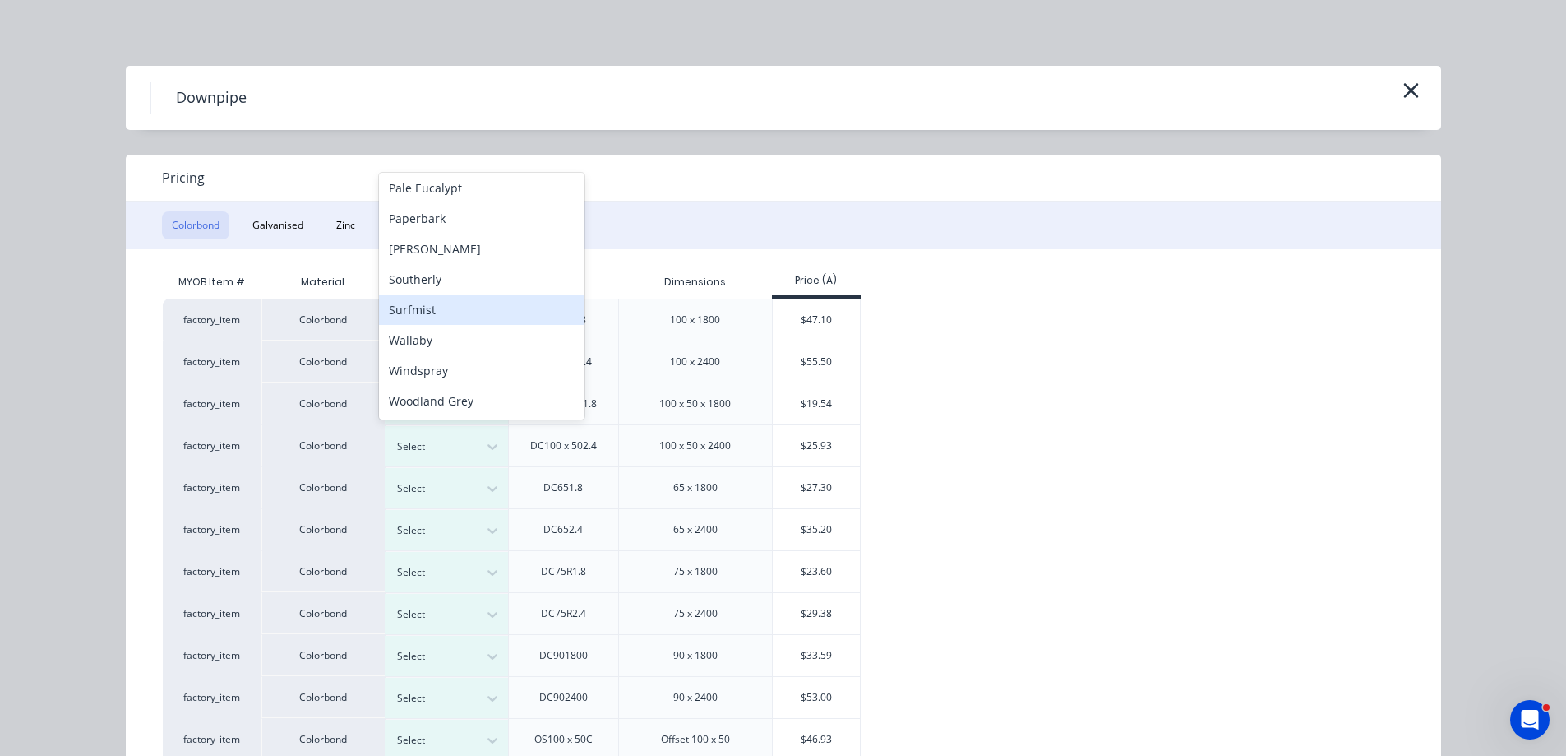
click at [464, 313] on div "Surfmist" at bounding box center [482, 309] width 206 height 30
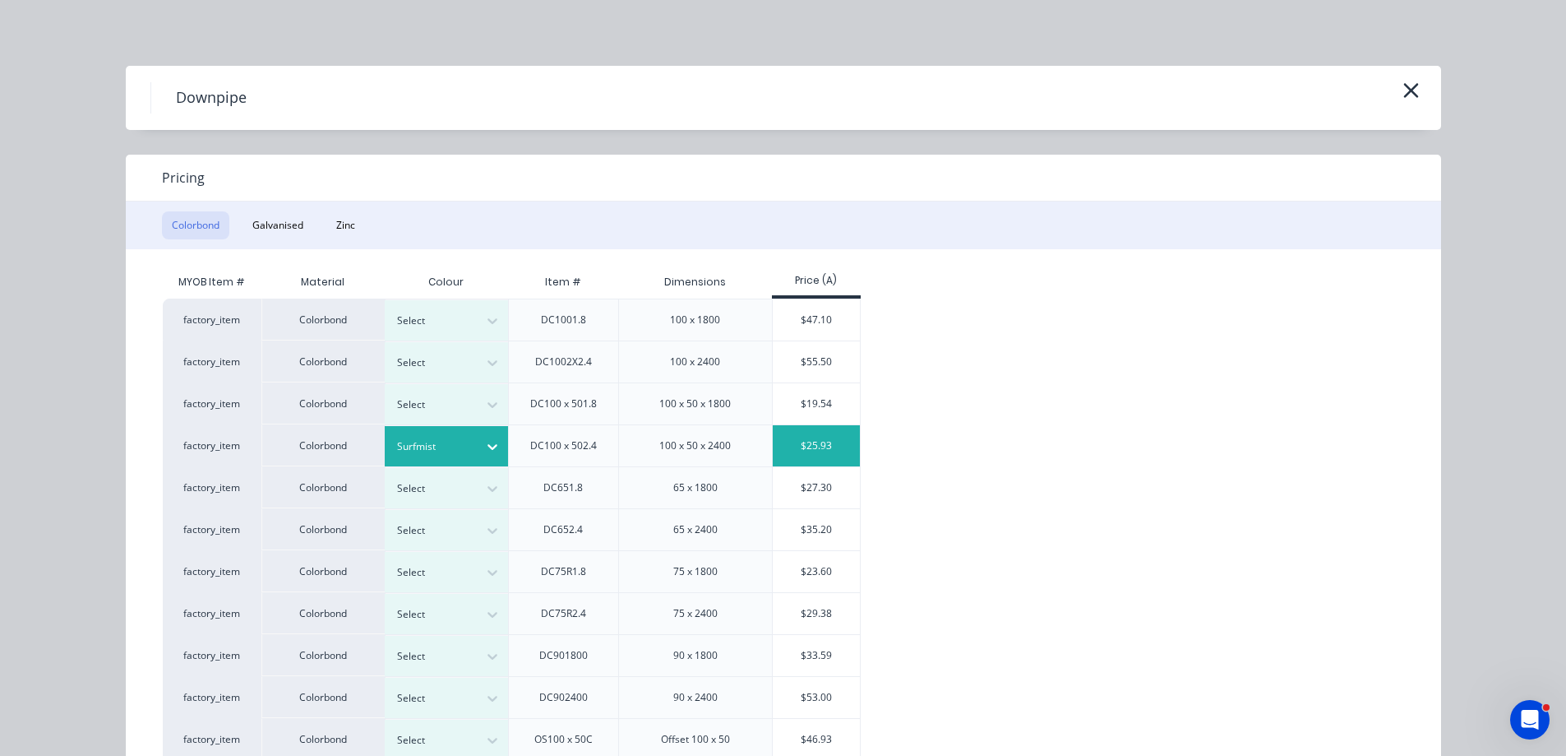
click at [819, 447] on div "$25.93" at bounding box center [817, 445] width 88 height 41
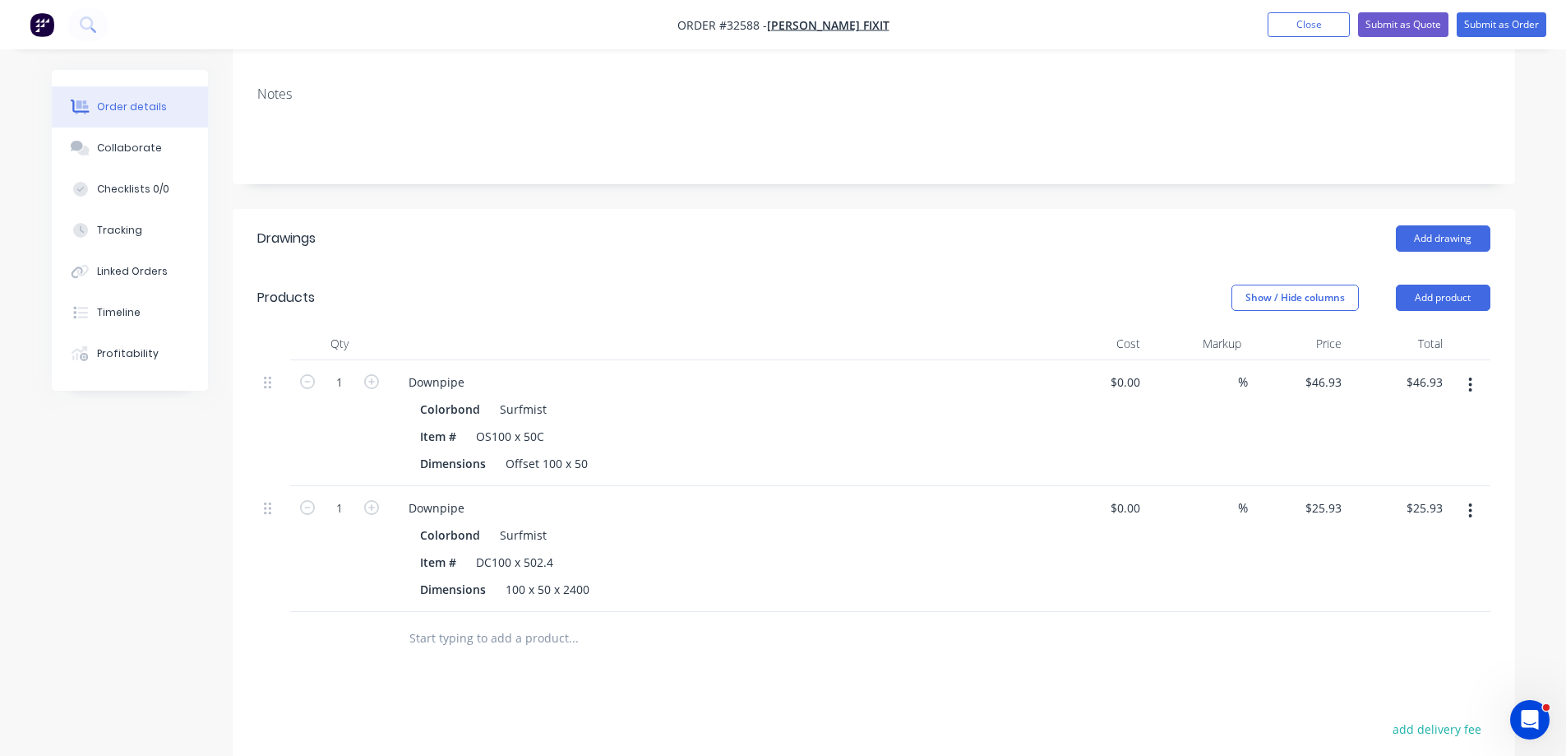
click at [508, 622] on input "text" at bounding box center [573, 638] width 329 height 33
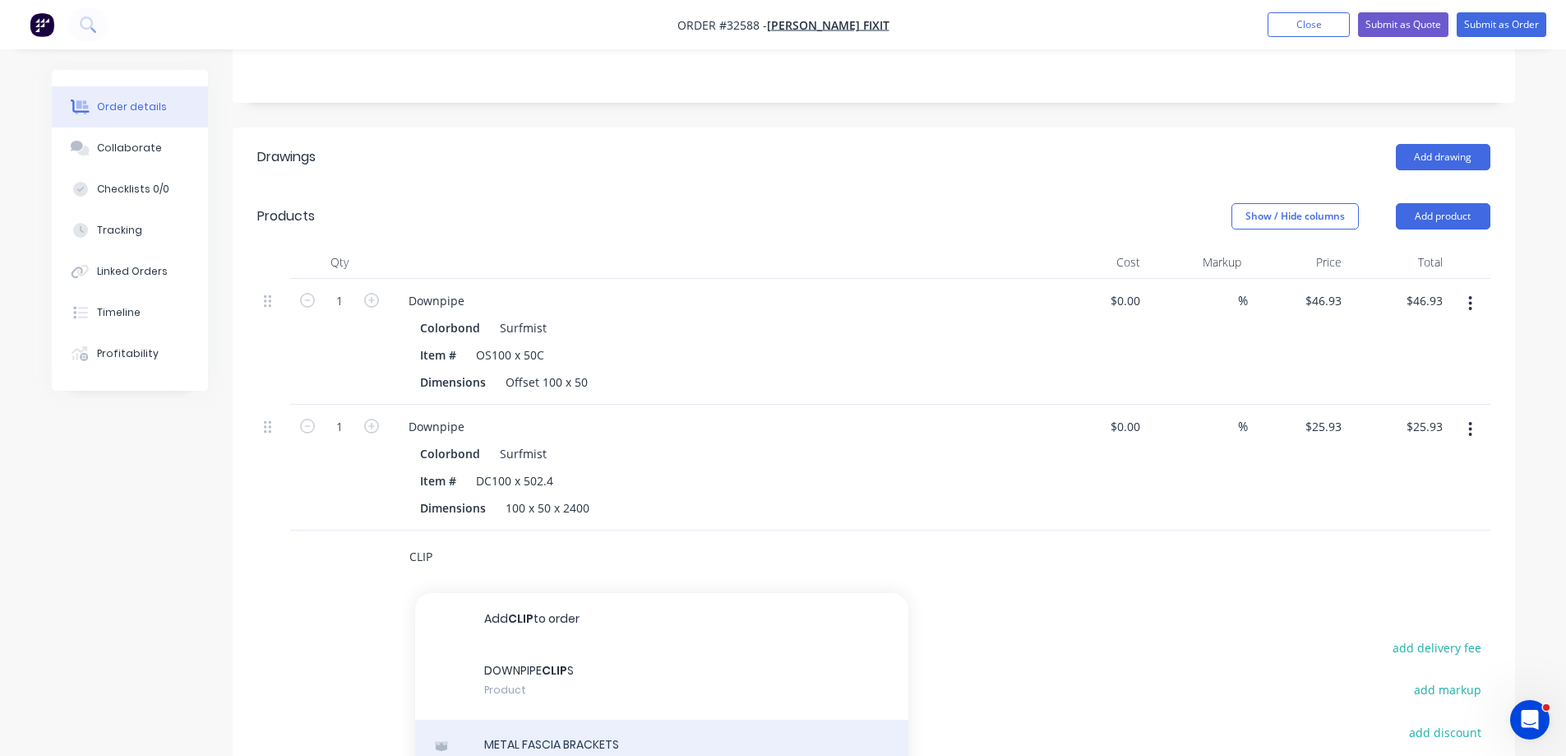
scroll to position [580, 0]
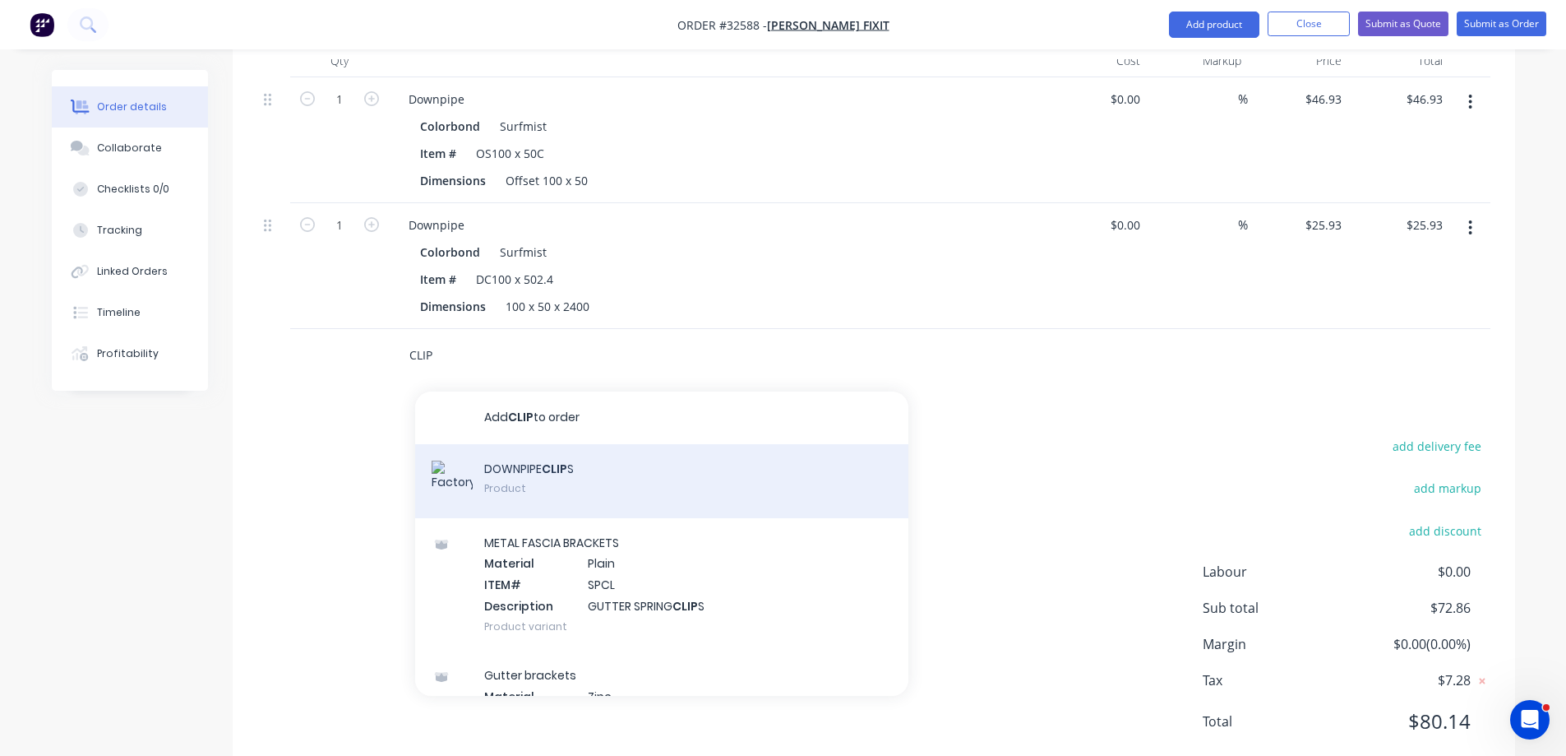
type input "CLIP"
click at [559, 444] on div "DOWNPIPE CLIP S Product" at bounding box center [661, 481] width 493 height 74
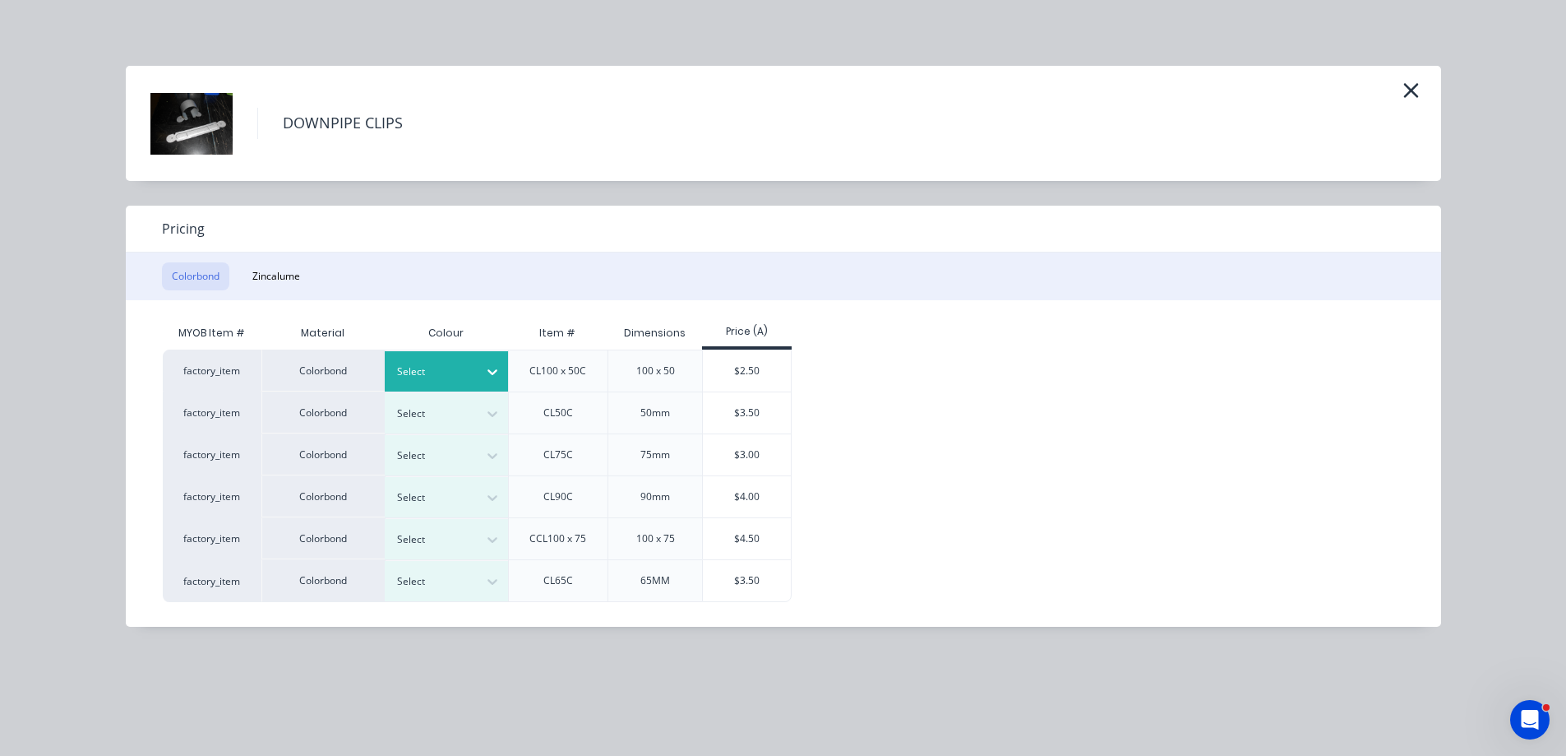
click at [488, 366] on icon at bounding box center [492, 371] width 16 height 16
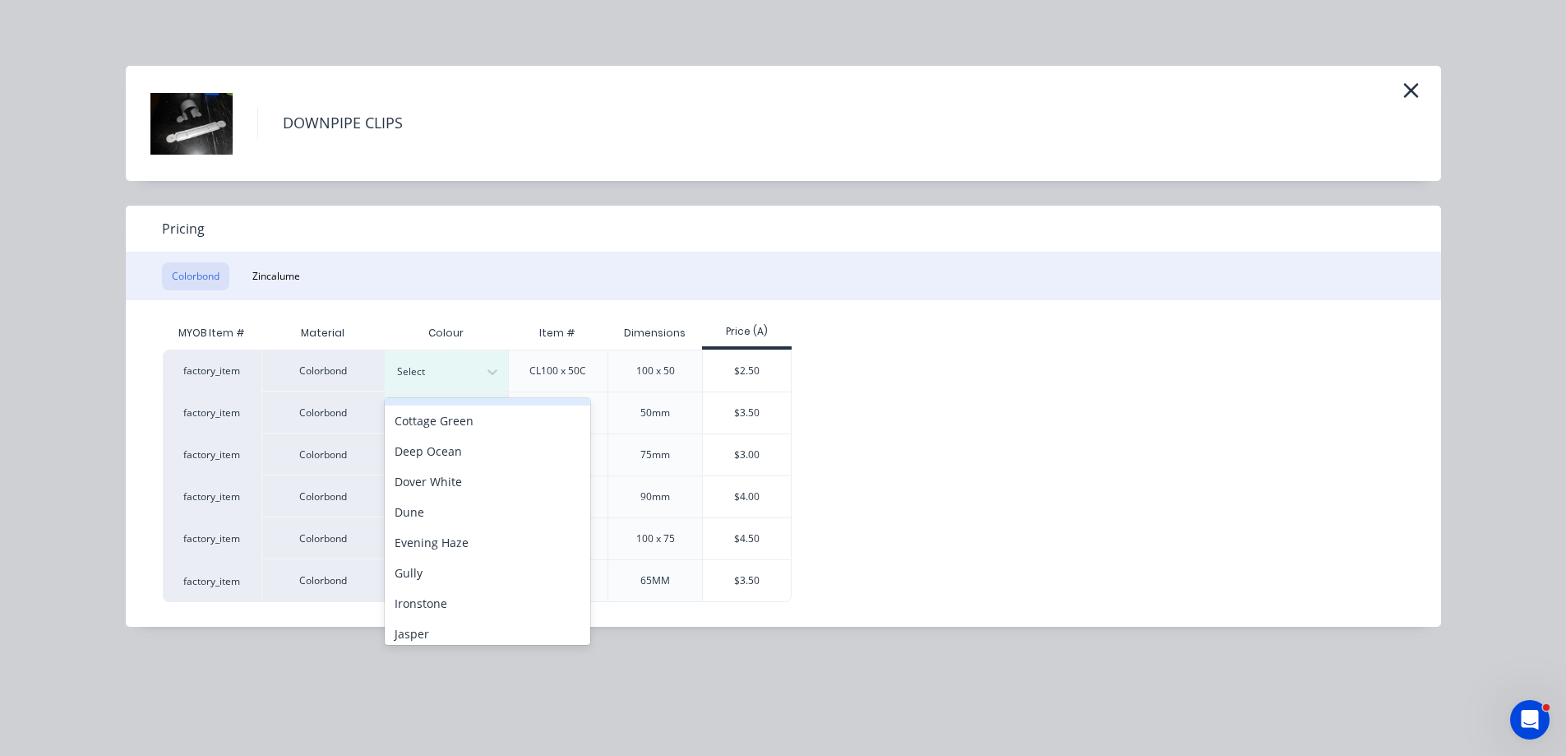
scroll to position [411, 0]
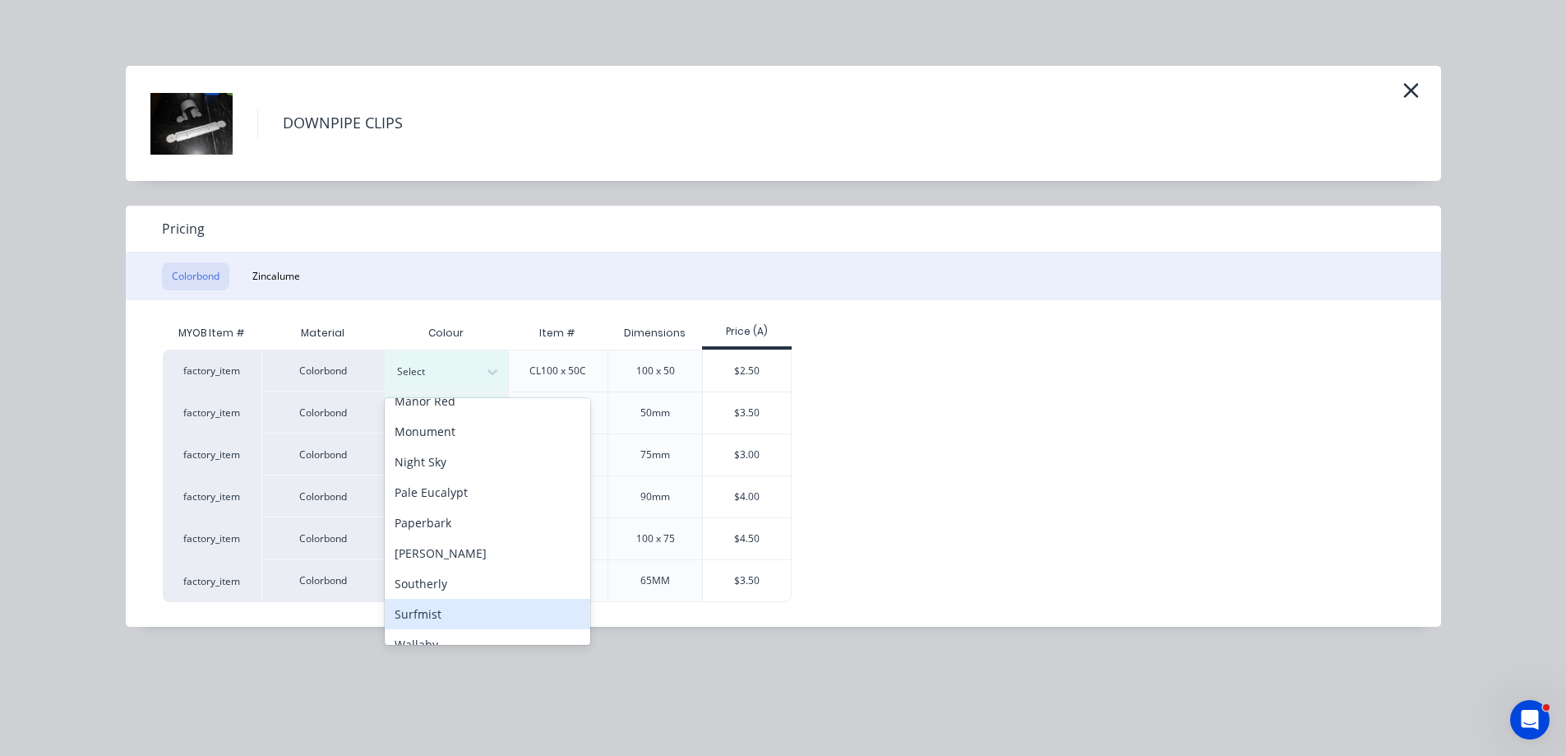
click at [460, 606] on div "Surfmist" at bounding box center [488, 614] width 206 height 30
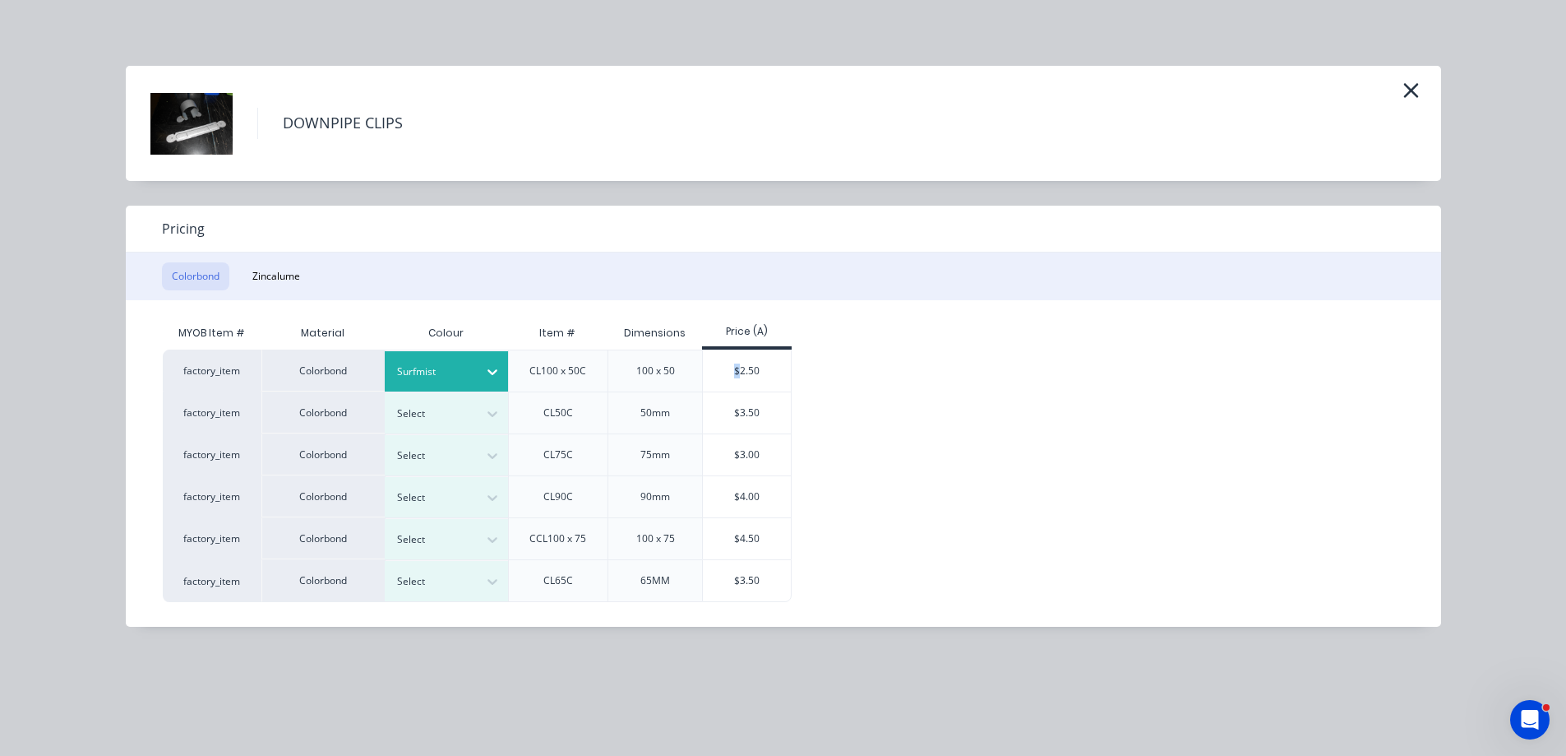
click at [741, 368] on div "$2.50" at bounding box center [747, 370] width 88 height 41
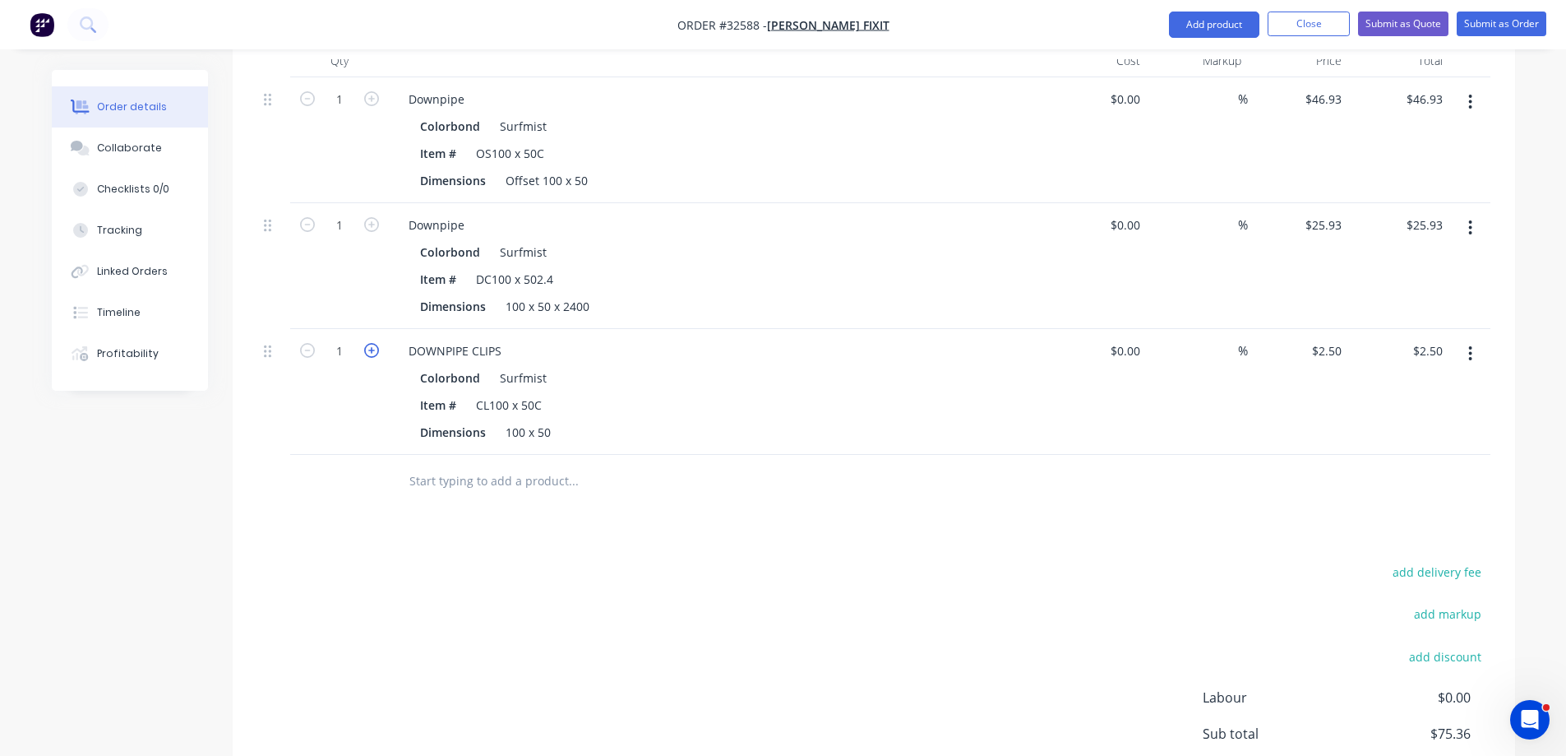
click at [374, 343] on icon "button" at bounding box center [371, 350] width 15 height 15
type input "2"
type input "$5.00"
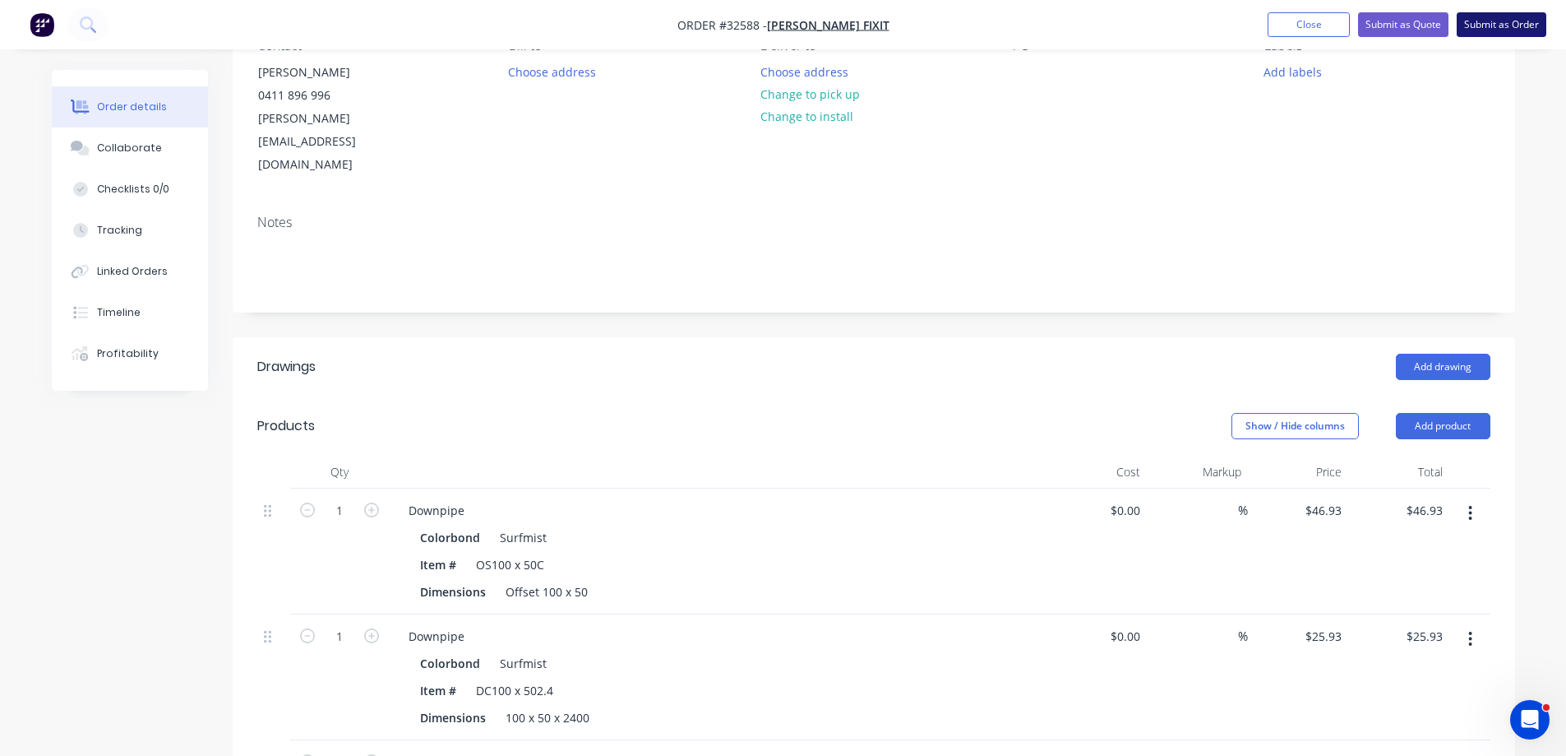
click at [1485, 29] on button "Submit as Order" at bounding box center [1502, 24] width 90 height 25
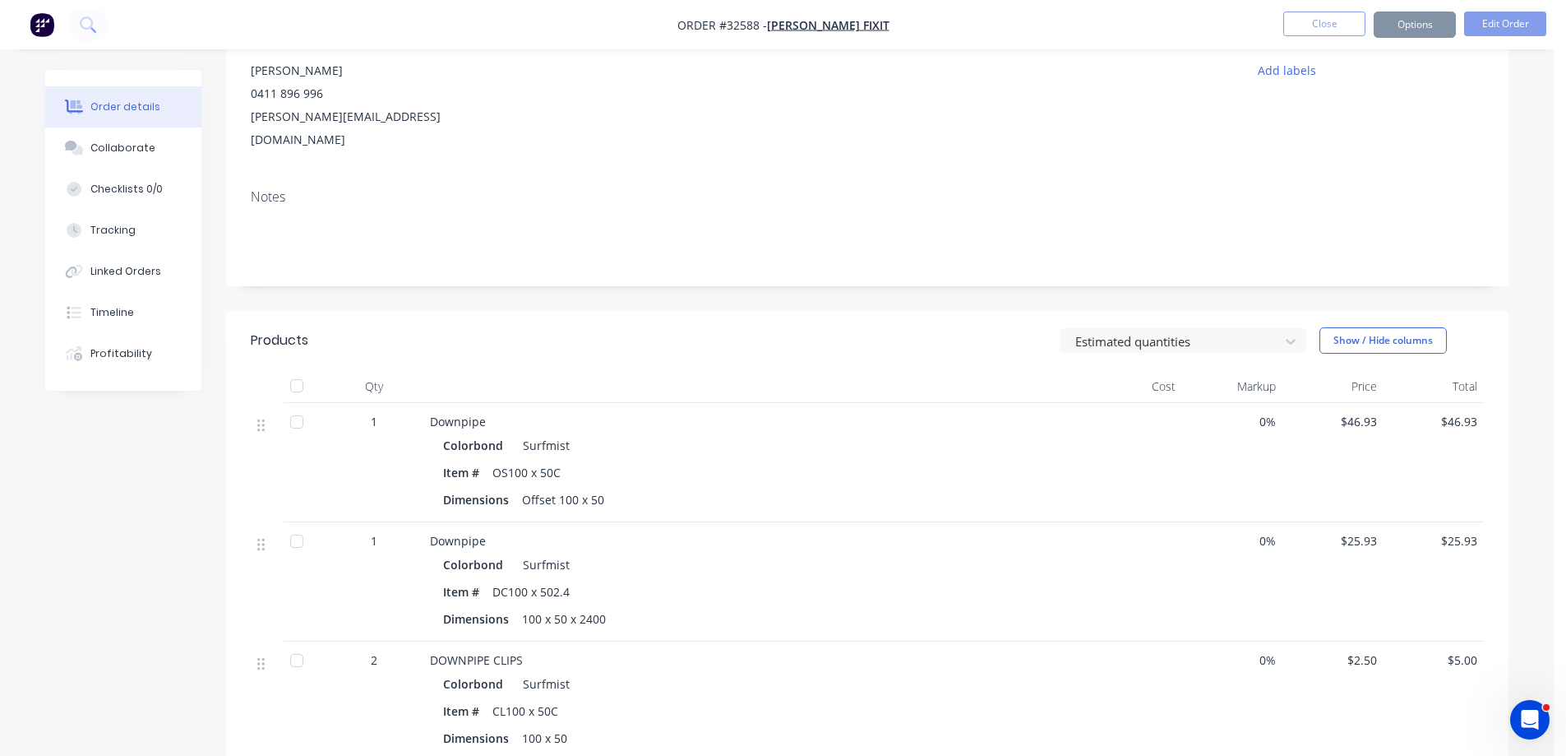
scroll to position [0, 0]
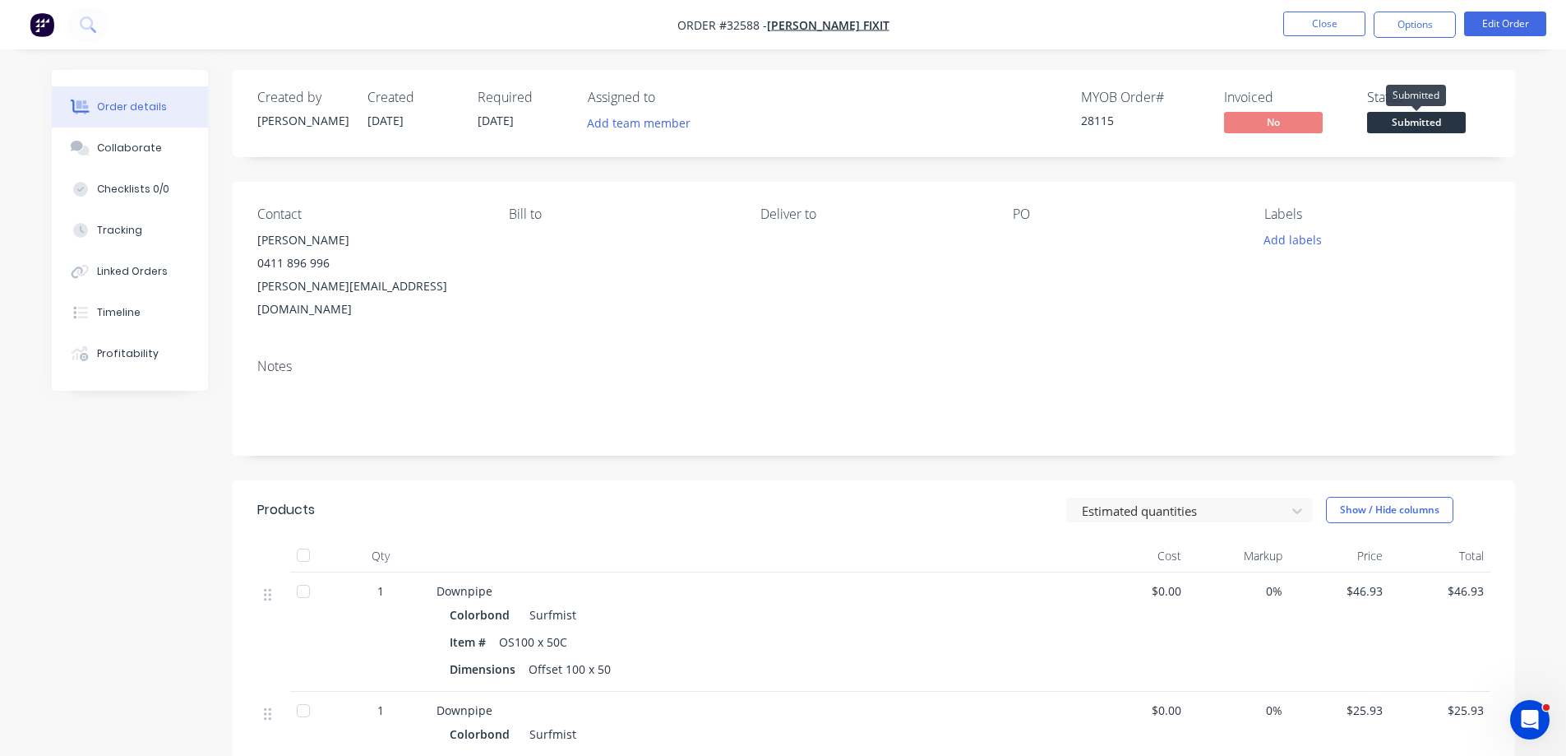
click at [1414, 120] on span "Submitted" at bounding box center [1416, 122] width 99 height 21
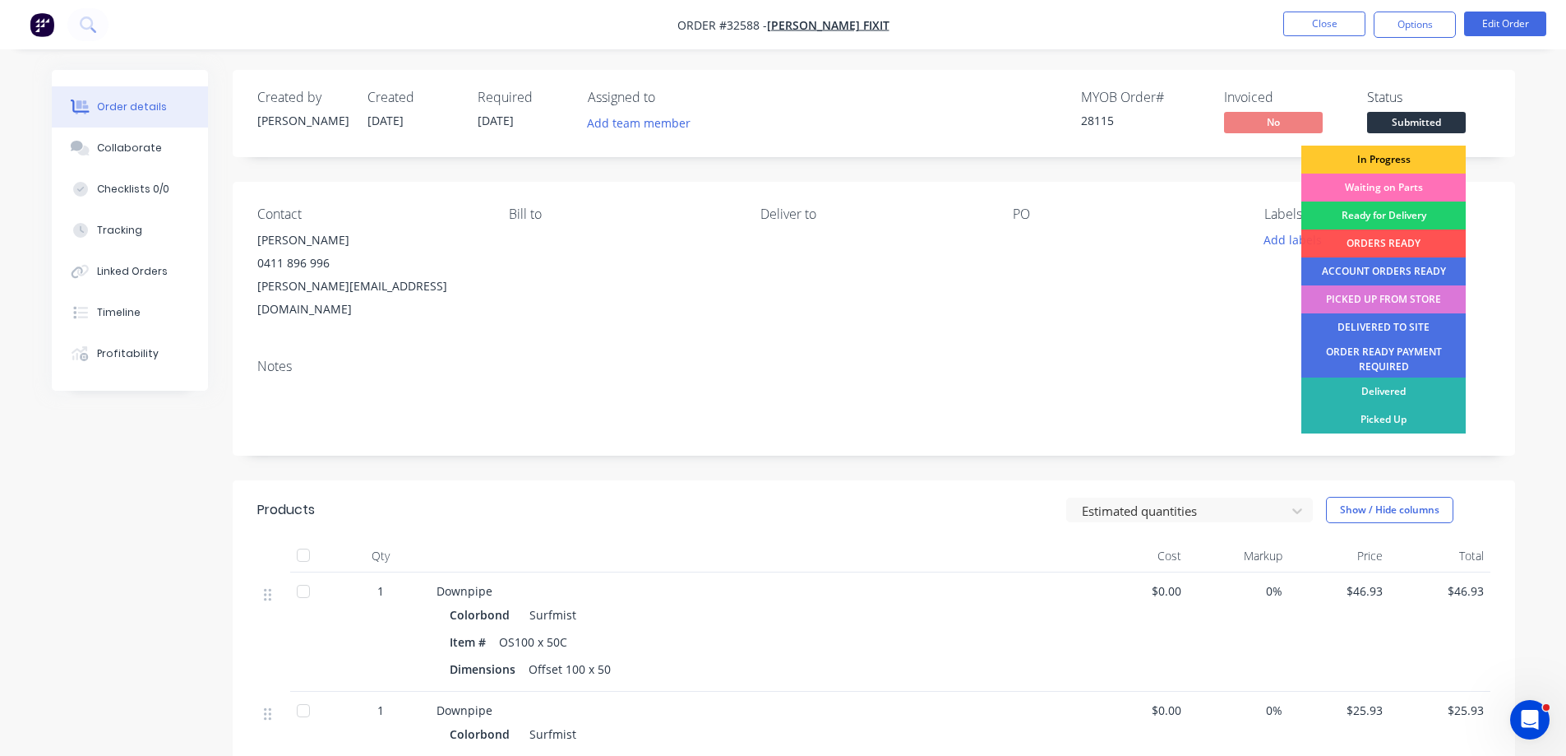
click at [1384, 160] on div "In Progress" at bounding box center [1384, 160] width 164 height 28
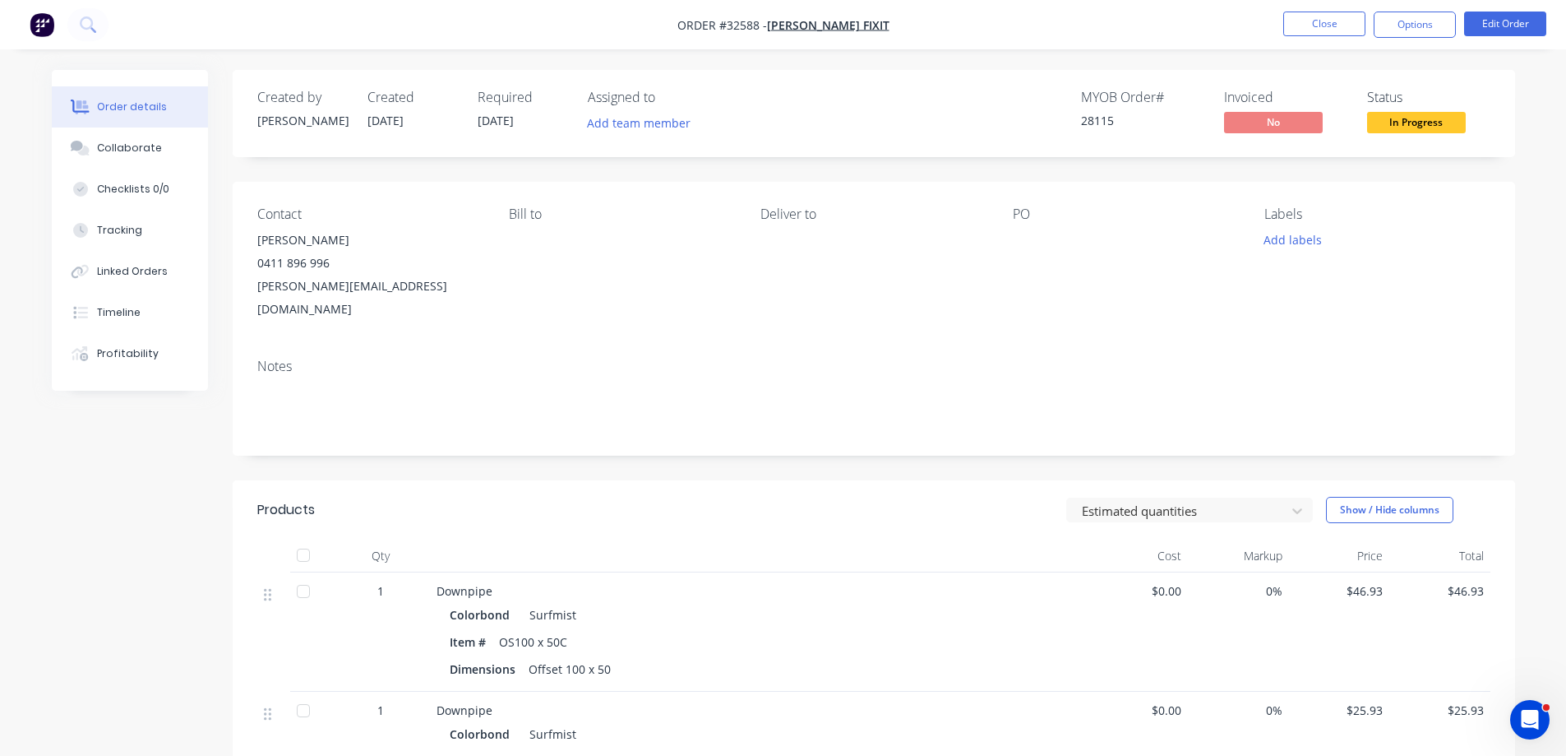
drag, startPoint x: 1410, startPoint y: 25, endPoint x: 1398, endPoint y: 42, distance: 21.2
click at [1410, 25] on button "Options" at bounding box center [1415, 25] width 82 height 26
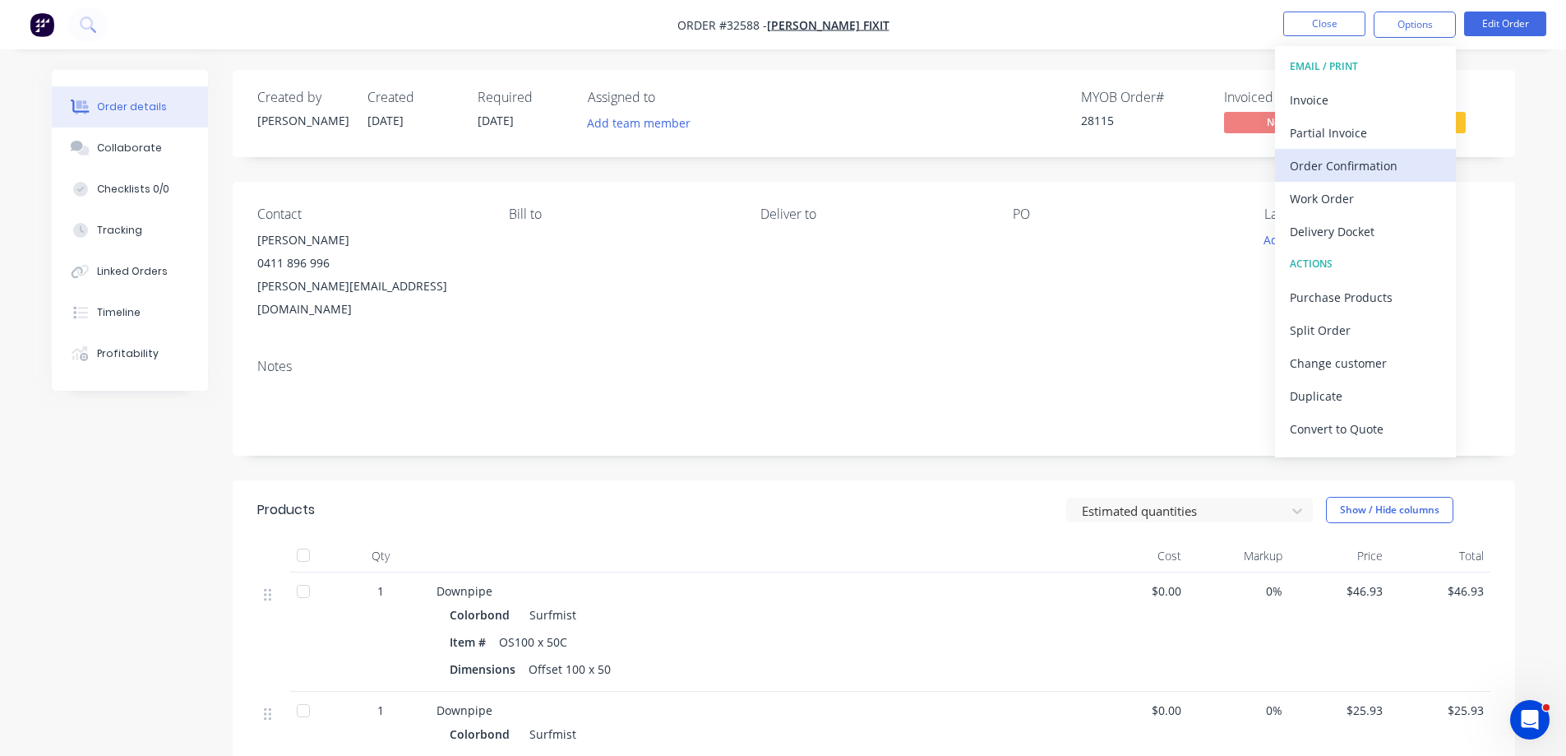
click at [1358, 169] on div "Order Confirmation" at bounding box center [1365, 166] width 151 height 24
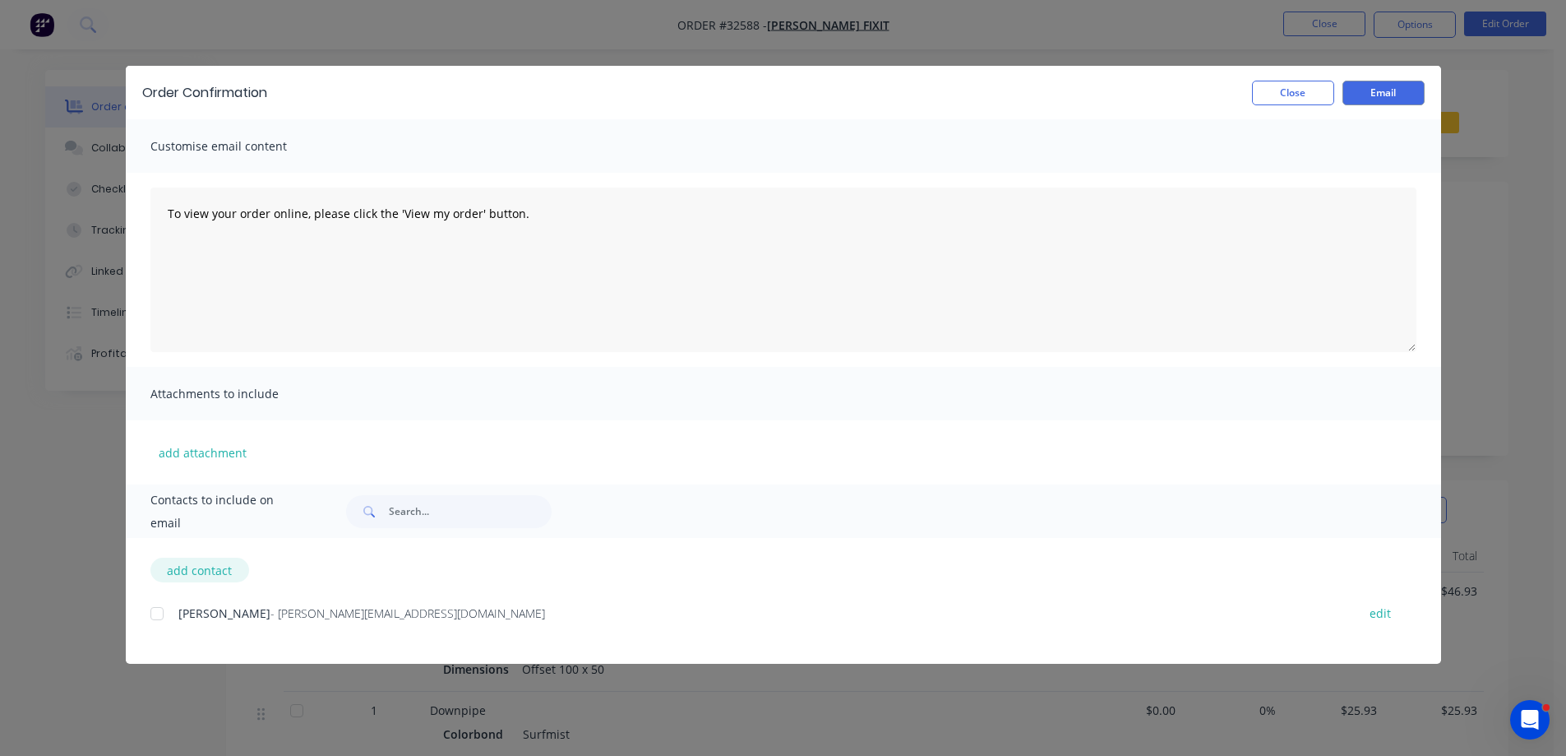
drag, startPoint x: 190, startPoint y: 589, endPoint x: 178, endPoint y: 581, distance: 13.7
click at [195, 584] on div "add contact Frank - [EMAIL_ADDRESS][DOMAIN_NAME] edit" at bounding box center [783, 601] width 1315 height 126
click at [158, 613] on div at bounding box center [157, 613] width 33 height 33
click at [1402, 96] on button "Email" at bounding box center [1384, 93] width 82 height 25
click at [1296, 101] on button "Close" at bounding box center [1293, 93] width 82 height 25
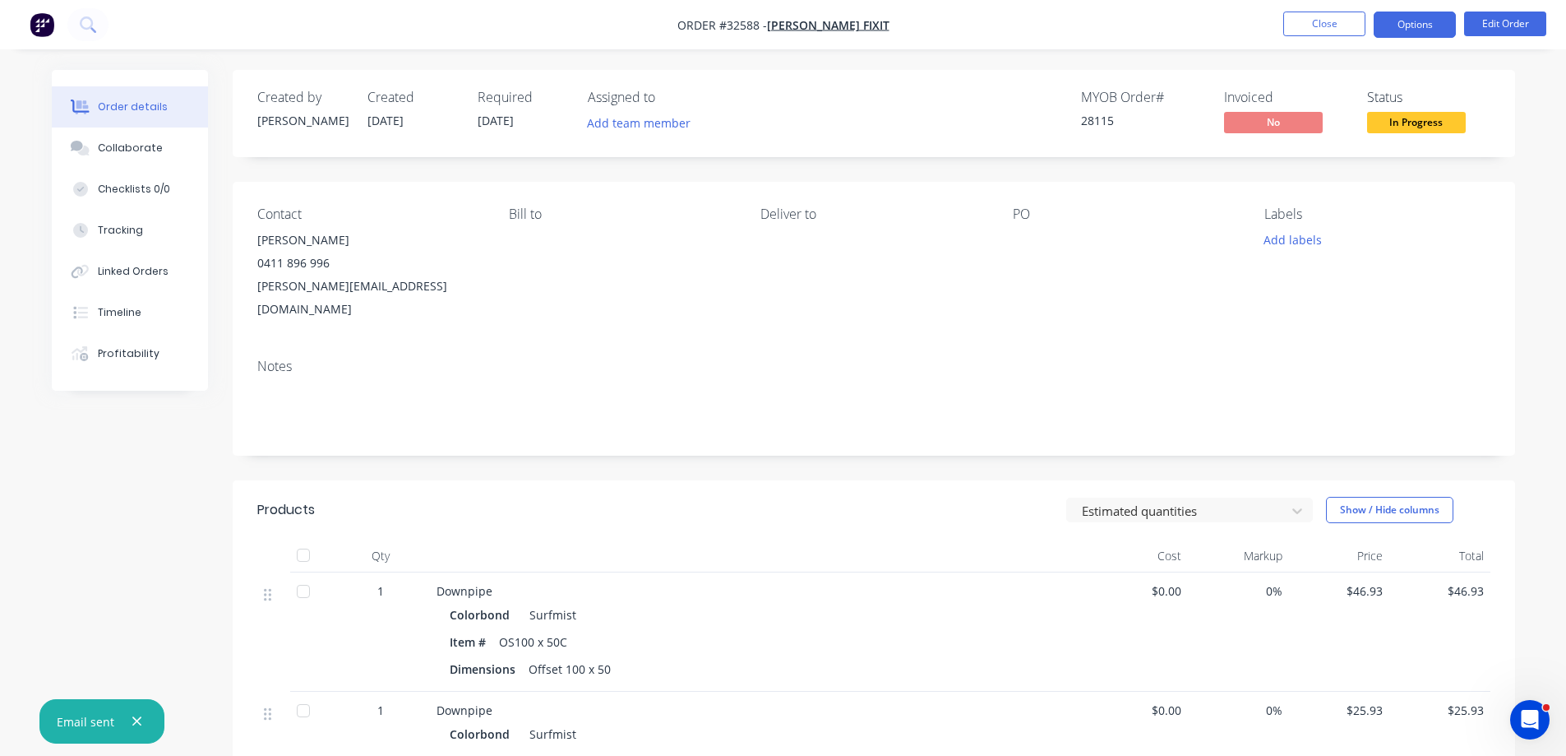
click at [1423, 22] on button "Options" at bounding box center [1415, 25] width 82 height 26
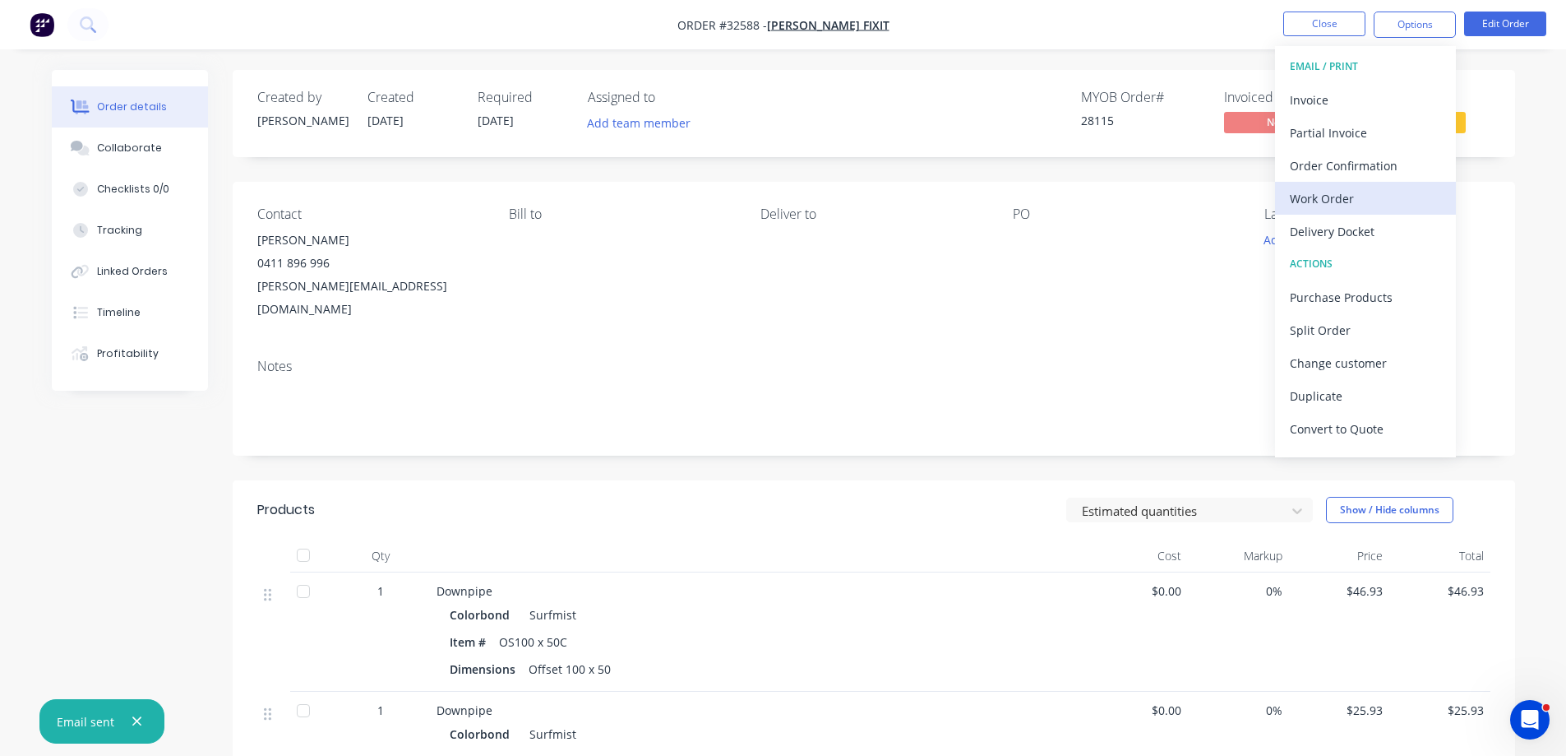
click at [1352, 201] on div "Work Order" at bounding box center [1365, 199] width 151 height 24
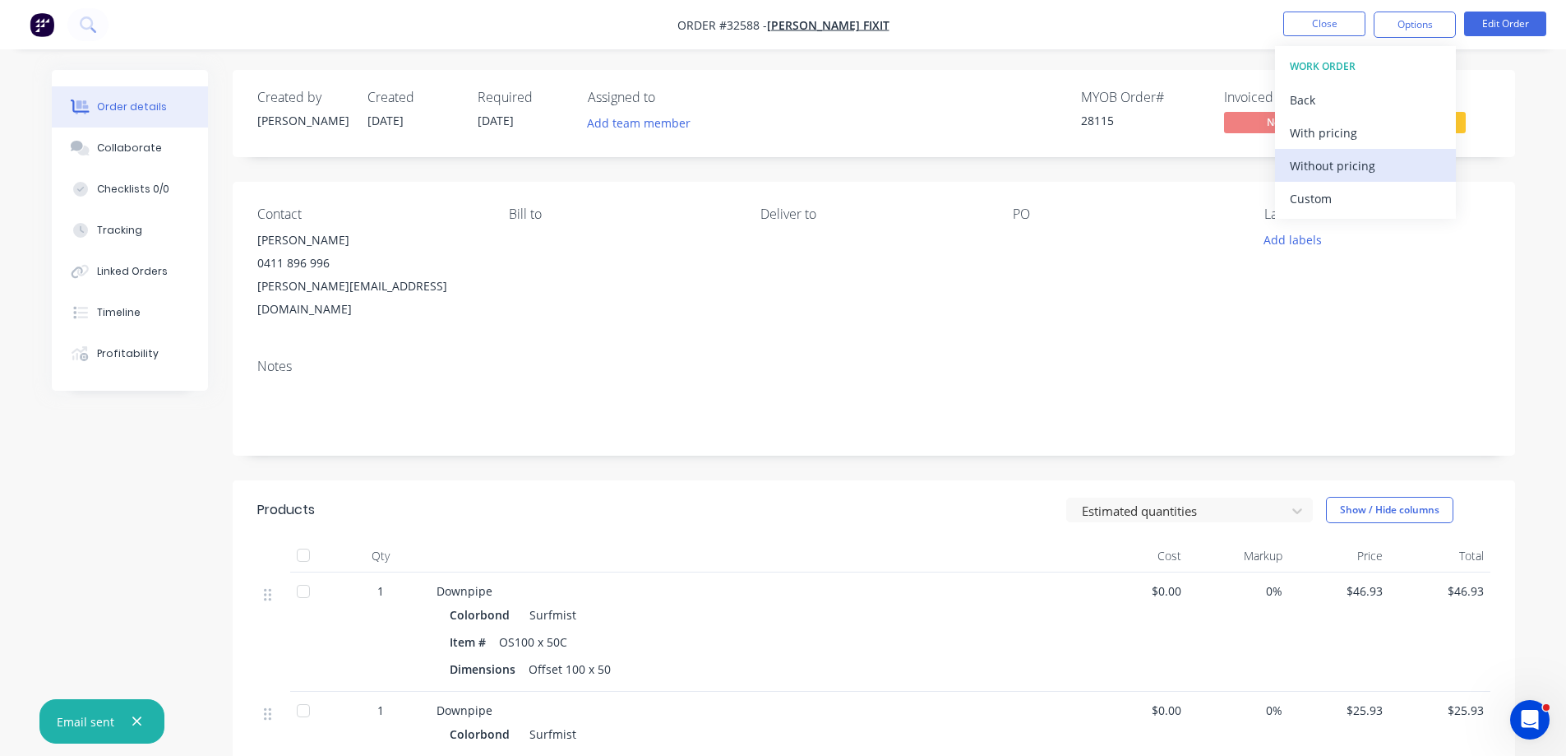
click at [1374, 164] on div "Without pricing" at bounding box center [1365, 166] width 151 height 24
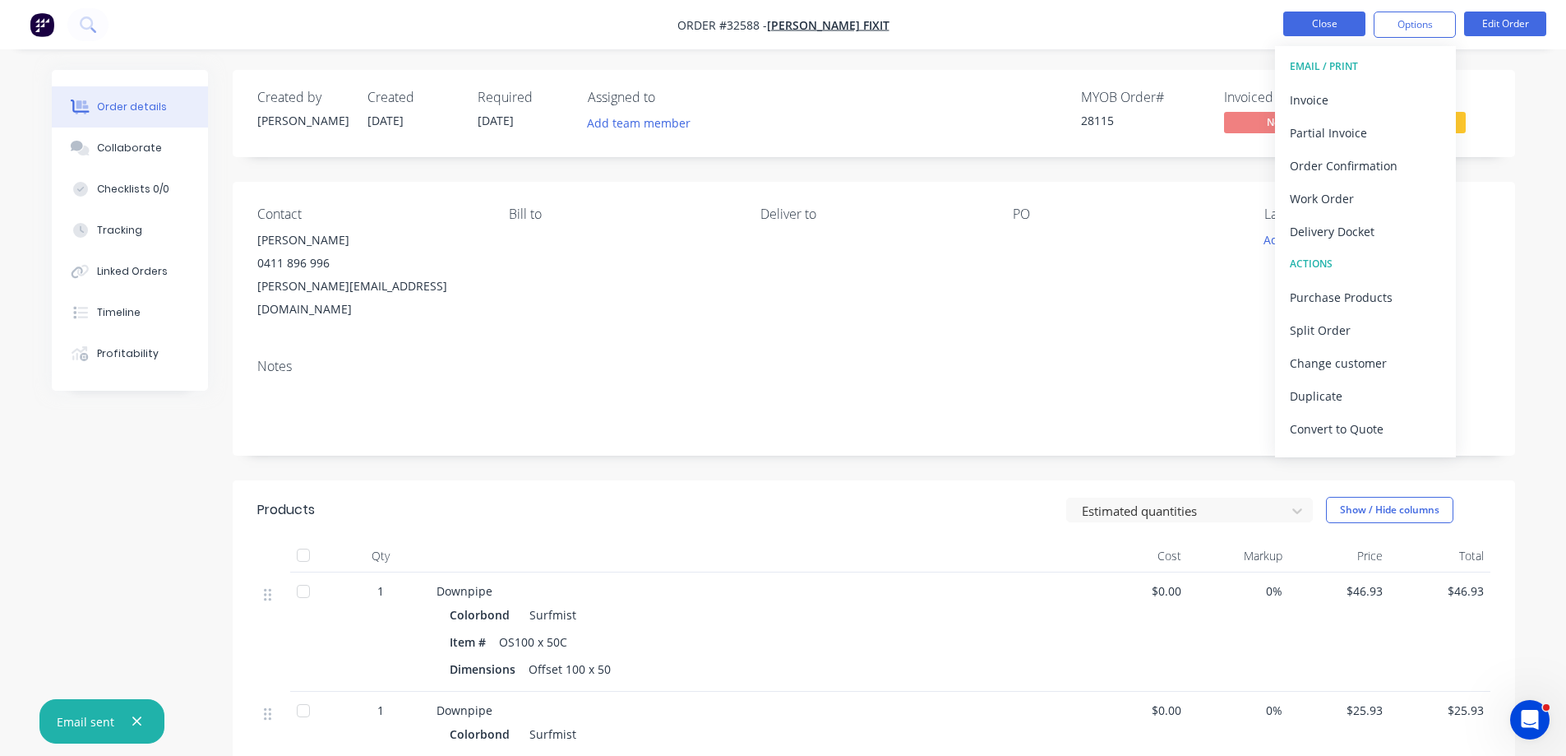
click at [1353, 28] on button "Close" at bounding box center [1324, 24] width 82 height 25
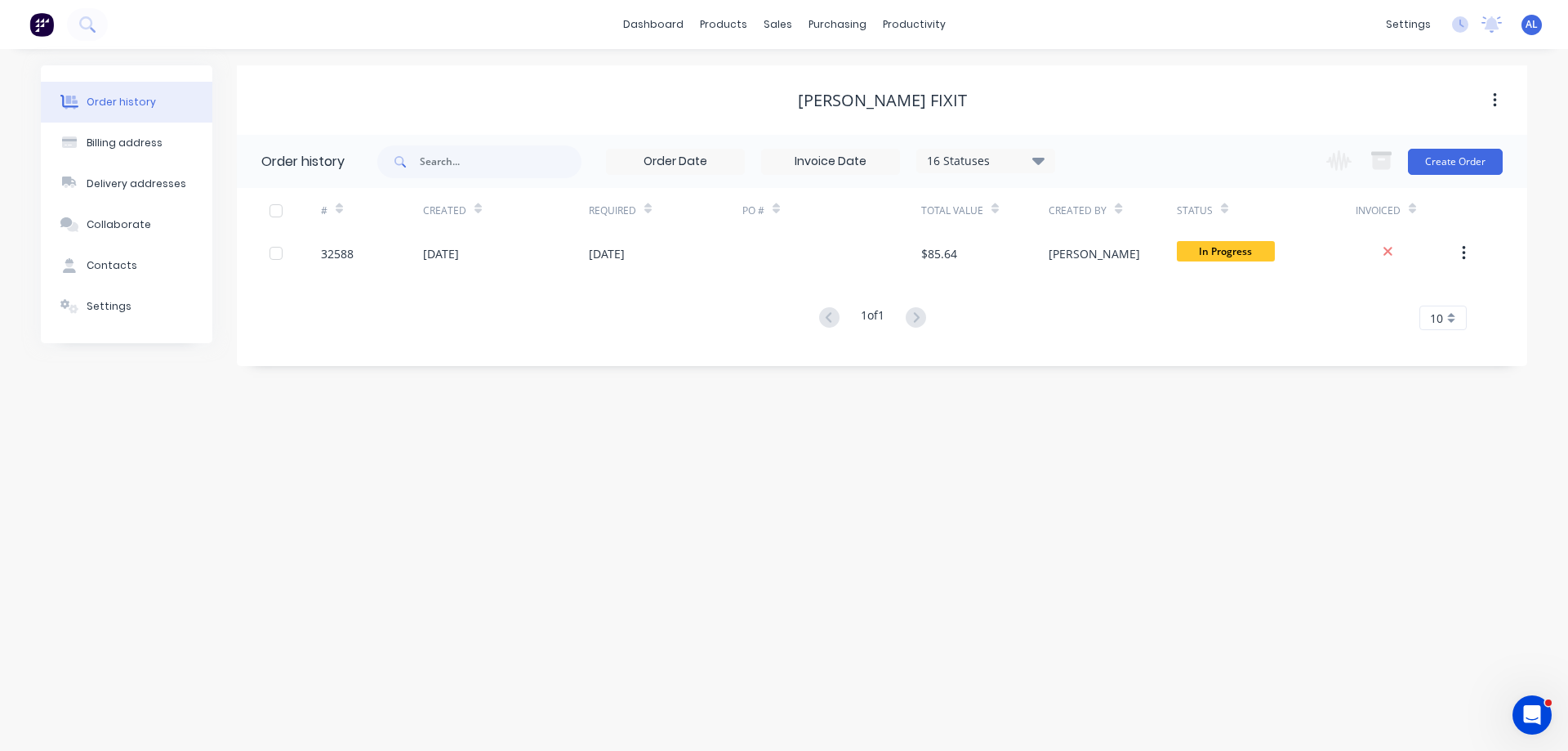
click at [36, 18] on img at bounding box center [42, 24] width 25 height 25
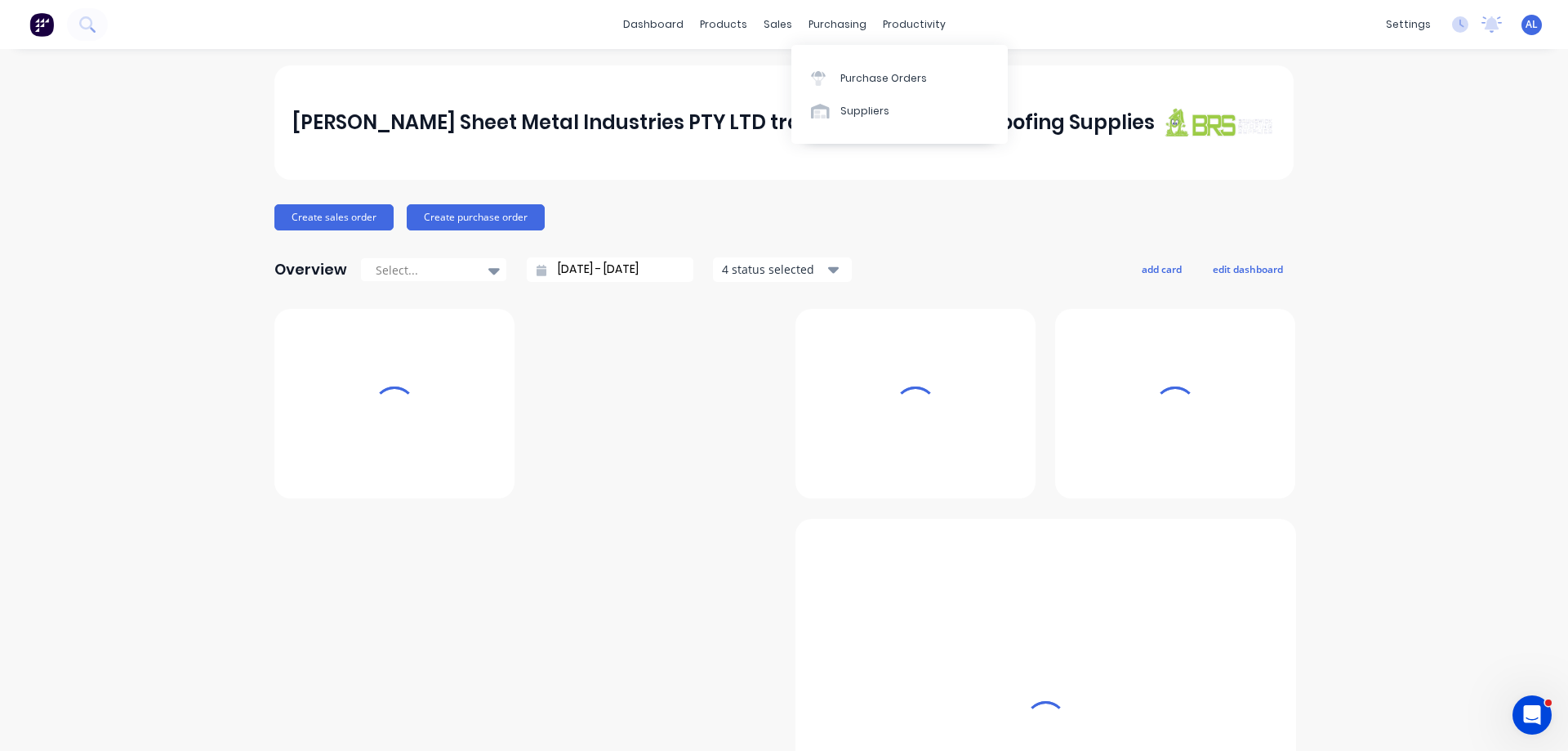
click at [824, 22] on div "purchasing" at bounding box center [837, 24] width 74 height 25
click at [879, 67] on link "Purchase Orders" at bounding box center [900, 77] width 216 height 33
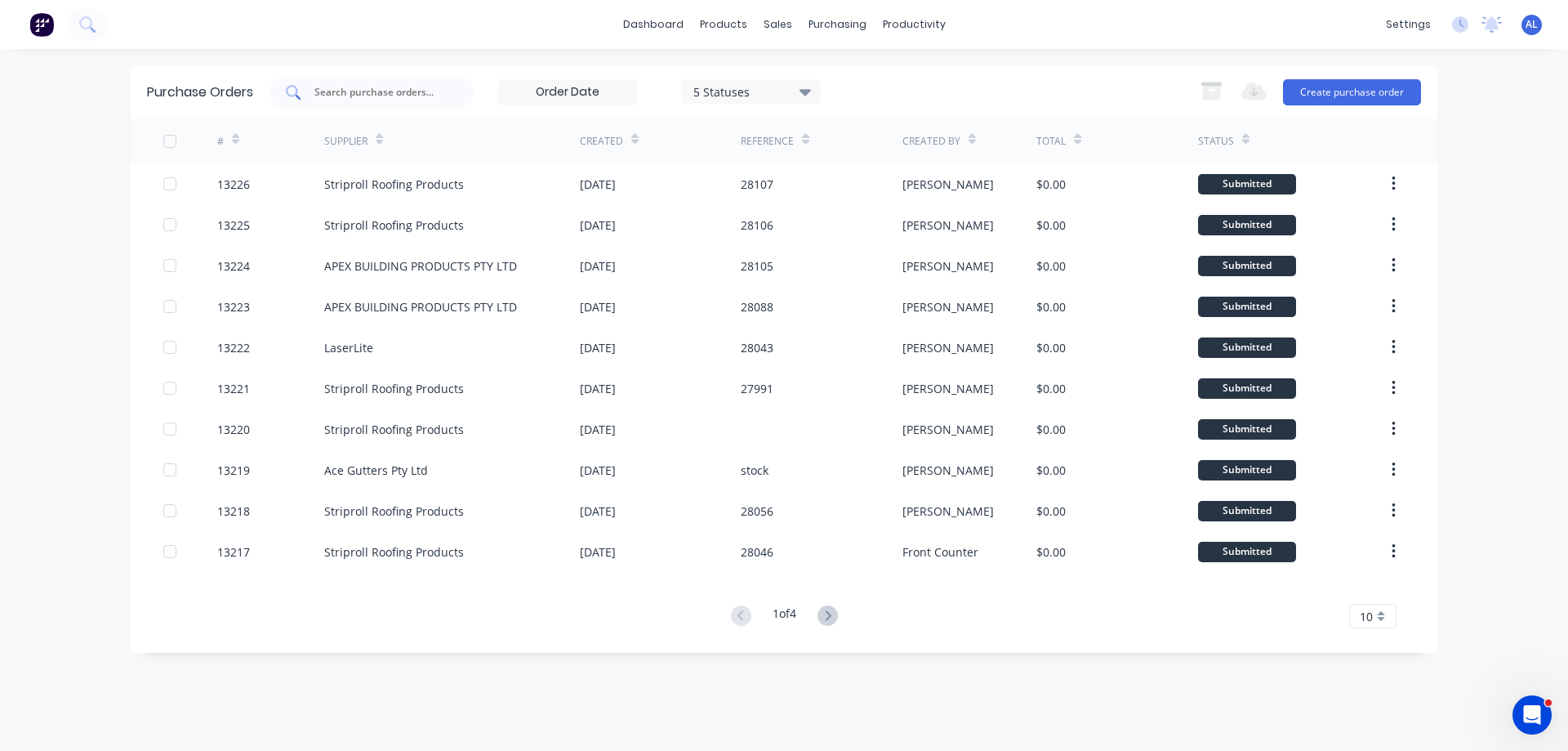
drag, startPoint x: 372, startPoint y: 72, endPoint x: 376, endPoint y: 80, distance: 8.9
click at [372, 72] on div "Purchase Orders 5 Statuses 5 Statuses Export to Excel (XLSX) Create purchase or…" at bounding box center [784, 91] width 1306 height 53
click at [377, 82] on div at bounding box center [371, 91] width 205 height 33
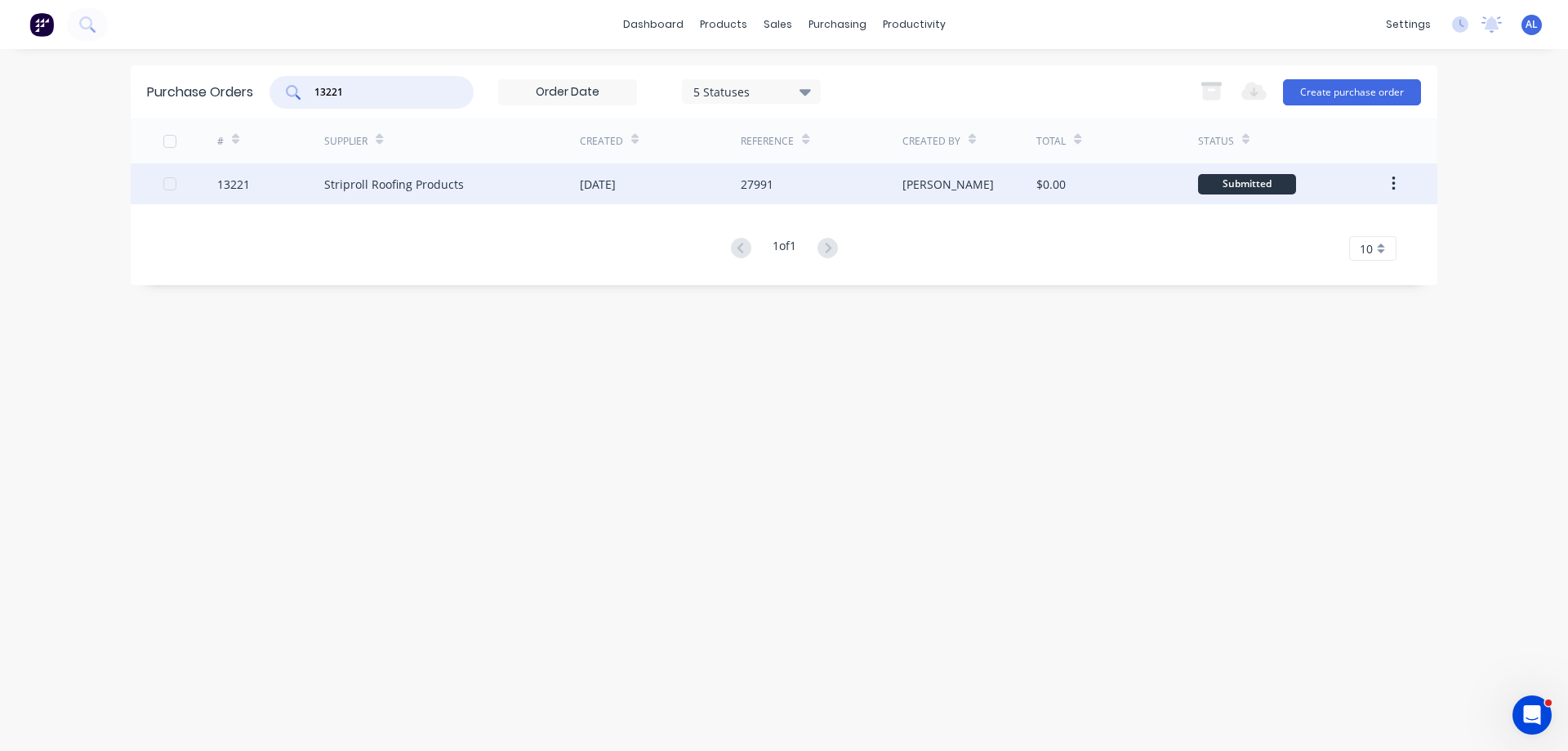
type input "13221"
click at [616, 182] on div "[DATE]" at bounding box center [598, 184] width 36 height 17
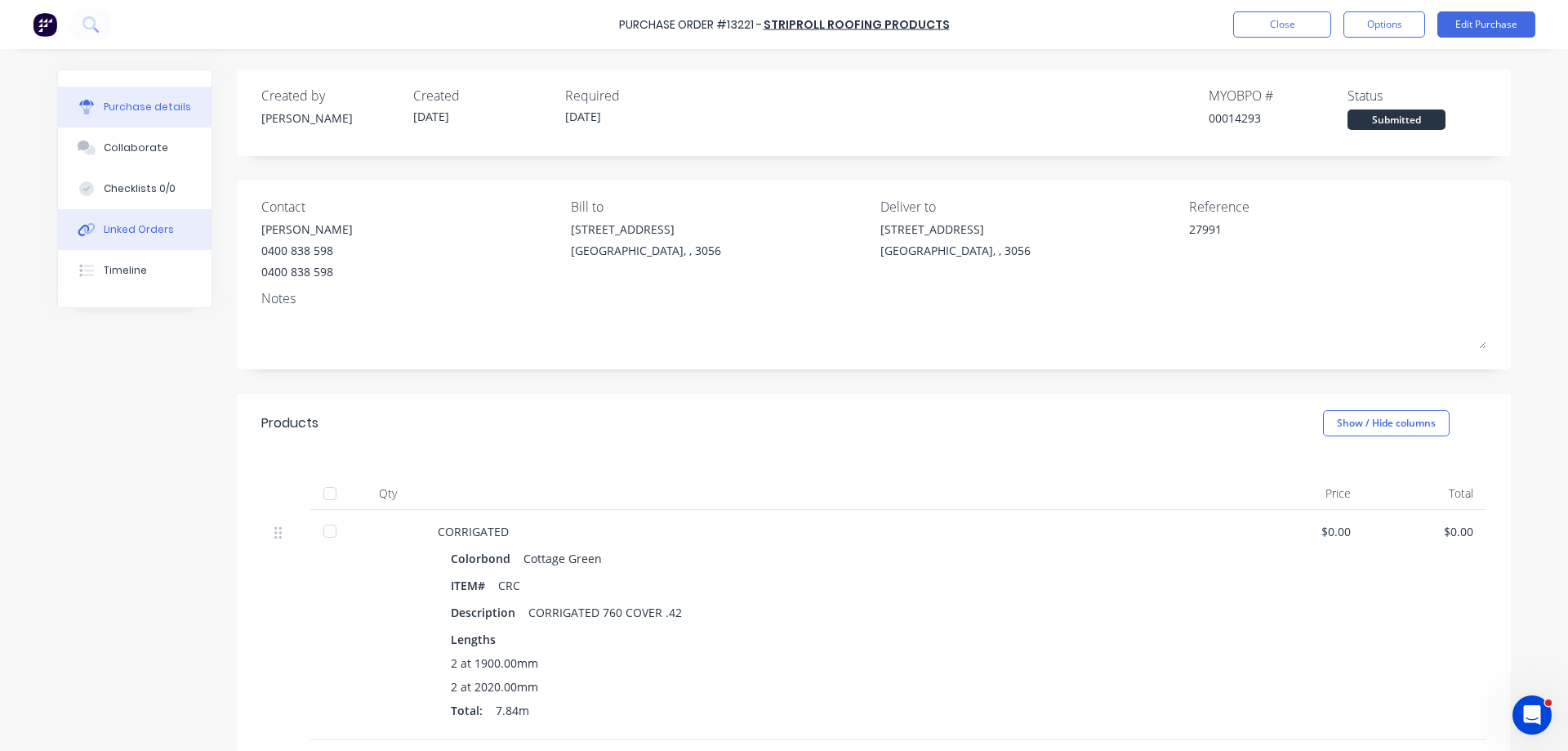
click at [132, 226] on div "Linked Orders" at bounding box center [138, 229] width 71 height 15
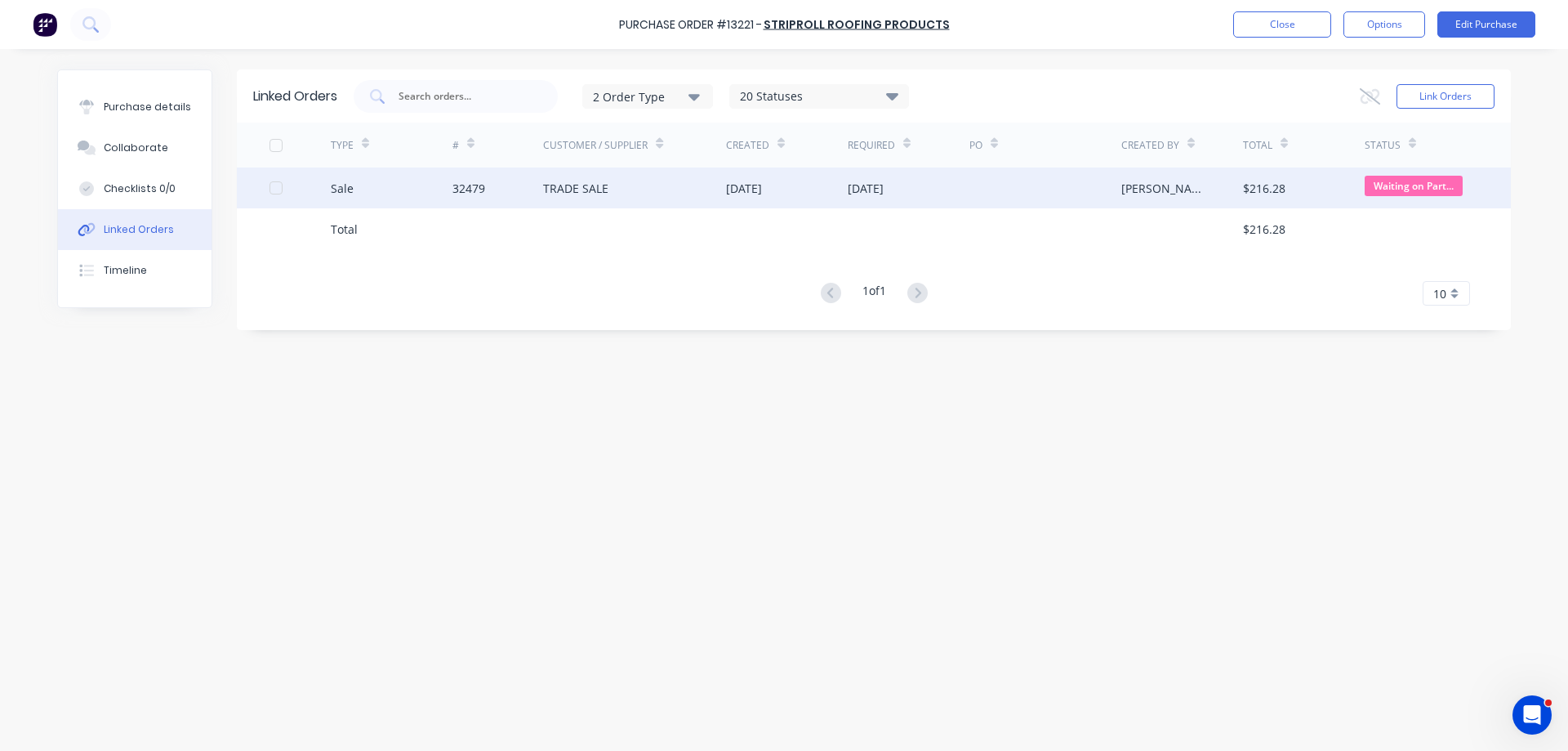
click at [672, 186] on div "TRADE SALE" at bounding box center [635, 188] width 183 height 41
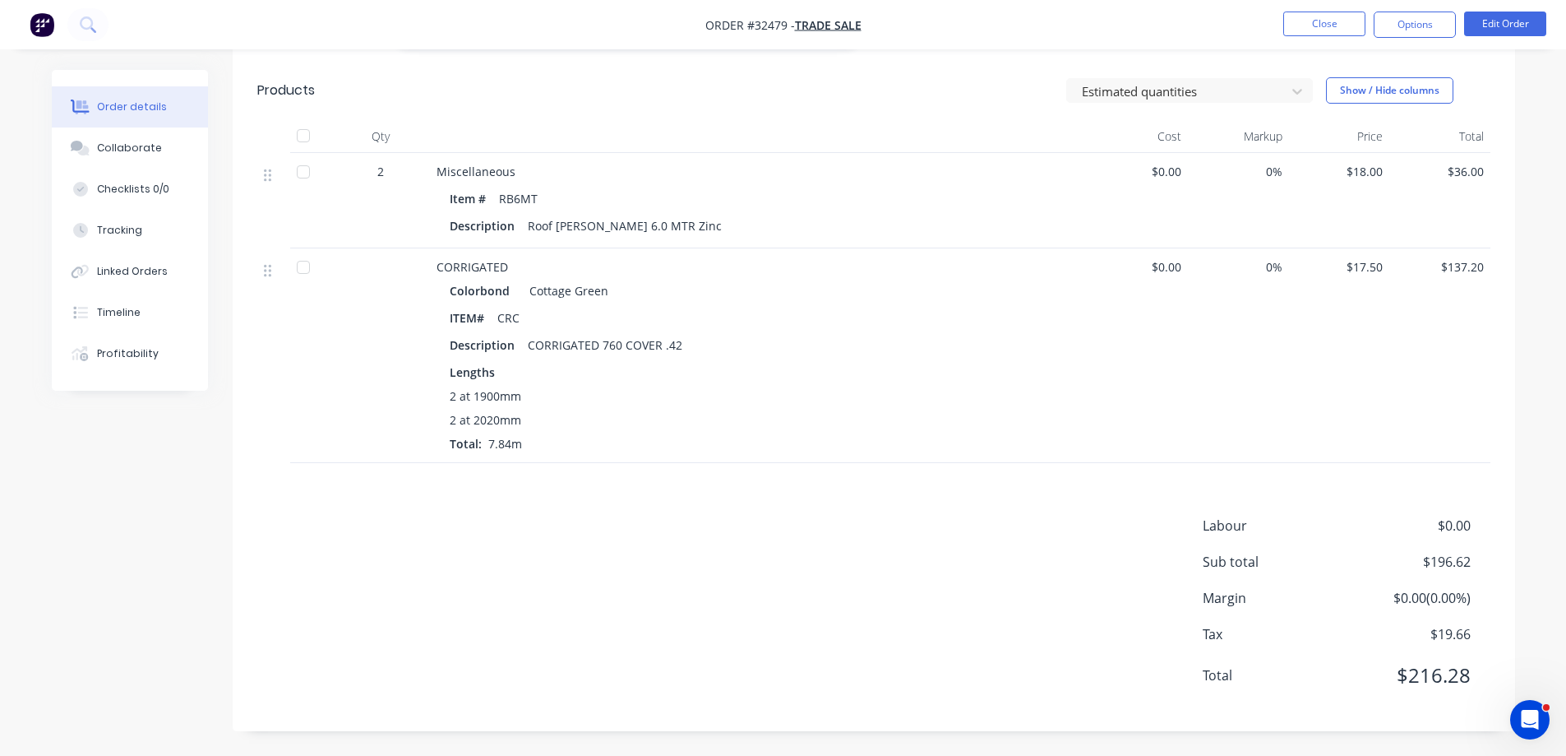
scroll to position [67, 0]
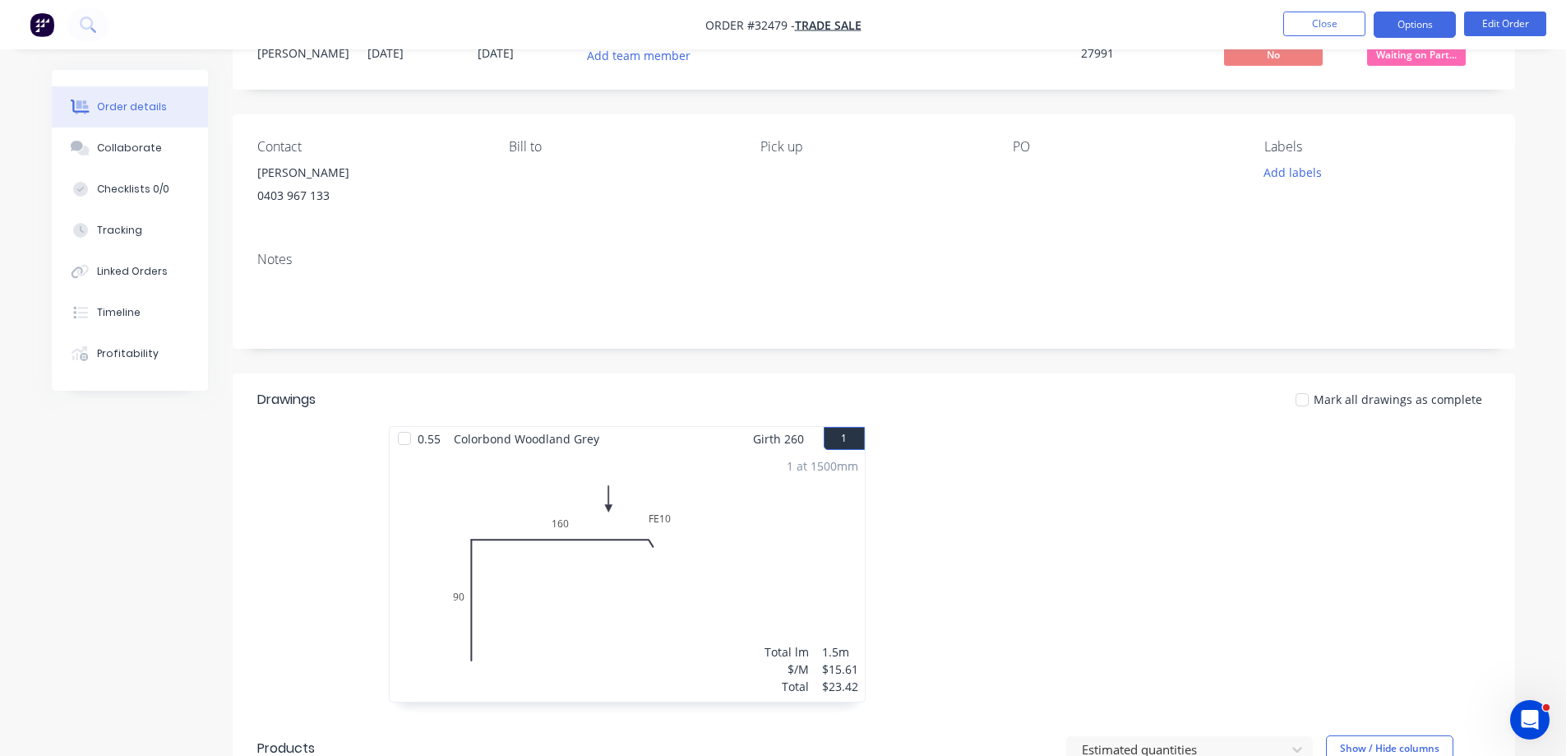
click at [1431, 27] on button "Options" at bounding box center [1415, 25] width 82 height 26
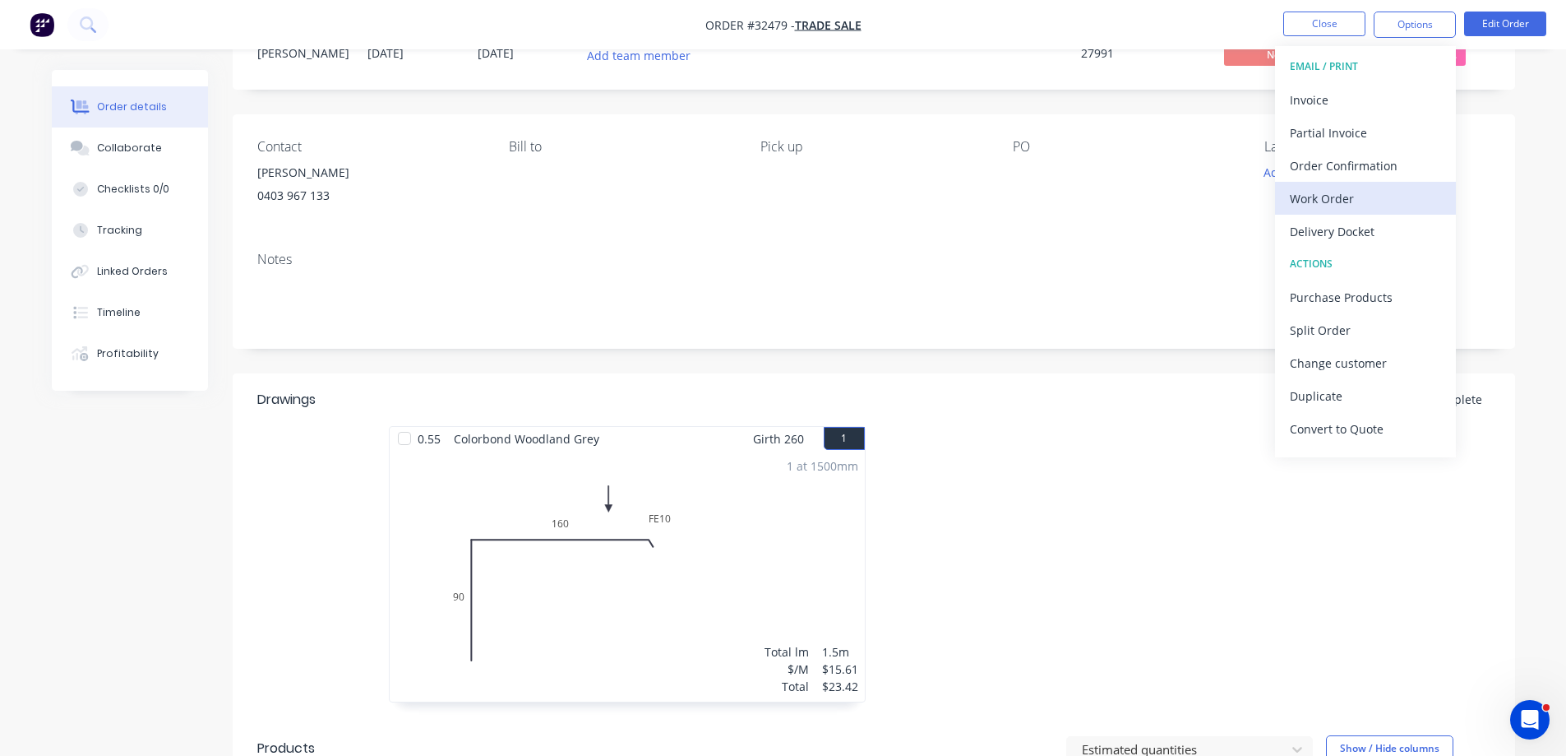
click at [1343, 201] on div "Work Order" at bounding box center [1365, 199] width 151 height 24
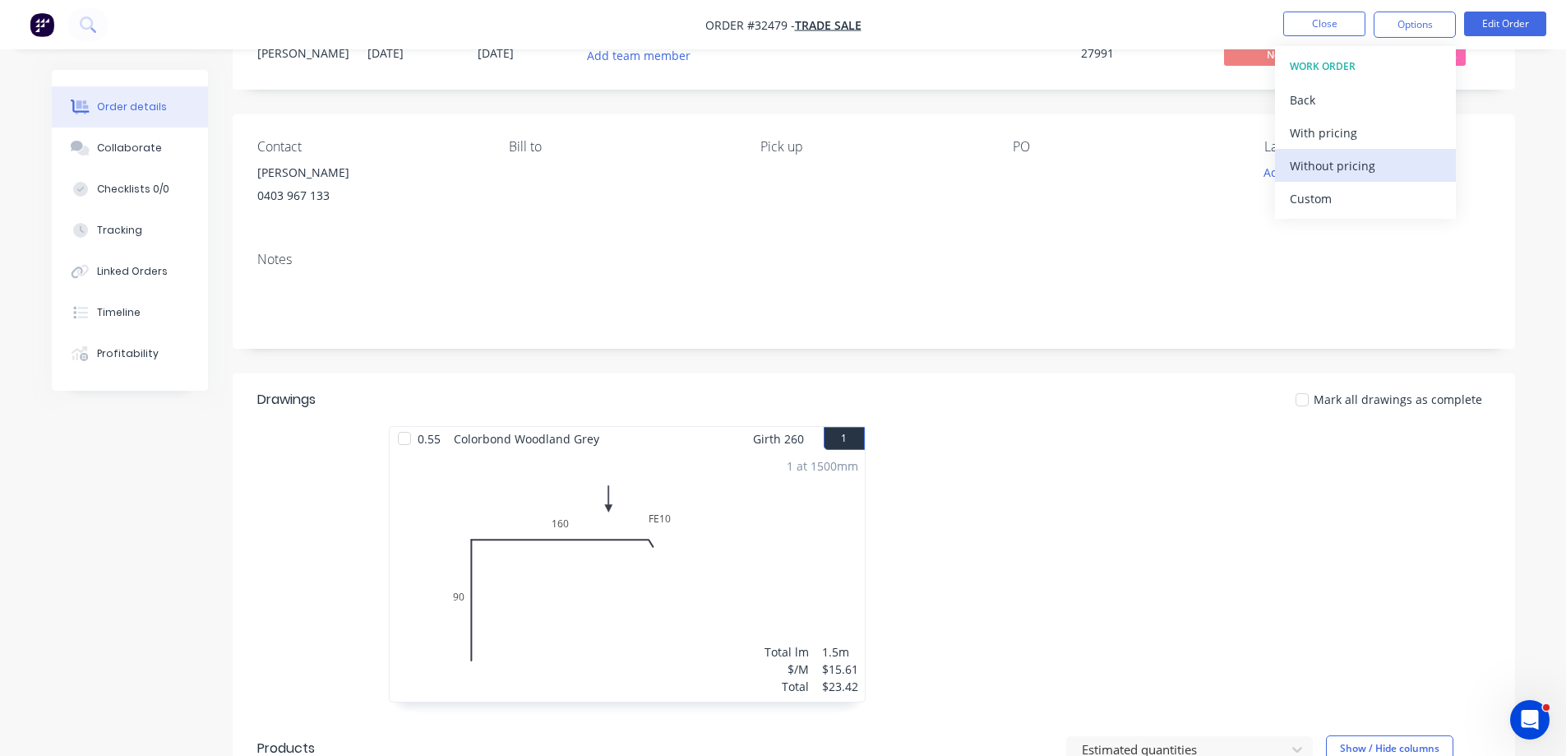
click at [1380, 160] on div "Without pricing" at bounding box center [1365, 166] width 151 height 24
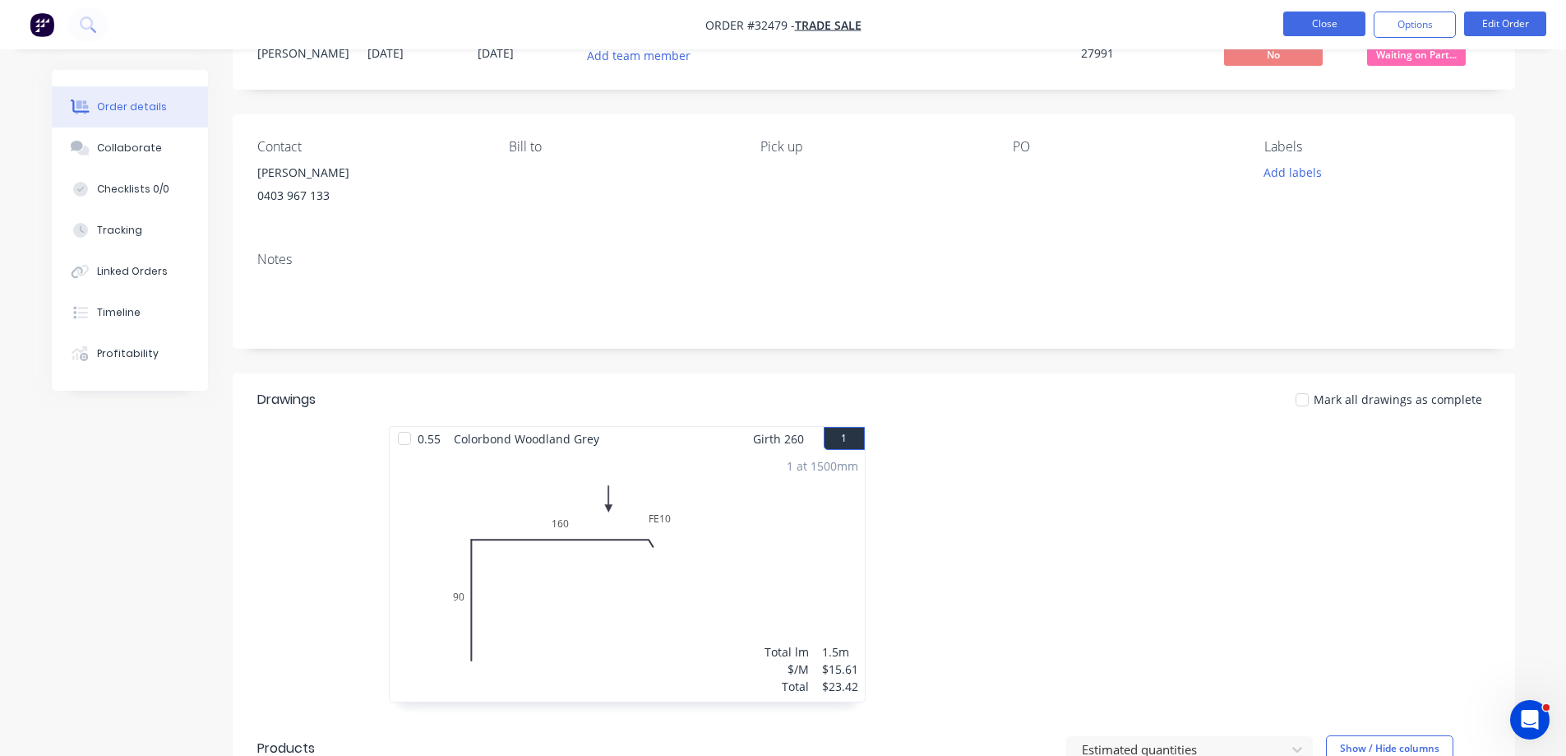
click at [1310, 22] on button "Close" at bounding box center [1324, 24] width 82 height 25
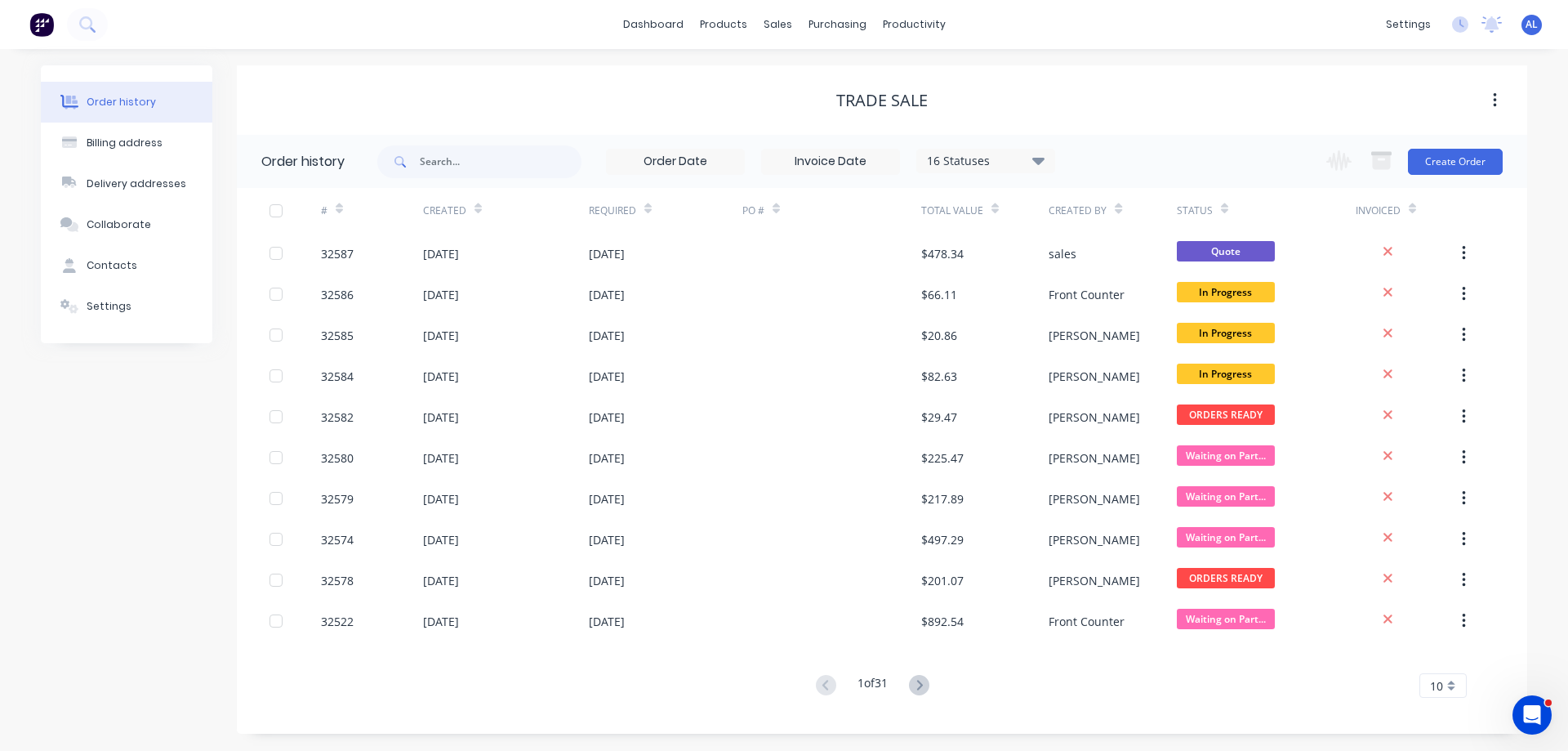
click at [43, 22] on img at bounding box center [42, 24] width 25 height 25
